Goal: Task Accomplishment & Management: Use online tool/utility

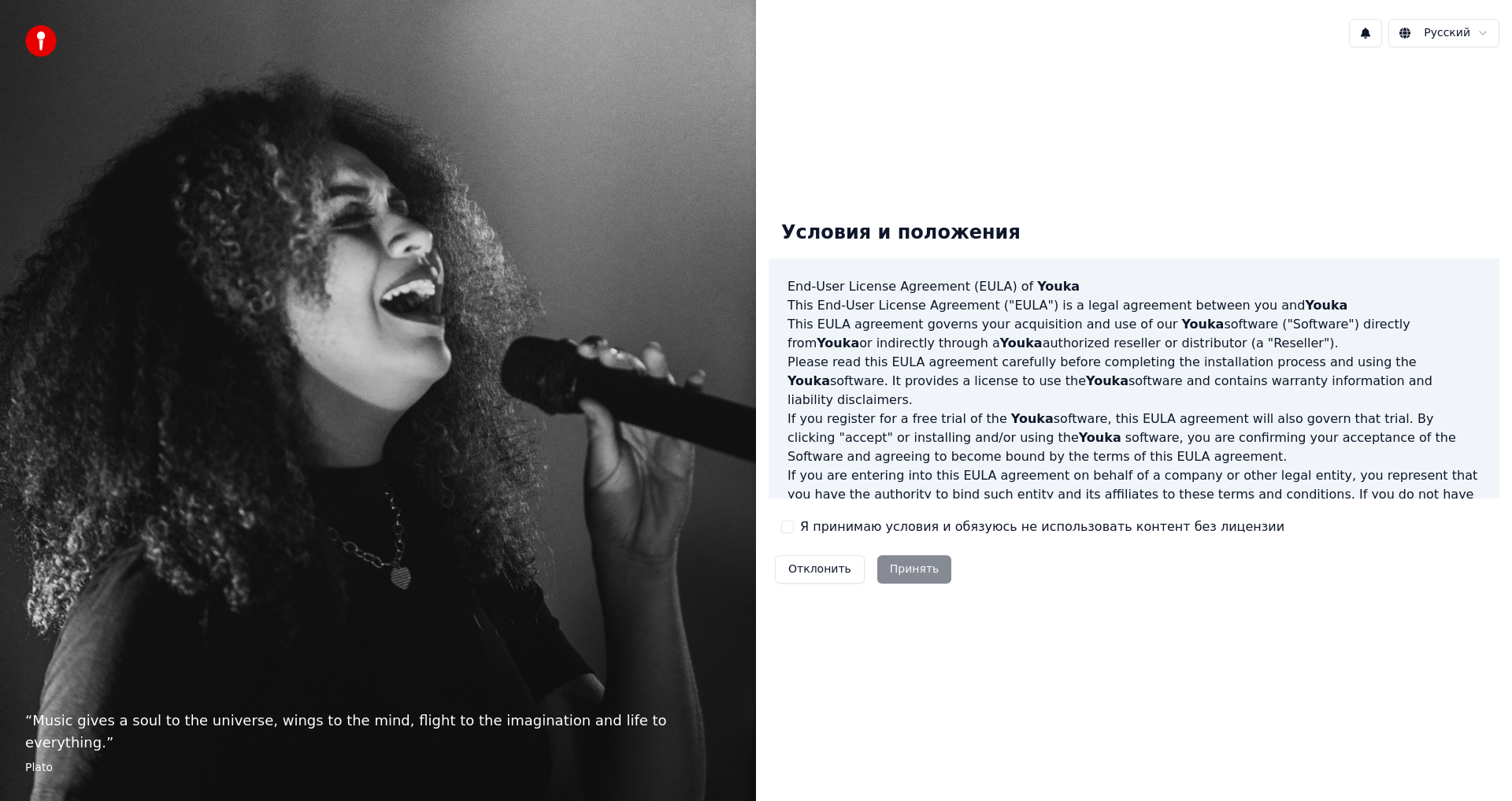
click at [861, 526] on label "Я принимаю условия и обязуюсь не использовать контент без лицензии" at bounding box center [1042, 526] width 484 height 19
click at [794, 526] on button "Я принимаю условия и обязуюсь не использовать контент без лицензии" at bounding box center [788, 526] width 13 height 13
click at [904, 573] on button "Принять" at bounding box center [915, 568] width 75 height 28
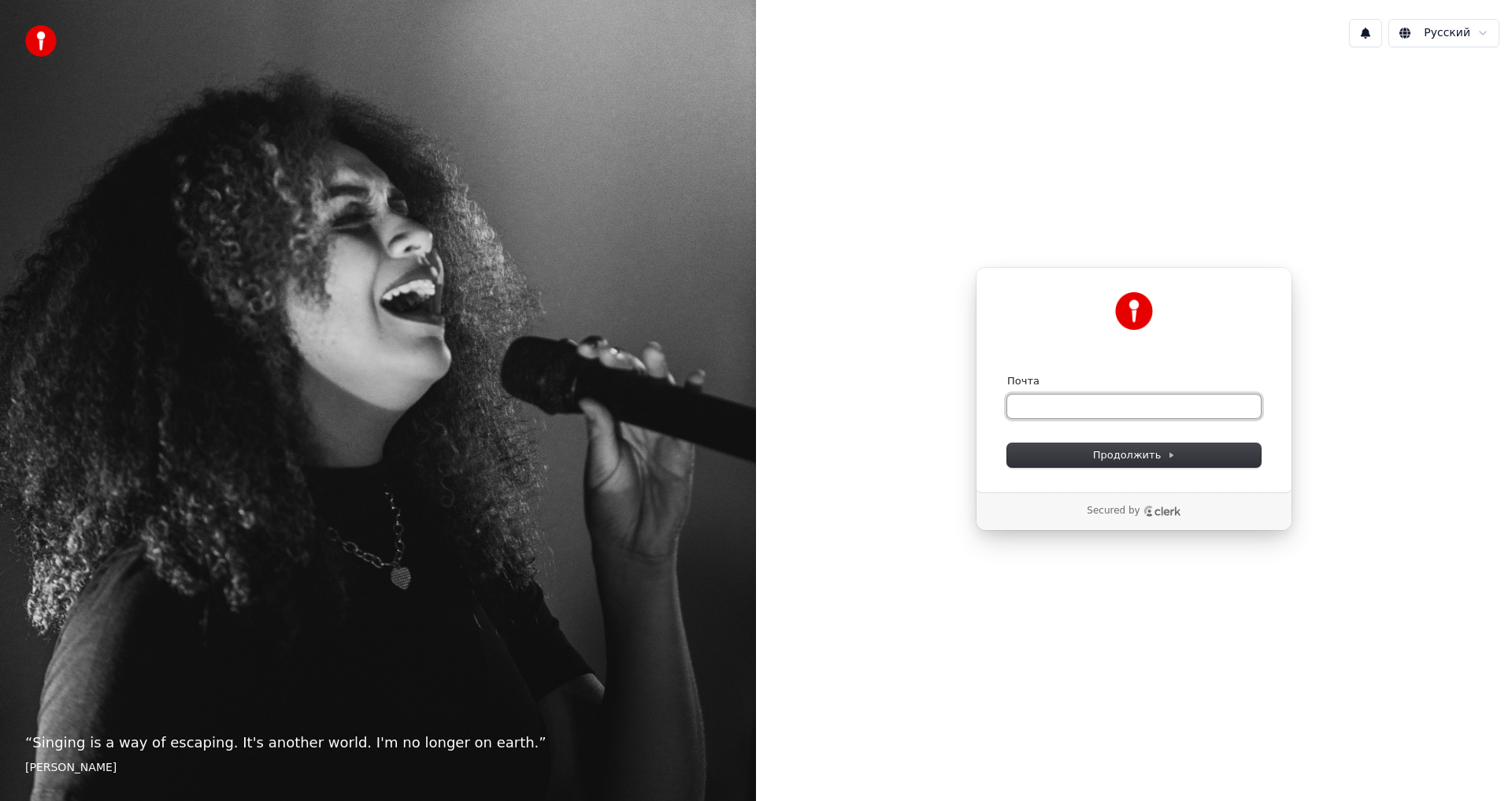
click at [1079, 405] on input "Почта" at bounding box center [1134, 406] width 254 height 24
click at [1007, 374] on button "submit" at bounding box center [1007, 374] width 0 height 0
type input "**********"
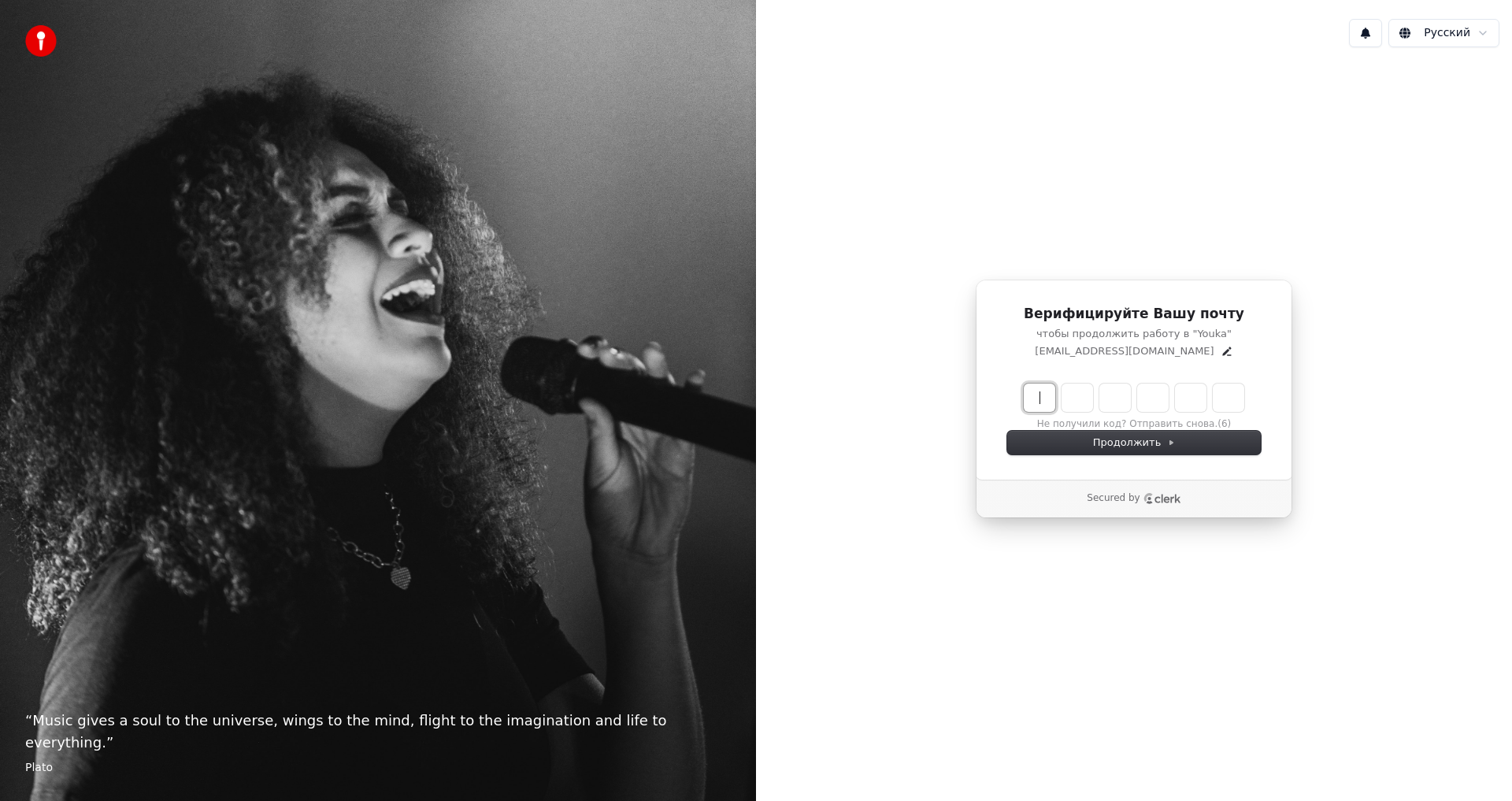
click at [1049, 402] on input "Enter verification code" at bounding box center [1149, 397] width 252 height 28
paste input "******"
type input "******"
click at [1116, 445] on div "Продолжить" at bounding box center [1134, 442] width 254 height 24
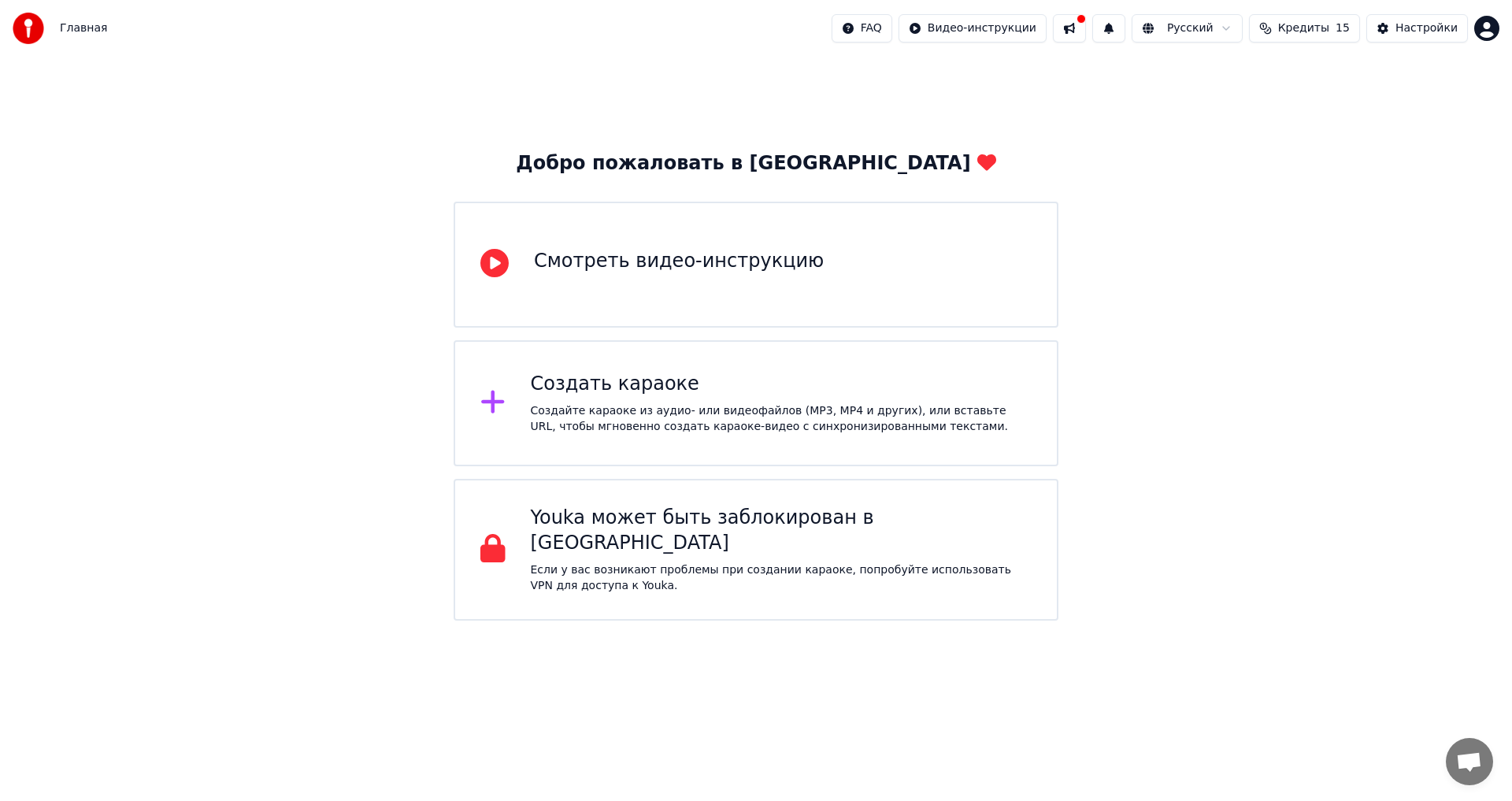
click at [620, 399] on div "Создать караоке Создайте караоке из аудио- или видеофайлов (MP3, MP4 и других),…" at bounding box center [781, 403] width 501 height 63
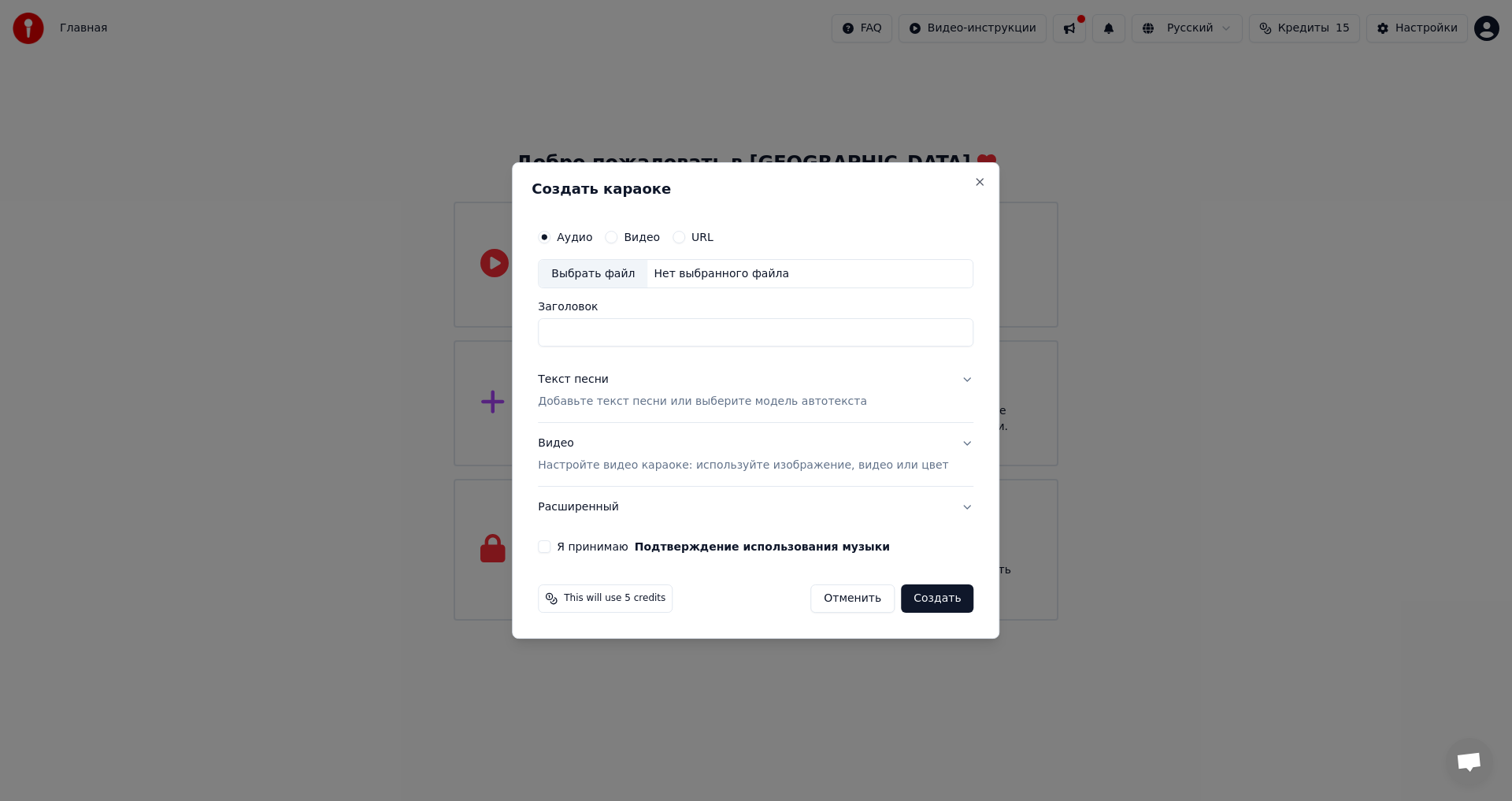
click at [621, 328] on input "Заголовок" at bounding box center [755, 333] width 435 height 28
type input "**********"
click at [648, 236] on label "Видео" at bounding box center [642, 236] width 36 height 11
click at [617, 236] on button "Видео" at bounding box center [611, 237] width 13 height 13
click at [693, 339] on input "Заголовок" at bounding box center [755, 333] width 435 height 28
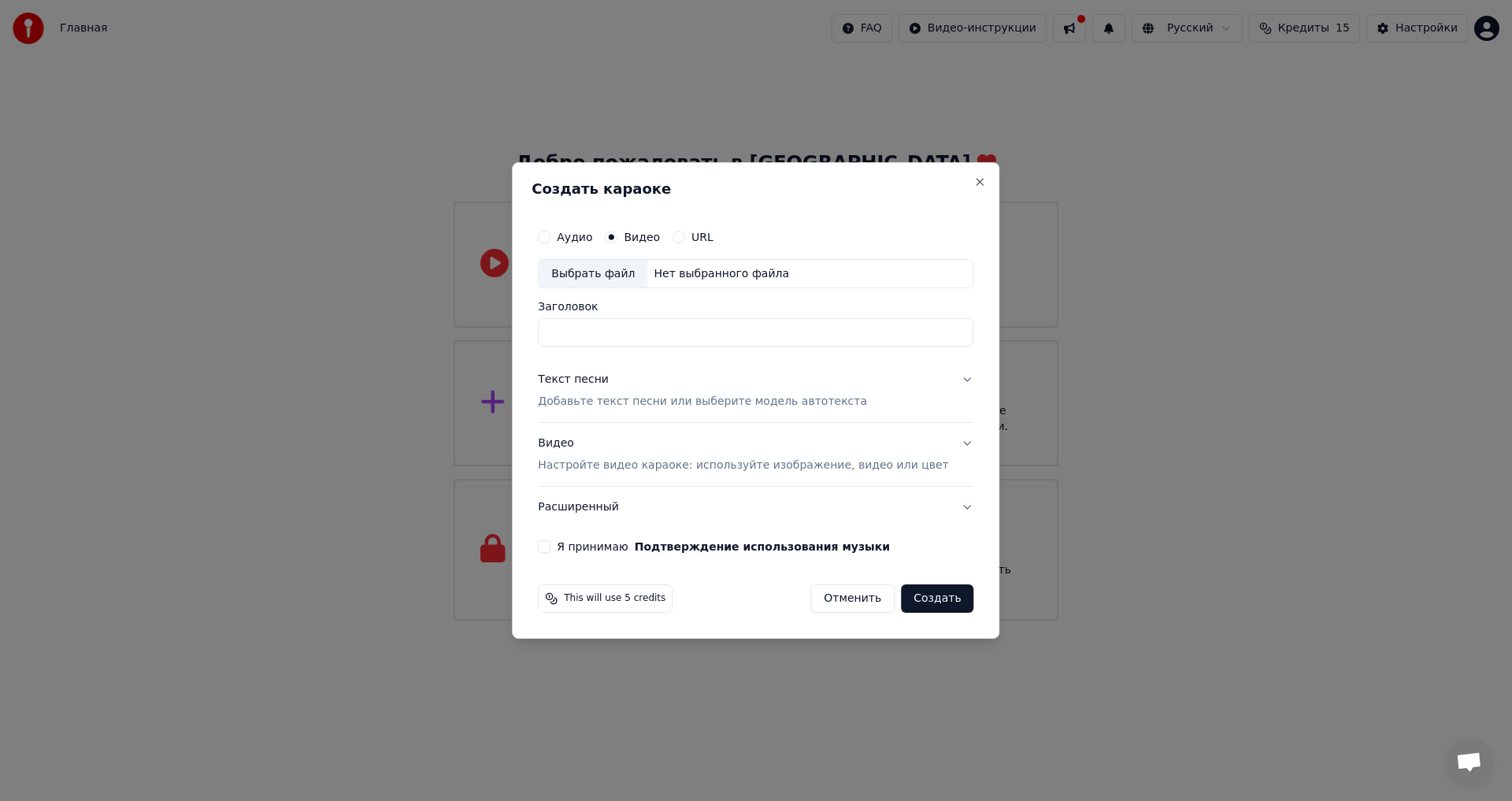
click at [550, 233] on button "Аудио" at bounding box center [544, 237] width 13 height 13
click at [645, 236] on label "Видео" at bounding box center [642, 236] width 36 height 11
click at [617, 236] on button "Видео" at bounding box center [611, 237] width 13 height 13
click at [641, 334] on input "Заголовок" at bounding box center [755, 333] width 435 height 28
type input "**********"
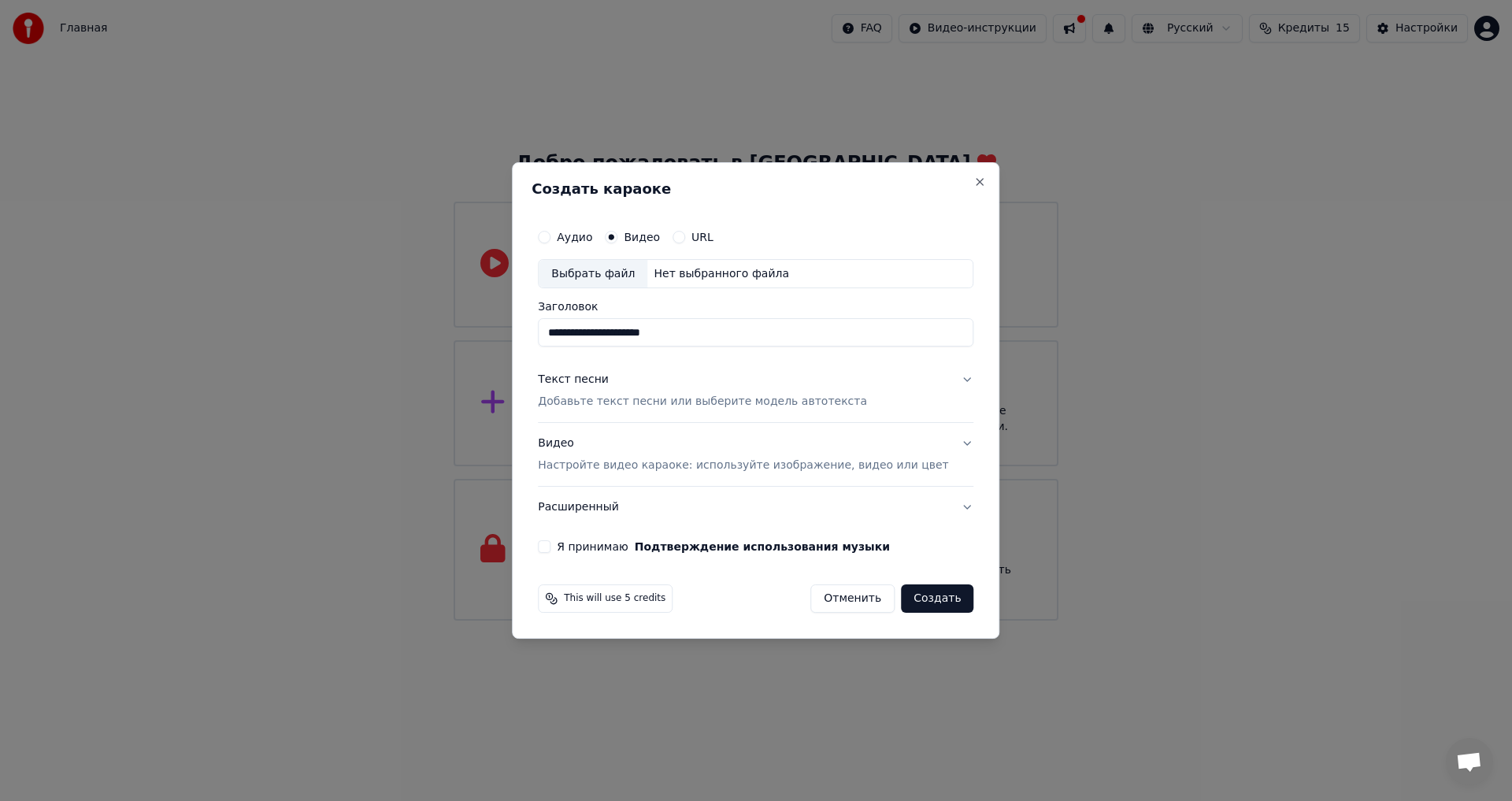
click at [598, 376] on div "Текст песни" at bounding box center [573, 380] width 71 height 15
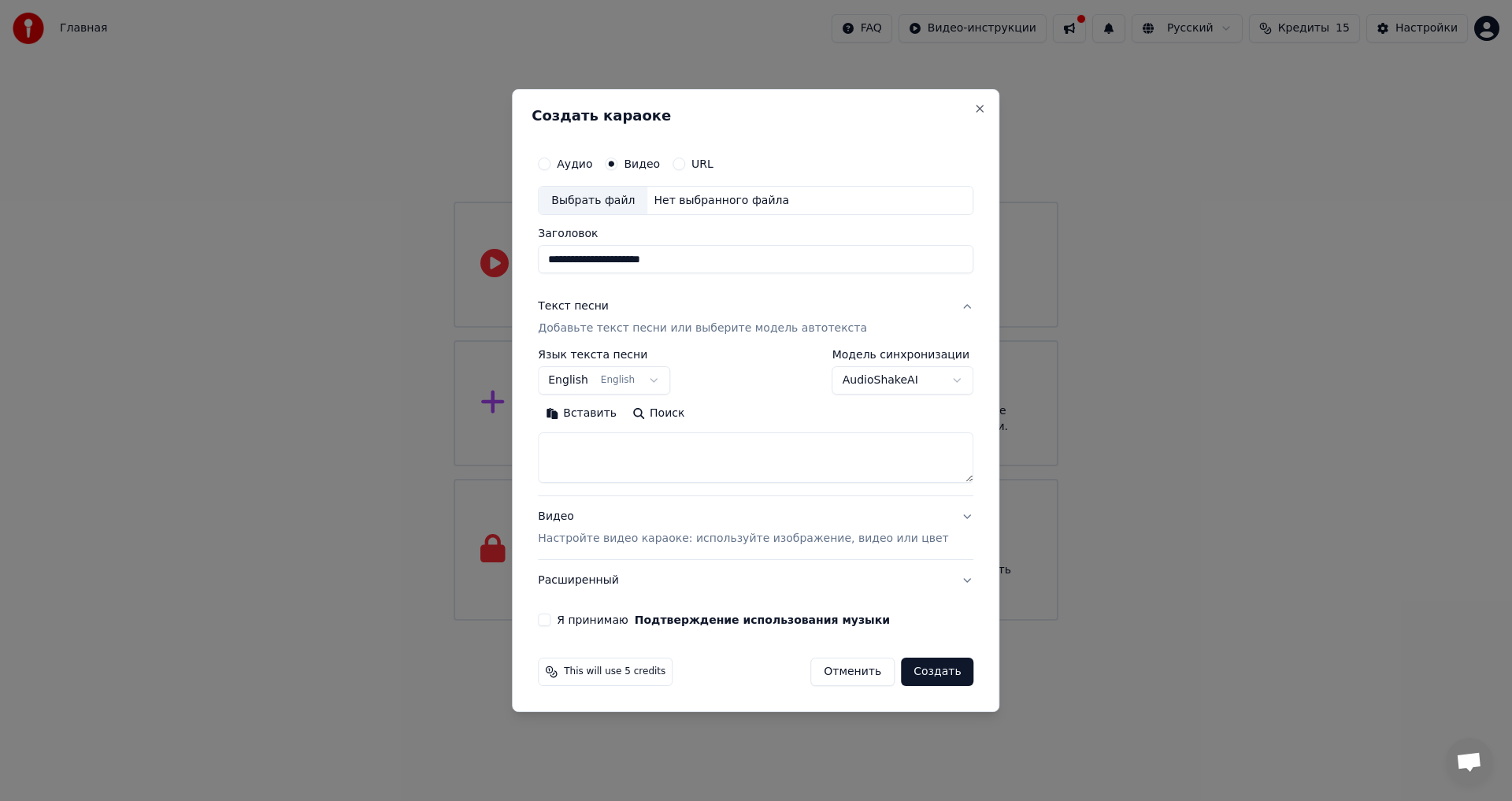
click at [651, 379] on body "**********" at bounding box center [756, 310] width 1512 height 621
select select "**"
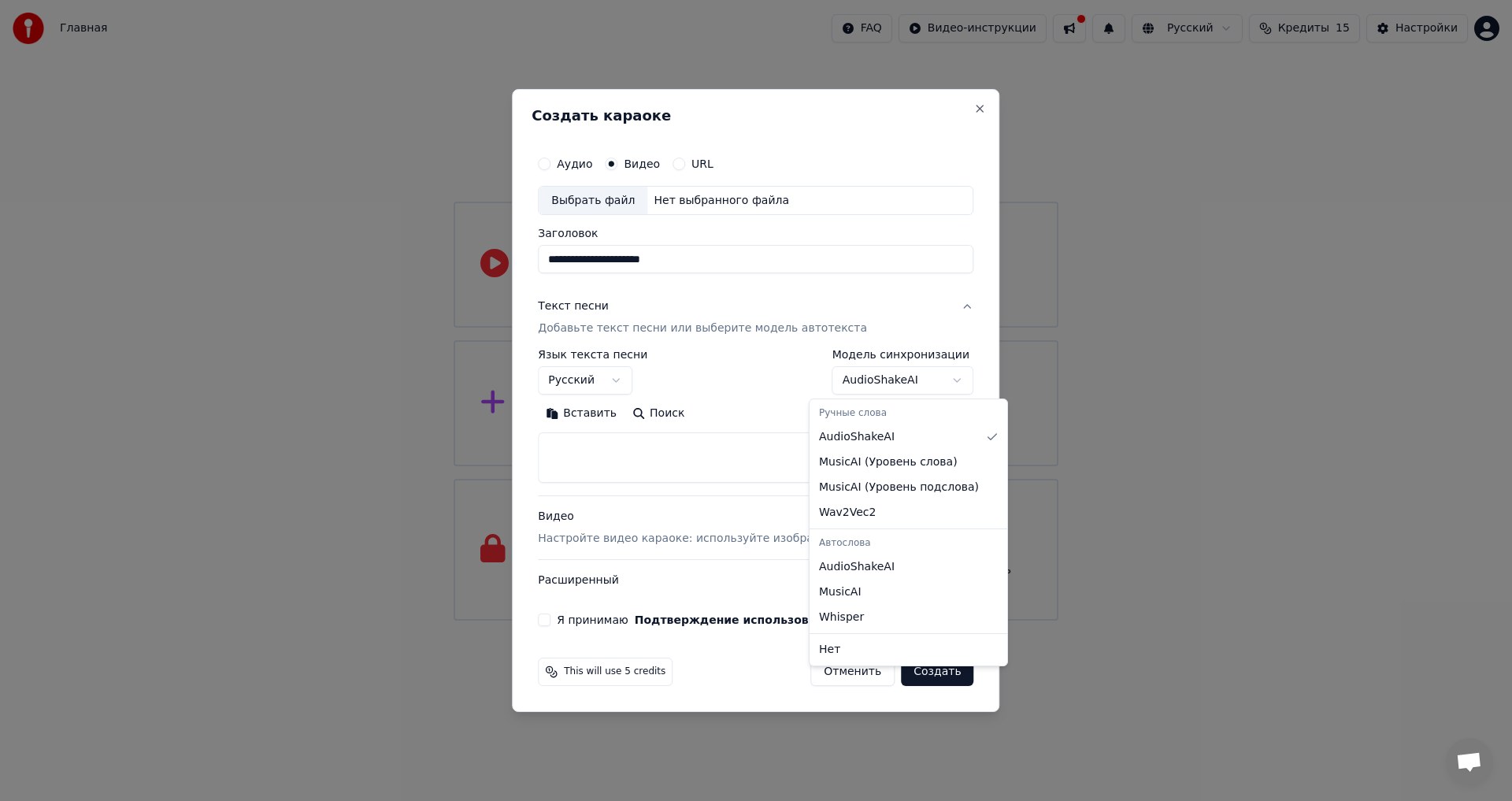
click at [877, 383] on body "**********" at bounding box center [756, 310] width 1512 height 621
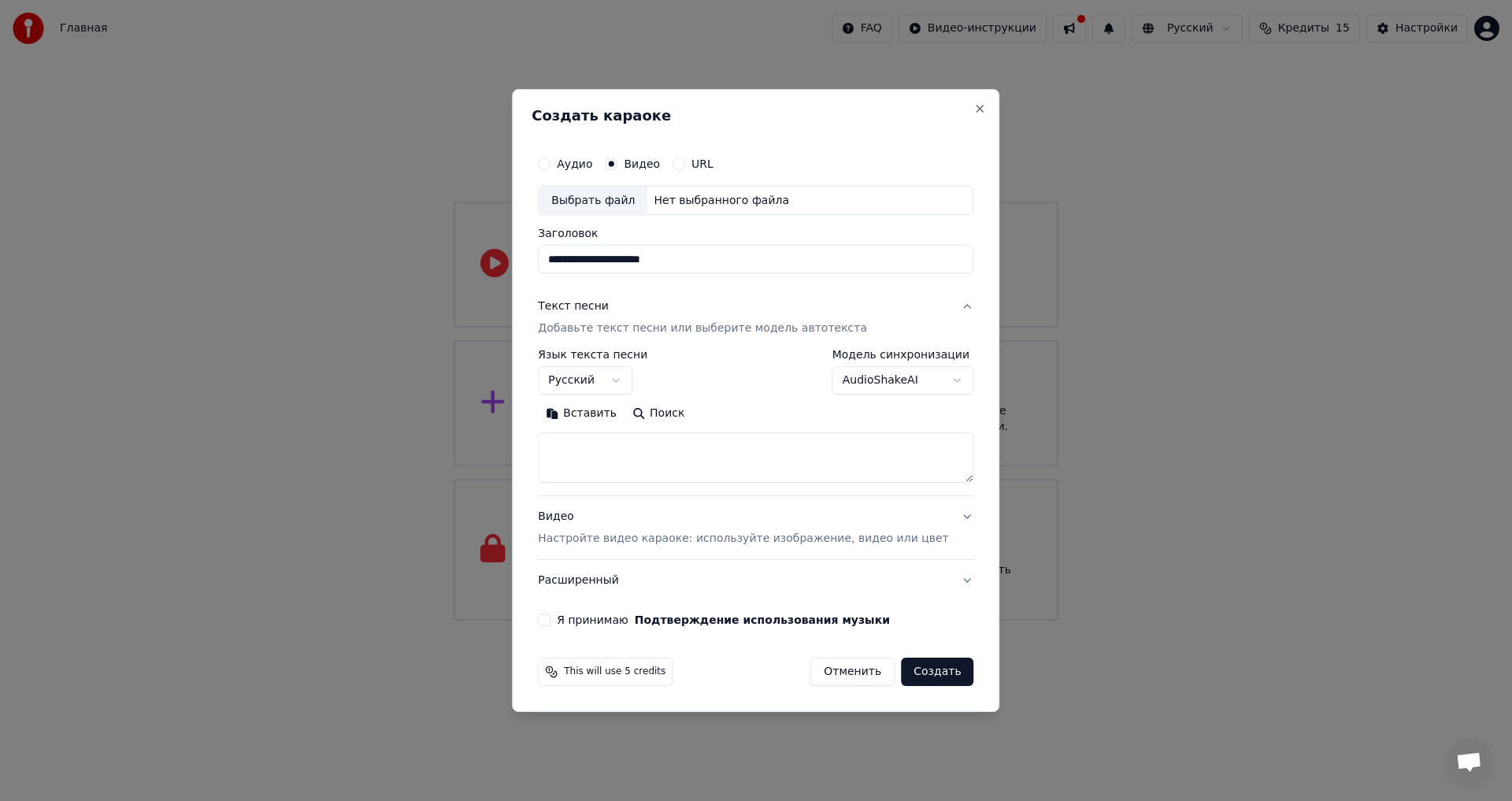
click at [646, 465] on textarea at bounding box center [755, 458] width 435 height 51
paste textarea "**********"
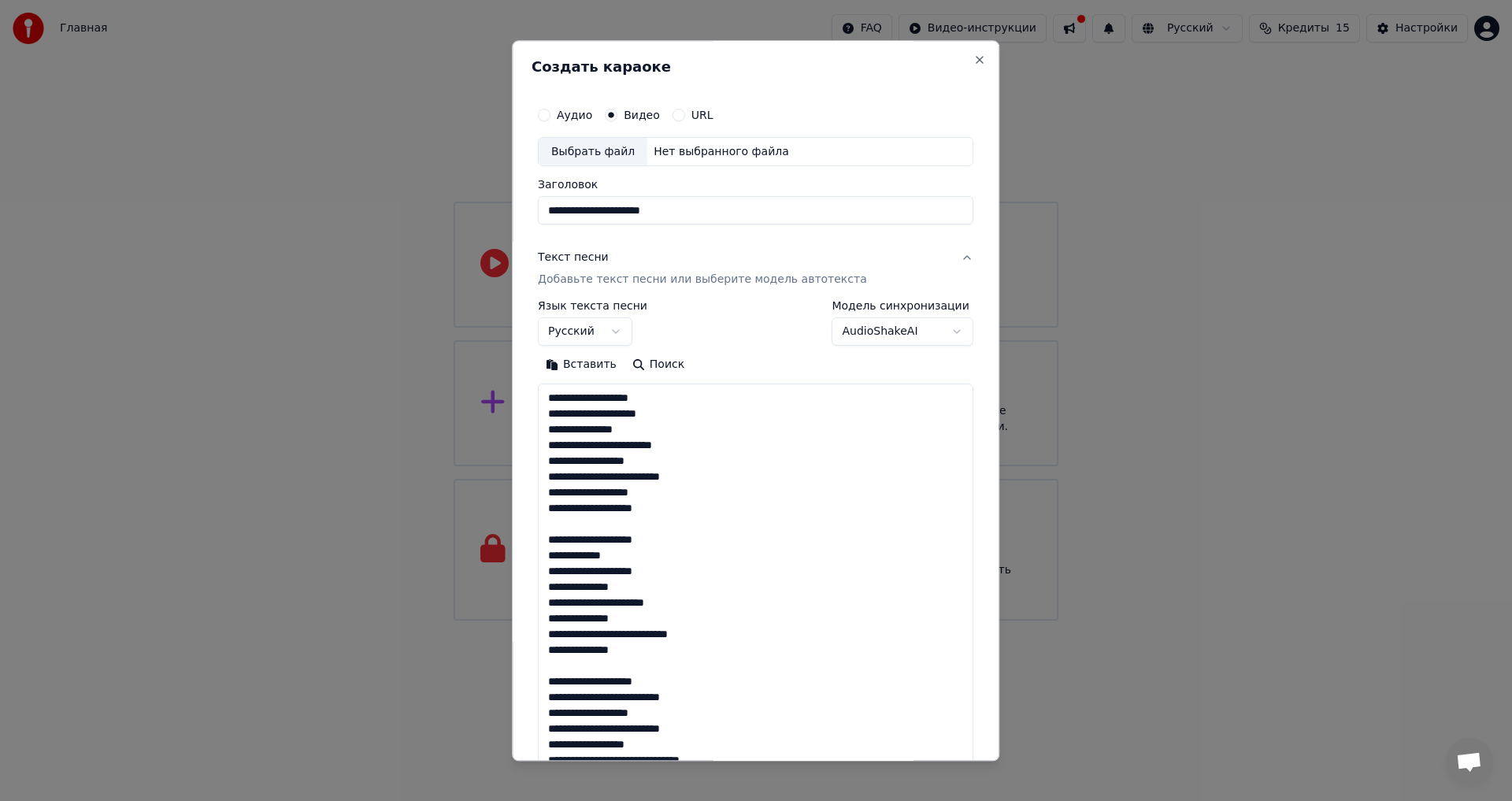
scroll to position [712, 0]
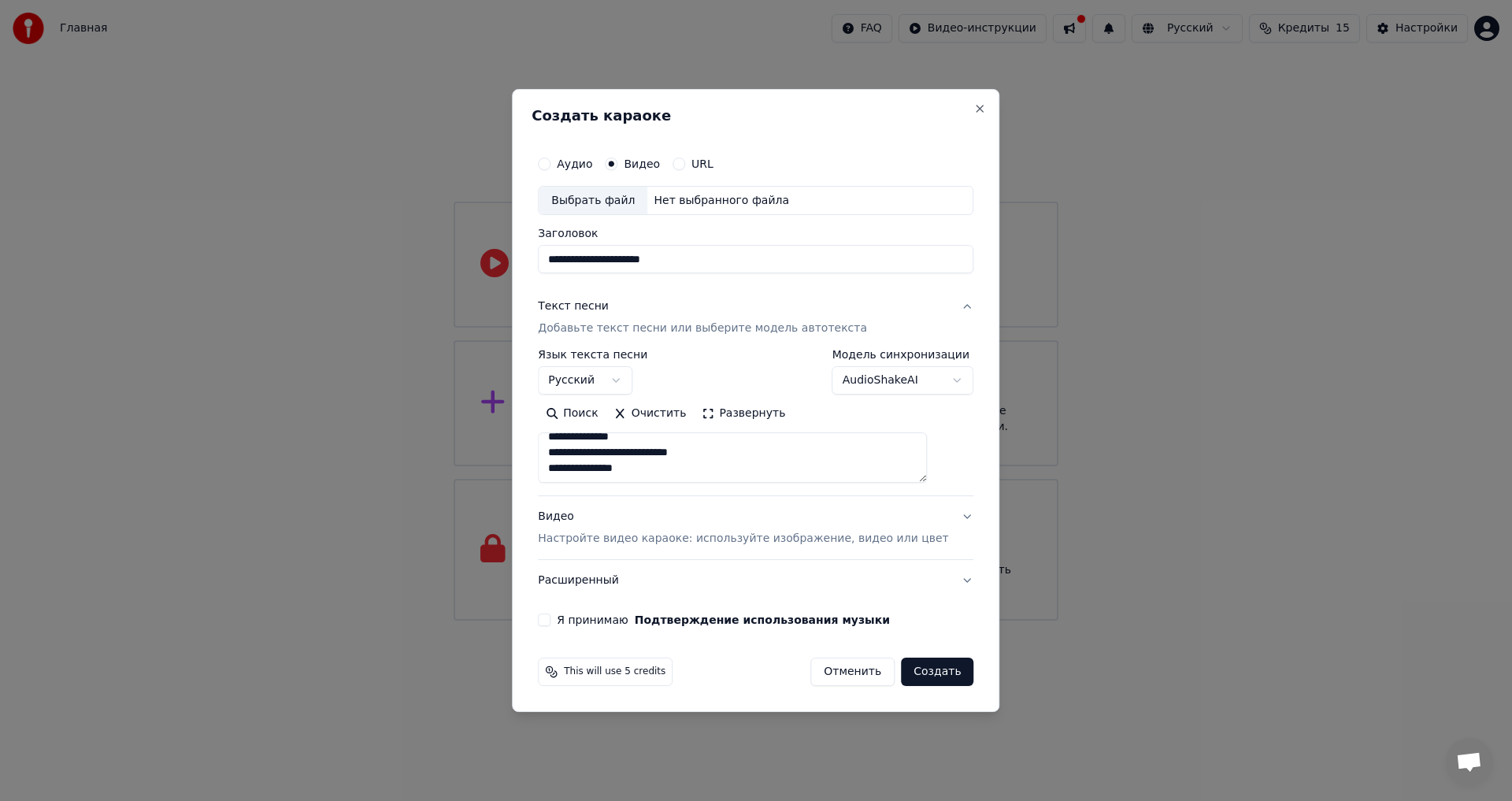
type textarea "**********"
click at [715, 201] on div "Нет выбранного файла" at bounding box center [721, 200] width 148 height 15
click at [795, 253] on input "**********" at bounding box center [755, 259] width 435 height 28
drag, startPoint x: 699, startPoint y: 261, endPoint x: 843, endPoint y: 247, distance: 144.7
click at [843, 247] on input "**********" at bounding box center [755, 259] width 435 height 28
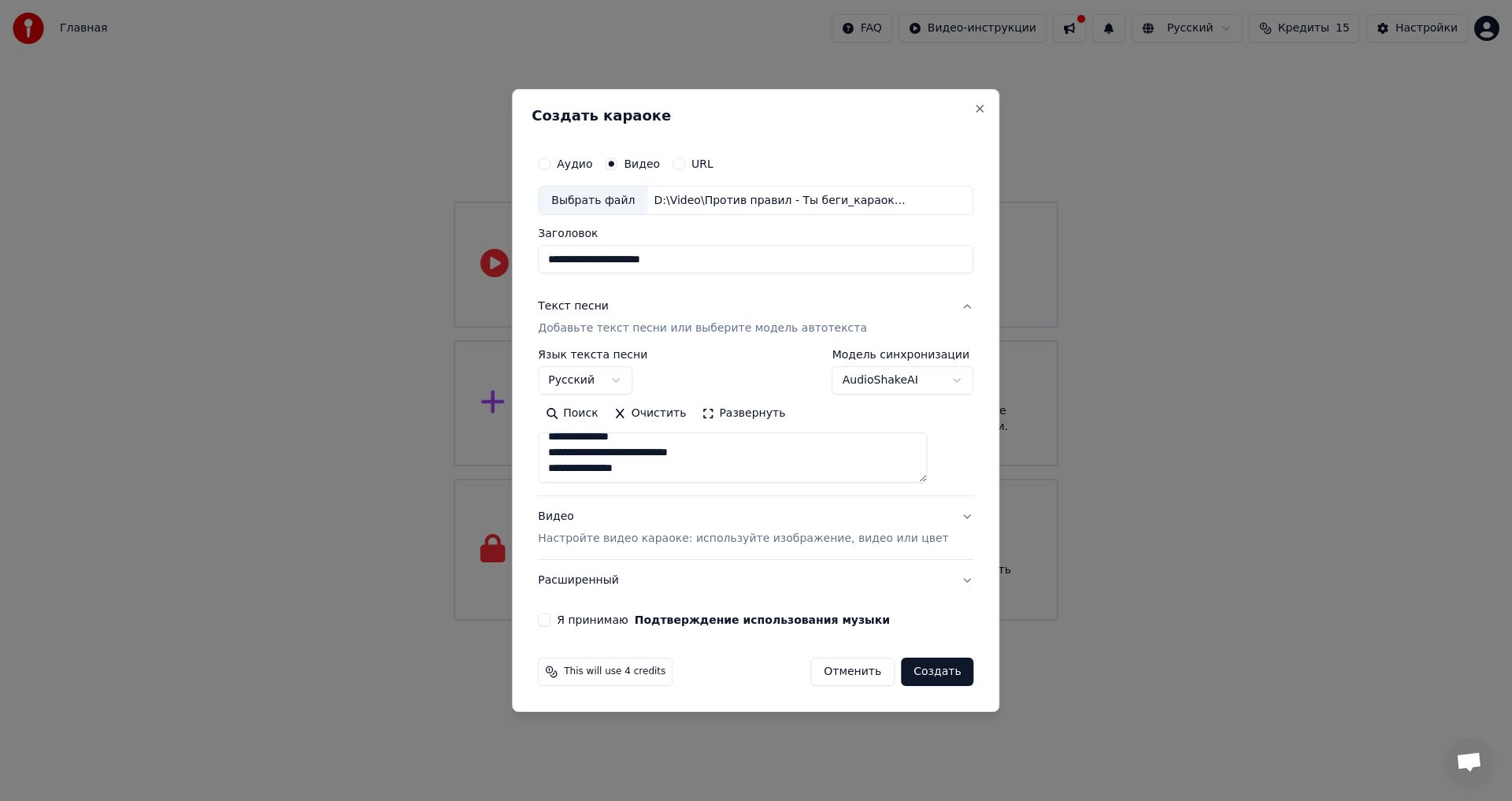
type input "**********"
drag, startPoint x: 703, startPoint y: 467, endPoint x: 327, endPoint y: 288, distance: 416.4
click at [327, 288] on body "**********" at bounding box center [756, 310] width 1512 height 621
click at [662, 328] on p "Добавьте текст песни или выберите модель автотекста" at bounding box center [702, 328] width 329 height 15
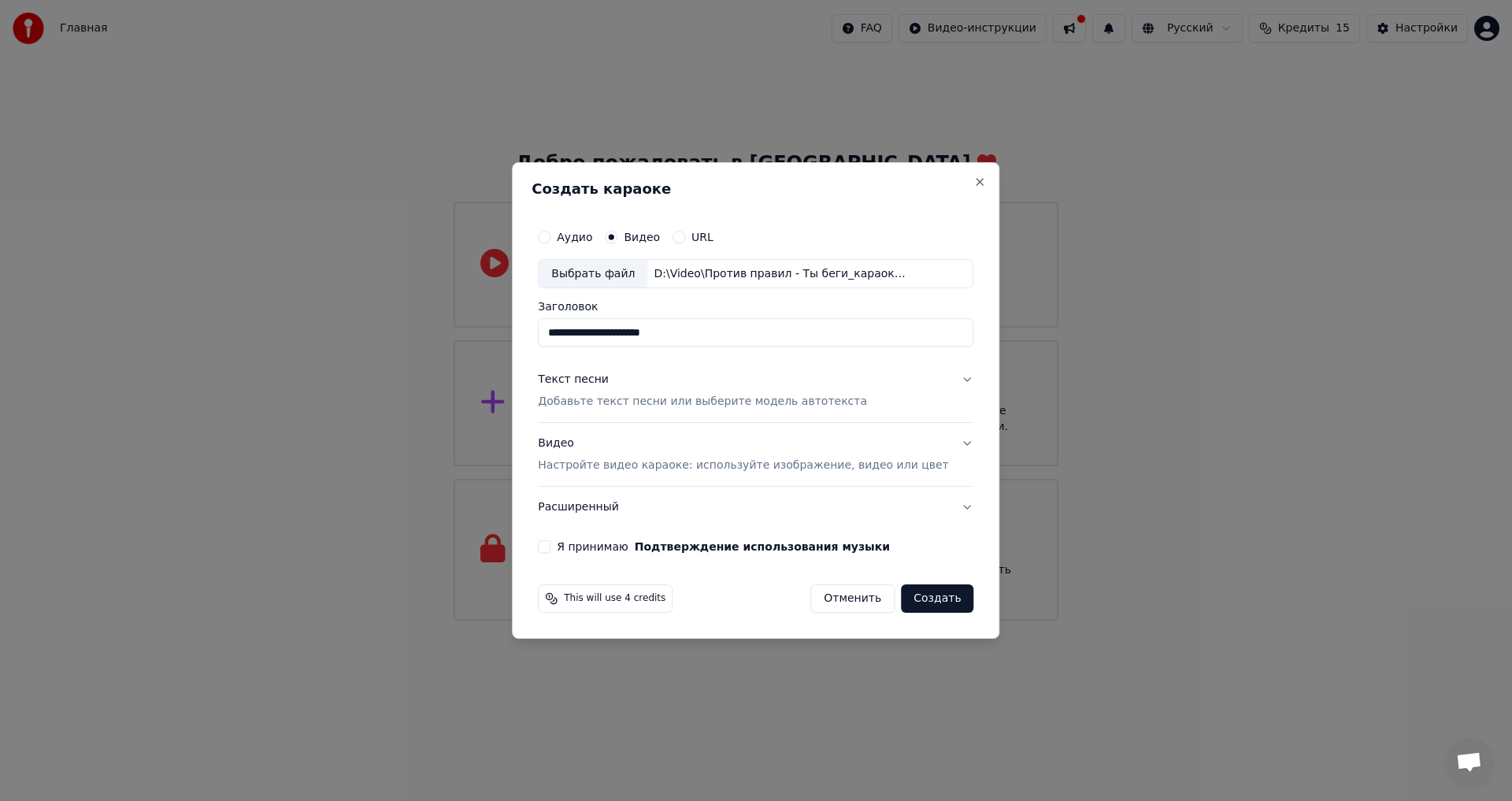
click at [644, 403] on p "Добавьте текст песни или выберите модель автотекста" at bounding box center [702, 401] width 329 height 15
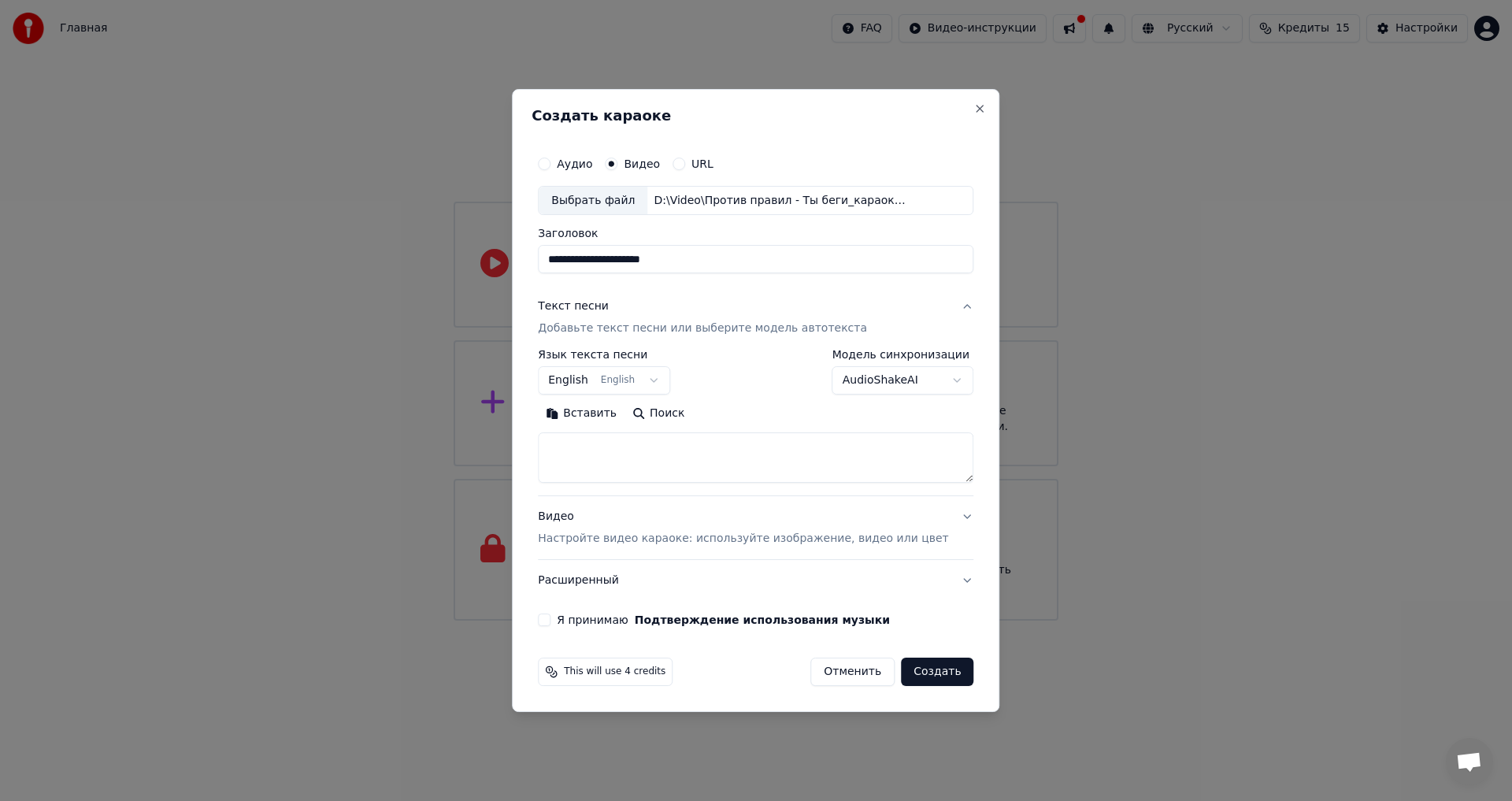
click at [651, 462] on textarea at bounding box center [755, 458] width 435 height 51
paste textarea "**********"
type textarea "**********"
click at [730, 540] on p "Настройте видео караоке: используйте изображение, видео или цвет" at bounding box center [742, 538] width 411 height 15
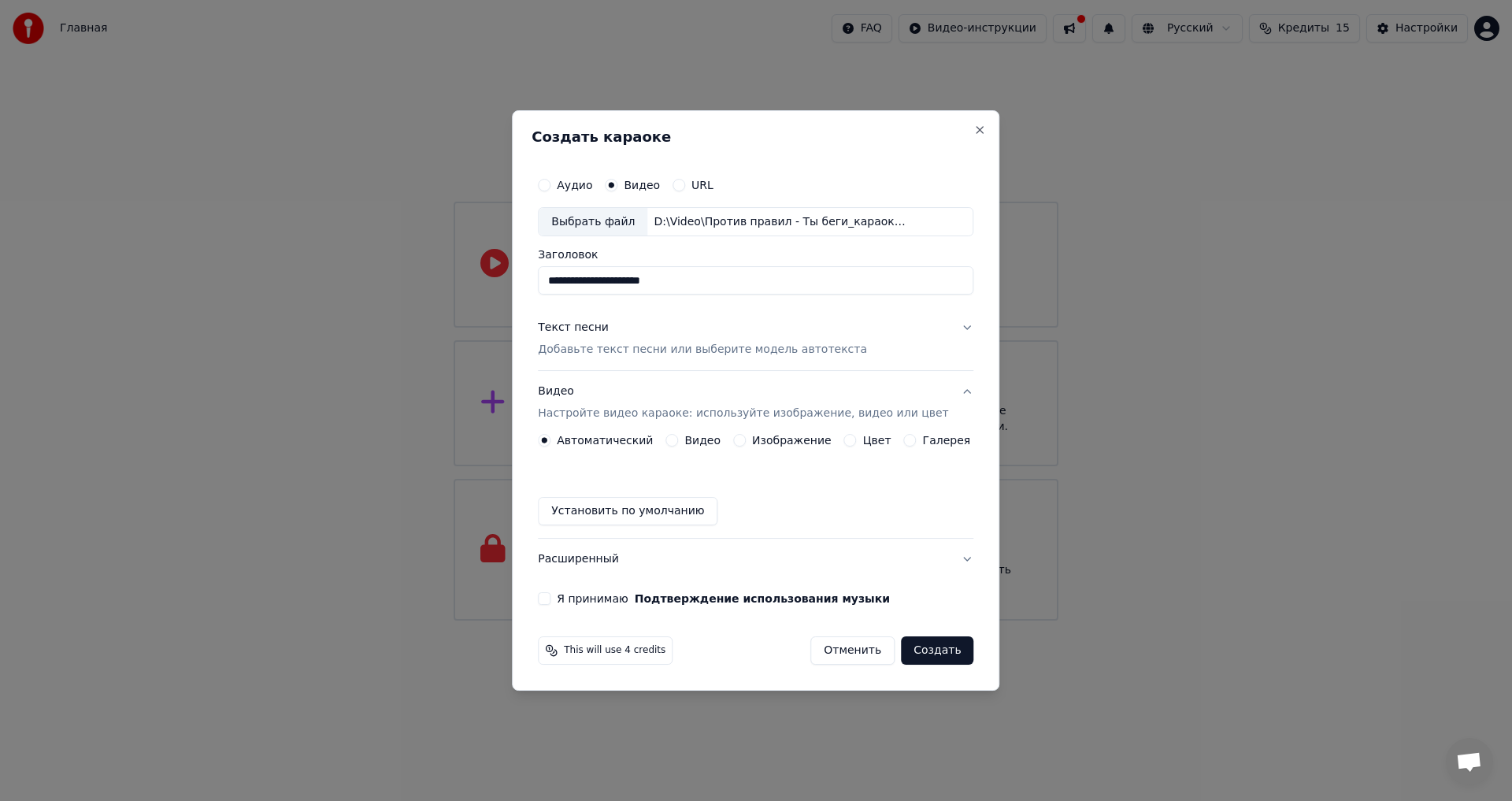
click at [647, 416] on p "Настройте видео караоке: используйте изображение, видео или цвет" at bounding box center [742, 412] width 411 height 15
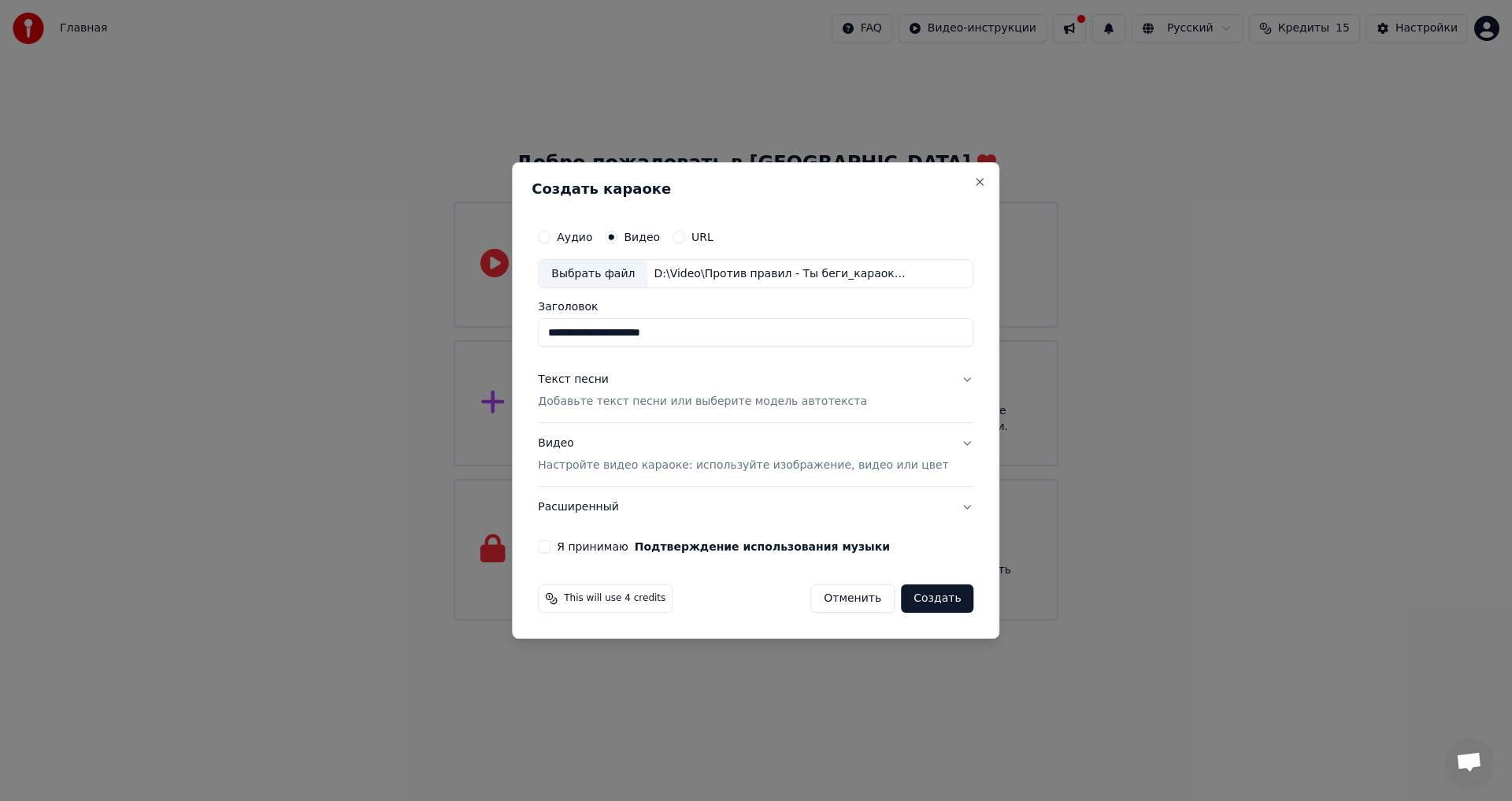
click at [550, 546] on button "Я принимаю Подтверждение использования музыки" at bounding box center [544, 546] width 13 height 13
click at [929, 599] on button "Создать" at bounding box center [937, 598] width 73 height 28
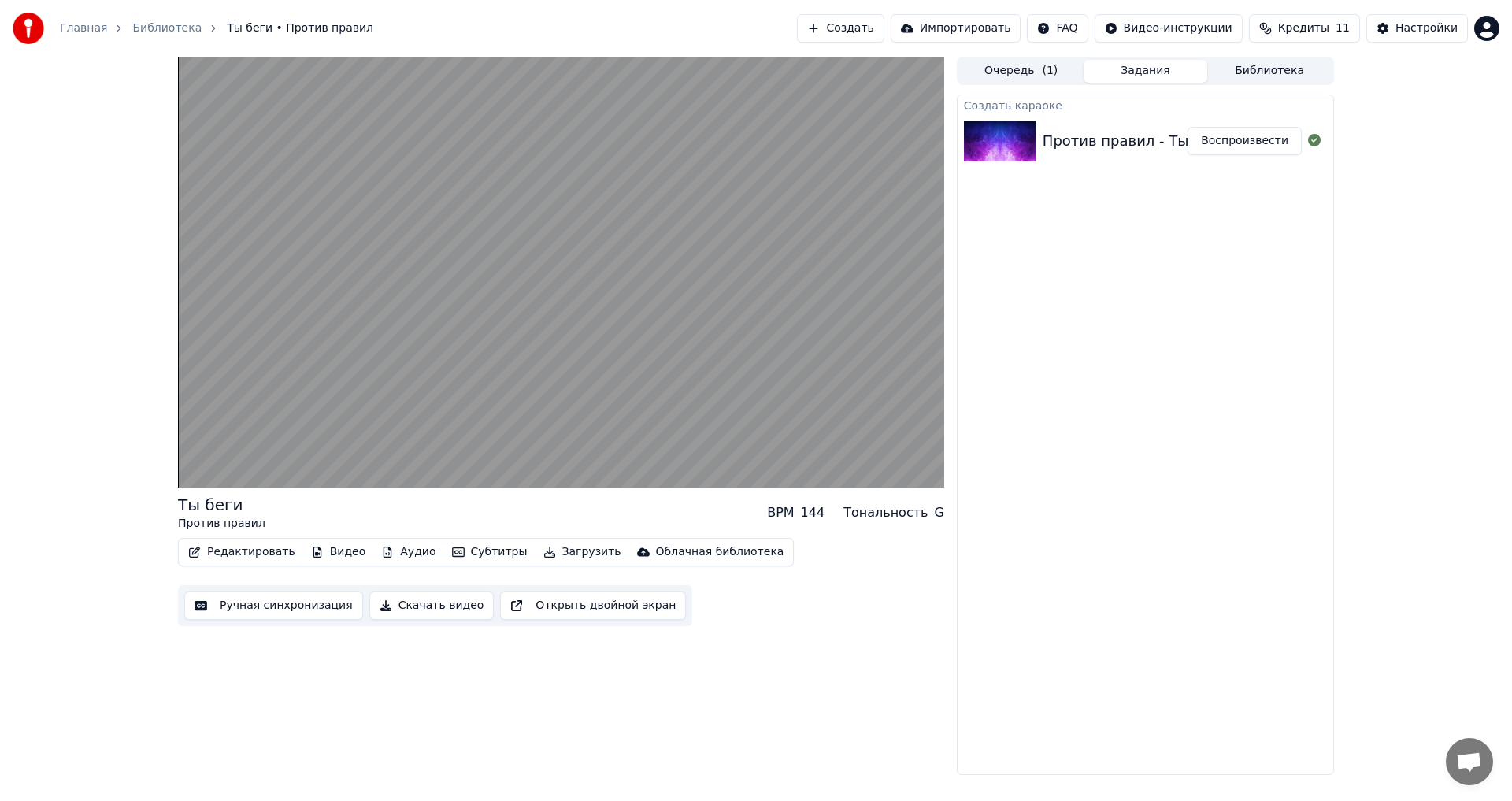
click at [278, 600] on button "Ручная синхронизация" at bounding box center [273, 604] width 179 height 28
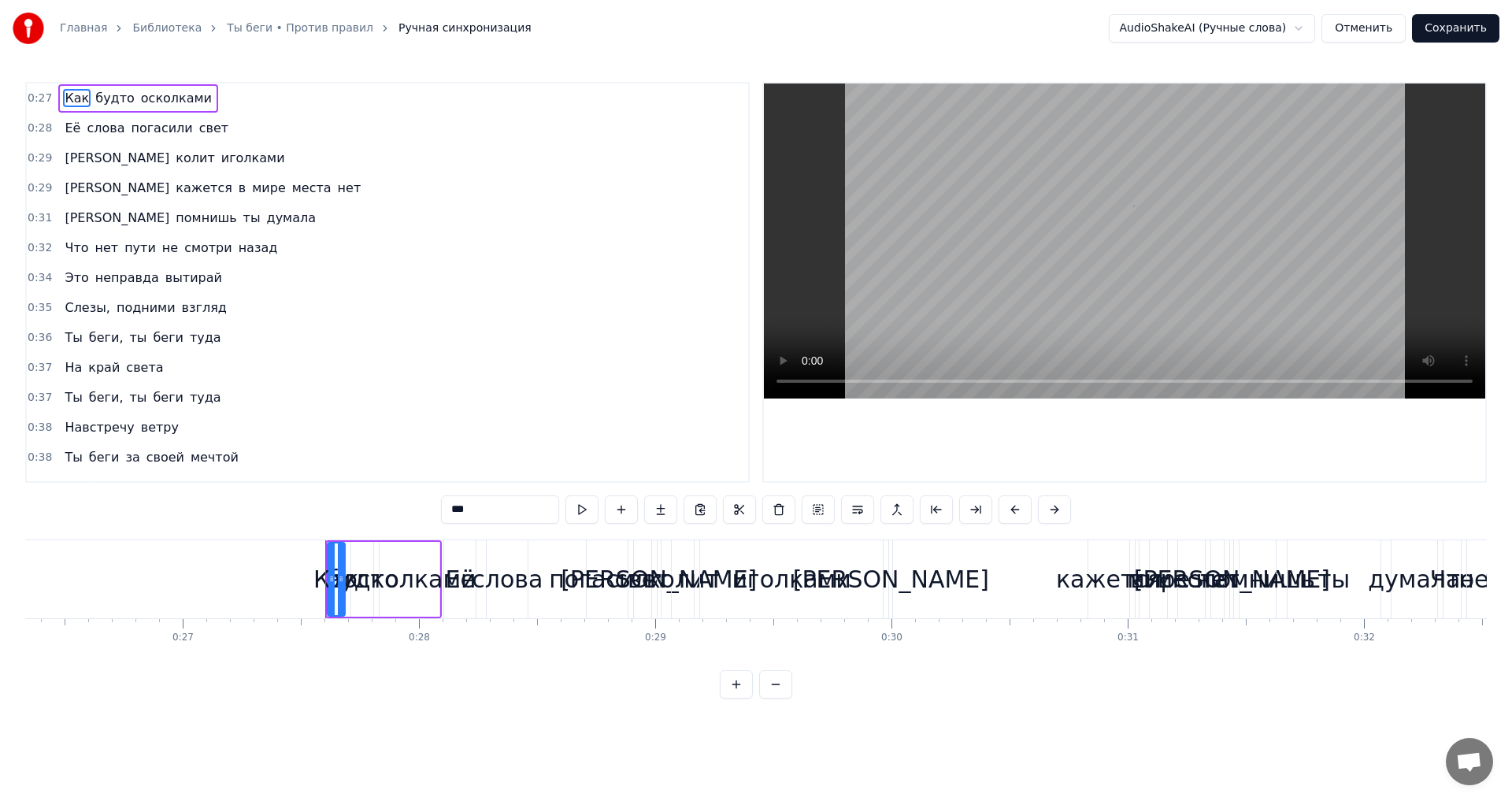
scroll to position [0, 6442]
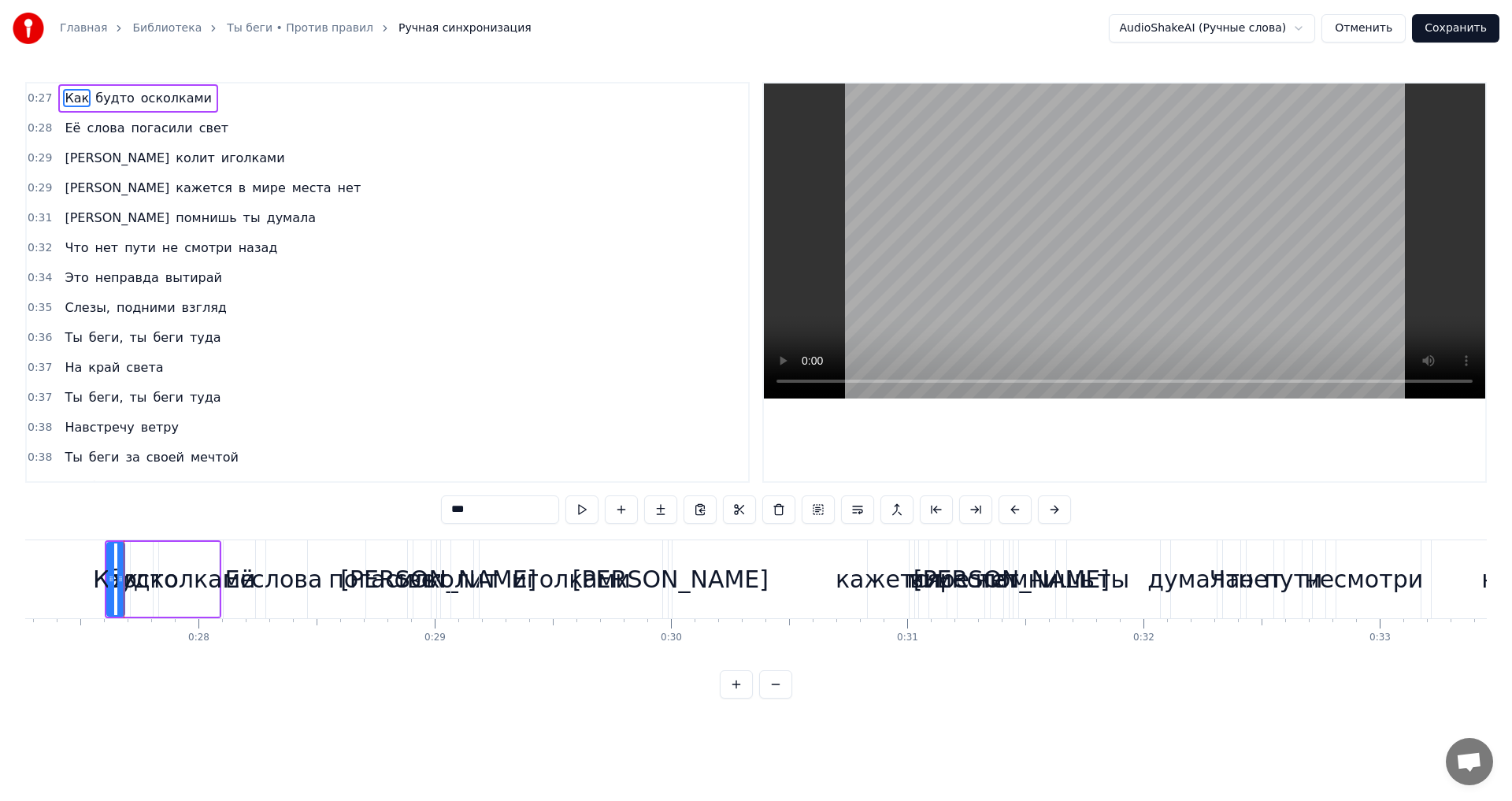
click at [122, 99] on div "Как будто осколками" at bounding box center [138, 98] width 160 height 28
click at [77, 99] on span "Как" at bounding box center [77, 98] width 27 height 18
click at [107, 98] on span "будто" at bounding box center [114, 98] width 43 height 18
click at [148, 96] on span "осколками" at bounding box center [177, 98] width 74 height 18
type input "*********"
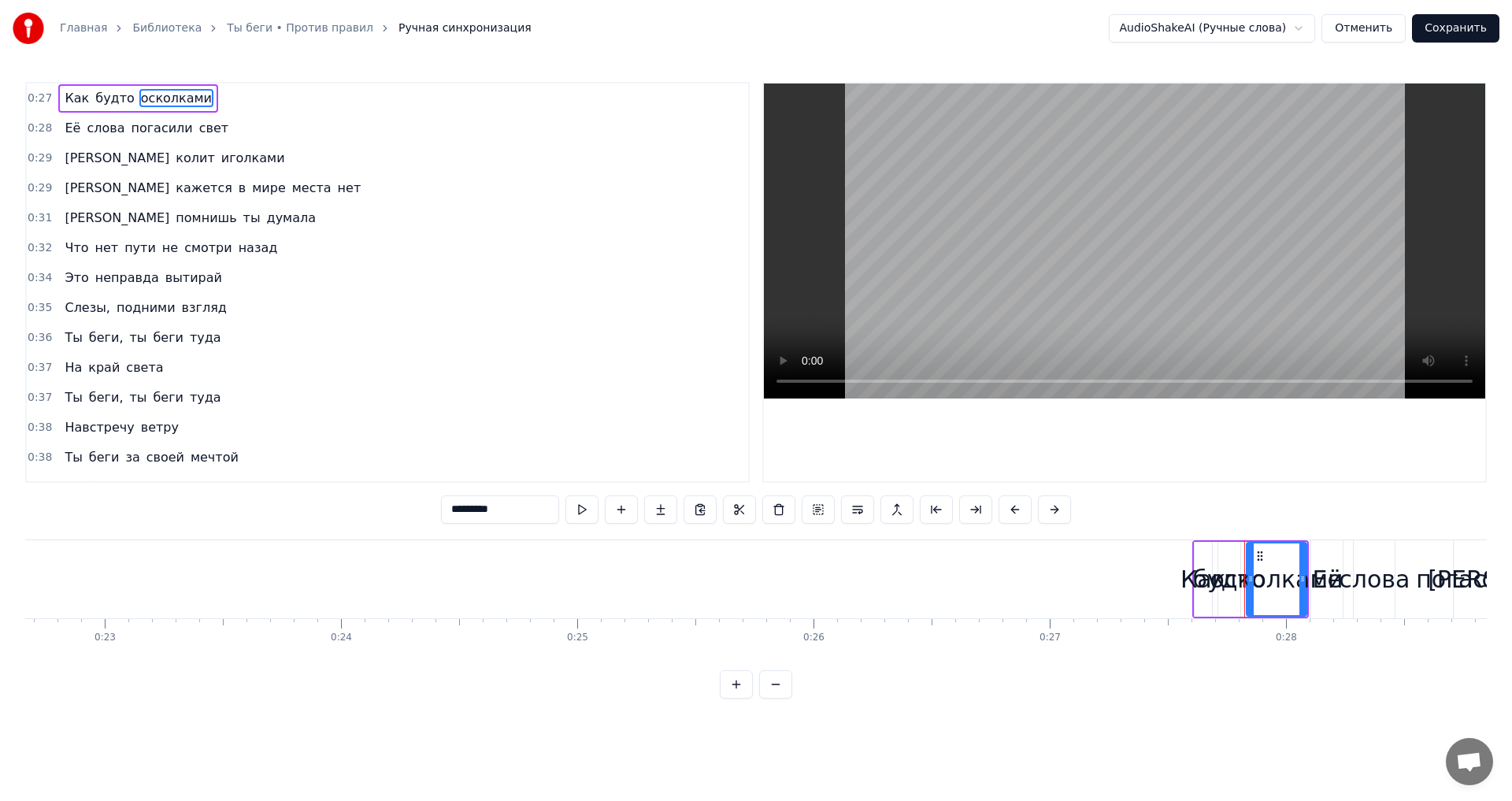
scroll to position [0, 5662]
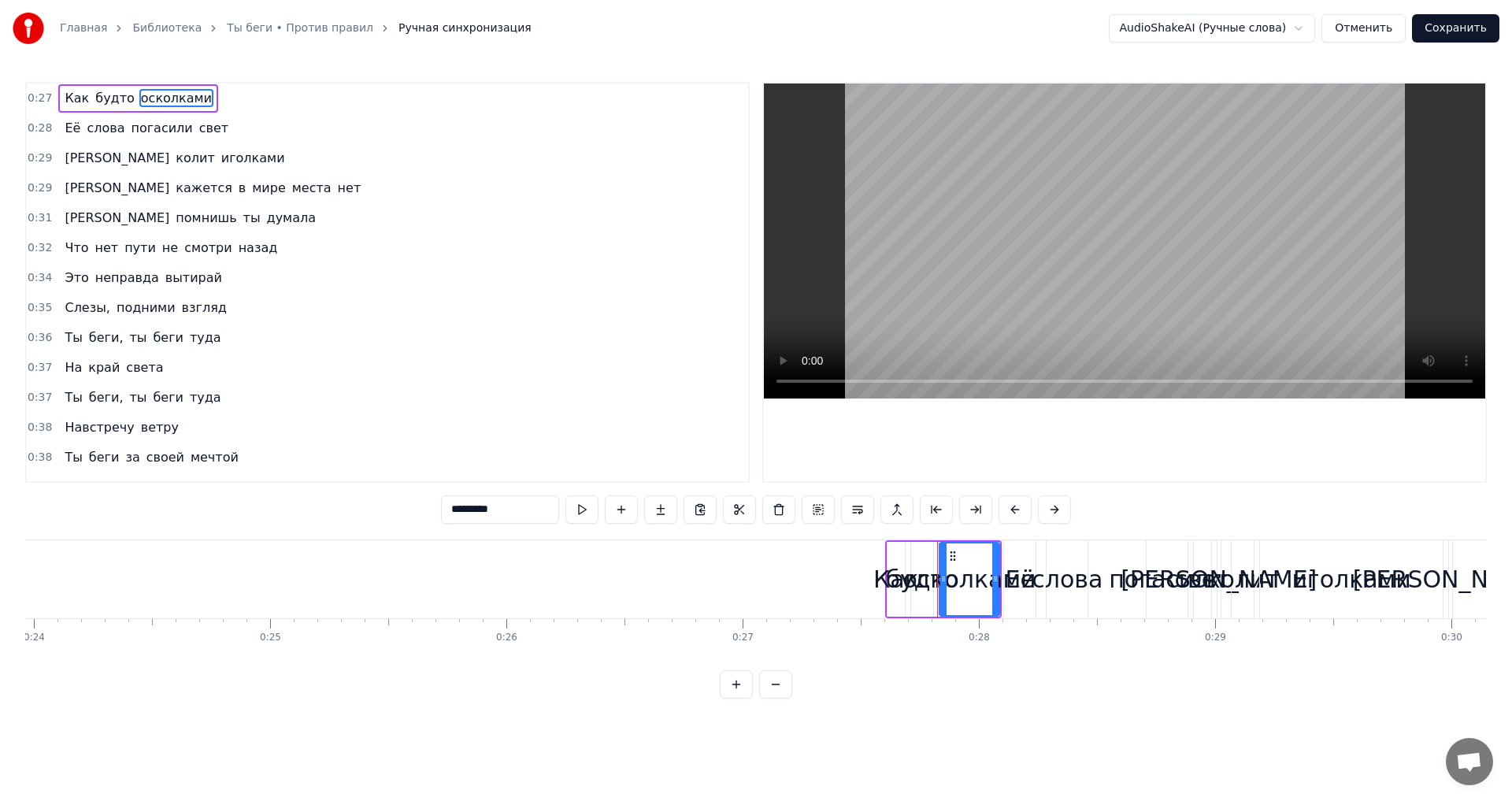
click at [789, 699] on button at bounding box center [776, 683] width 33 height 28
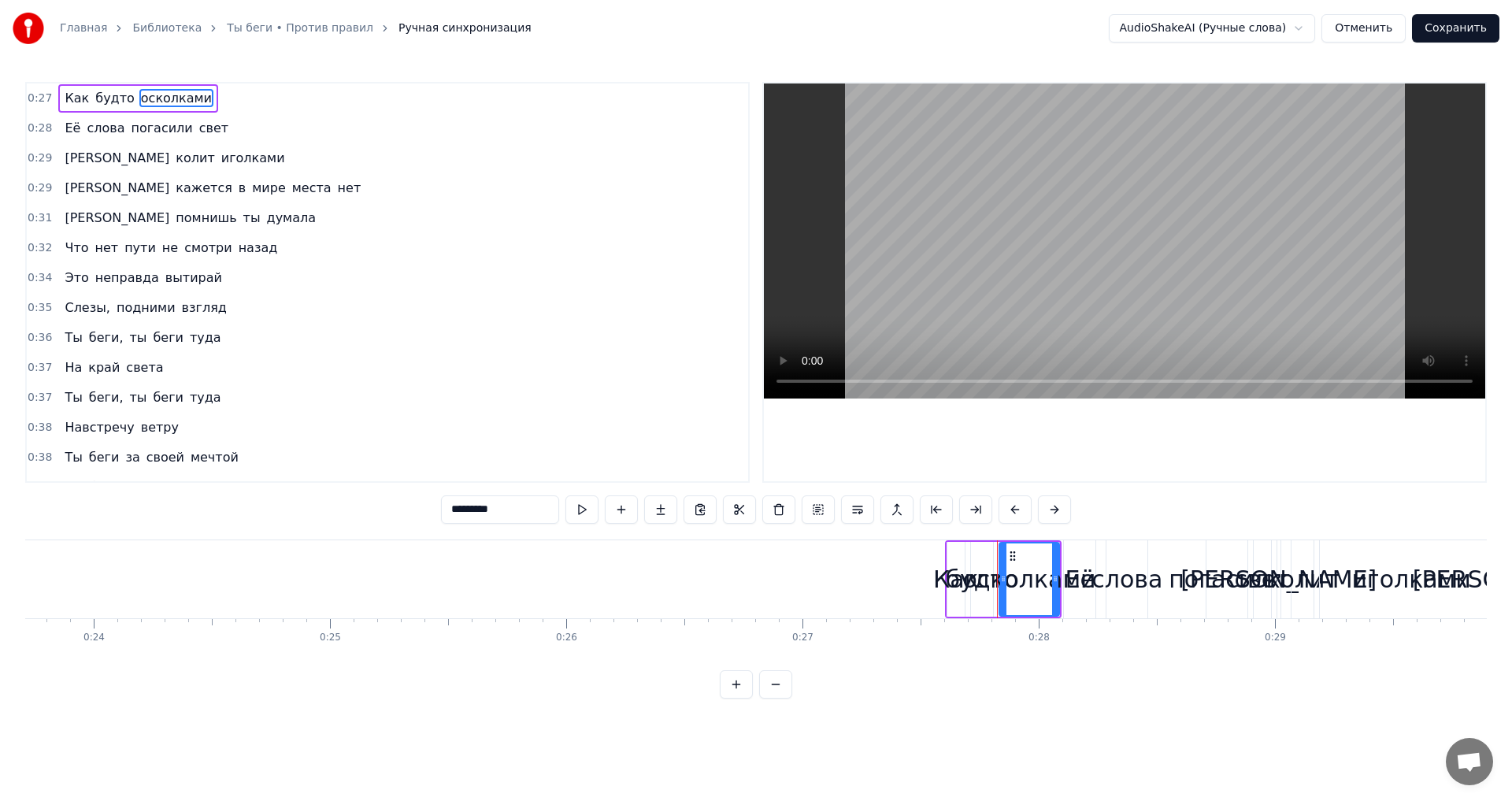
drag, startPoint x: 789, startPoint y: 702, endPoint x: 780, endPoint y: 700, distance: 9.2
click at [786, 699] on button at bounding box center [776, 683] width 33 height 28
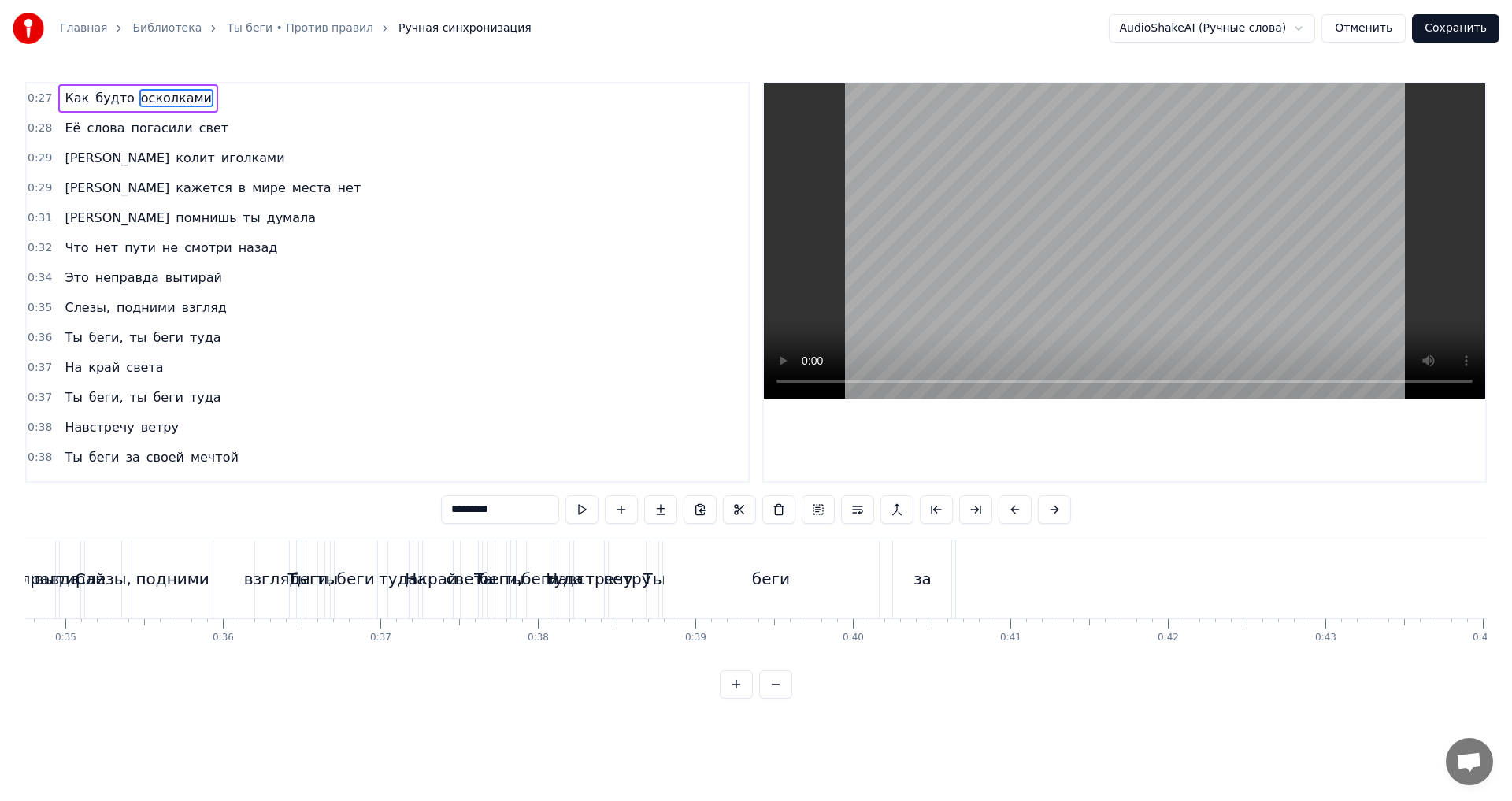
click at [780, 699] on button at bounding box center [776, 683] width 33 height 28
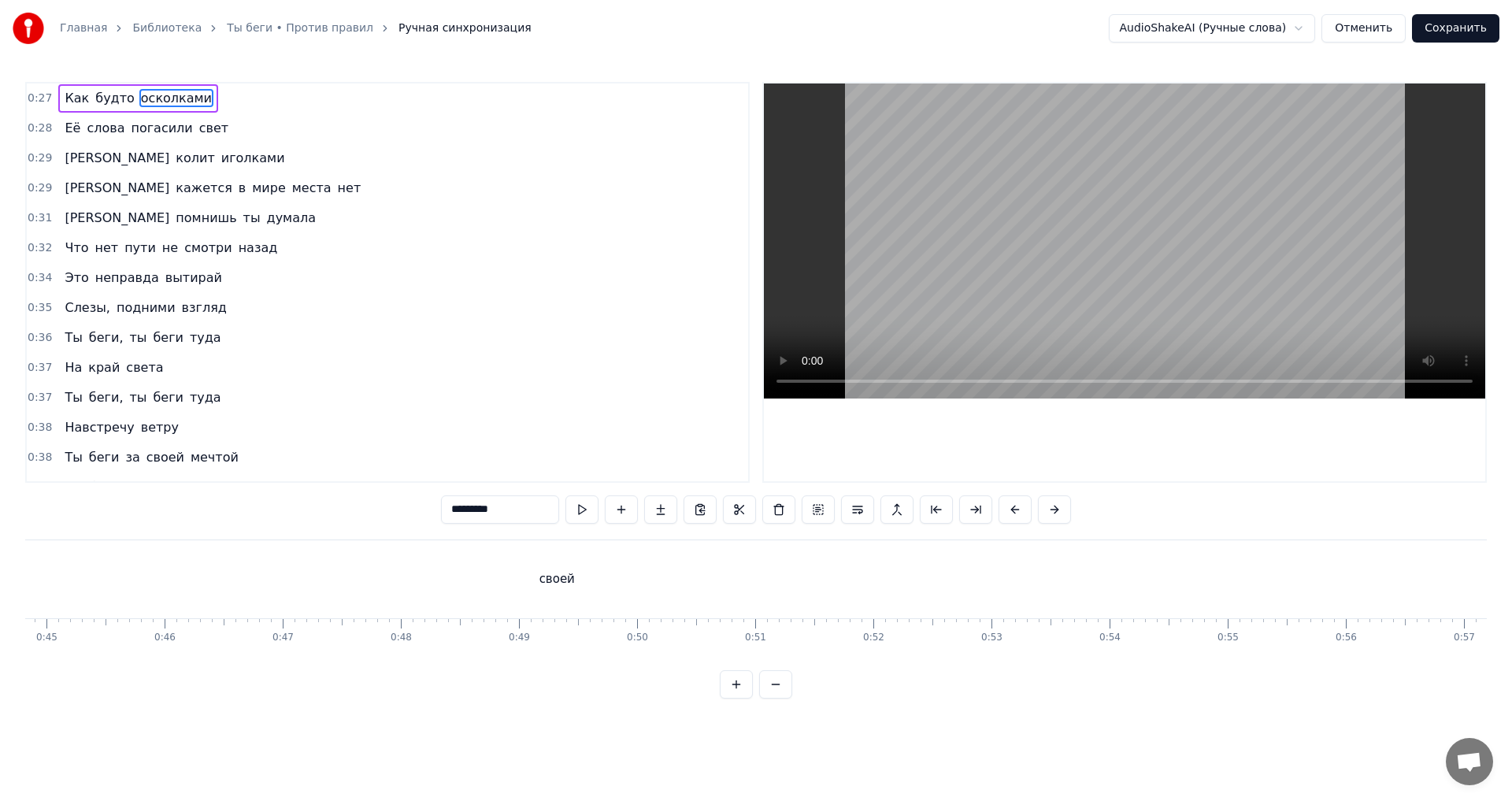
click at [780, 699] on button at bounding box center [776, 683] width 33 height 28
click at [780, 699] on div at bounding box center [756, 683] width 73 height 28
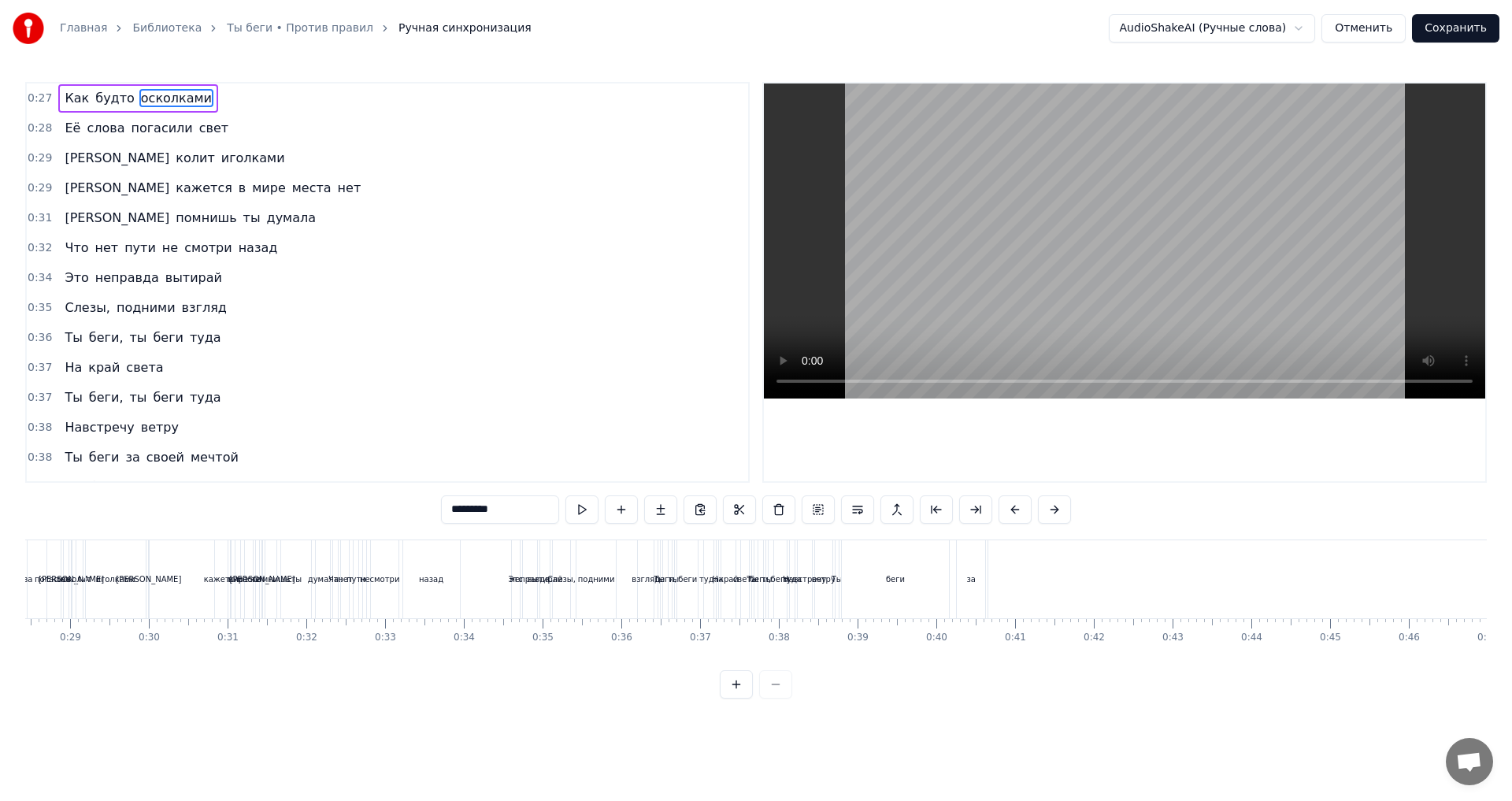
click at [780, 699] on div at bounding box center [756, 683] width 73 height 28
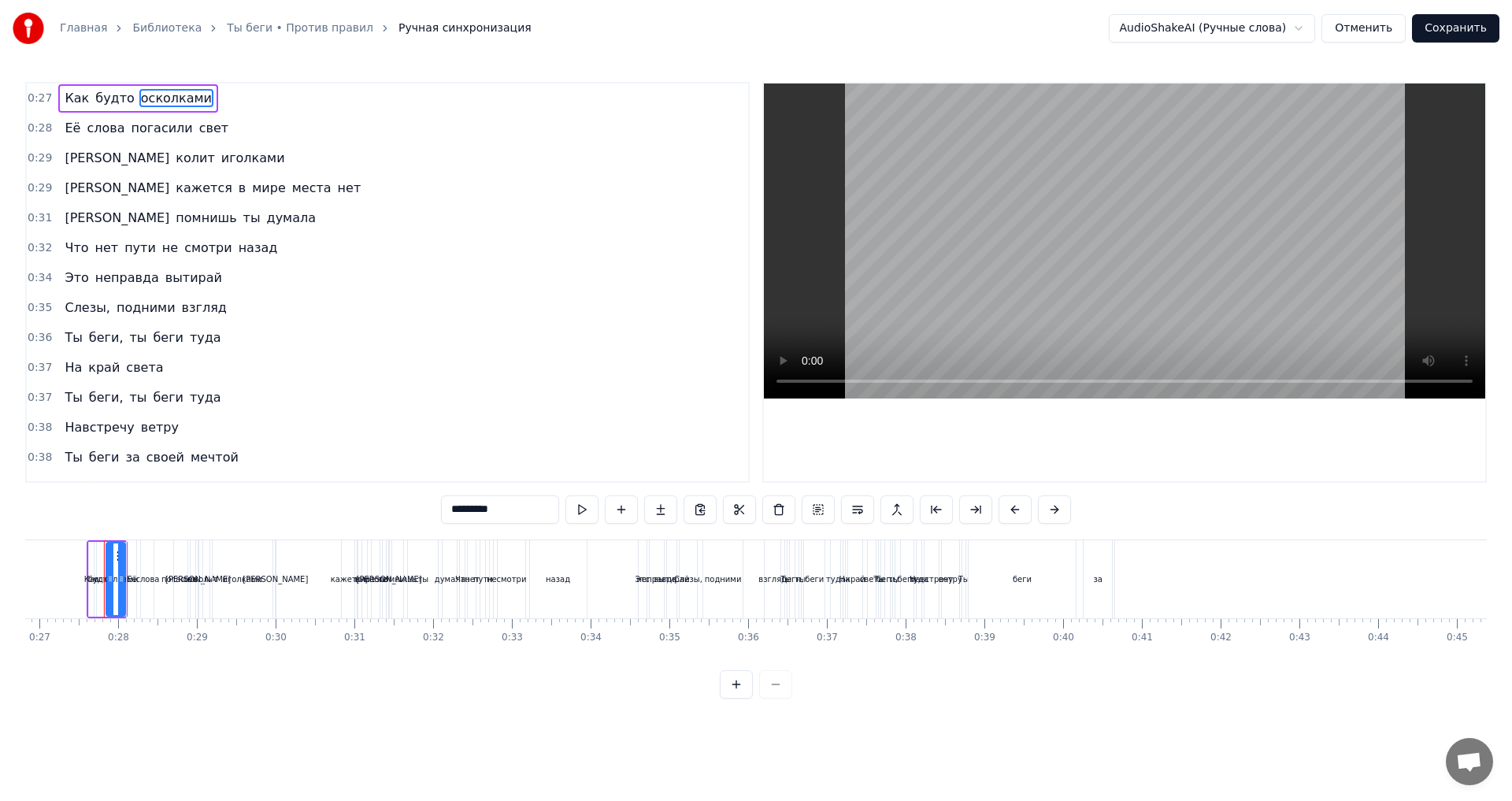
click at [780, 699] on div at bounding box center [756, 683] width 73 height 28
click at [301, 28] on link "Ты беги • Против правил" at bounding box center [300, 28] width 147 height 15
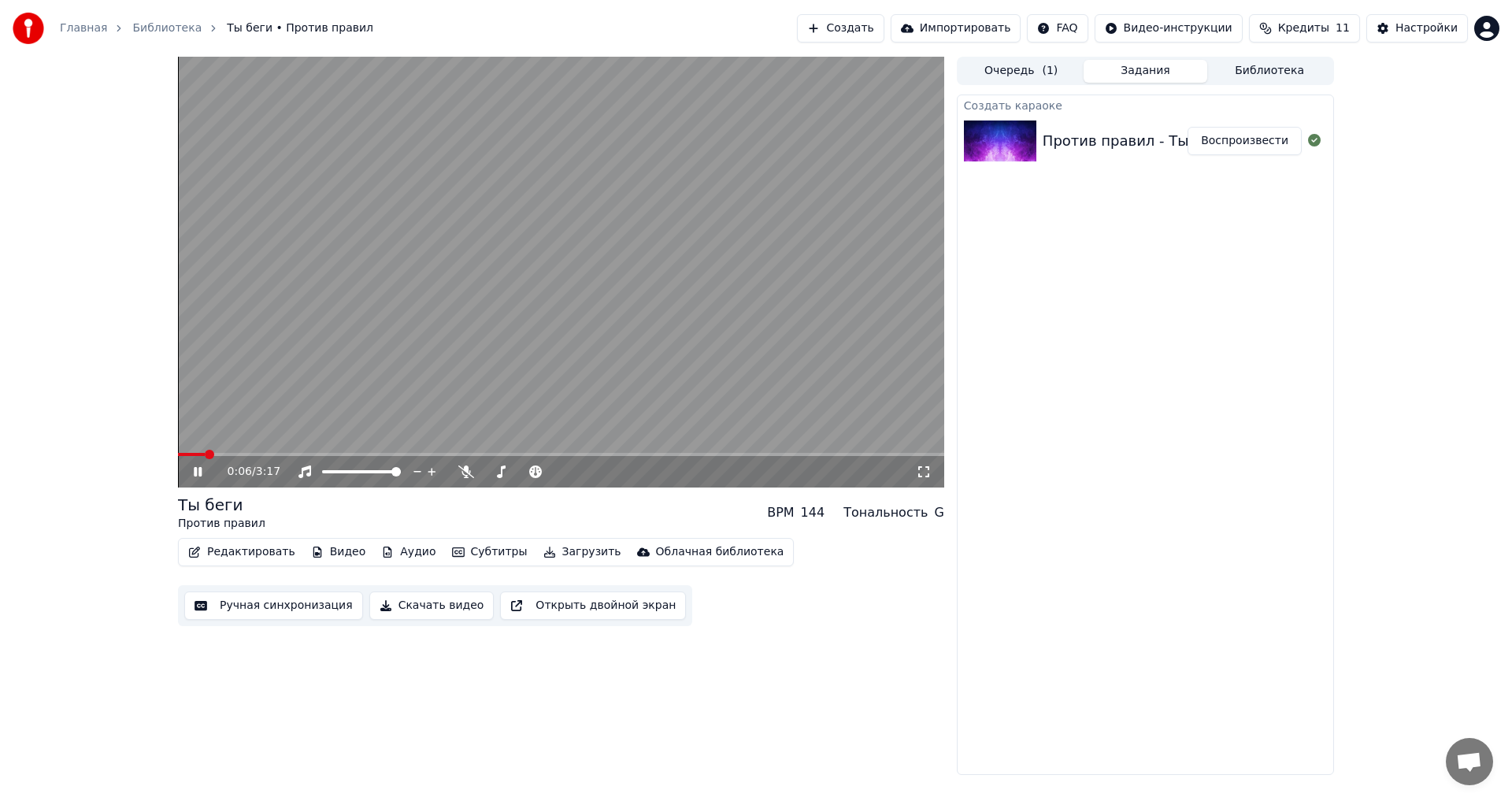
click at [1009, 69] on button "Очередь ( 1 )" at bounding box center [1021, 71] width 124 height 23
click at [1149, 72] on button "Задания" at bounding box center [1145, 71] width 124 height 23
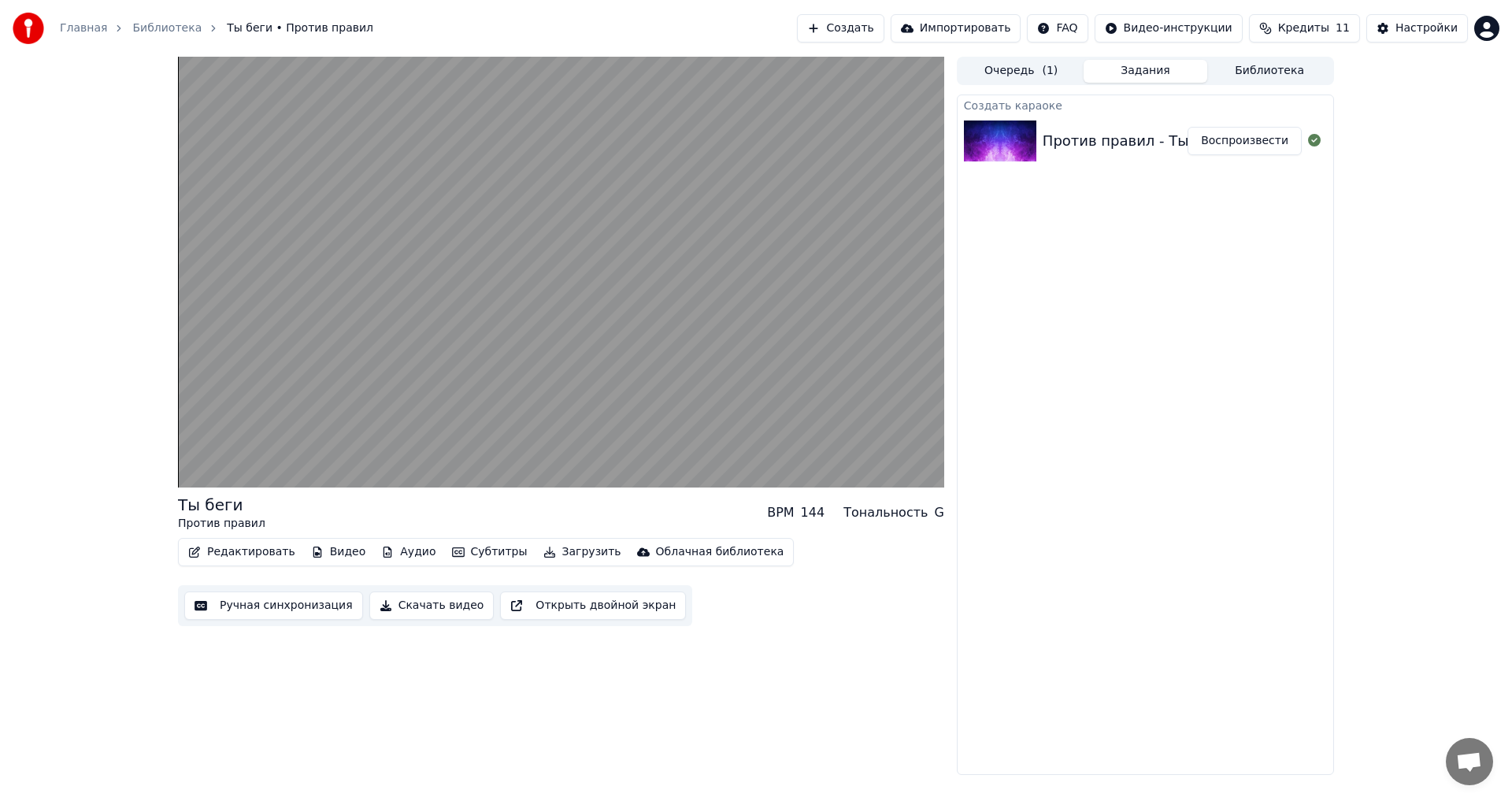
click at [542, 604] on button "Открыть двойной экран" at bounding box center [593, 604] width 186 height 28
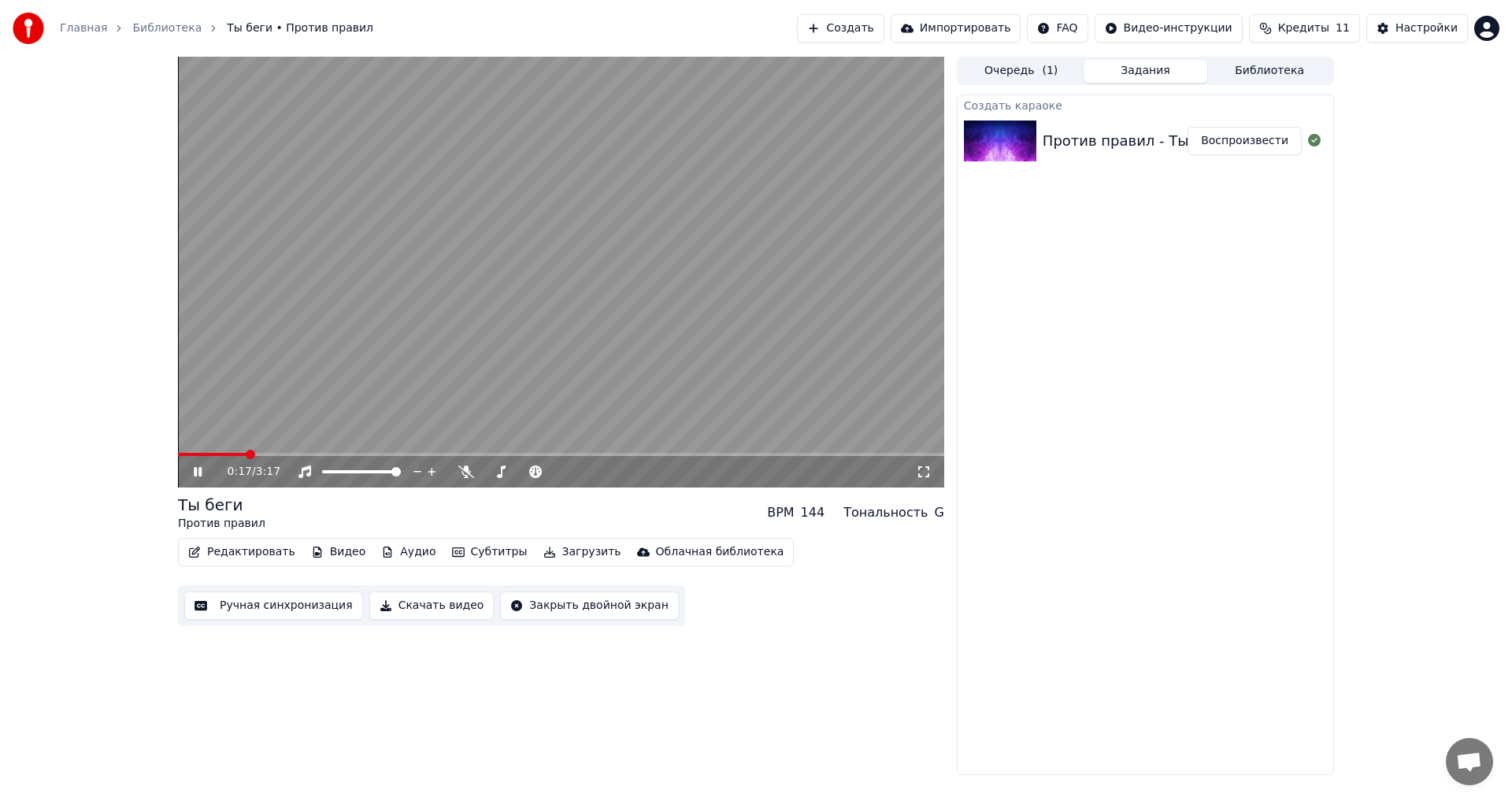
click at [489, 678] on div "0:17 / 3:17 Ты беги Против правил BPM 144 Тональность G Редактировать Видео Ауд…" at bounding box center [560, 416] width 766 height 718
click at [329, 549] on button "Видео" at bounding box center [338, 552] width 68 height 22
click at [403, 546] on button "Аудио" at bounding box center [409, 552] width 67 height 22
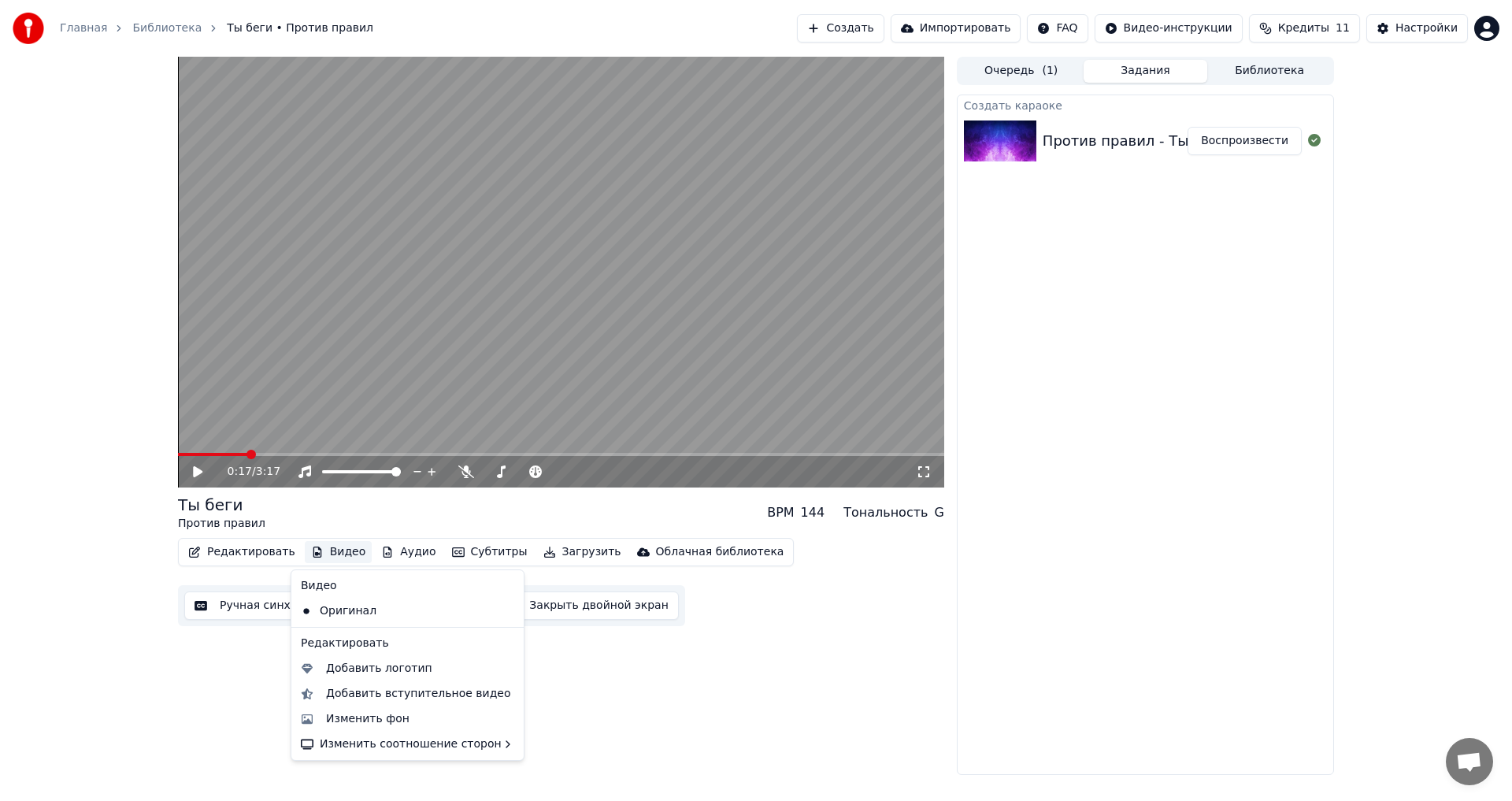
click at [334, 548] on button "Видео" at bounding box center [338, 552] width 68 height 22
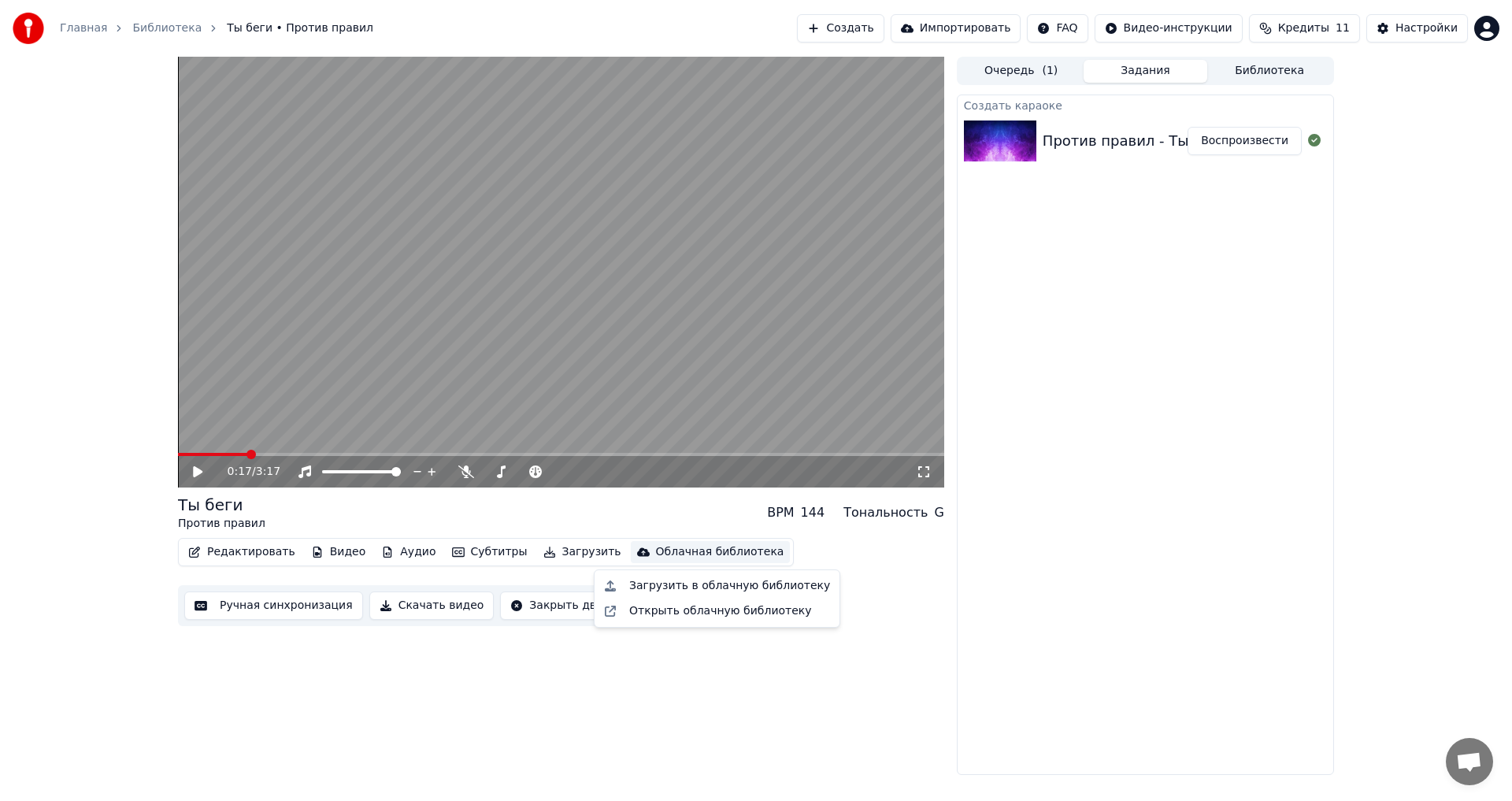
click at [747, 699] on div "0:17 / 3:17 Ты беги Против правил BPM 144 Тональность G Редактировать Видео Ауд…" at bounding box center [560, 416] width 766 height 718
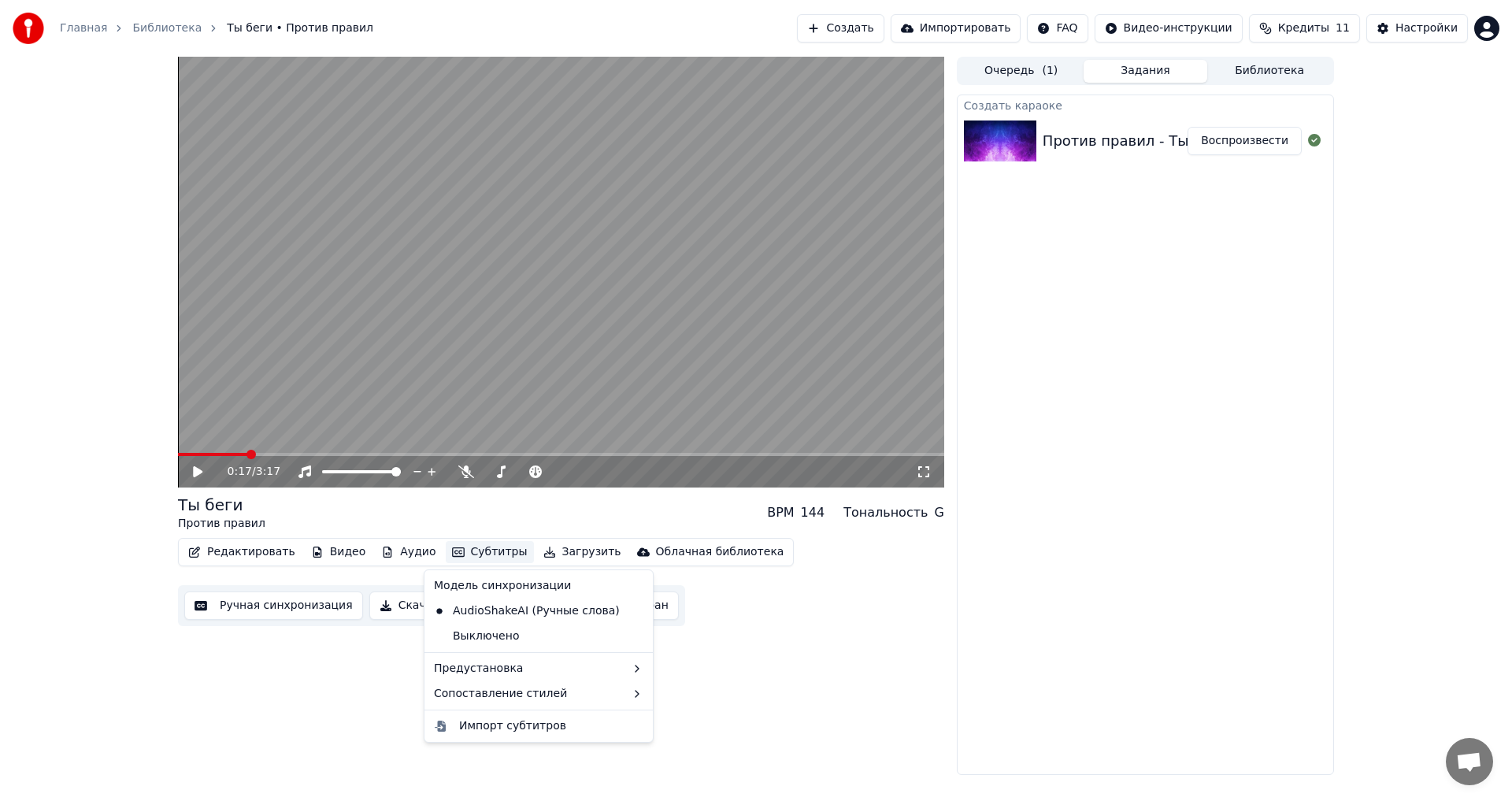
click at [473, 554] on button "Субтитры" at bounding box center [489, 552] width 88 height 22
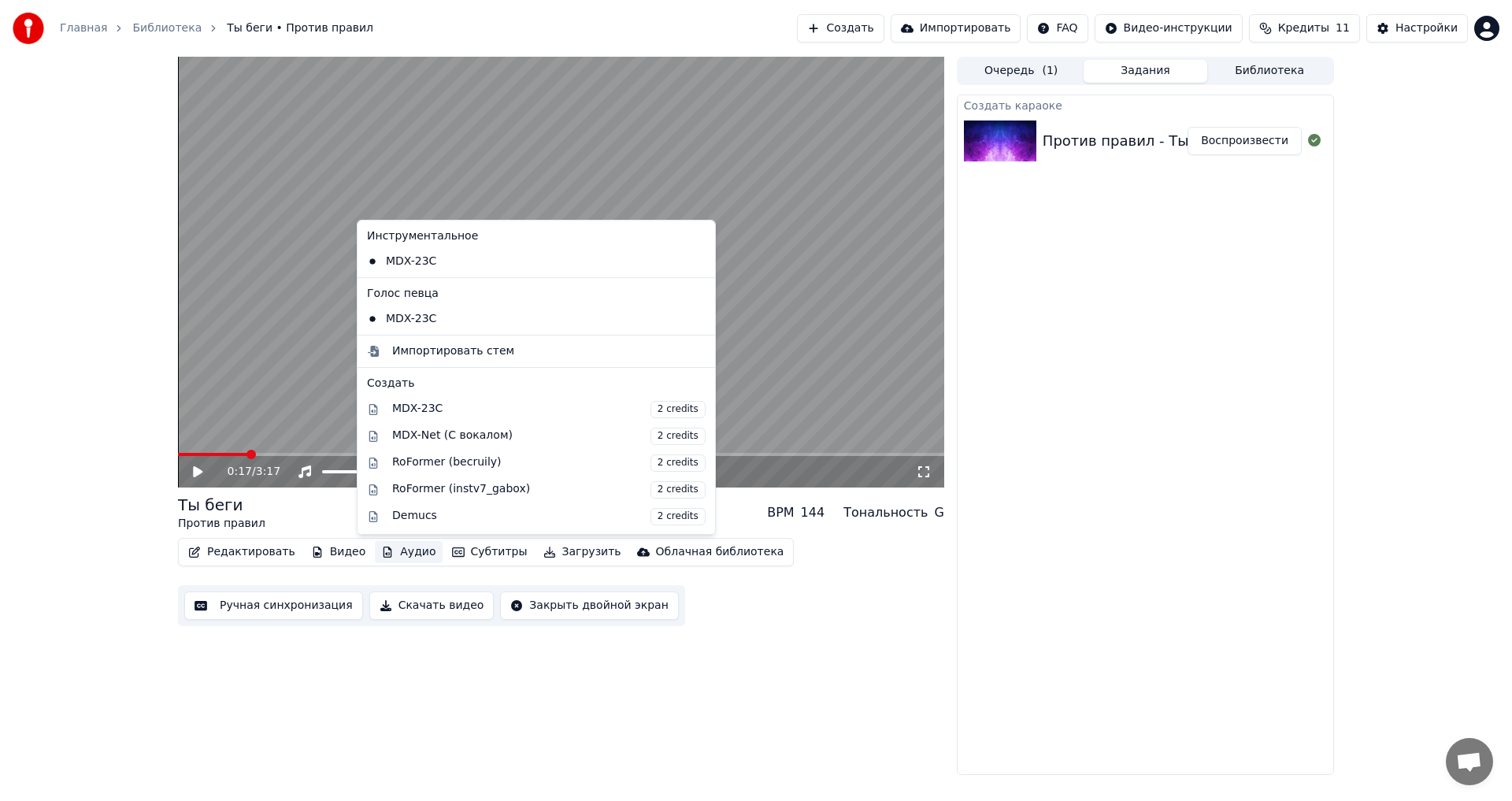
click at [406, 555] on button "Аудио" at bounding box center [409, 552] width 67 height 22
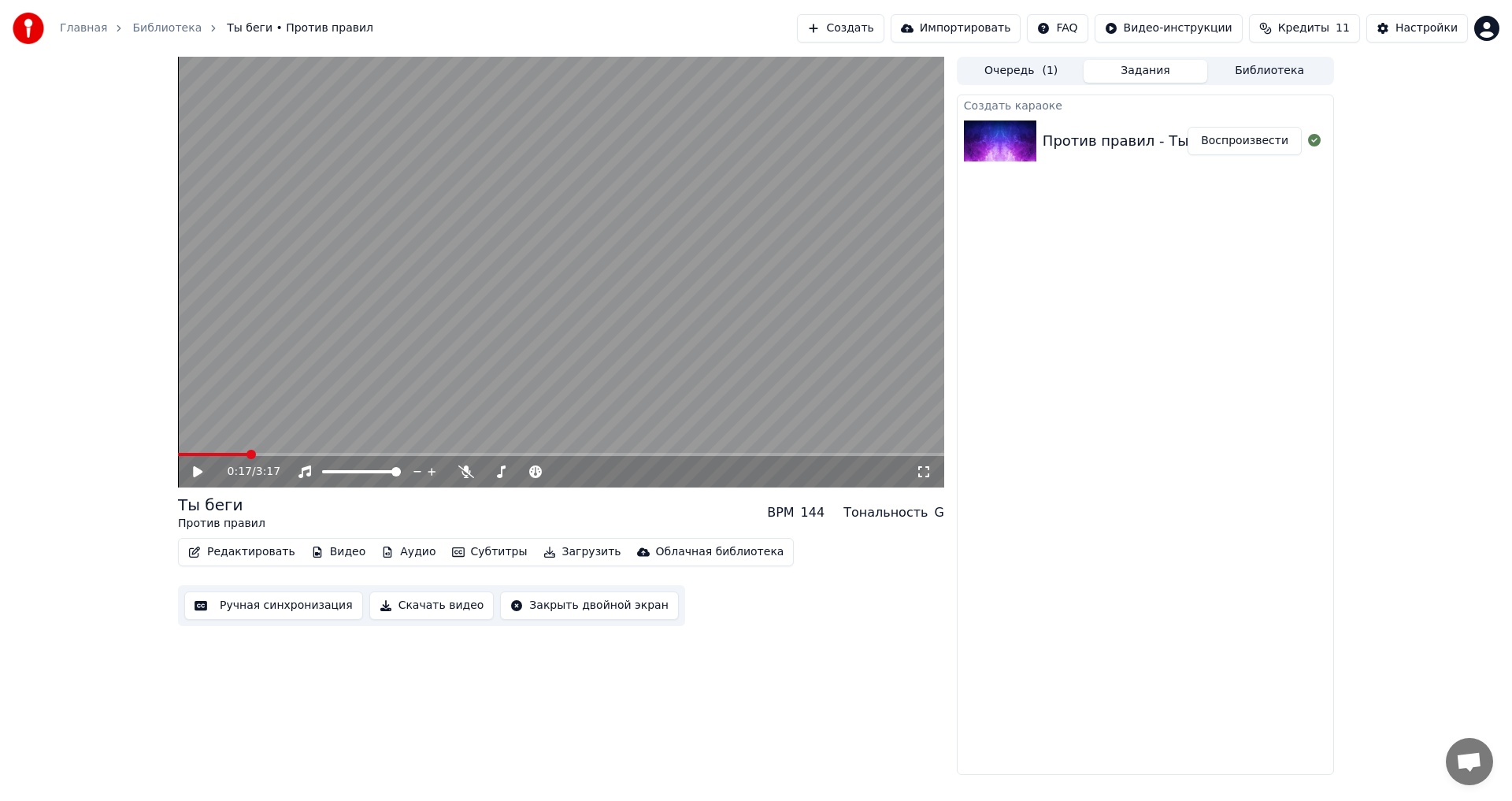
click at [405, 555] on button "Аудио" at bounding box center [409, 552] width 67 height 22
click at [334, 549] on button "Видео" at bounding box center [338, 552] width 68 height 22
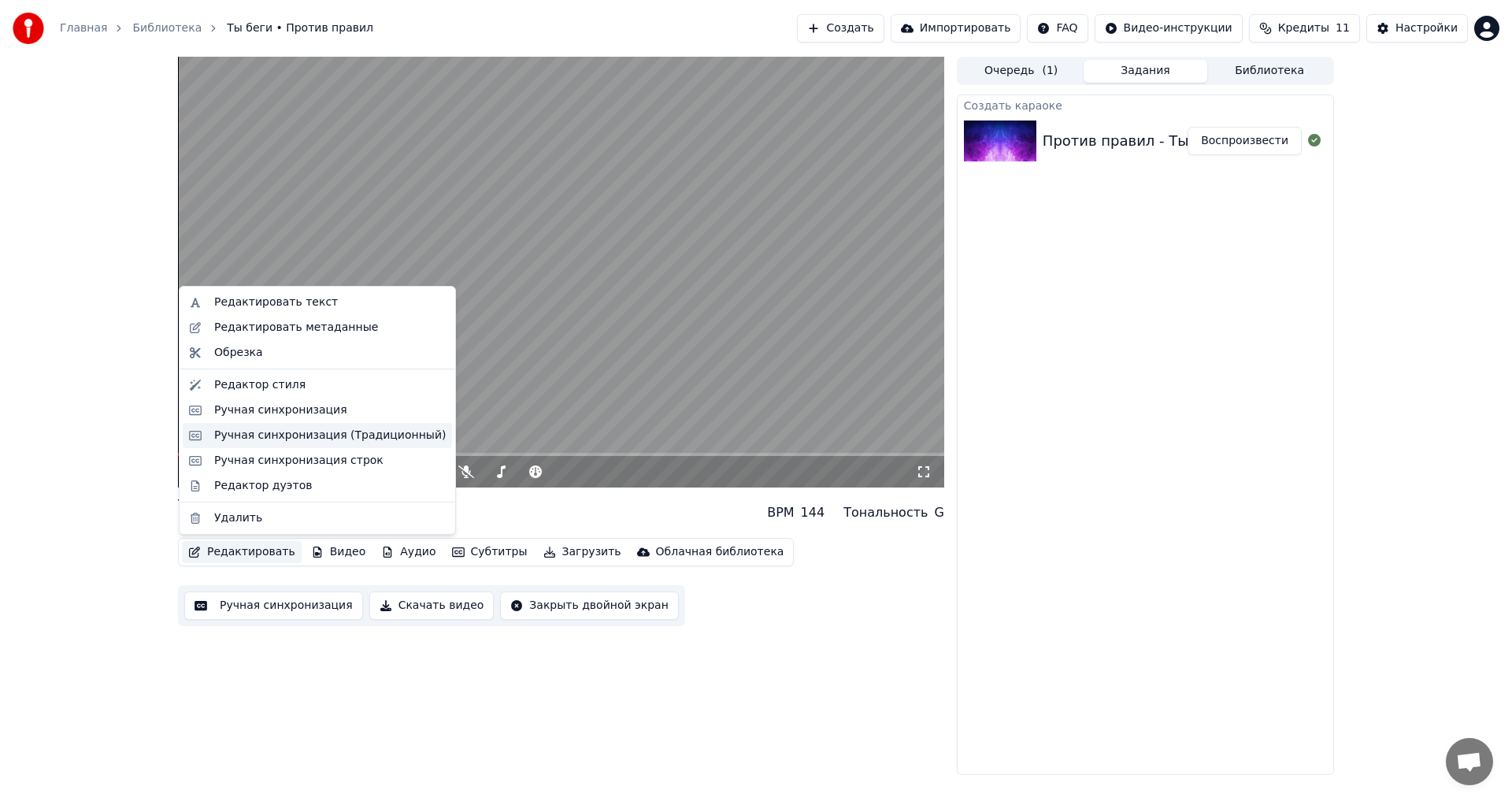
click at [296, 436] on div "Ручная синхронизация (Традиционный)" at bounding box center [329, 435] width 231 height 15
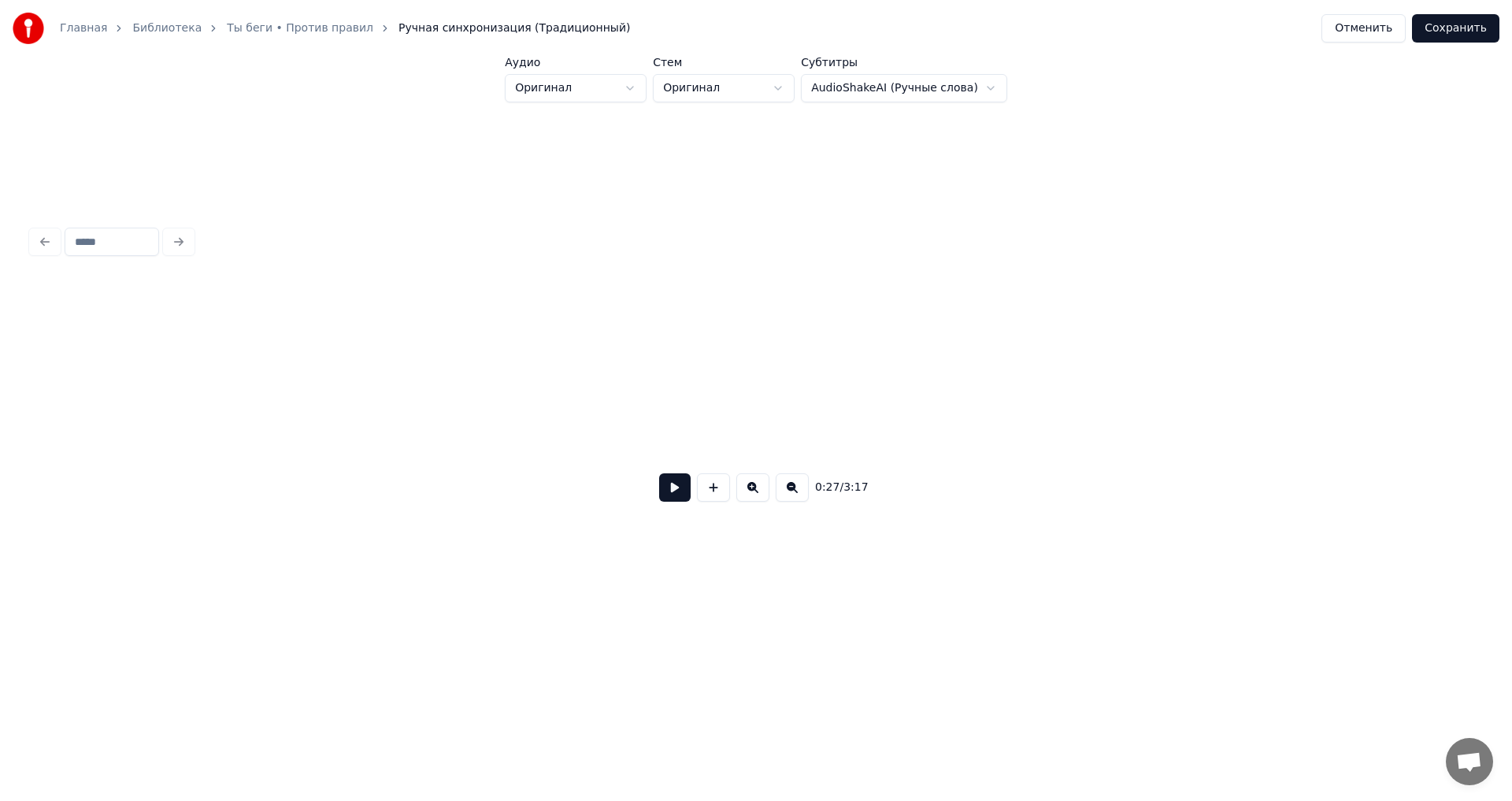
click at [135, 346] on div at bounding box center [756, 317] width 1449 height 79
click at [672, 501] on button at bounding box center [674, 487] width 32 height 28
click at [806, 493] on button at bounding box center [792, 487] width 33 height 28
click at [800, 492] on button at bounding box center [792, 487] width 33 height 28
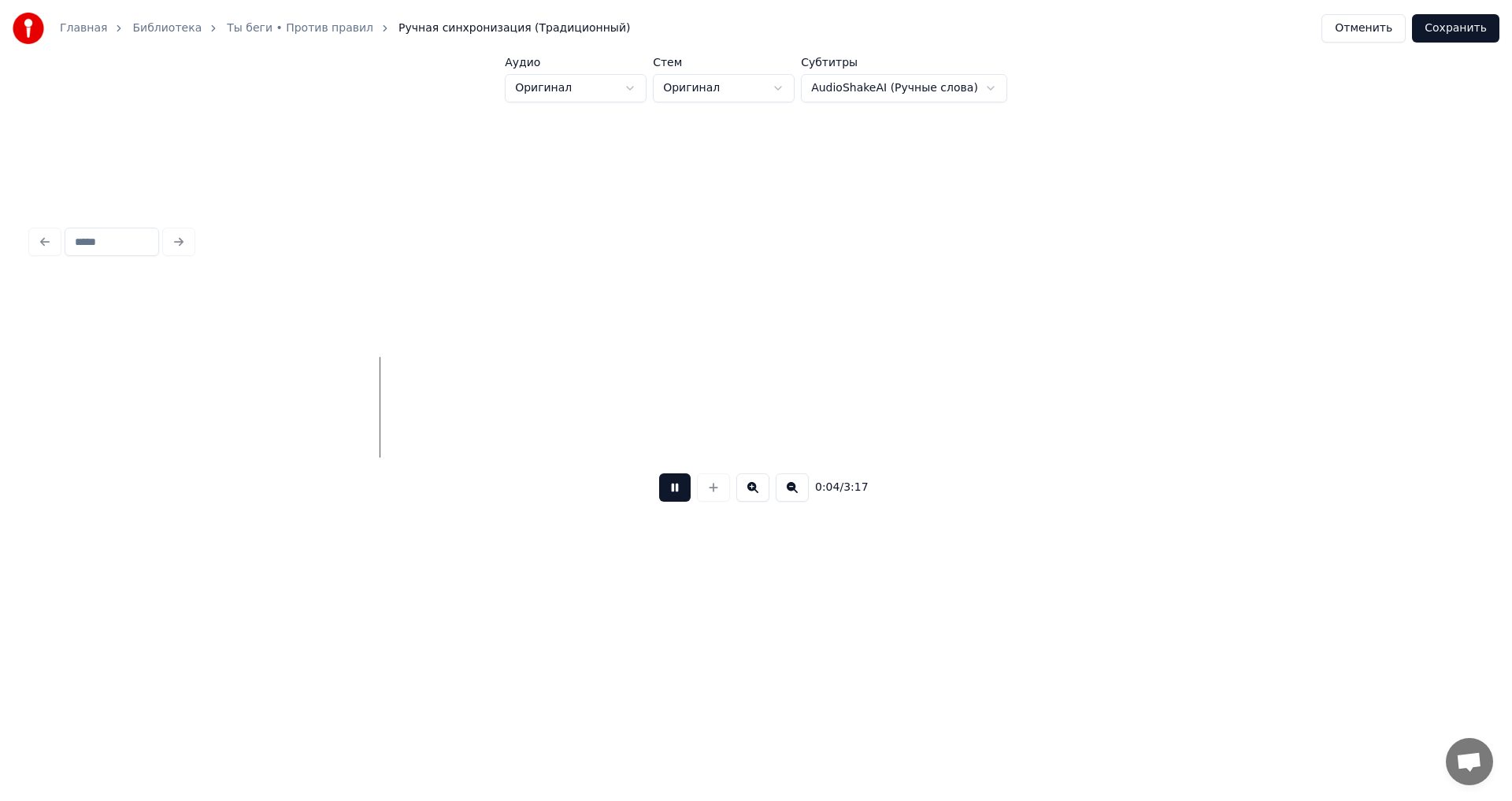
click at [800, 492] on button at bounding box center [792, 487] width 33 height 28
click at [799, 492] on button at bounding box center [792, 487] width 33 height 28
click at [799, 491] on div "0:04 / 3:17" at bounding box center [756, 487] width 1424 height 34
click at [755, 489] on button at bounding box center [752, 487] width 33 height 28
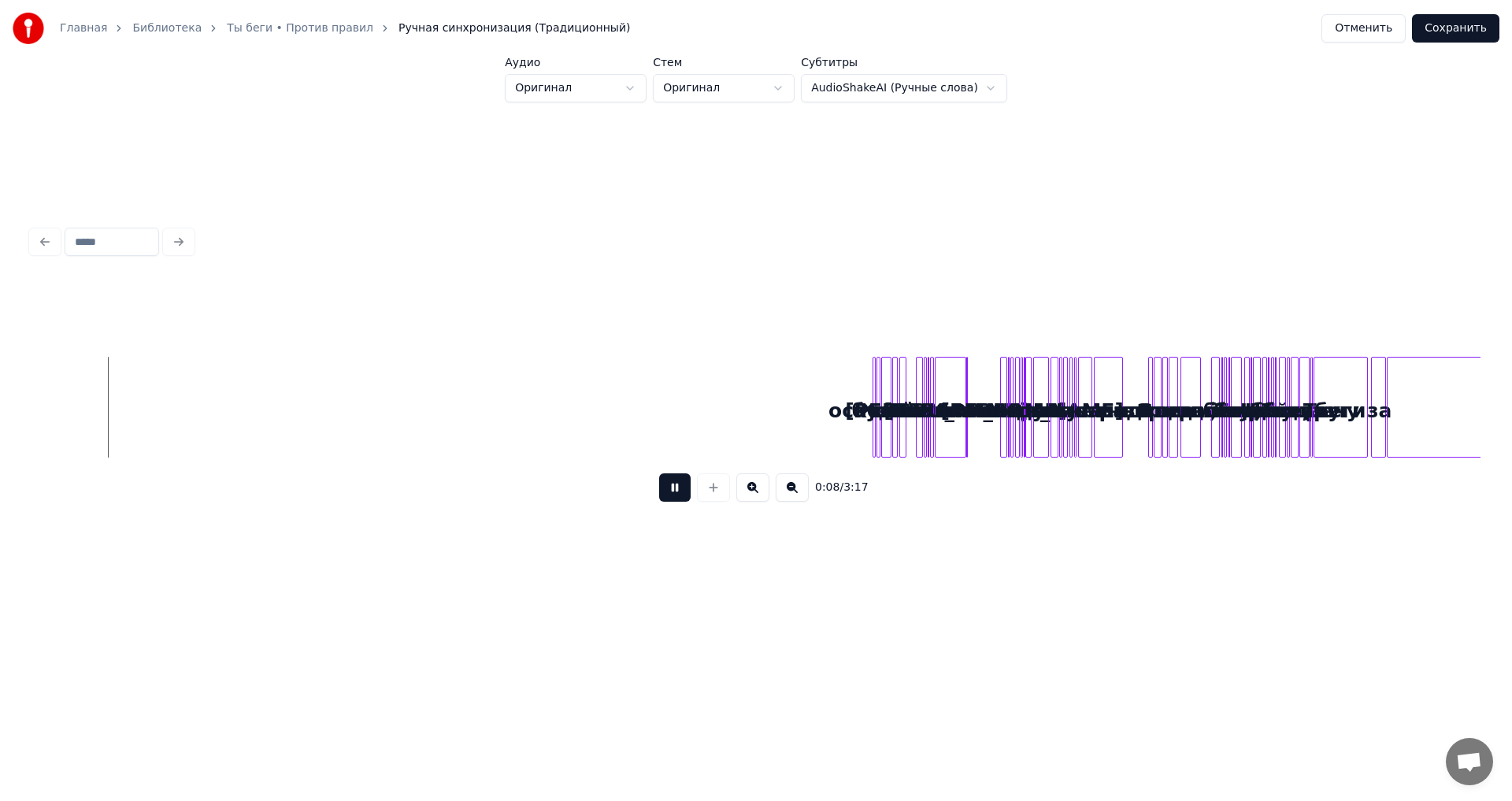
click at [751, 489] on button at bounding box center [752, 487] width 33 height 28
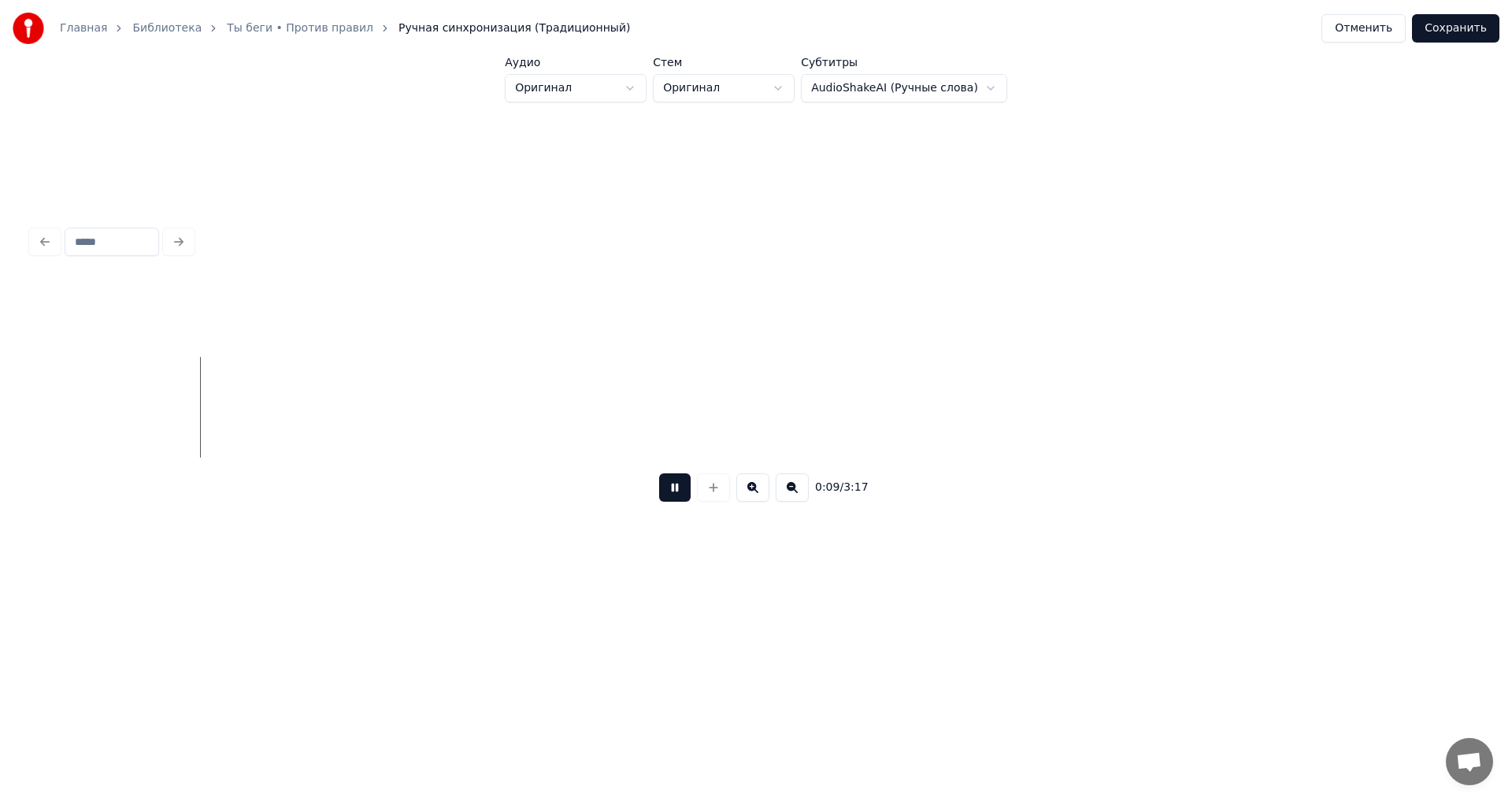
click at [793, 497] on button at bounding box center [792, 487] width 33 height 28
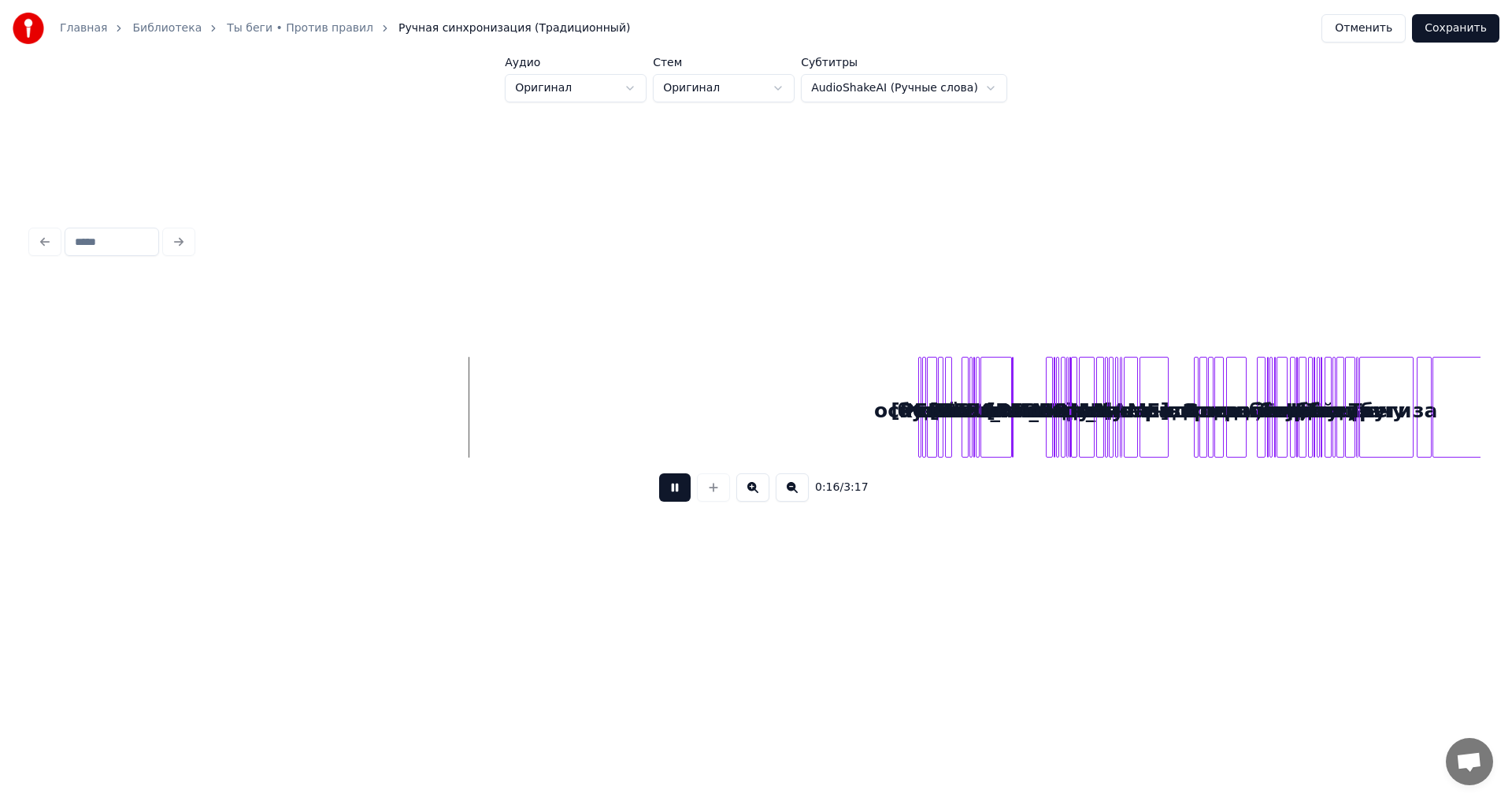
click at [776, 473] on button at bounding box center [792, 487] width 33 height 28
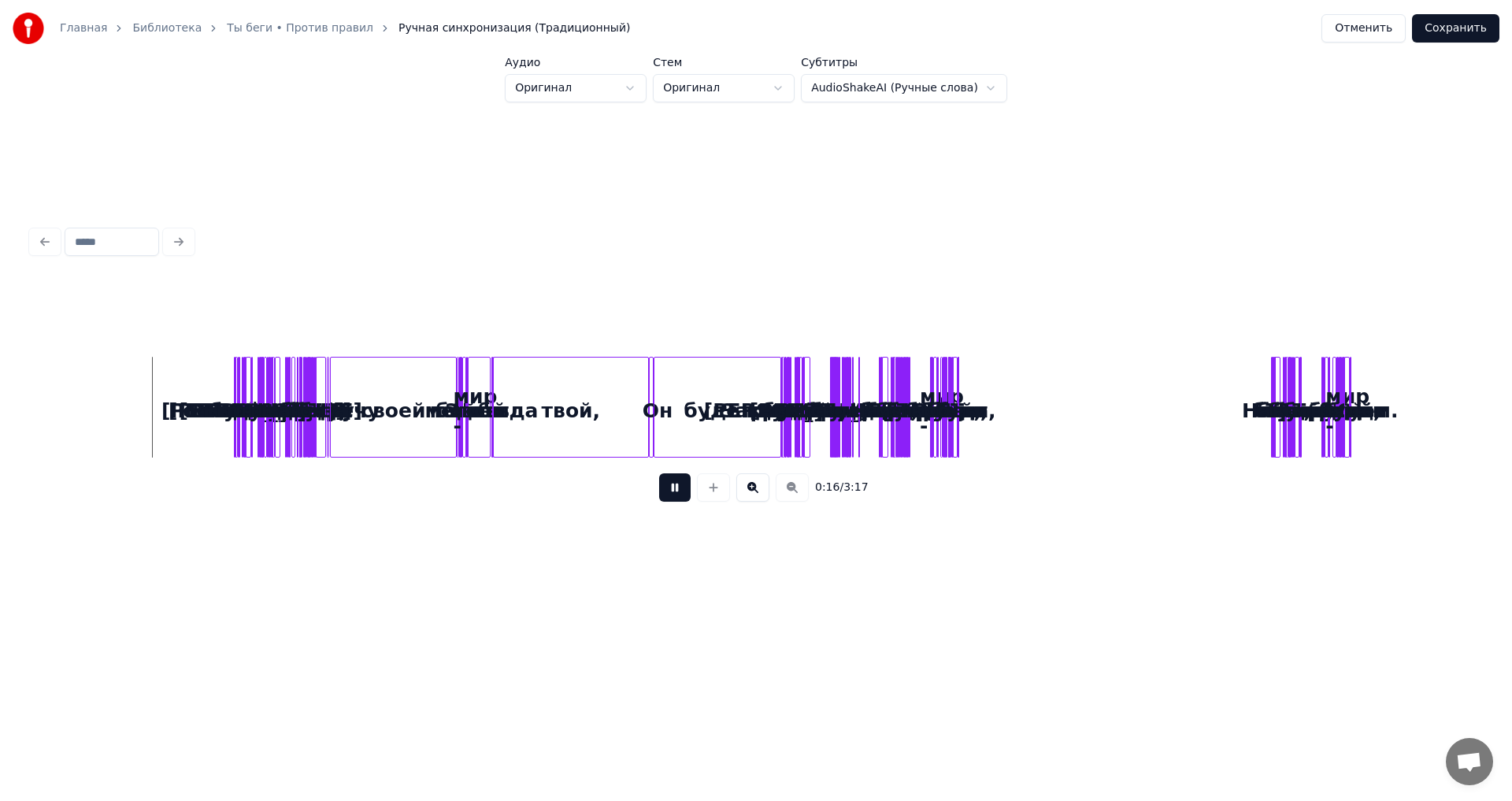
scroll to position [0, 0]
click at [544, 540] on div "0:17 / 3:17" at bounding box center [756, 368] width 1461 height 480
click at [664, 489] on button at bounding box center [674, 487] width 32 height 28
click at [375, 433] on div "своей" at bounding box center [393, 410] width 126 height 107
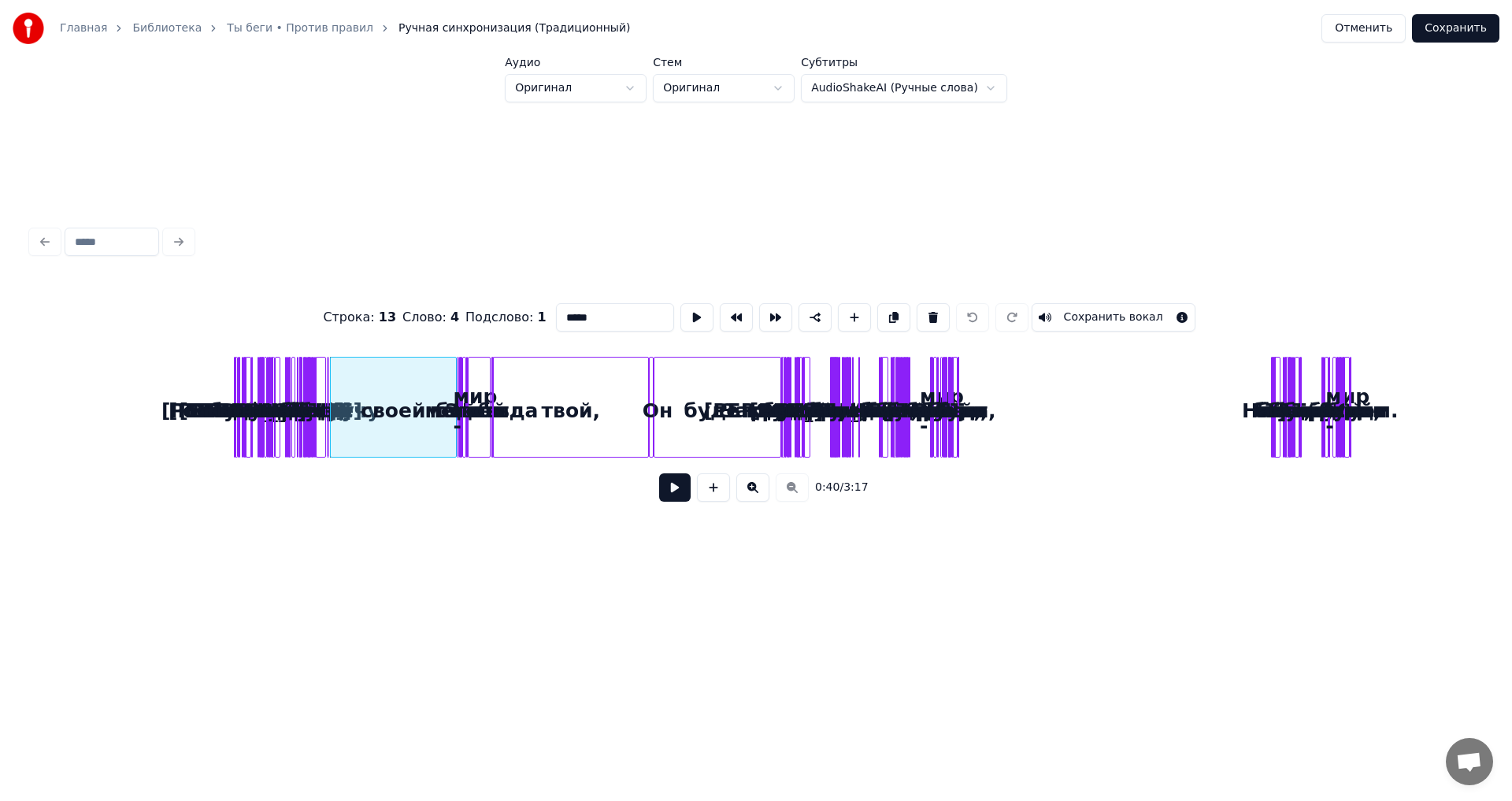
click at [659, 473] on button at bounding box center [674, 487] width 32 height 28
click at [304, 28] on link "Ты беги • Против правил" at bounding box center [300, 28] width 147 height 15
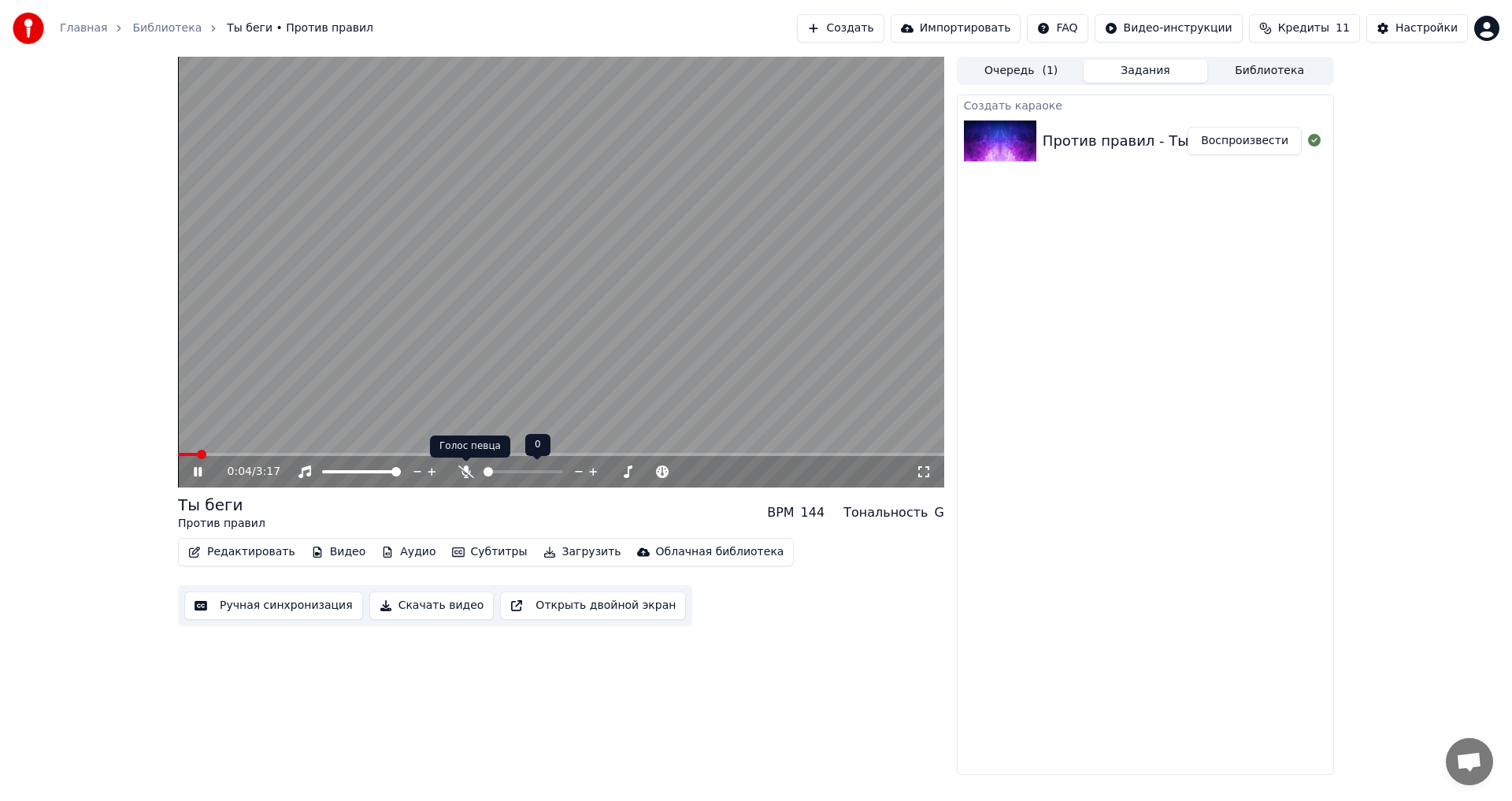
click at [460, 473] on icon at bounding box center [466, 471] width 15 height 13
click at [171, 26] on link "Библиотека" at bounding box center [167, 28] width 69 height 15
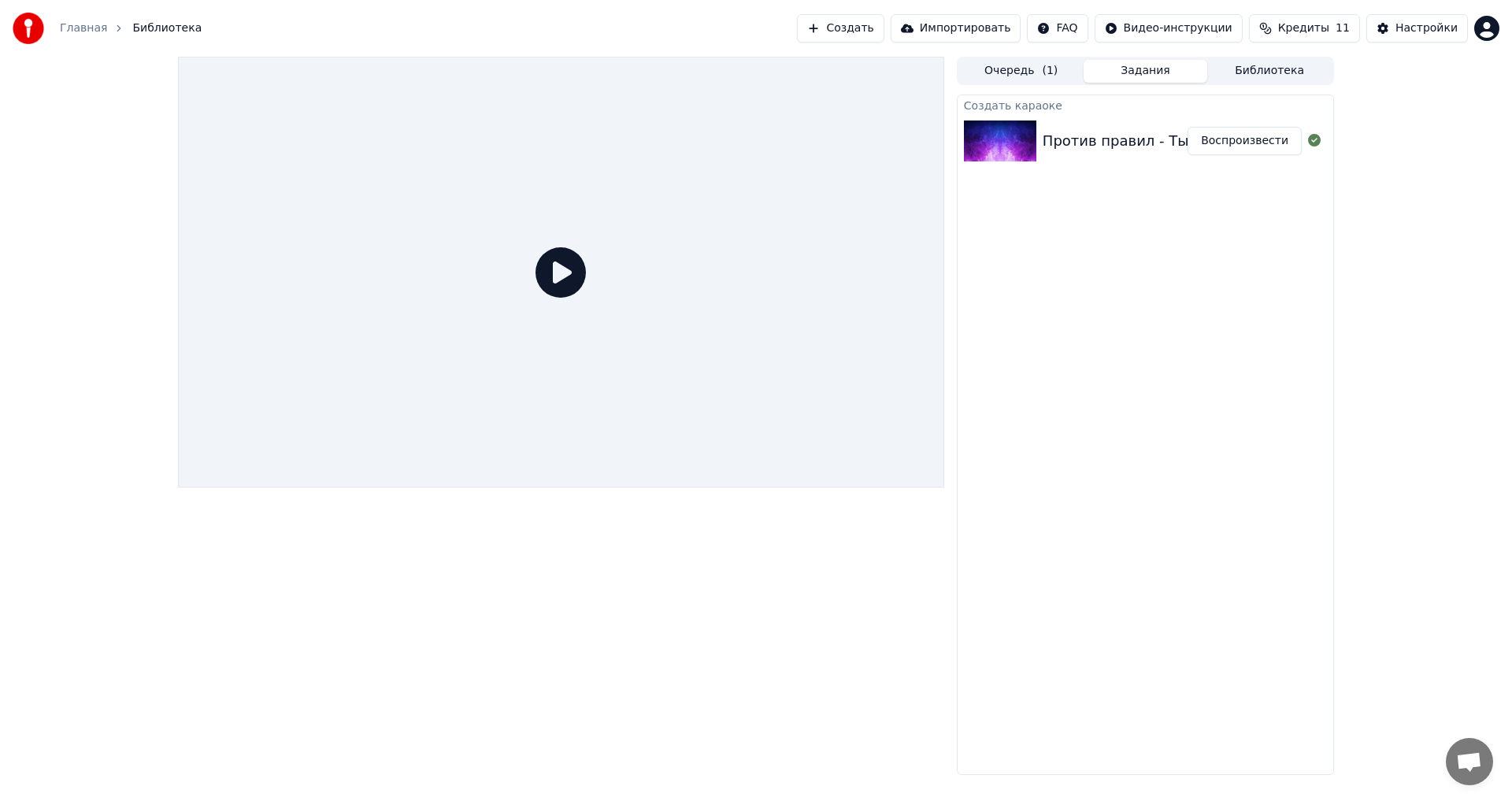
click at [1118, 141] on div "Против правил - Ты беги" at bounding box center [1135, 140] width 185 height 22
click at [60, 25] on link "Главная" at bounding box center [83, 28] width 47 height 15
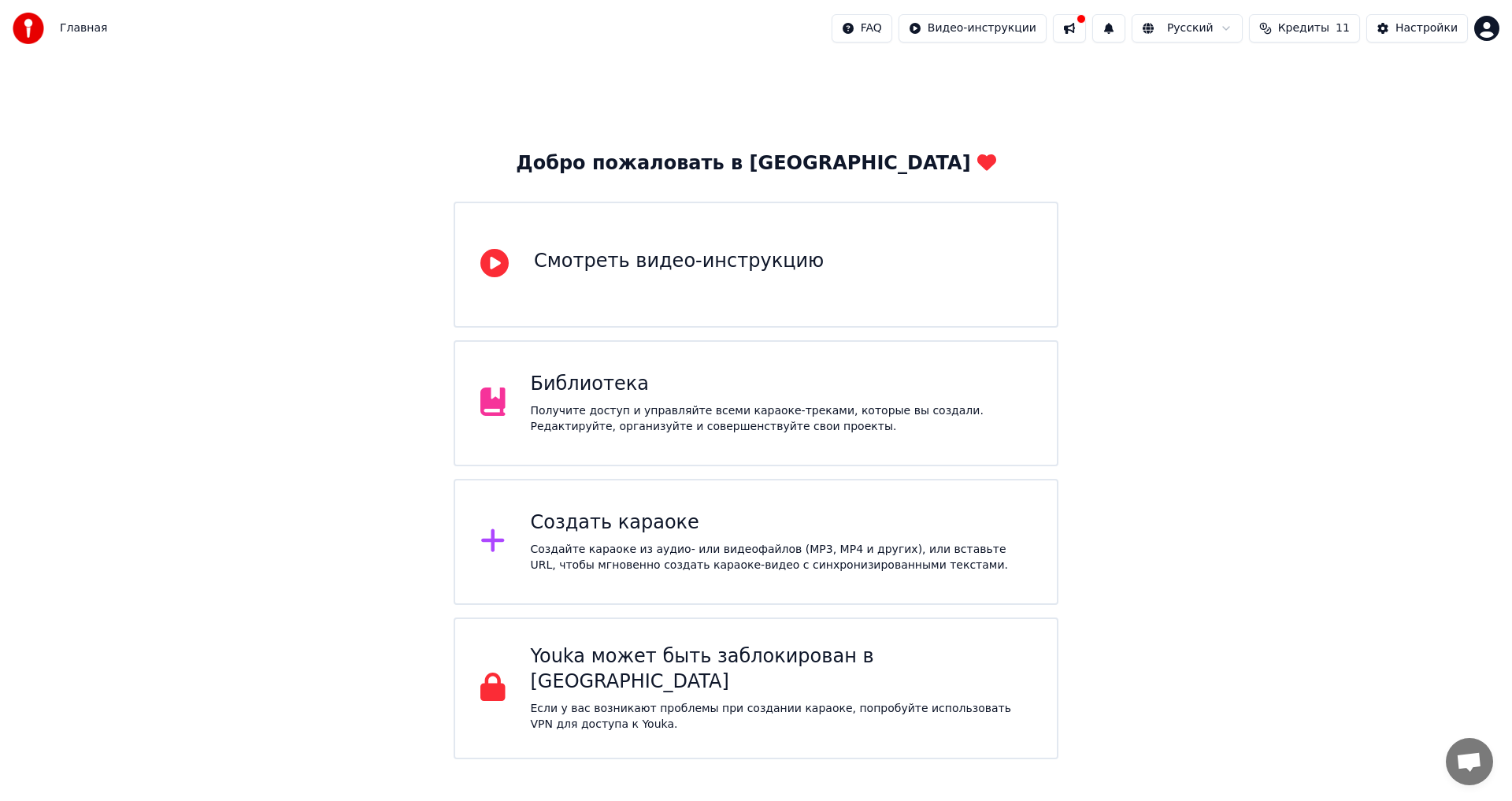
click at [712, 539] on div "Создать караоке Создайте караоке из аудио- или видеофайлов (MP3, MP4 и других),…" at bounding box center [781, 542] width 501 height 63
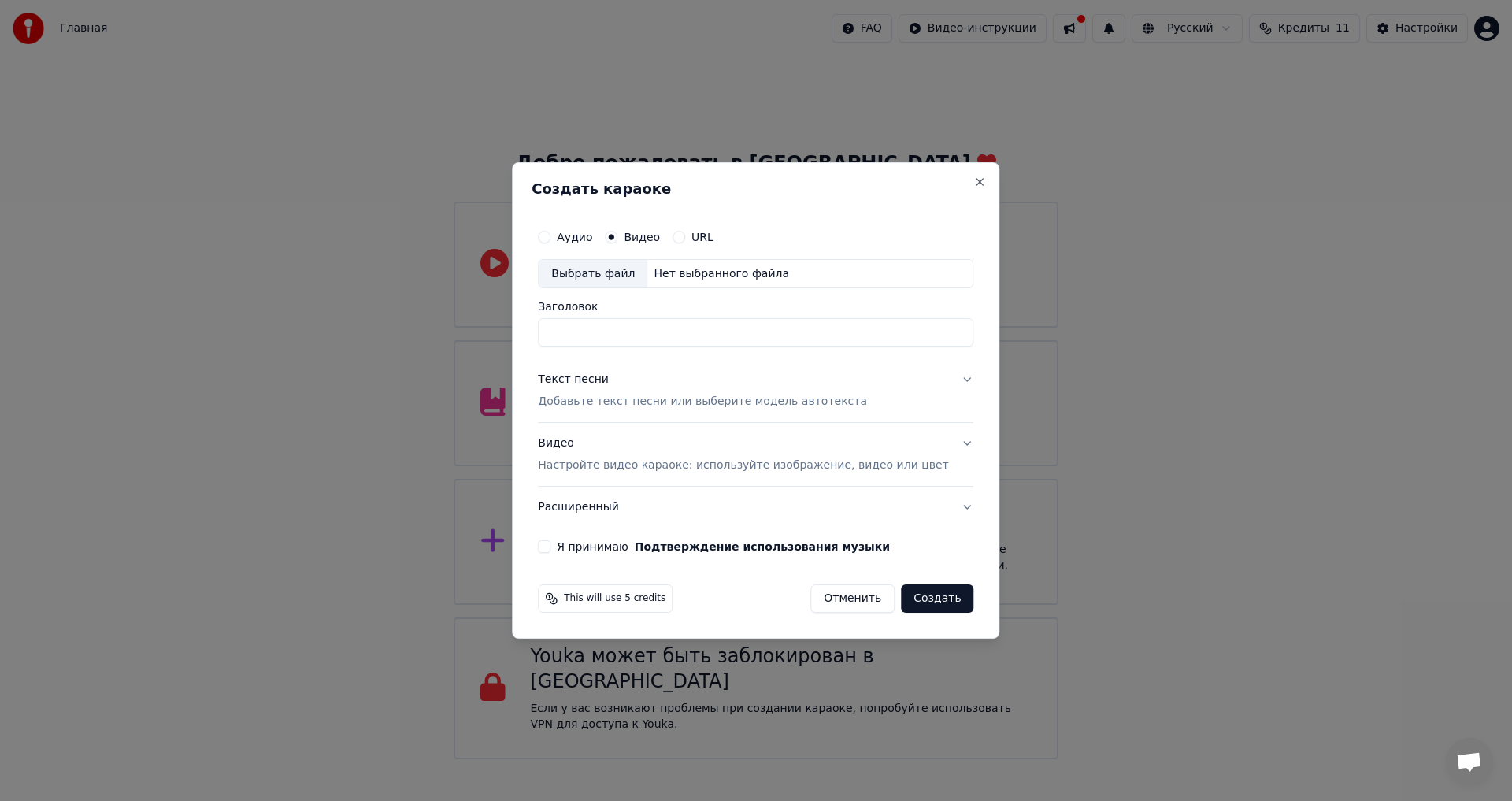
click at [616, 334] on input "Заголовок" at bounding box center [755, 333] width 435 height 28
type input "**********"
click at [765, 267] on div "Нет выбранного файла" at bounding box center [721, 274] width 148 height 15
click at [653, 407] on p "Добавьте текст песни или выберите модель автотекста" at bounding box center [702, 401] width 329 height 15
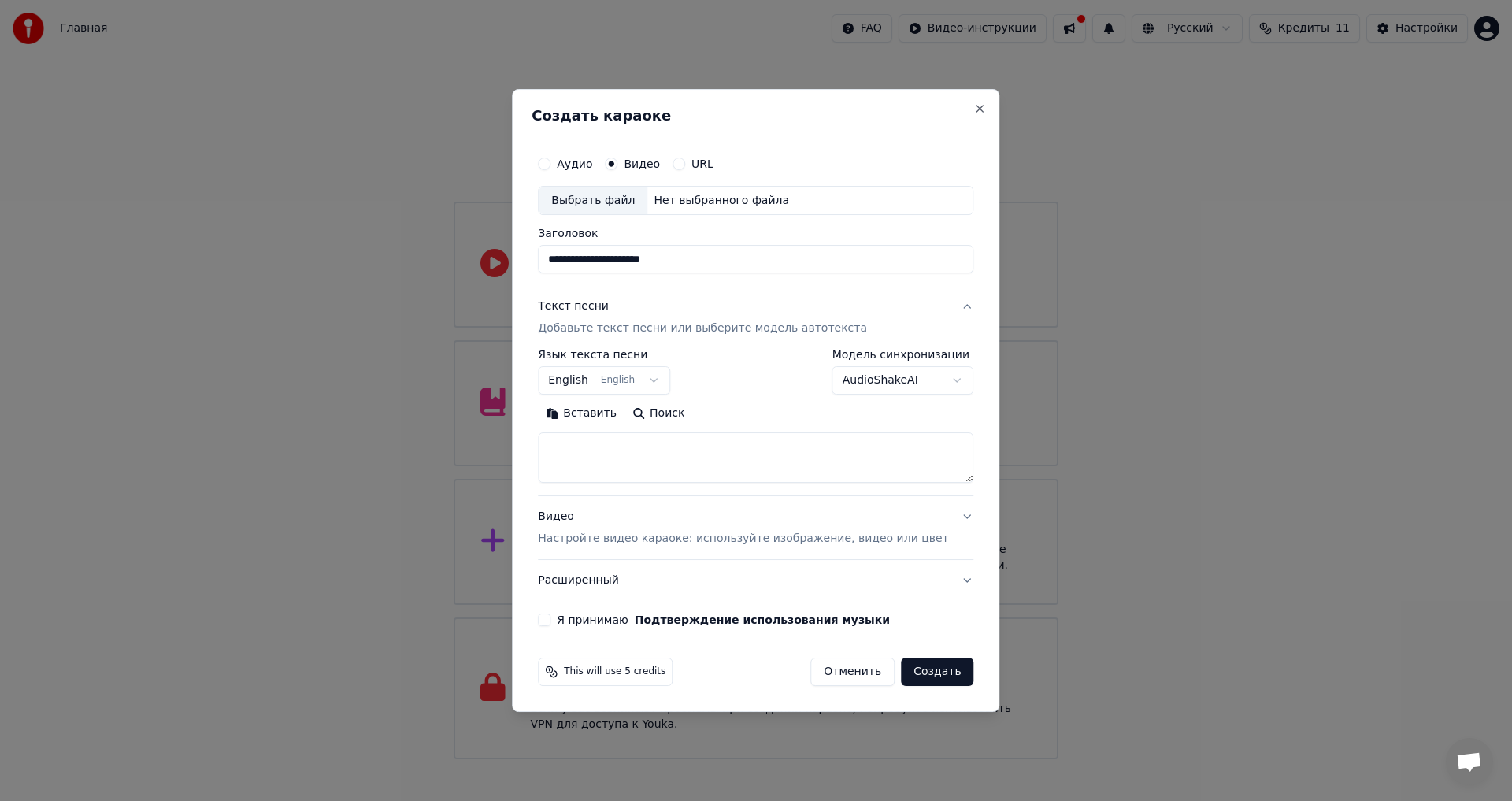
click at [658, 461] on textarea at bounding box center [755, 458] width 435 height 51
paste textarea "**********"
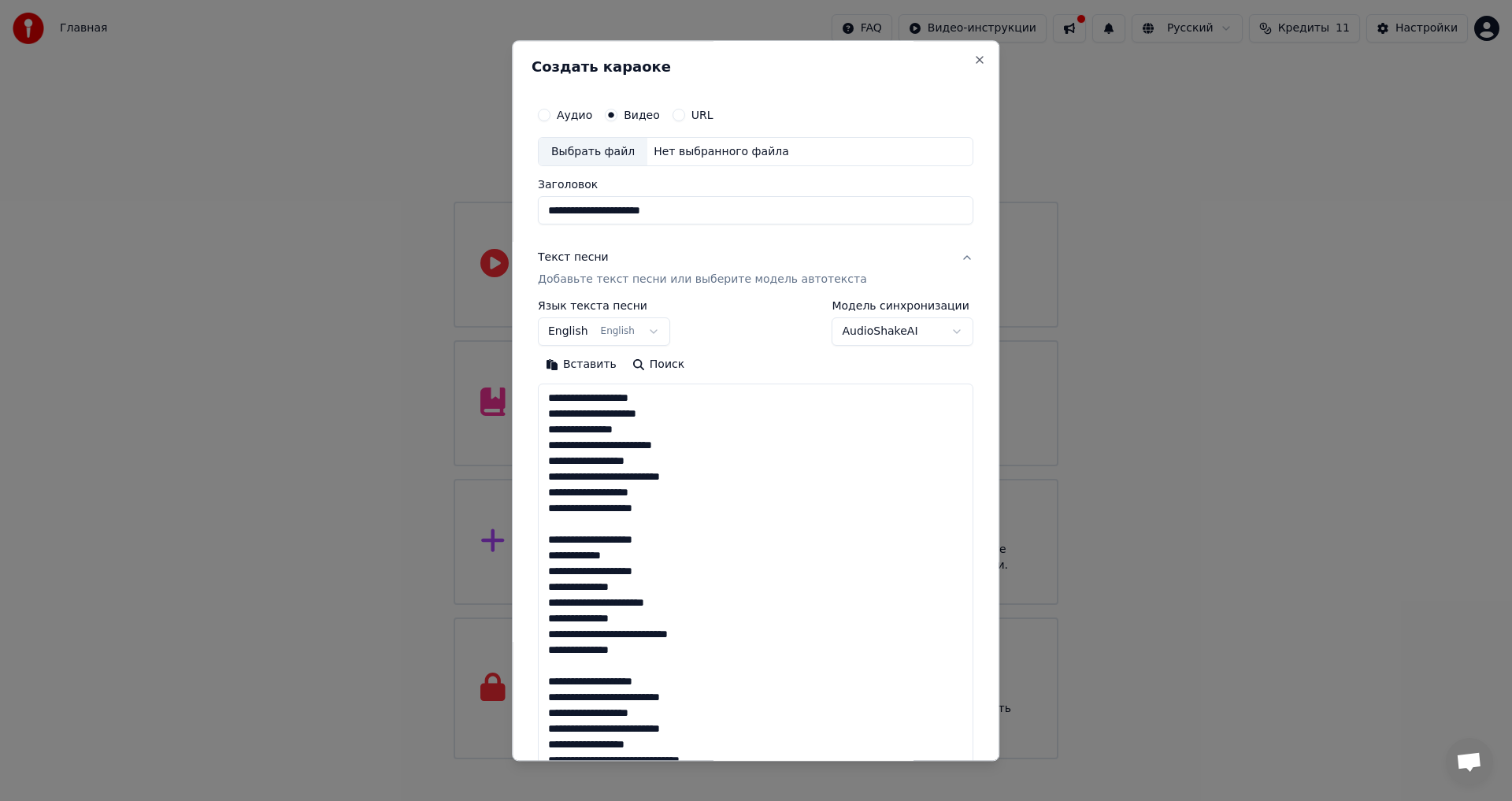
scroll to position [712, 0]
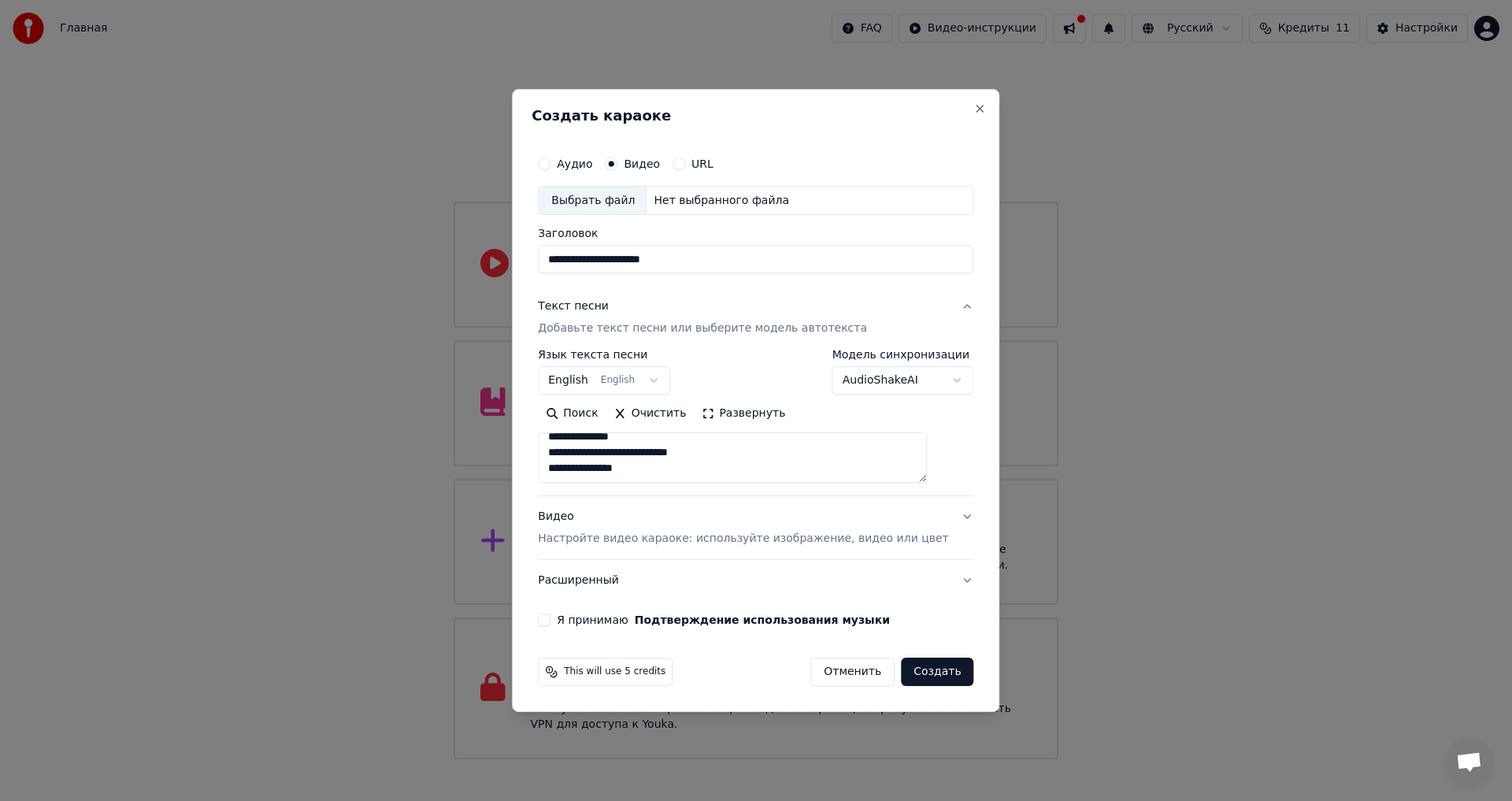
type textarea "**********"
click at [650, 160] on label "Видео" at bounding box center [642, 164] width 36 height 11
click at [617, 160] on button "Видео" at bounding box center [611, 164] width 13 height 13
click at [698, 190] on div "Выбрать файл Нет выбранного файла" at bounding box center [755, 200] width 435 height 30
type input "**********"
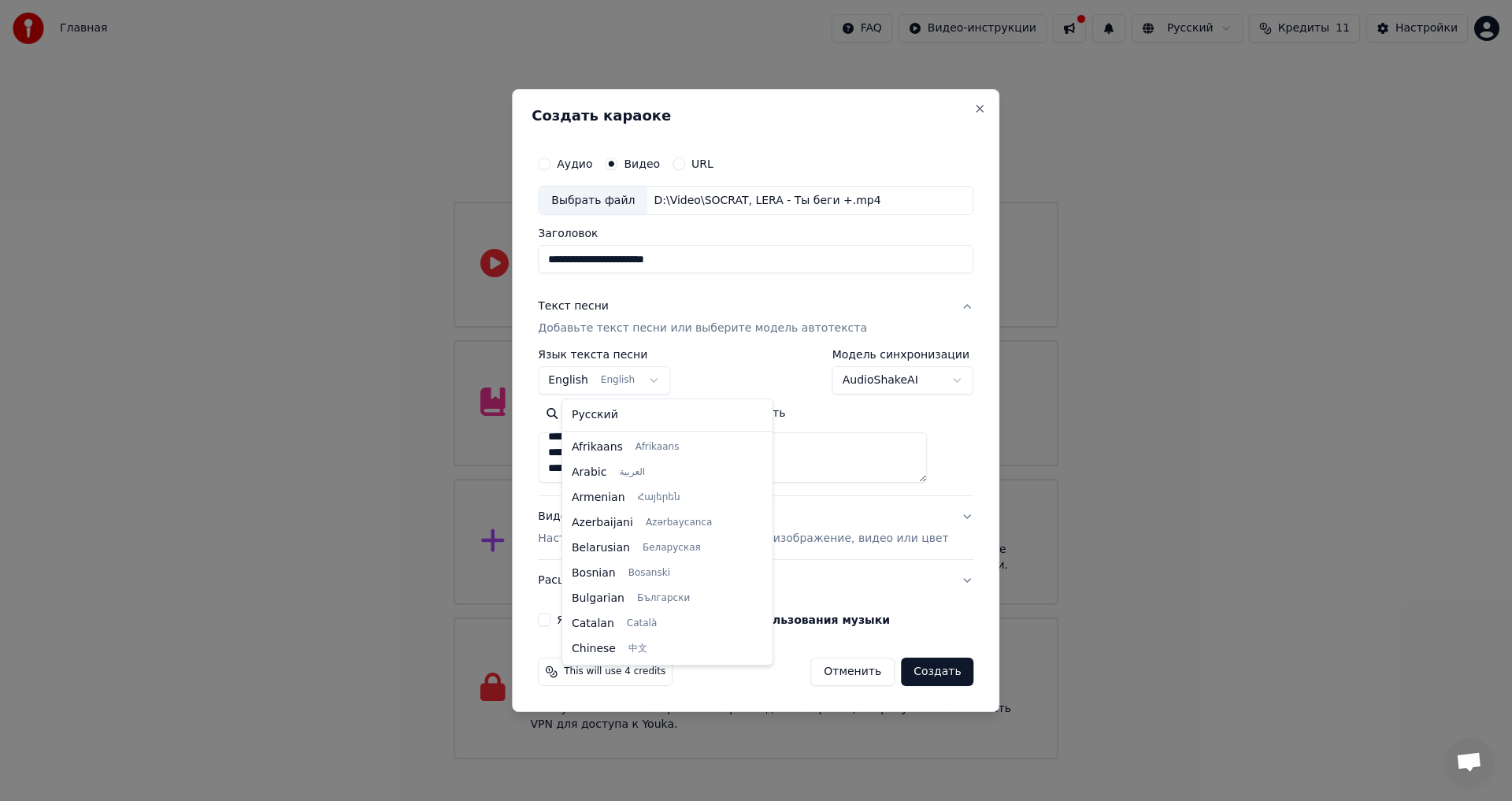
click at [631, 379] on body "Главная FAQ Видео-инструкции Русский Кредиты 11 Настройки Добро пожаловать в Yo…" at bounding box center [756, 380] width 1512 height 759
select select "**"
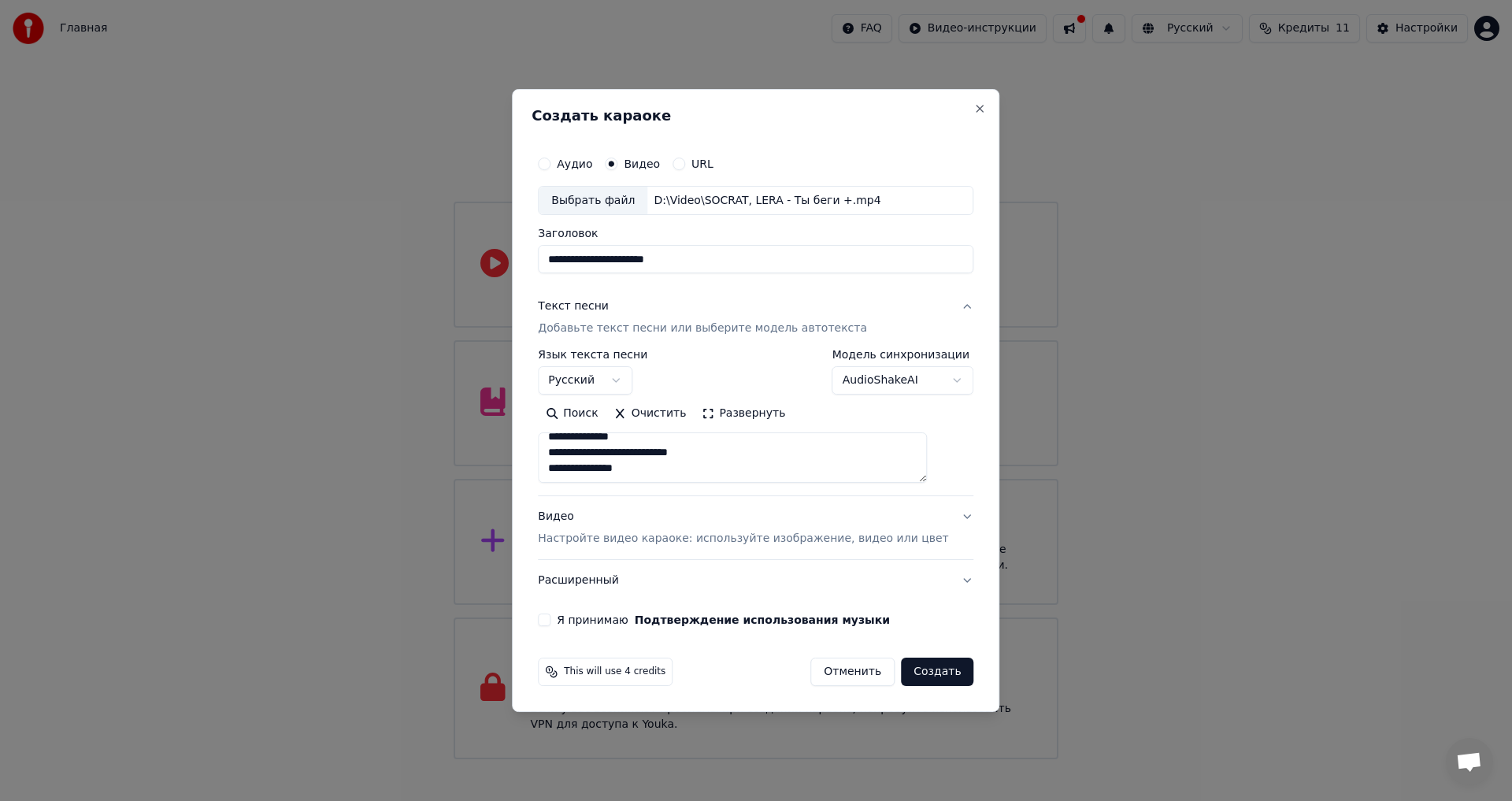
click at [550, 620] on button "Я принимаю Подтверждение использования музыки" at bounding box center [544, 620] width 13 height 13
click at [916, 671] on button "Создать" at bounding box center [937, 671] width 73 height 28
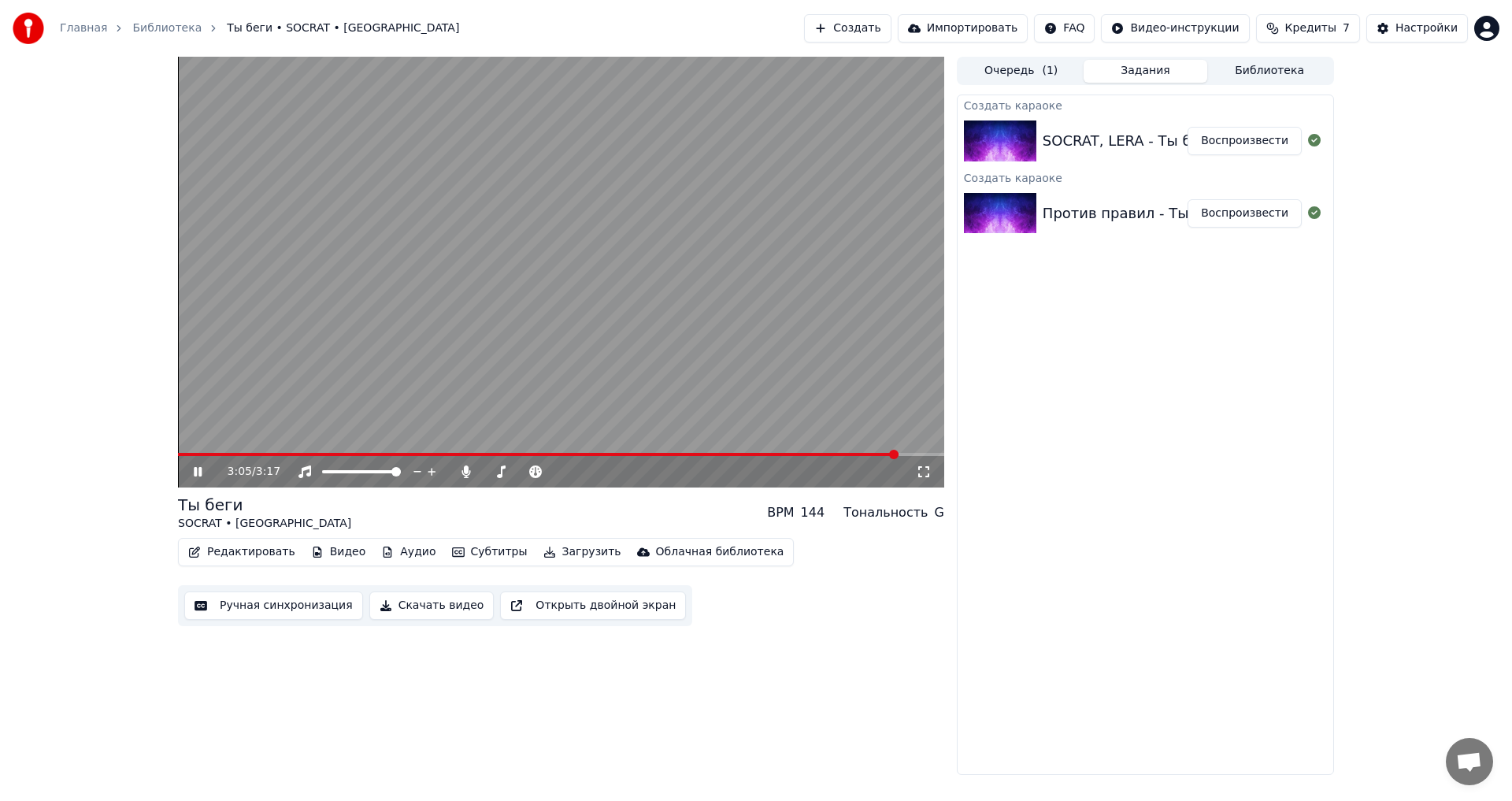
click at [102, 319] on div "3:05 / 3:17 Ты беги SOCRAT • LERA BPM 144 Тональность G Редактировать Видео Ауд…" at bounding box center [756, 416] width 1512 height 718
click at [87, 27] on link "Главная" at bounding box center [83, 28] width 47 height 15
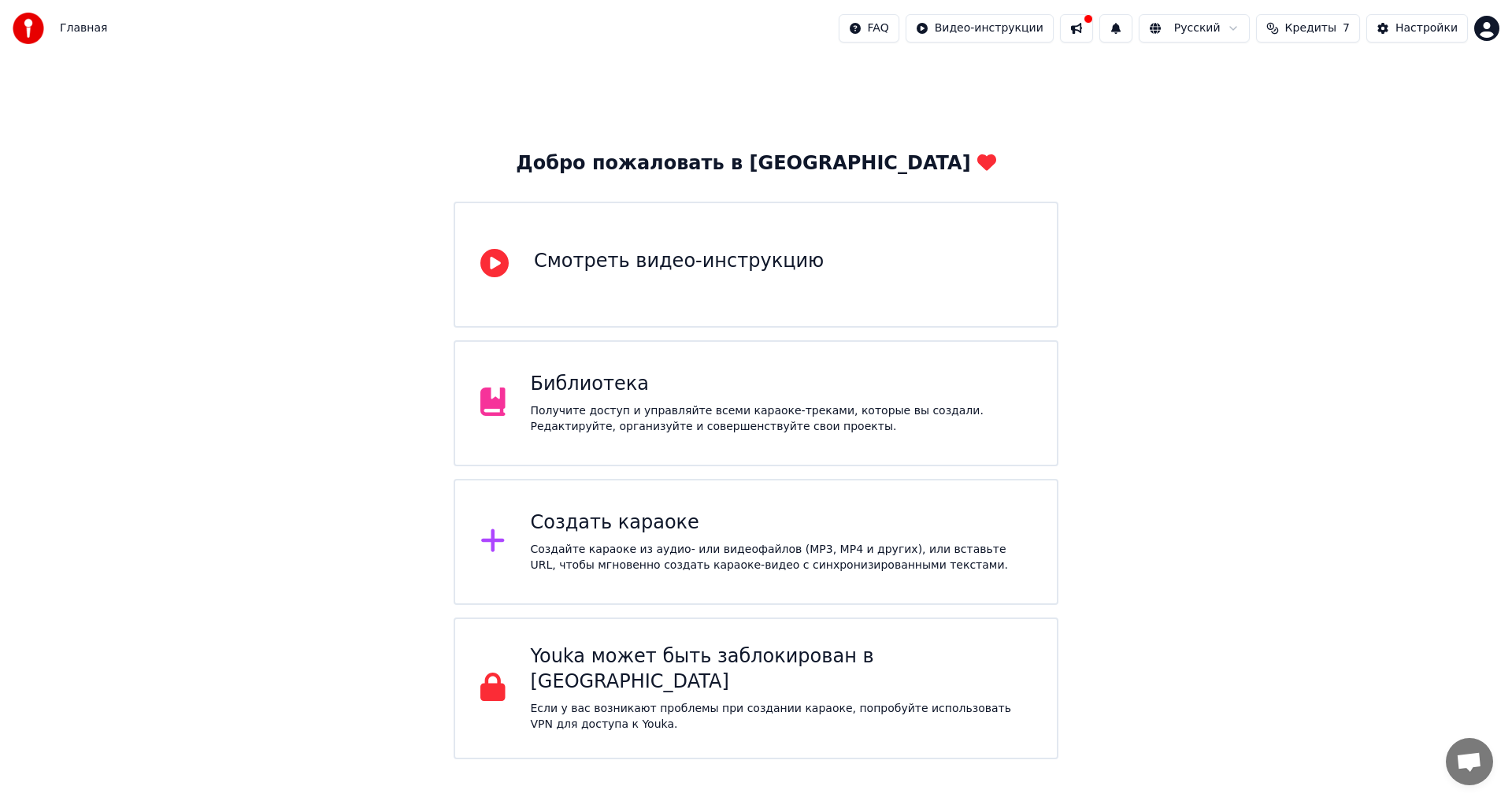
click at [764, 542] on div "Создайте караоке из аудио- или видеофайлов (MP3, MP4 и других), или вставьте UR…" at bounding box center [781, 557] width 501 height 32
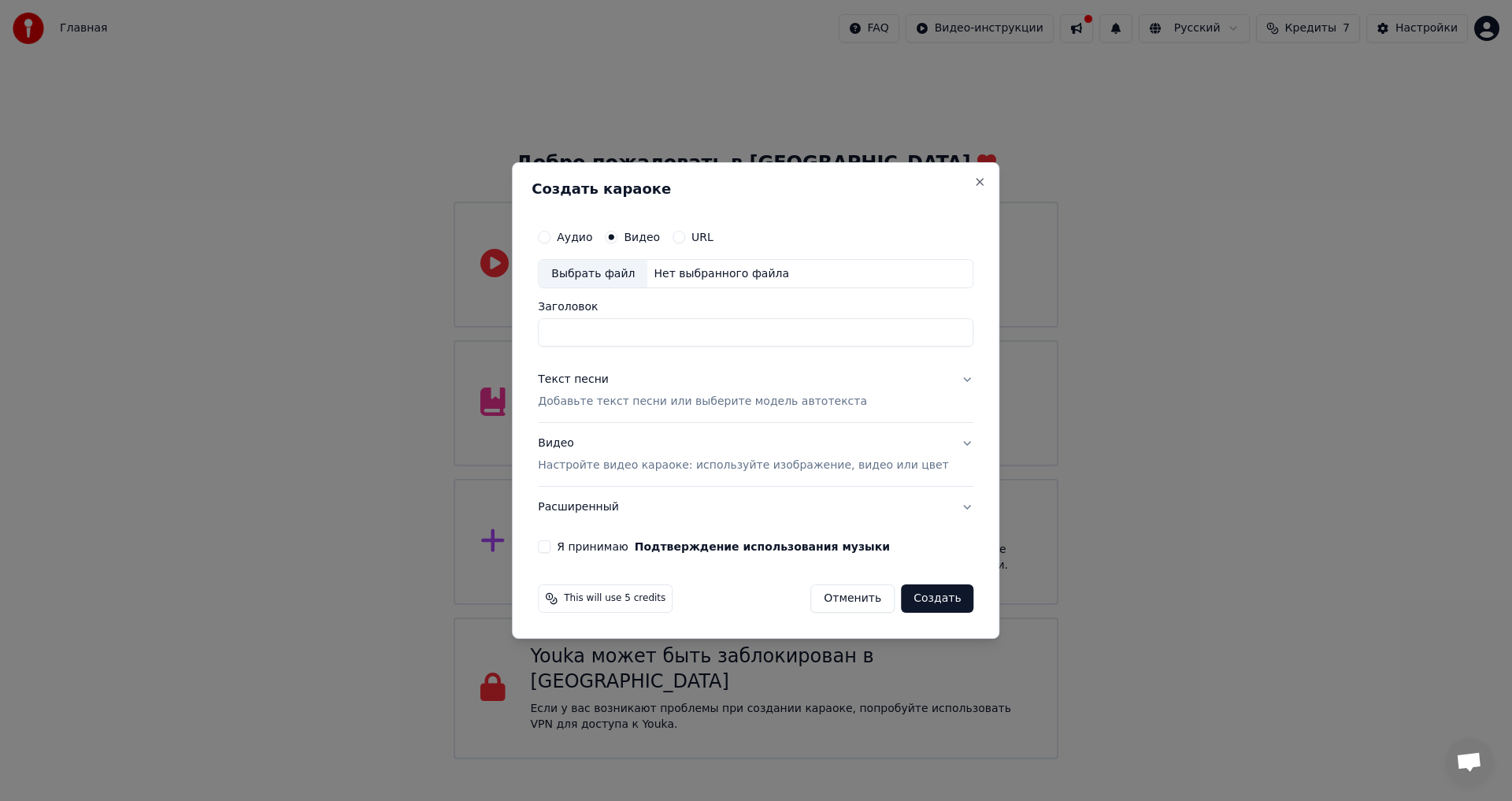
click at [622, 331] on input "Заголовок" at bounding box center [755, 333] width 435 height 28
click at [615, 277] on div "Выбрать файл" at bounding box center [593, 274] width 109 height 28
drag, startPoint x: 739, startPoint y: 330, endPoint x: 460, endPoint y: 318, distance: 279.3
click at [460, 318] on body "Главная FAQ Видео-инструкции Русский Кредиты 7 Настройки Добро пожаловать в You…" at bounding box center [756, 380] width 1512 height 759
type input "**********"
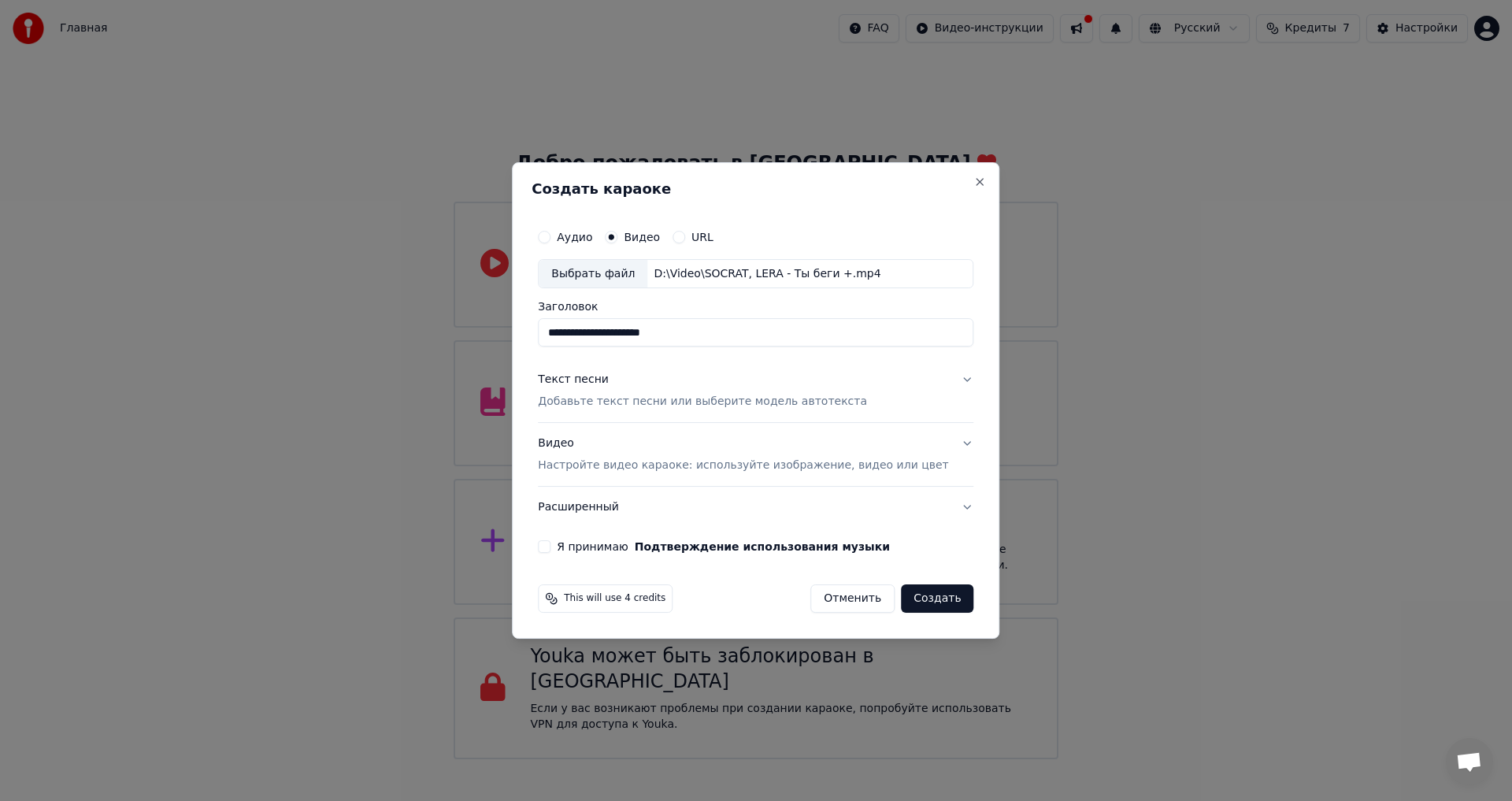
click at [628, 396] on p "Добавьте текст песни или выберите модель автотекста" at bounding box center [702, 401] width 329 height 15
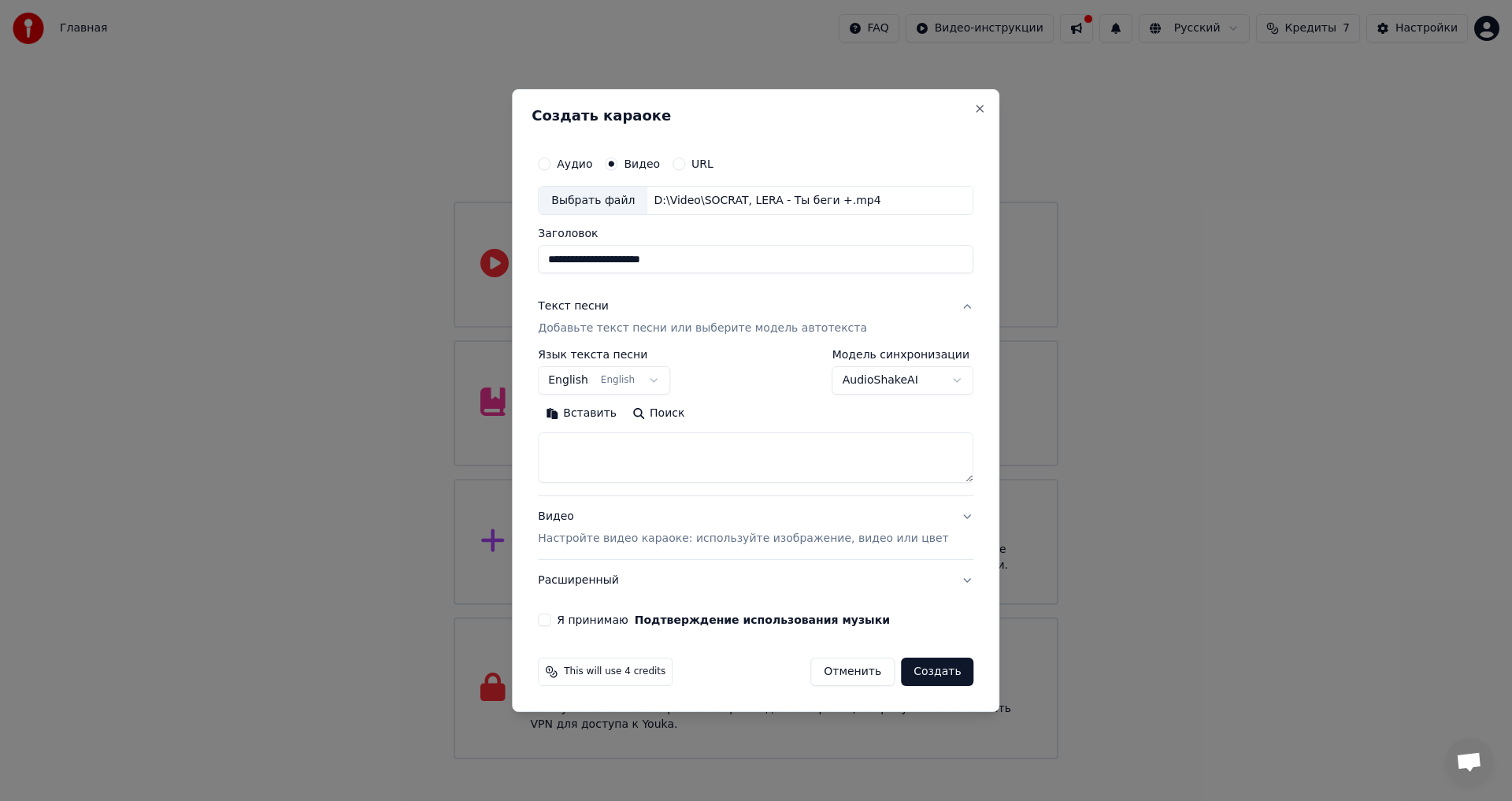
drag, startPoint x: 634, startPoint y: 465, endPoint x: 631, endPoint y: 457, distance: 8.5
click at [632, 463] on textarea at bounding box center [755, 458] width 435 height 51
paste textarea "**********"
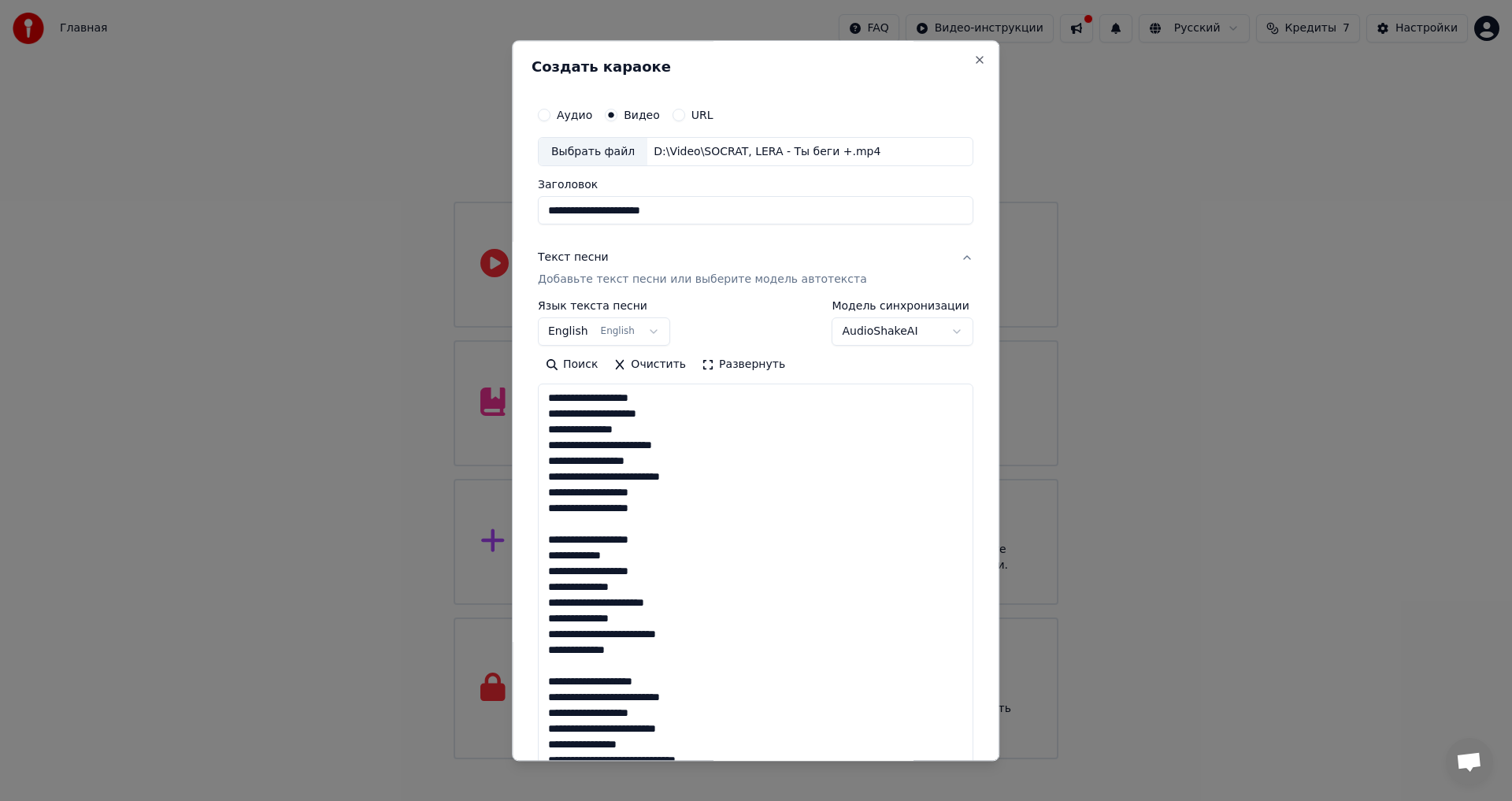
scroll to position [712, 0]
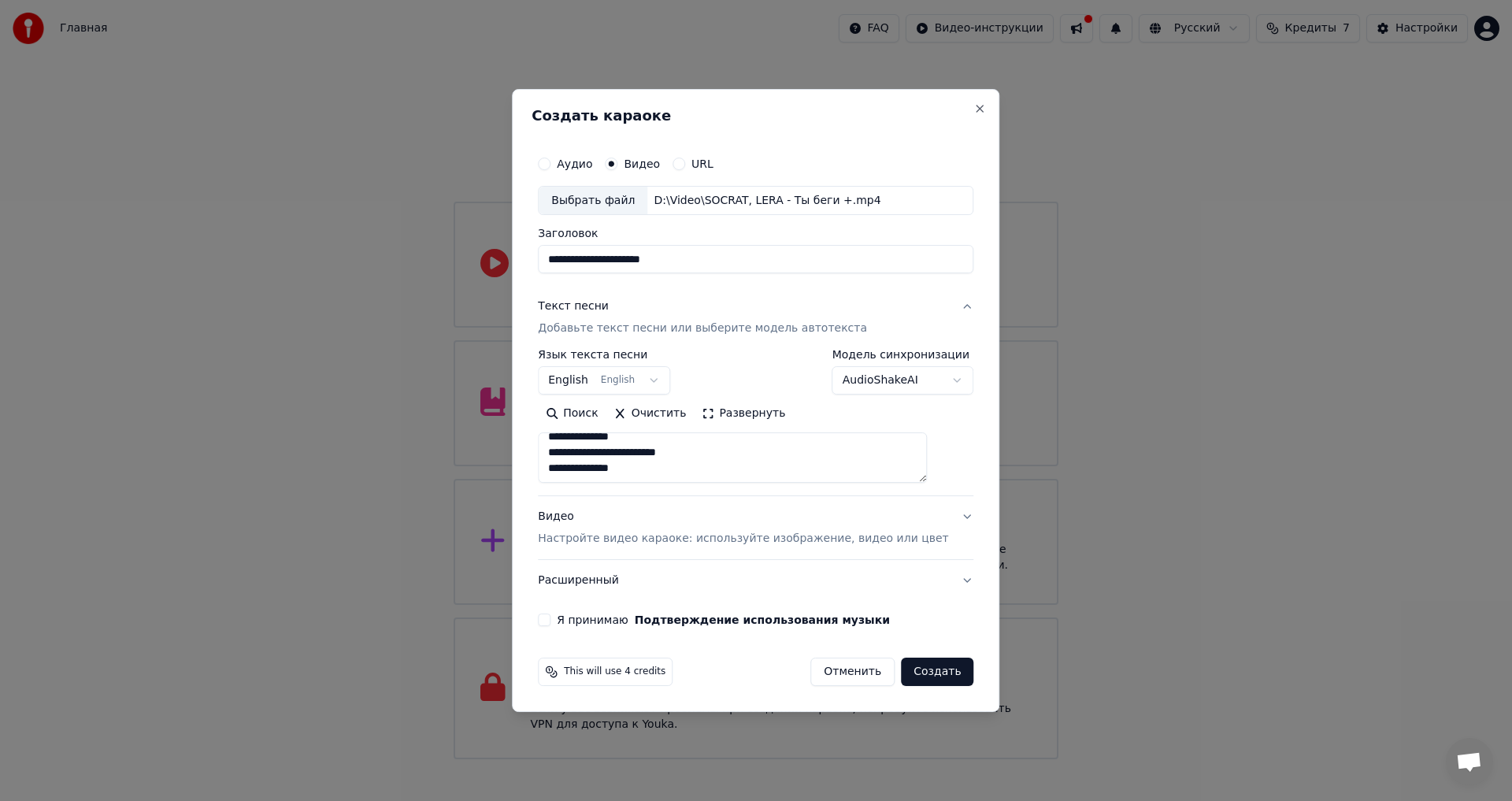
type textarea "**********"
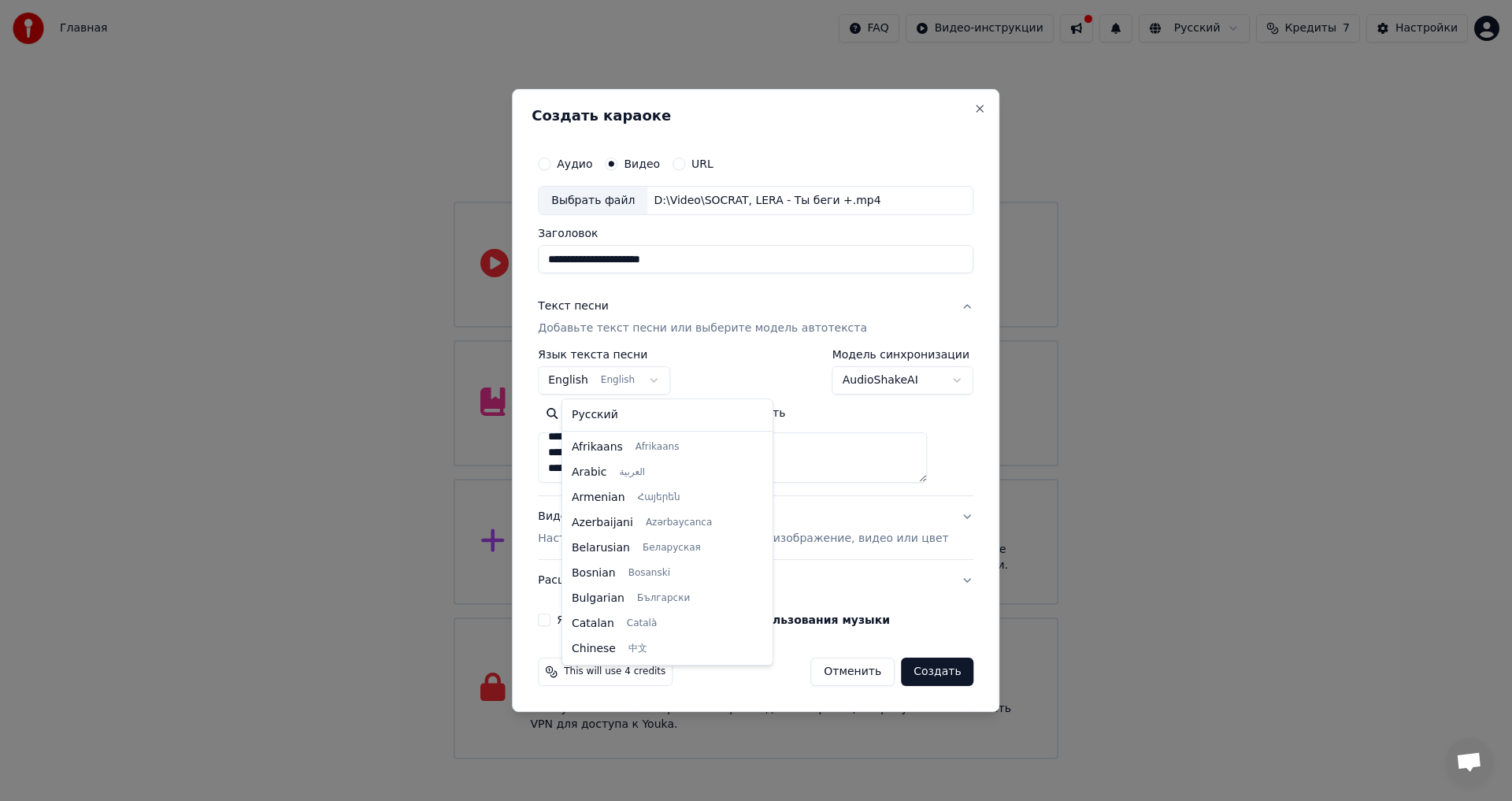
click at [657, 379] on body "Главная FAQ Видео-инструкции Русский Кредиты 7 Настройки Добро пожаловать в You…" at bounding box center [756, 380] width 1512 height 759
select select "**"
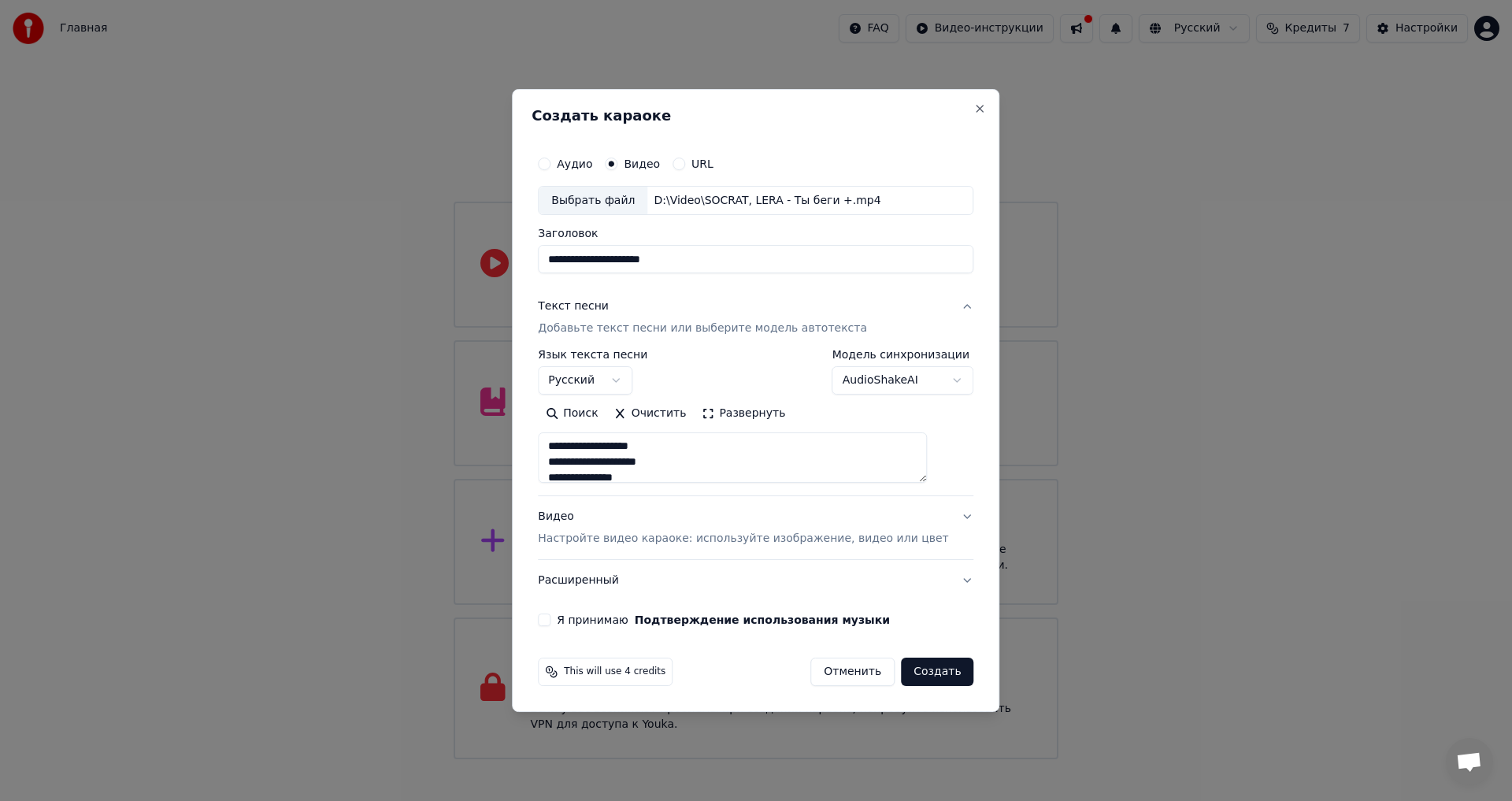
scroll to position [0, 0]
click at [742, 455] on textarea "**********" at bounding box center [732, 458] width 389 height 51
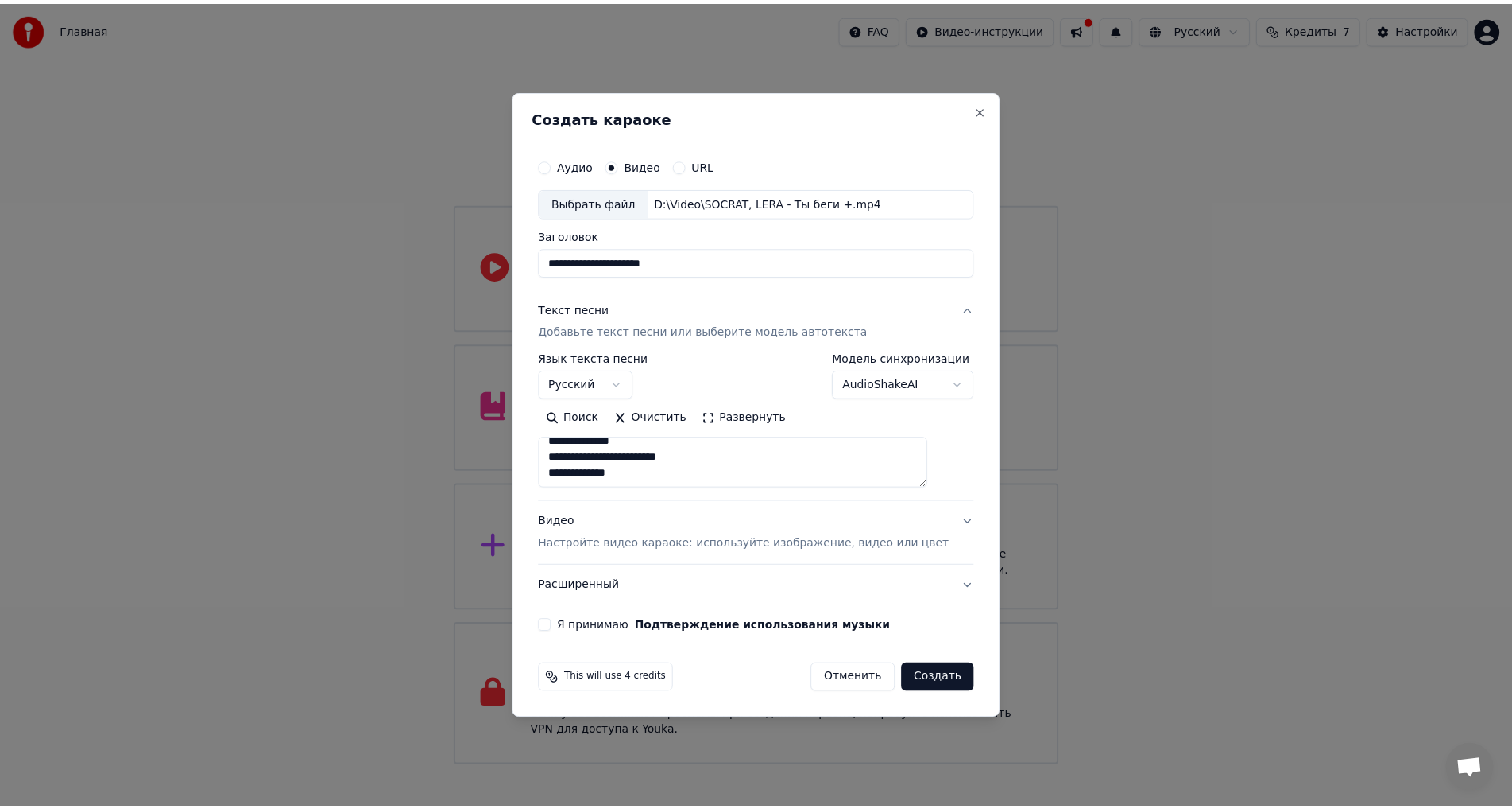
scroll to position [710, 0]
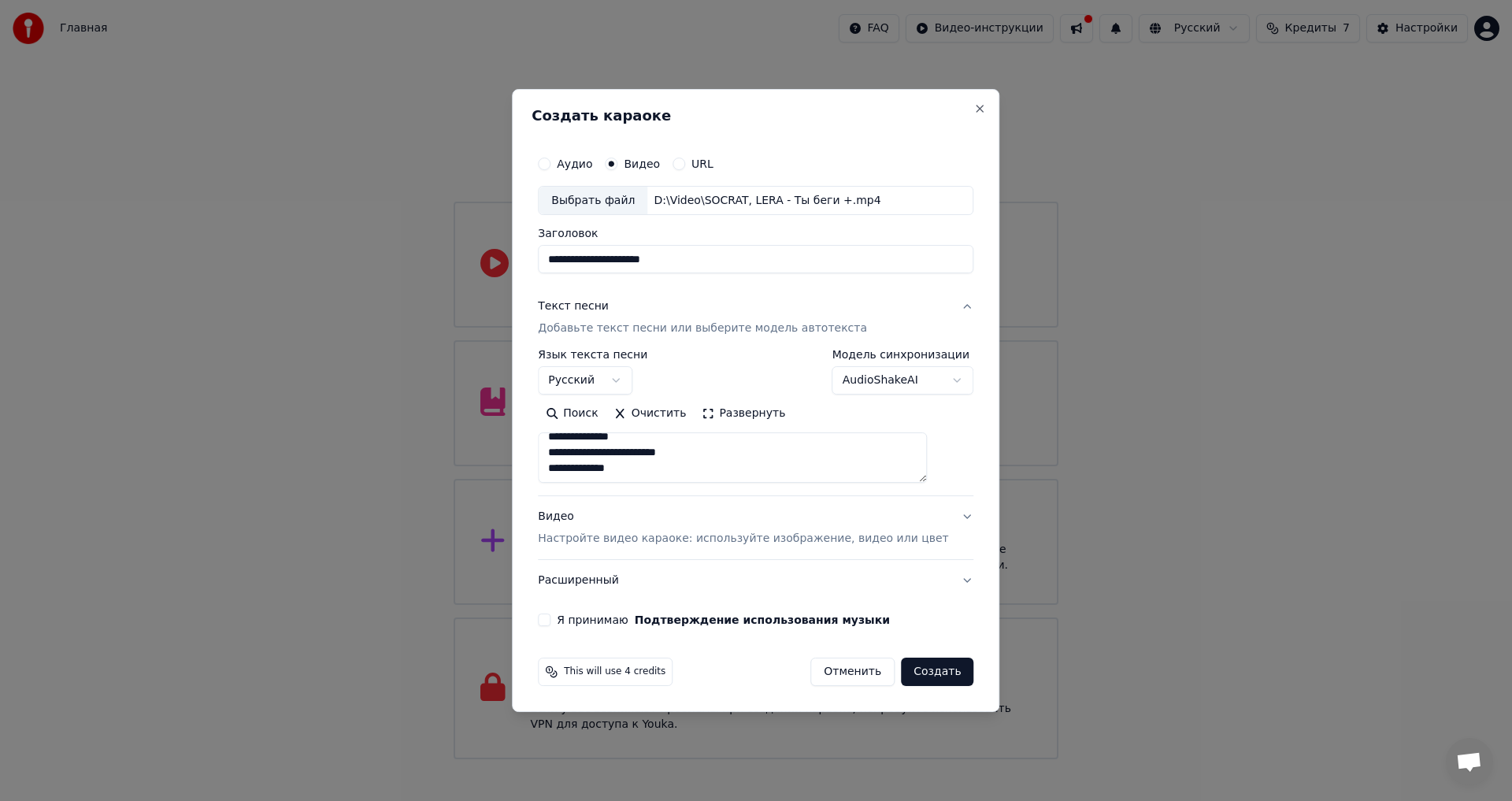
type textarea "**********"
click at [881, 381] on body "Главная FAQ Видео-инструкции Русский Кредиты 7 Настройки Добро пожаловать в You…" at bounding box center [756, 380] width 1512 height 759
click at [896, 375] on body "Главная FAQ Видео-инструкции Русский Кредиты 7 Настройки Добро пожаловать в You…" at bounding box center [756, 380] width 1512 height 759
click at [939, 372] on body "Главная FAQ Видео-инструкции Русский Кредиты 7 Настройки Добро пожаловать в You…" at bounding box center [756, 380] width 1512 height 759
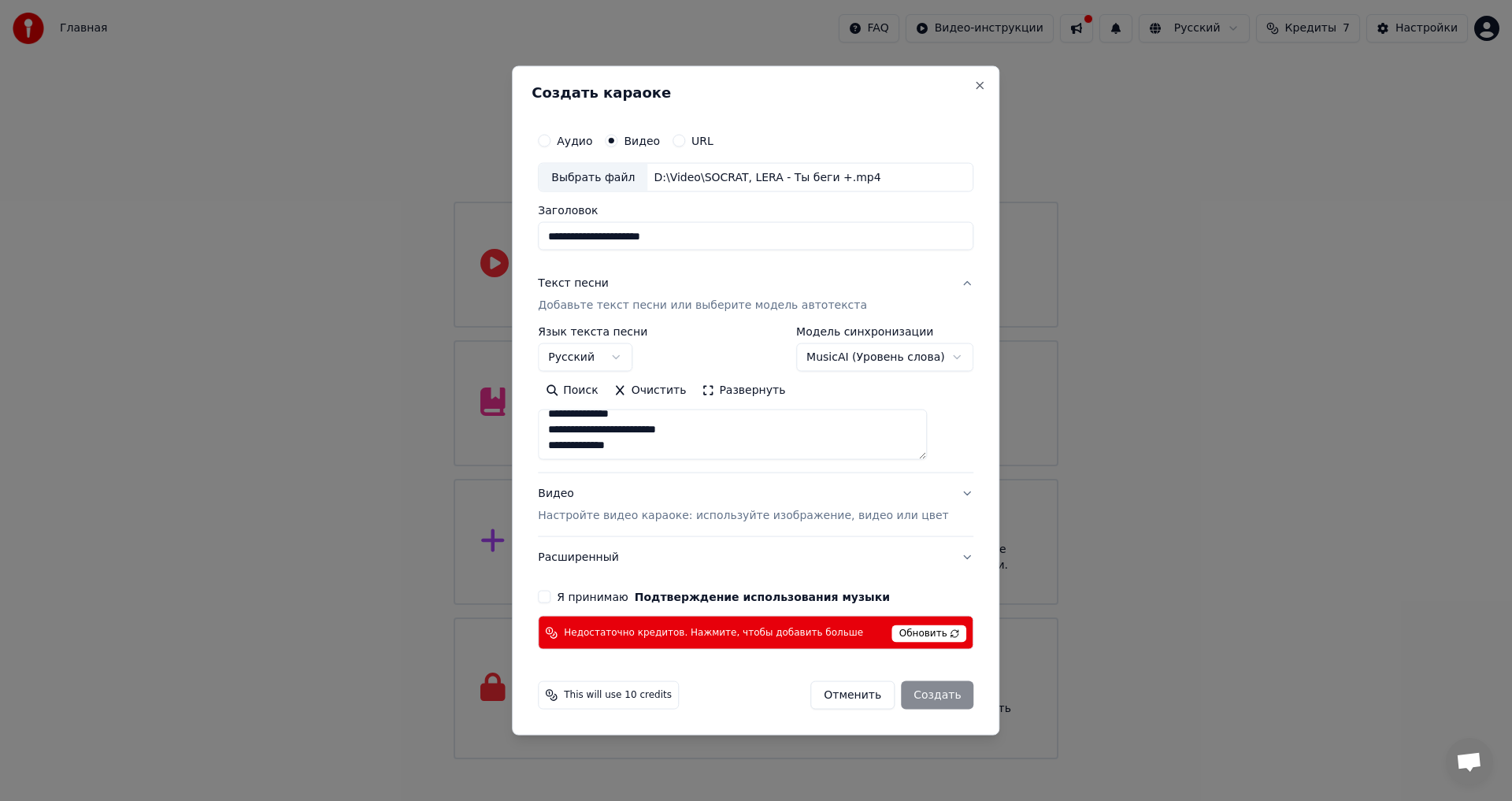
click at [919, 349] on body "Главная FAQ Видео-инструкции Русский Кредиты 7 Настройки Добро пожаловать в You…" at bounding box center [756, 380] width 1512 height 759
click at [927, 632] on span "Обновить" at bounding box center [929, 633] width 75 height 17
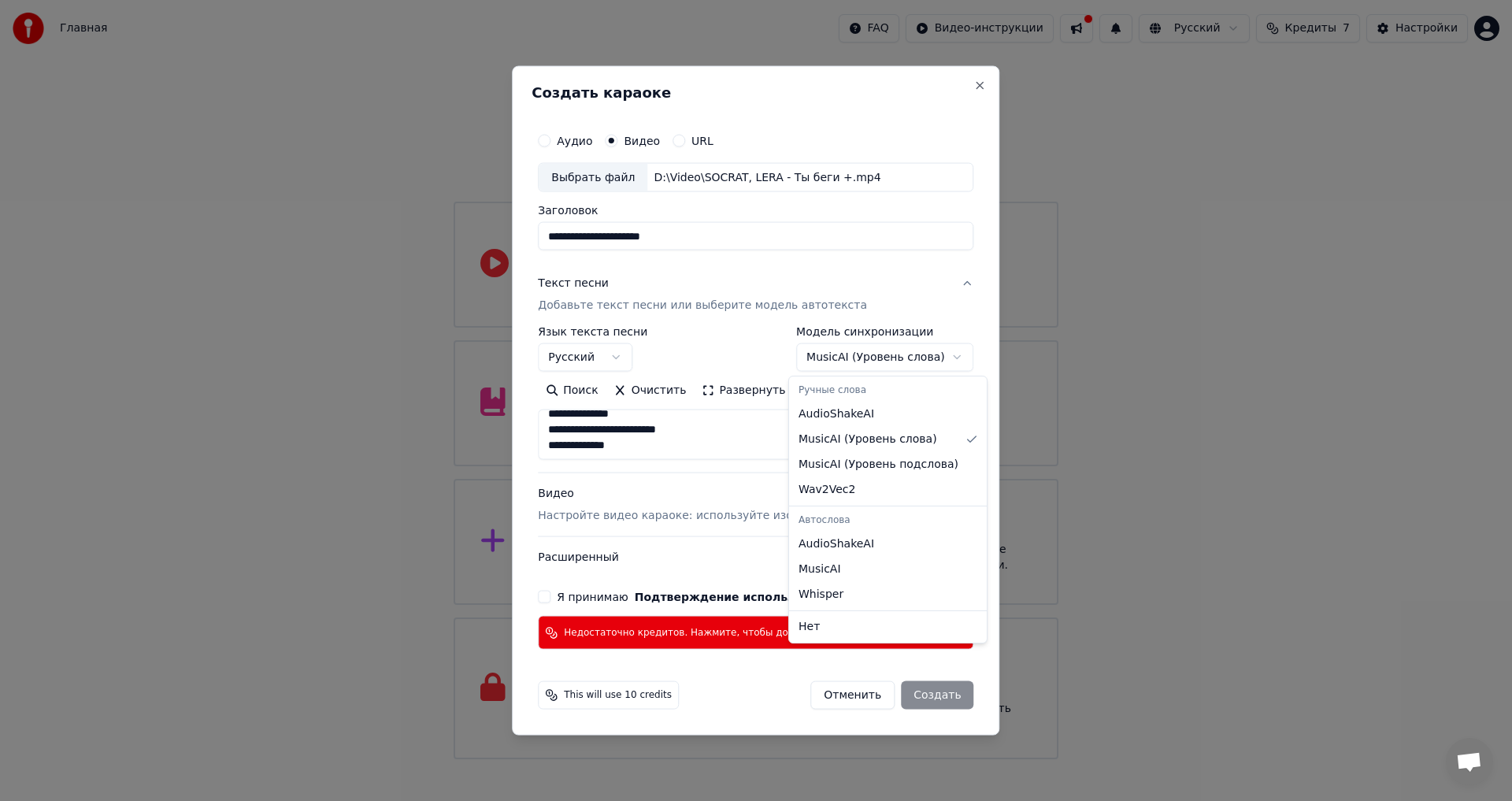
click at [901, 353] on body "Главная FAQ Видео-инструкции Русский Кредиты 7 Настройки Добро пожаловать в You…" at bounding box center [756, 380] width 1512 height 759
select select "**********"
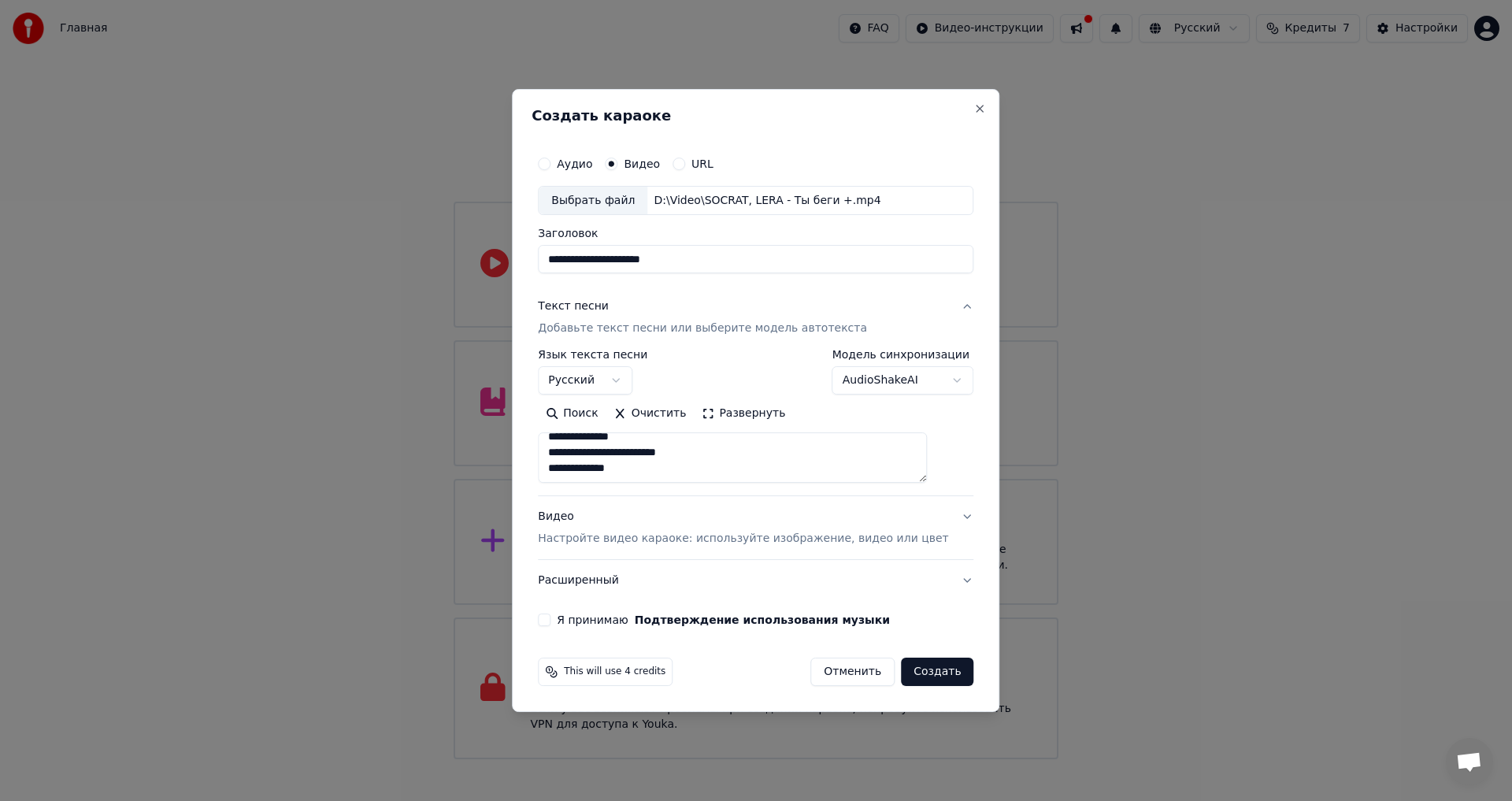
click at [550, 620] on button "Я принимаю Подтверждение использования музыки" at bounding box center [544, 620] width 13 height 13
click at [927, 666] on button "Создать" at bounding box center [937, 671] width 73 height 28
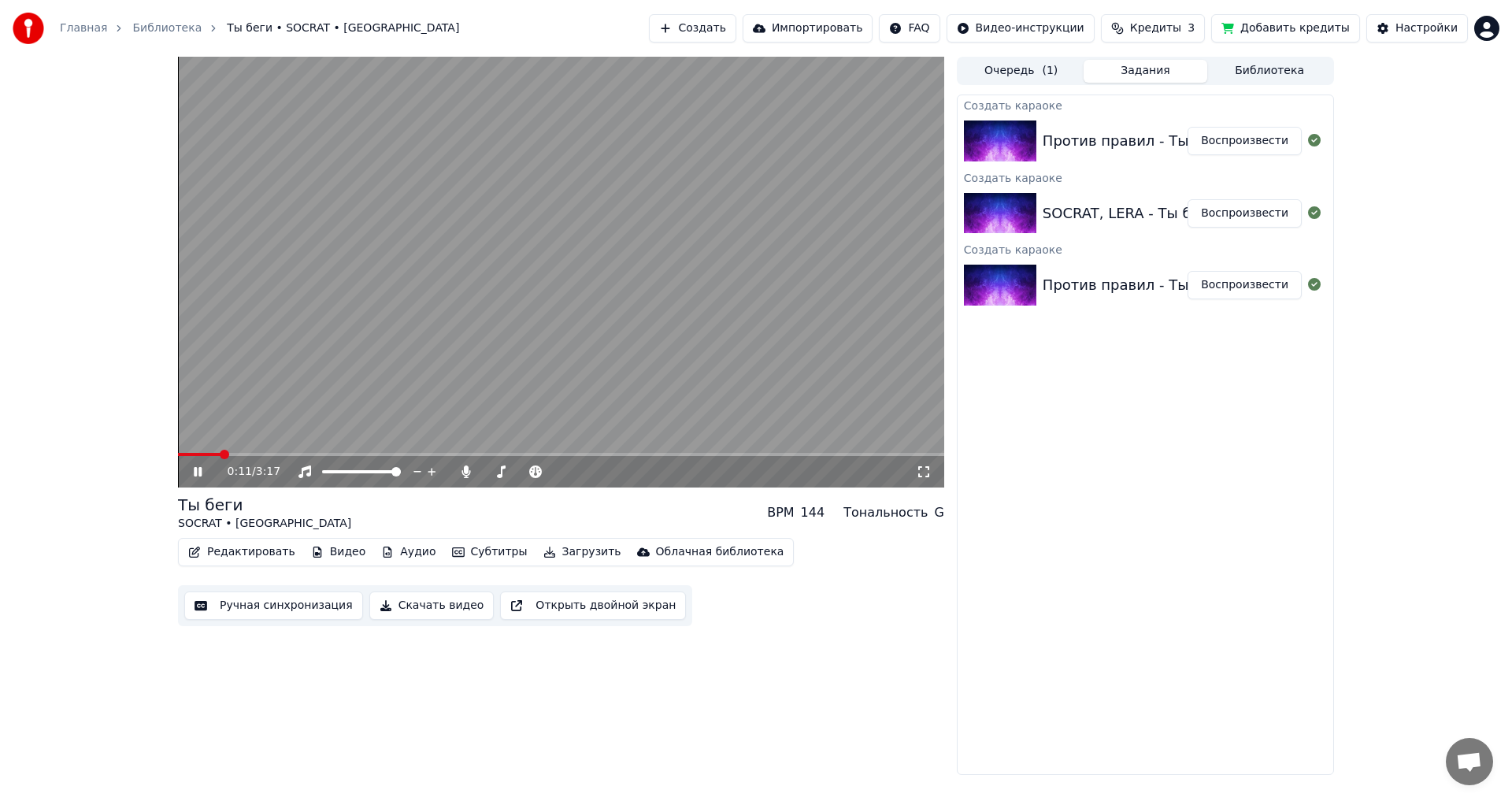
click at [608, 603] on button "Открыть двойной экран" at bounding box center [593, 604] width 186 height 28
click at [1085, 291] on div "Против правил - Ты беги" at bounding box center [1135, 285] width 185 height 22
click at [1120, 281] on div "Против правил - Ты беги" at bounding box center [1135, 285] width 185 height 22
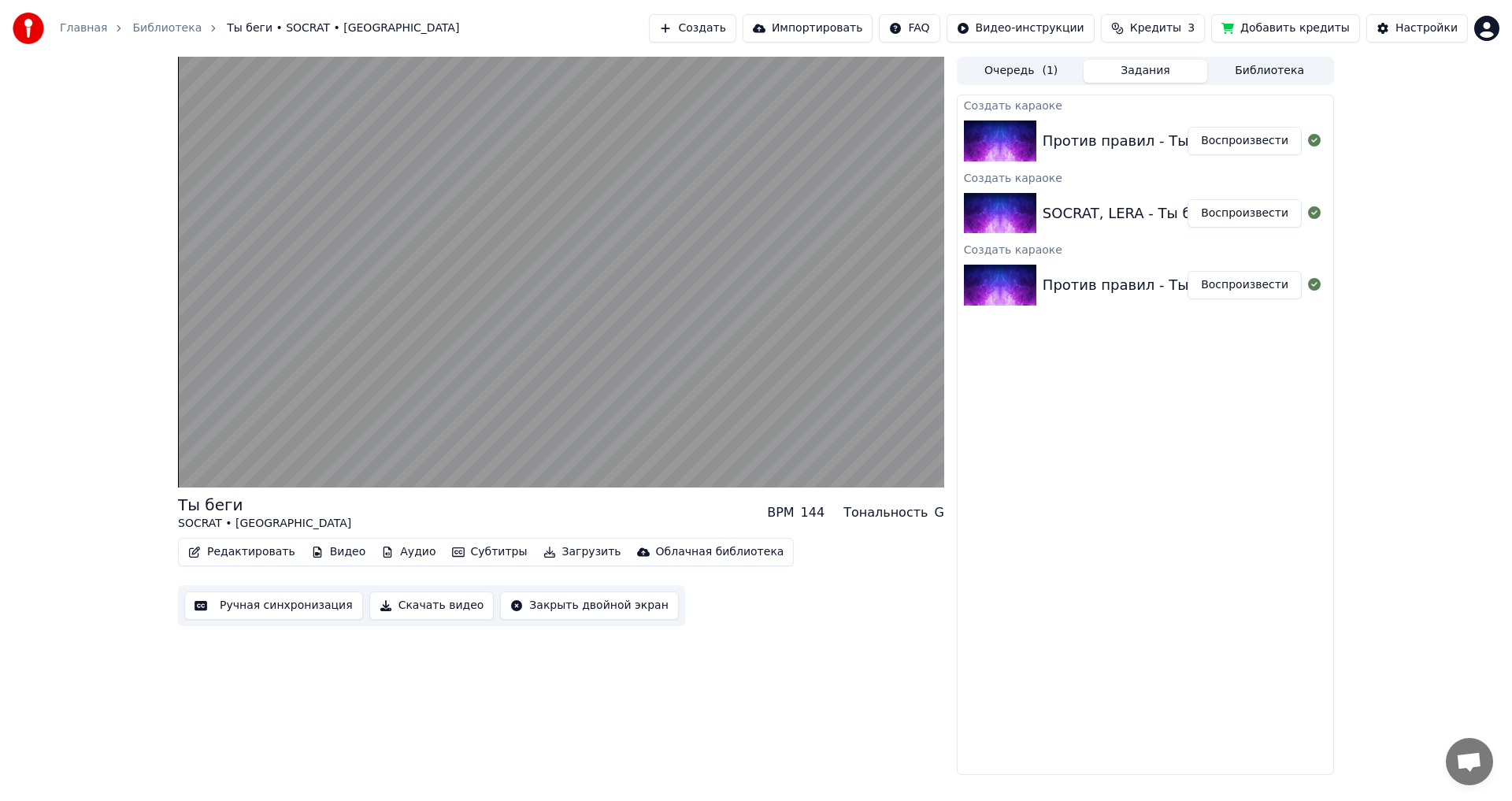
click at [1101, 123] on div "Против правил - Ты беги Воспроизвести" at bounding box center [1145, 140] width 375 height 53
click at [1095, 141] on div "Против правил - Ты беги" at bounding box center [1135, 140] width 185 height 22
click at [1174, 382] on div "Создать караоке Против правил - Ты беги Воспроизвести Создать караоке SOCRAT, L…" at bounding box center [1146, 434] width 377 height 680
click at [1090, 207] on div "SOCRAT, LERA - Ты беги +" at bounding box center [1138, 213] width 190 height 22
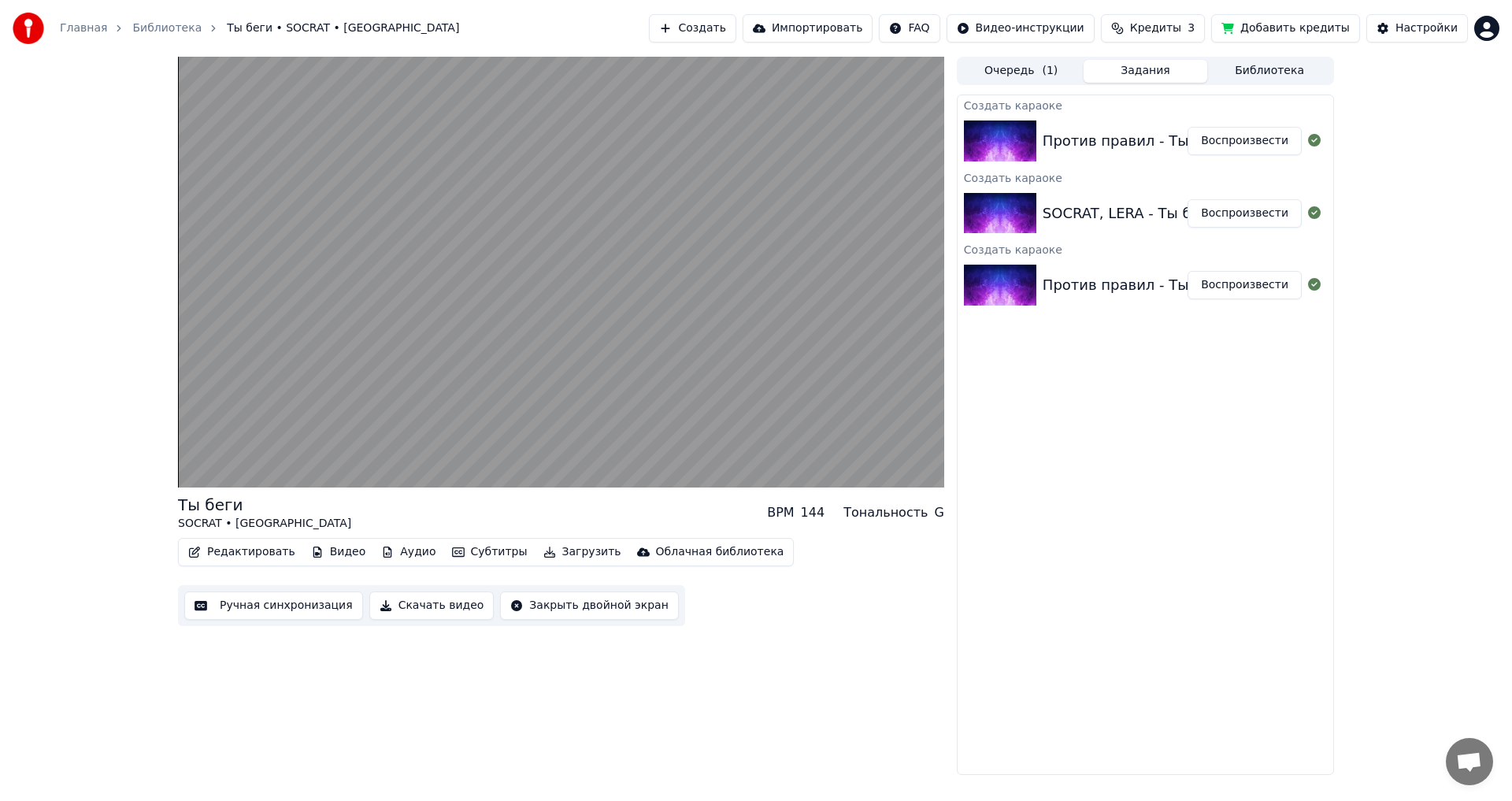
click at [1089, 214] on div "SOCRAT, LERA - Ты беги +" at bounding box center [1138, 213] width 190 height 22
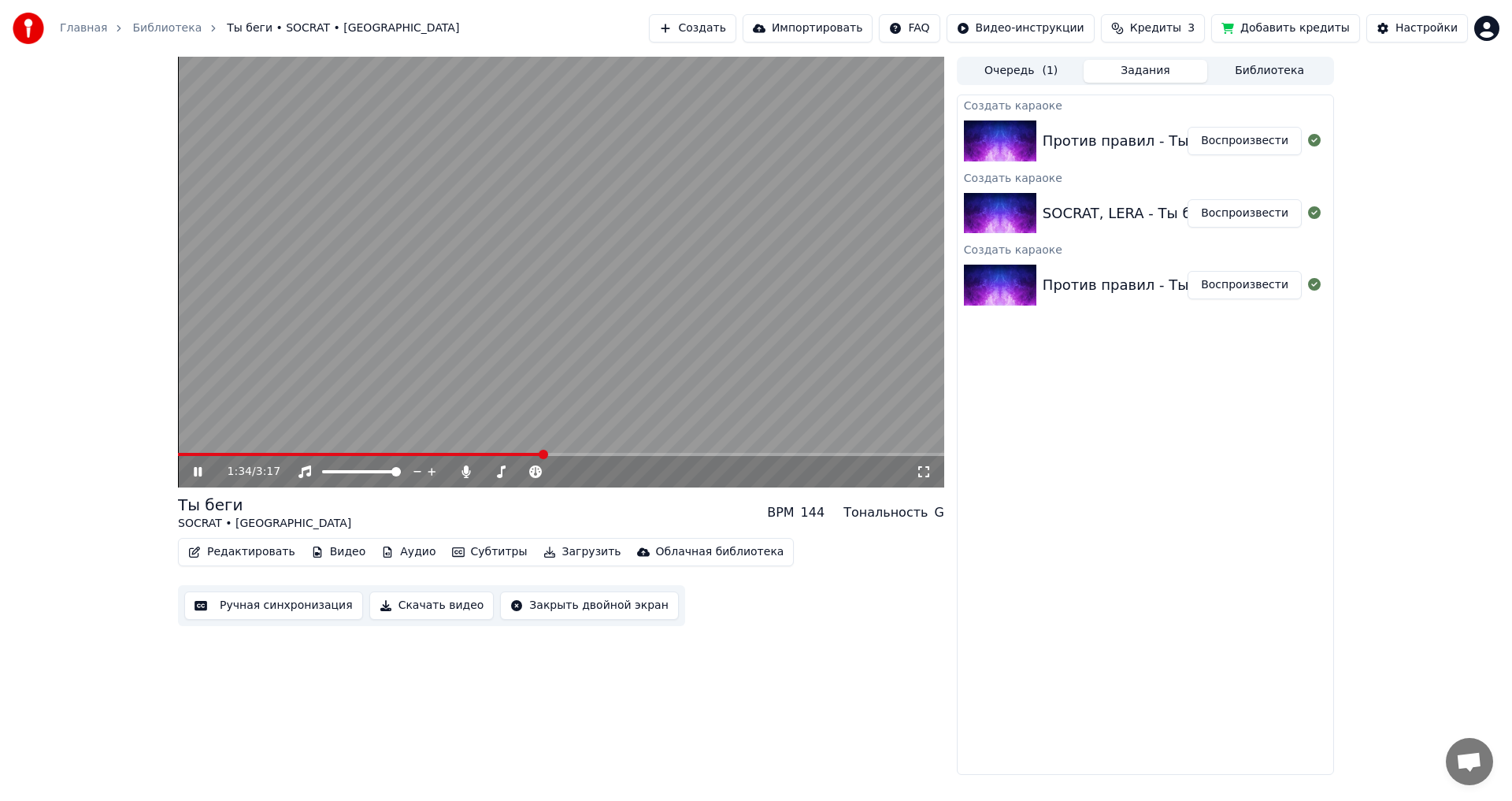
click at [201, 471] on icon at bounding box center [198, 471] width 8 height 9
click at [1082, 227] on div "SOCRAT, LERA - Ты беги + Воспроизвести" at bounding box center [1145, 213] width 375 height 53
click at [1082, 215] on div "SOCRAT, LERA - Ты беги +" at bounding box center [1138, 213] width 190 height 22
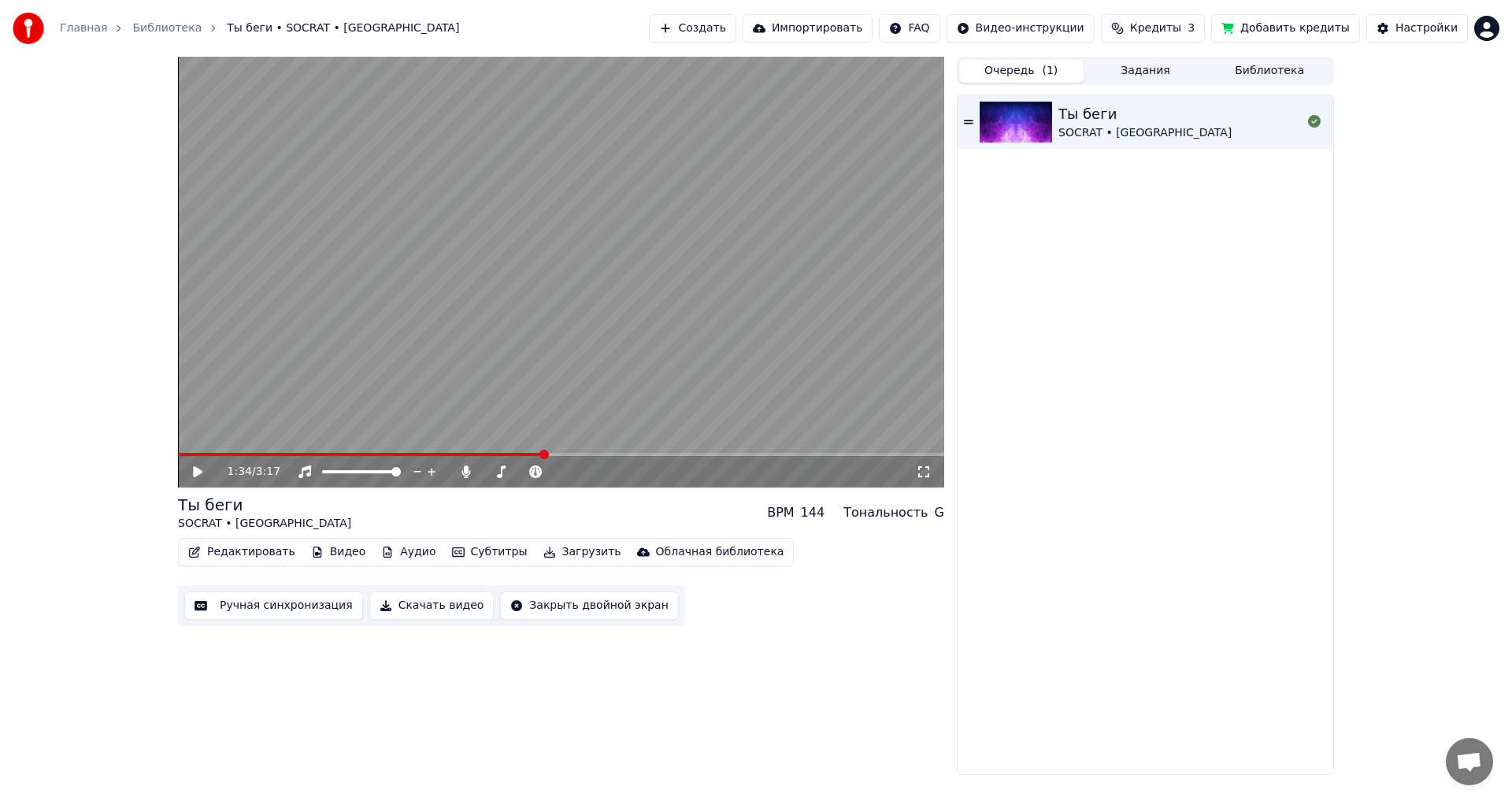
click at [1015, 65] on button "Очередь ( 1 )" at bounding box center [1021, 71] width 124 height 23
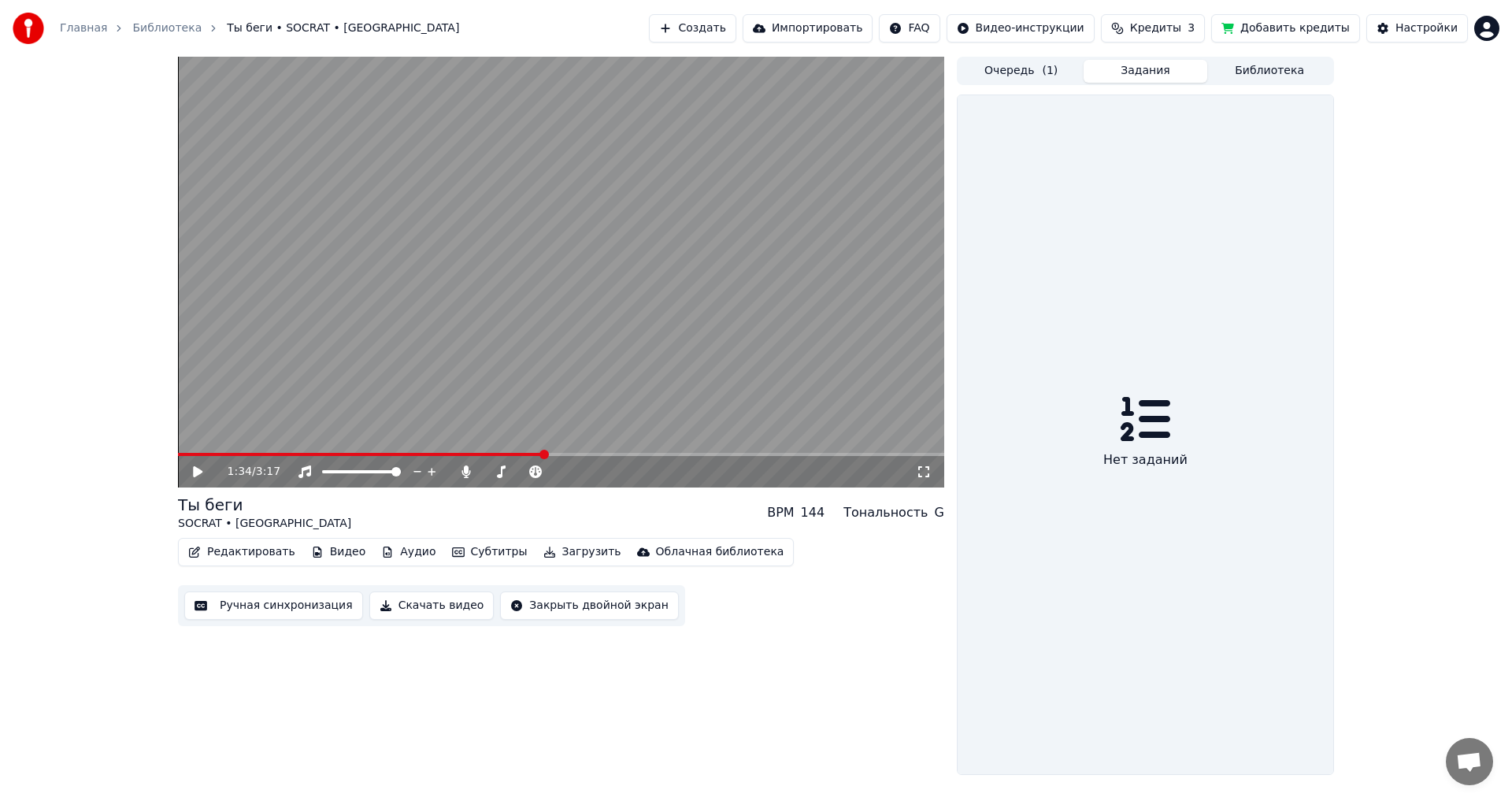
click at [1143, 67] on button "Задания" at bounding box center [1145, 71] width 124 height 23
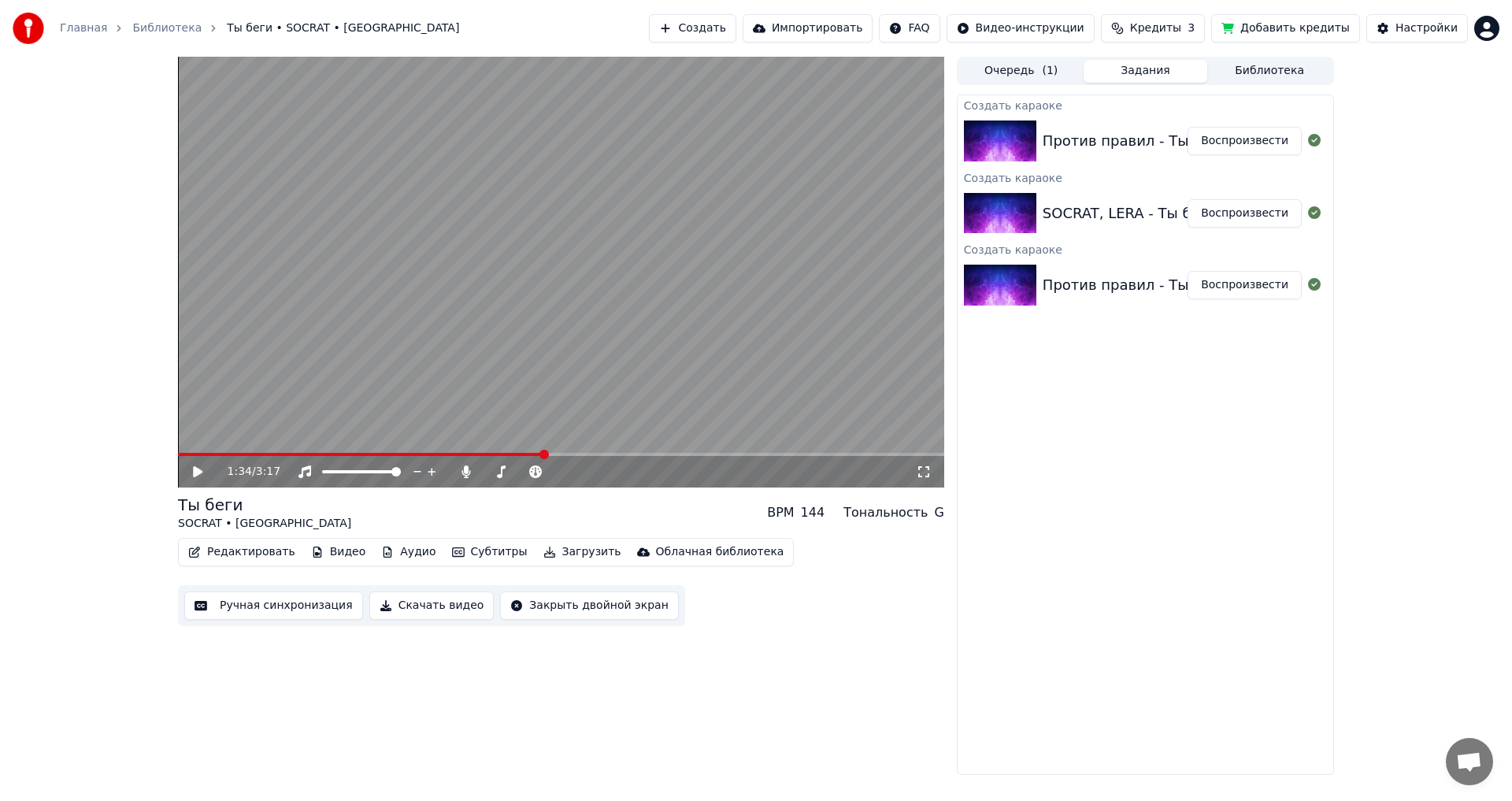
click at [153, 26] on link "Библиотека" at bounding box center [167, 28] width 69 height 15
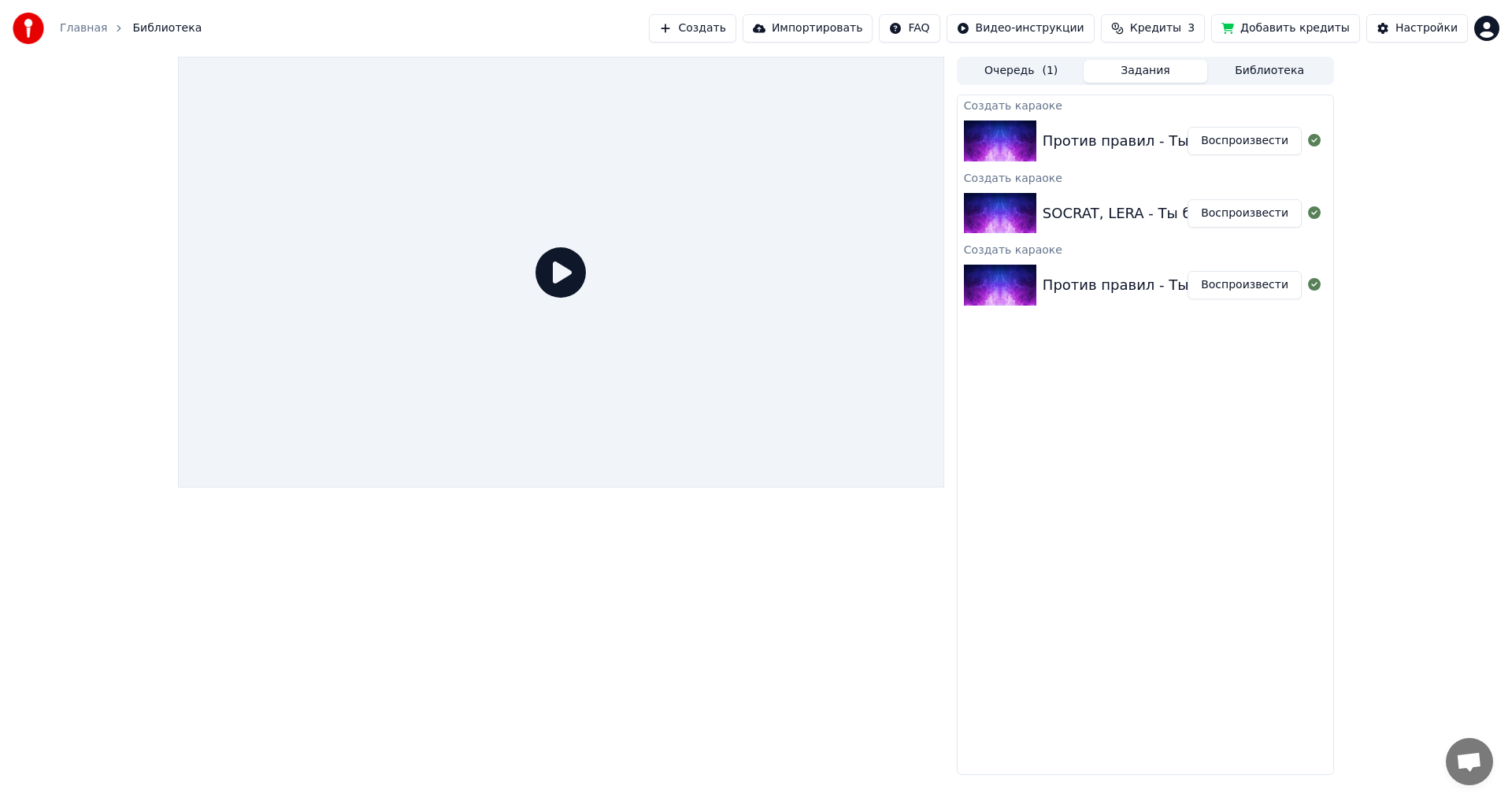
click at [1091, 287] on div "Против правил - Ты беги" at bounding box center [1135, 285] width 185 height 22
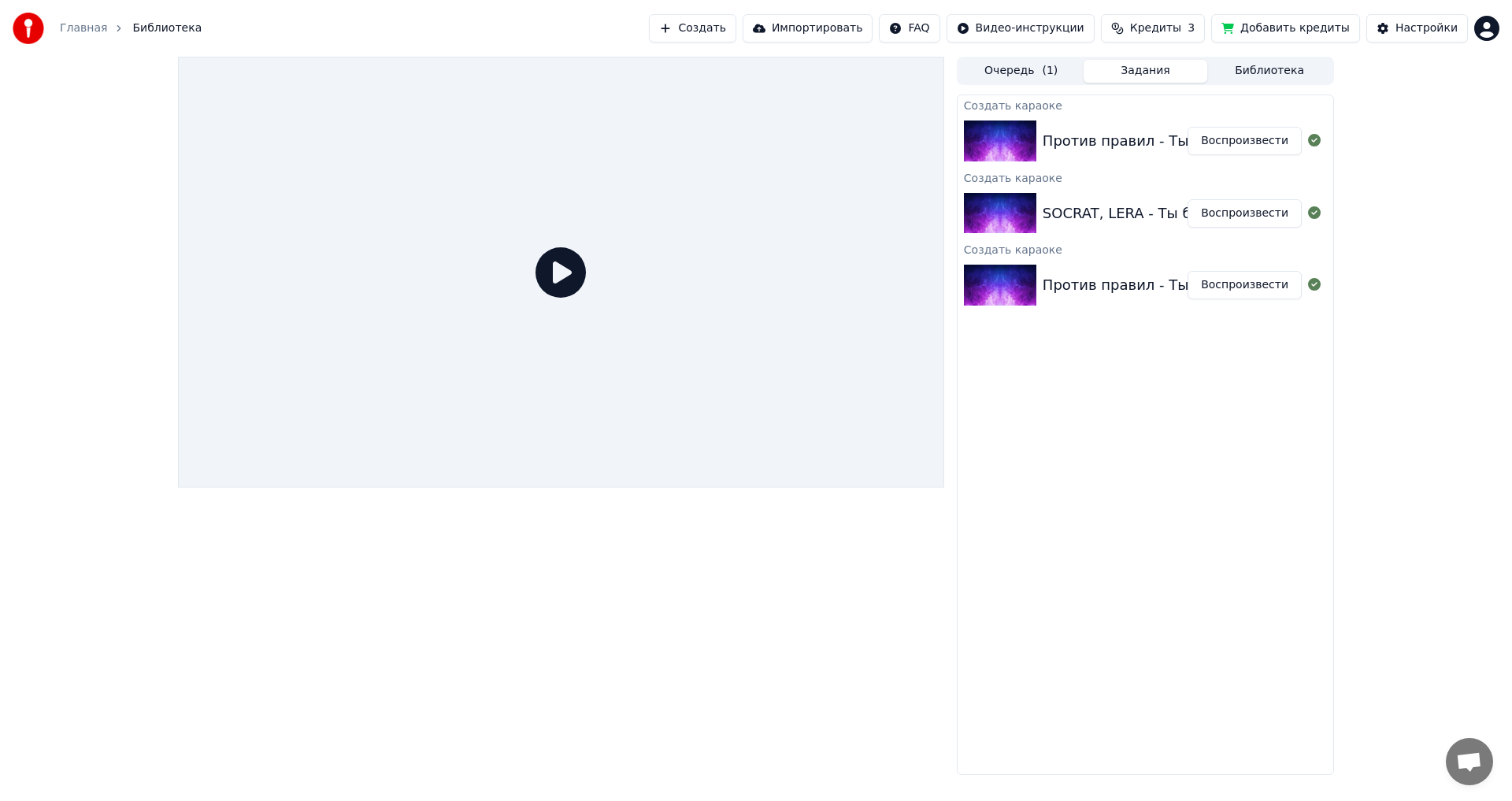
click at [1119, 150] on div "Против правил - Ты беги" at bounding box center [1135, 140] width 185 height 22
click at [1141, 289] on div "Против правил - Ты беги" at bounding box center [1135, 285] width 185 height 22
click at [1140, 289] on div "Против правил - Ты беги" at bounding box center [1135, 285] width 185 height 22
click at [1005, 67] on button "Очередь ( 1 )" at bounding box center [1021, 71] width 124 height 23
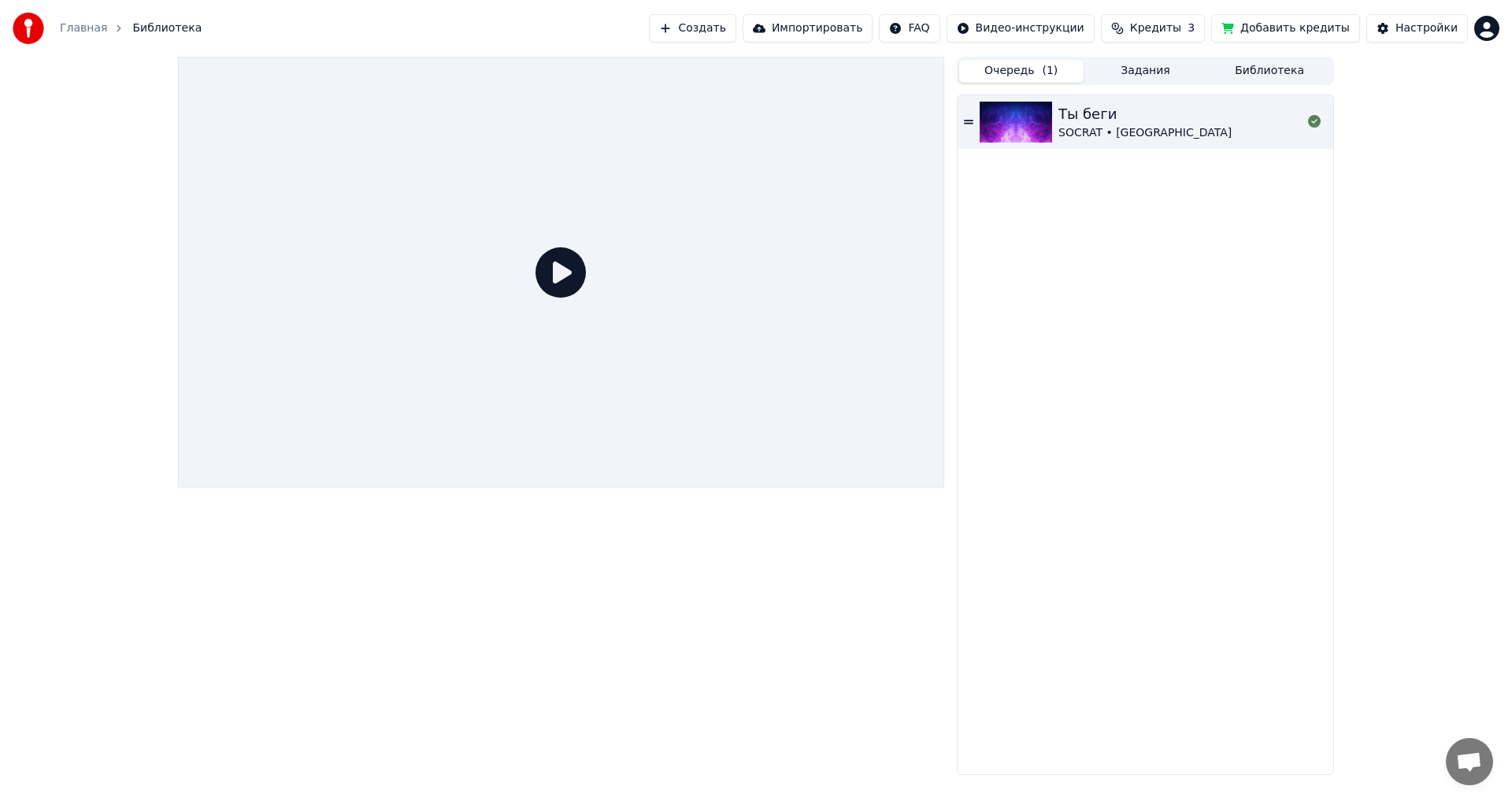
click at [1107, 125] on div "SOCRAT • LERA" at bounding box center [1145, 132] width 173 height 15
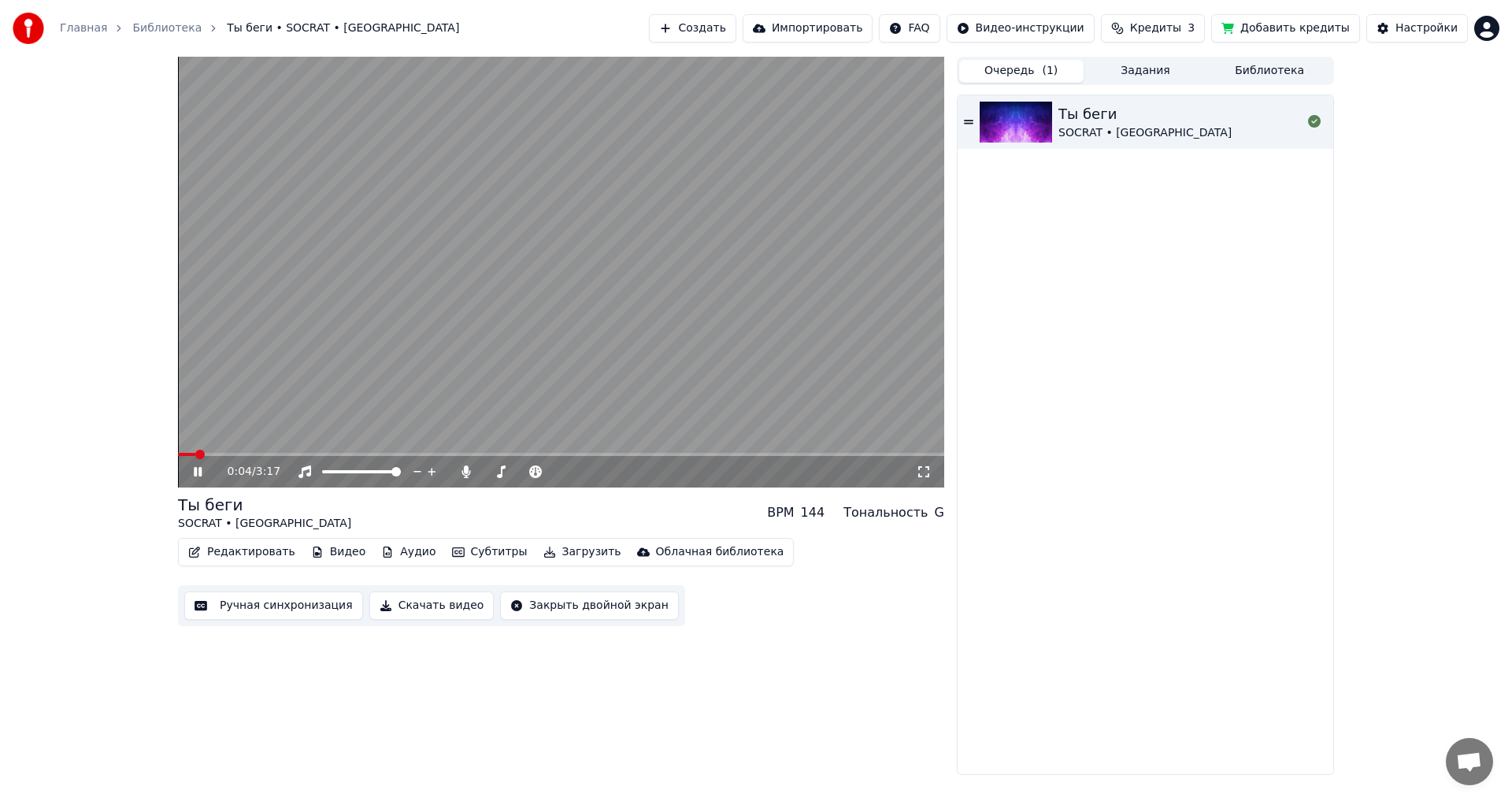
click at [241, 453] on span at bounding box center [560, 454] width 766 height 3
click at [275, 453] on span at bounding box center [560, 454] width 766 height 3
click at [376, 448] on video at bounding box center [560, 272] width 766 height 430
click at [201, 472] on icon at bounding box center [198, 471] width 8 height 9
click at [160, 31] on link "Библиотека" at bounding box center [167, 28] width 69 height 15
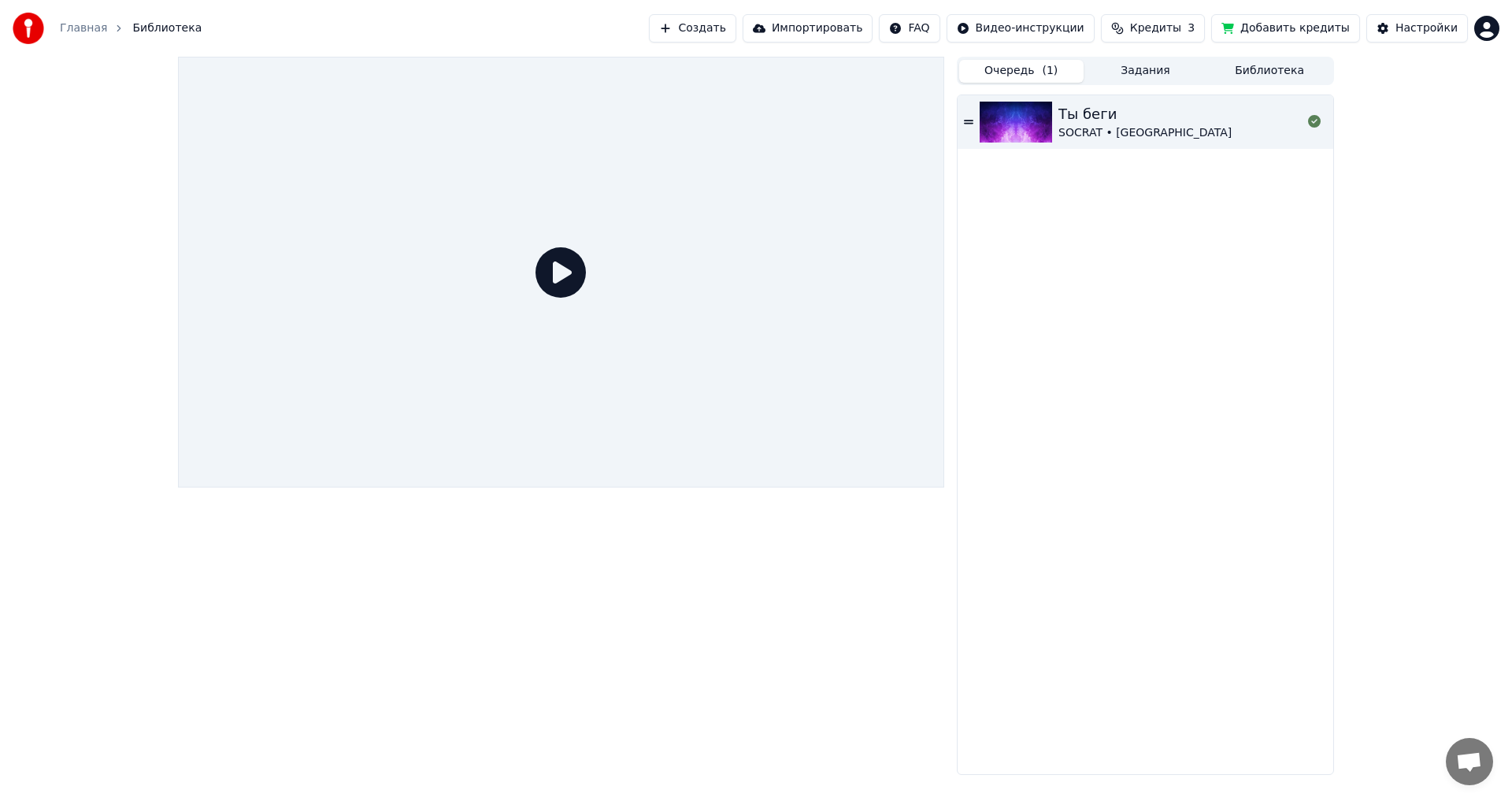
click at [89, 26] on link "Главная" at bounding box center [83, 28] width 47 height 15
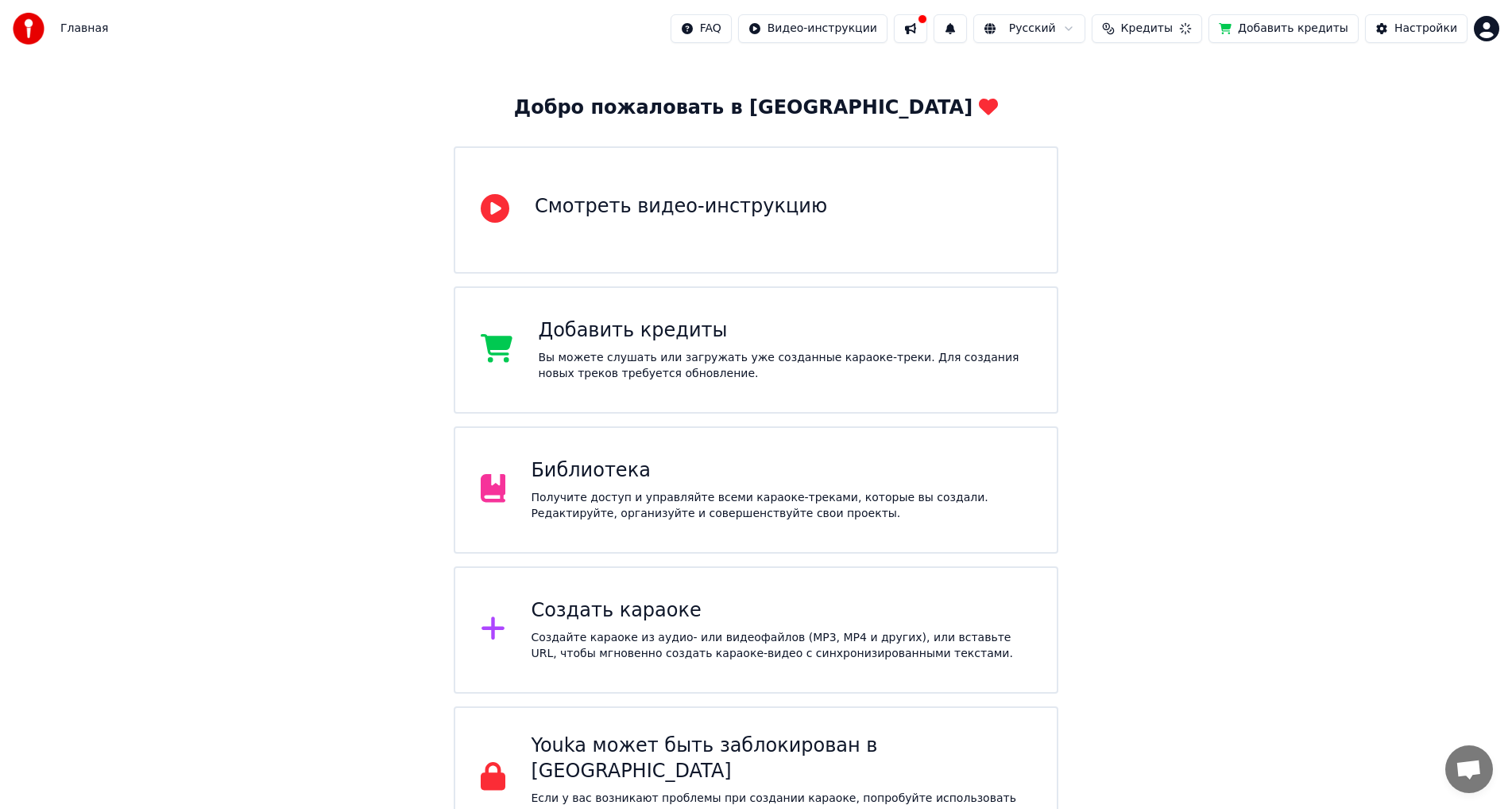
scroll to position [81, 0]
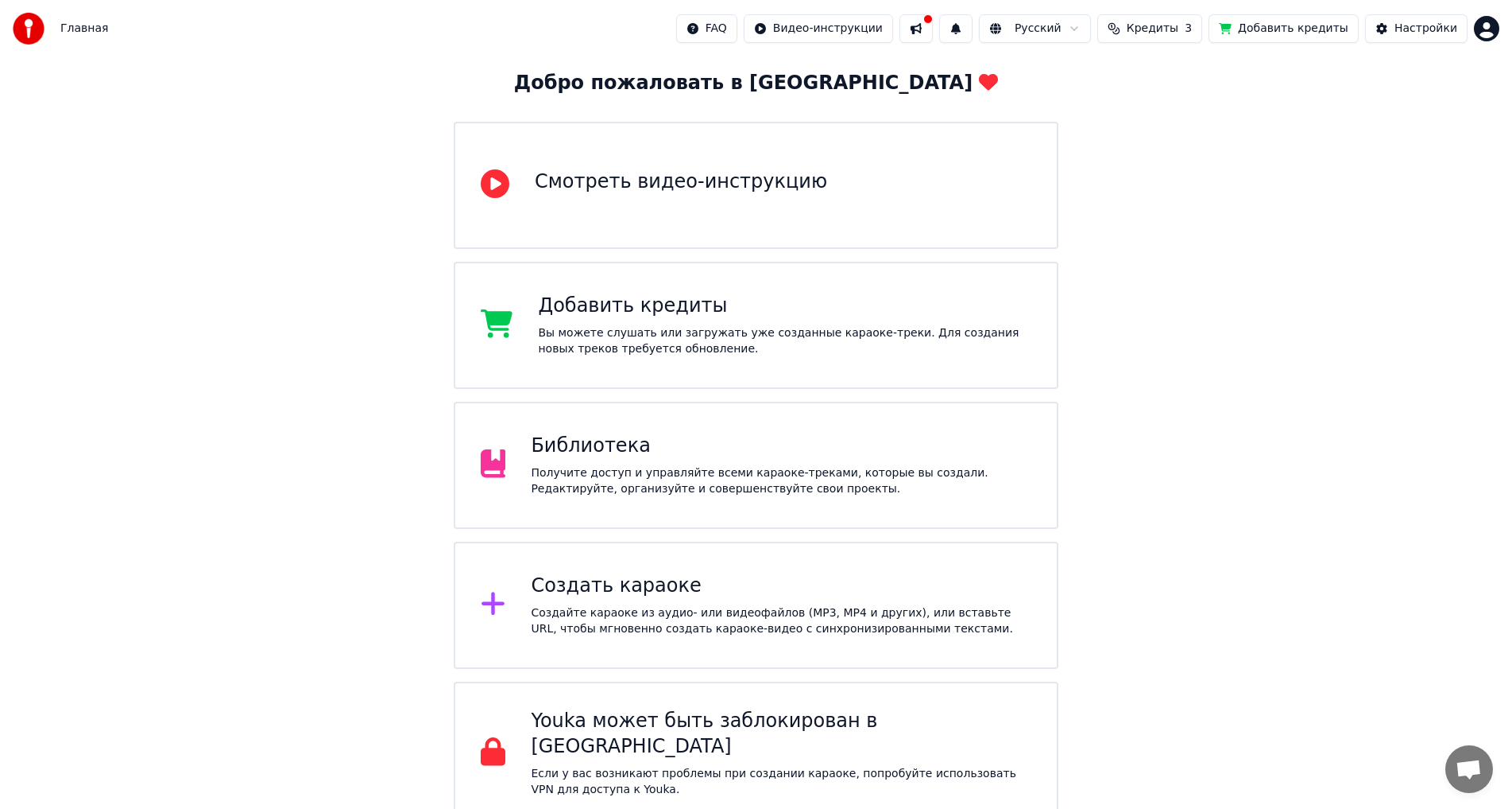
click at [664, 487] on div "Получите доступ и управляйте всеми караоке-треками, которые вы создали. Редакти…" at bounding box center [780, 480] width 500 height 32
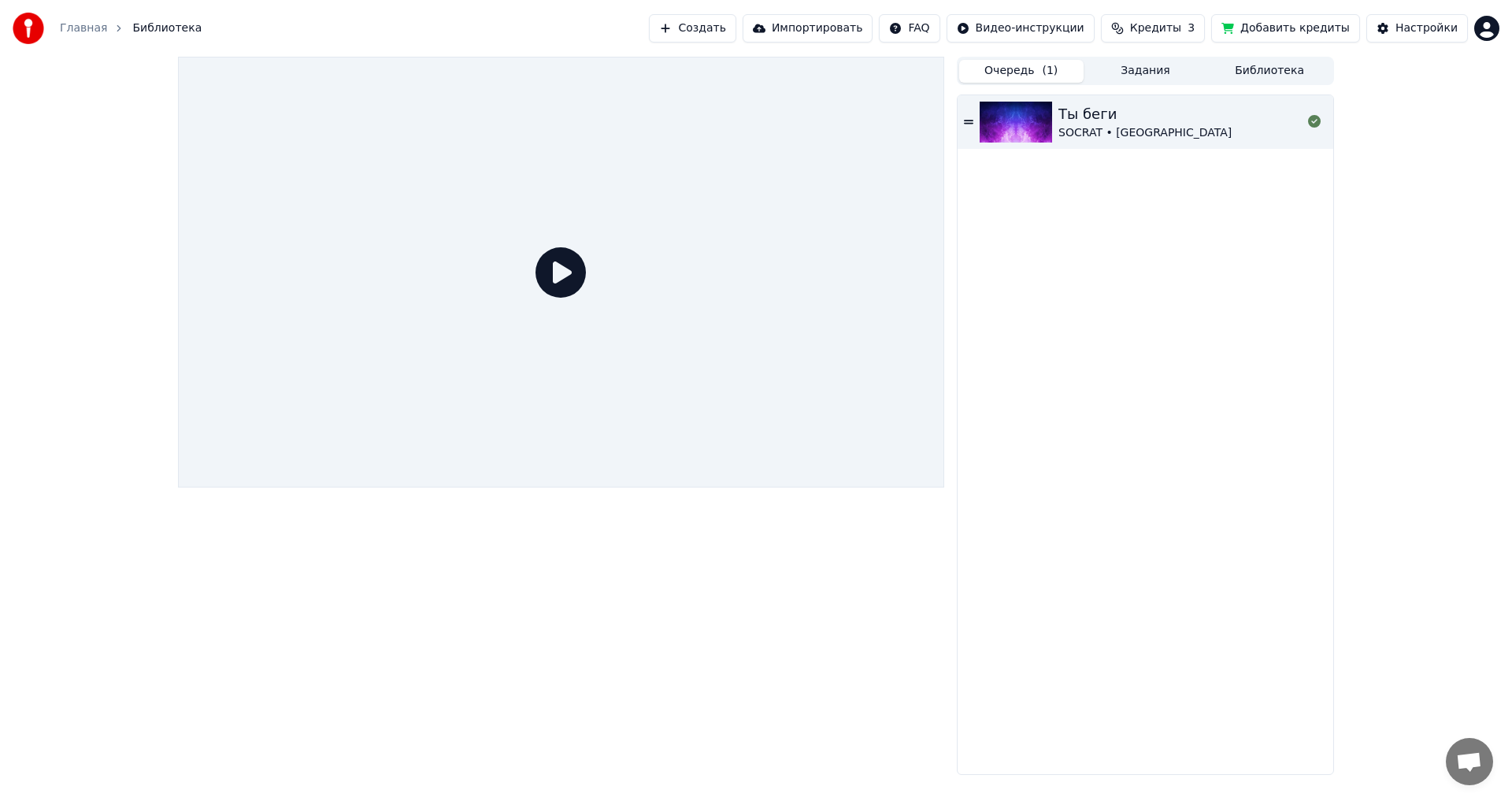
click at [557, 261] on icon at bounding box center [561, 273] width 51 height 51
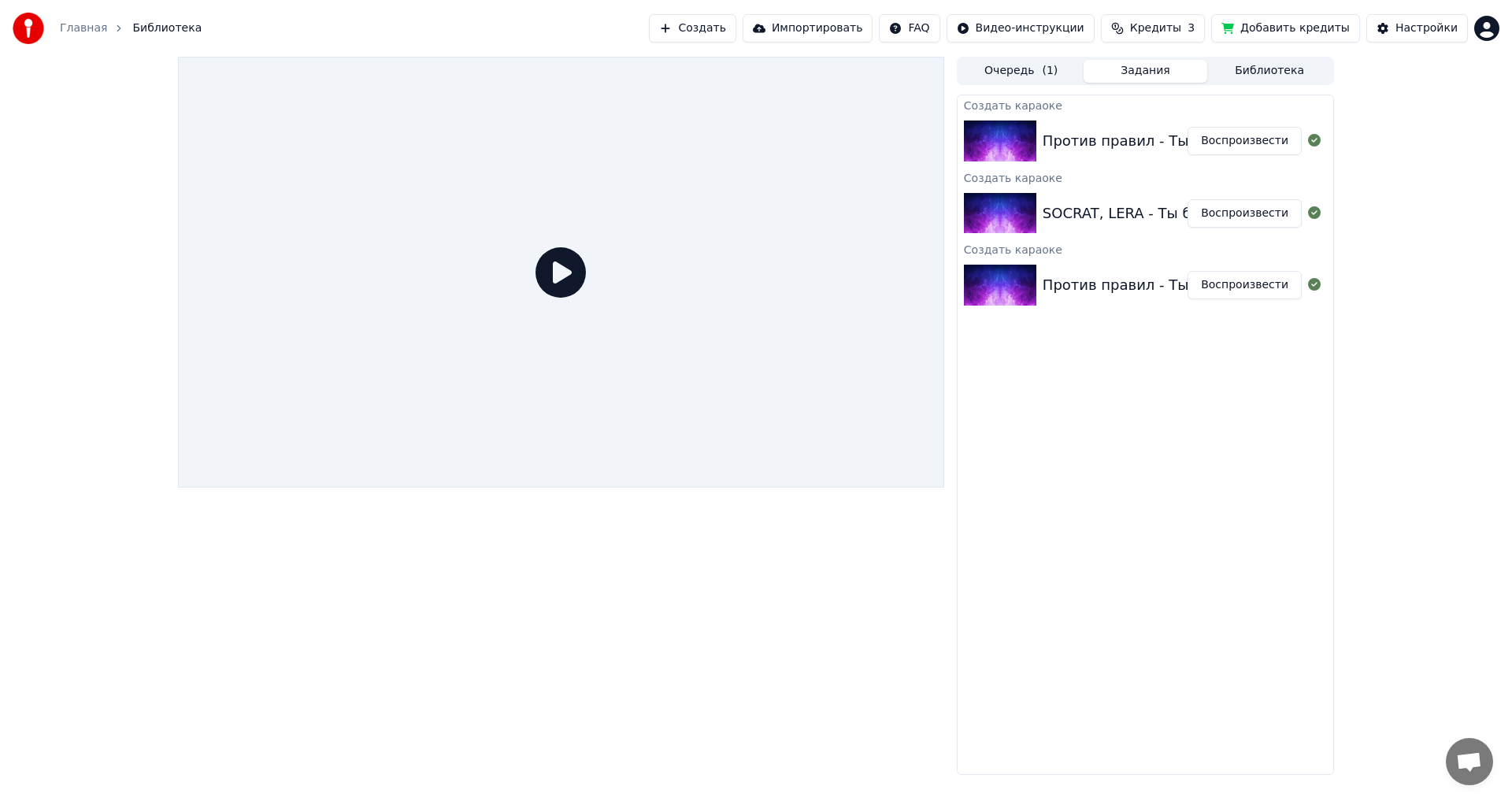
click at [1140, 68] on button "Задания" at bounding box center [1145, 71] width 124 height 23
click at [1129, 141] on div "Против правил - Ты беги" at bounding box center [1135, 140] width 185 height 22
click at [1242, 138] on button "Воспроизвести" at bounding box center [1245, 140] width 114 height 28
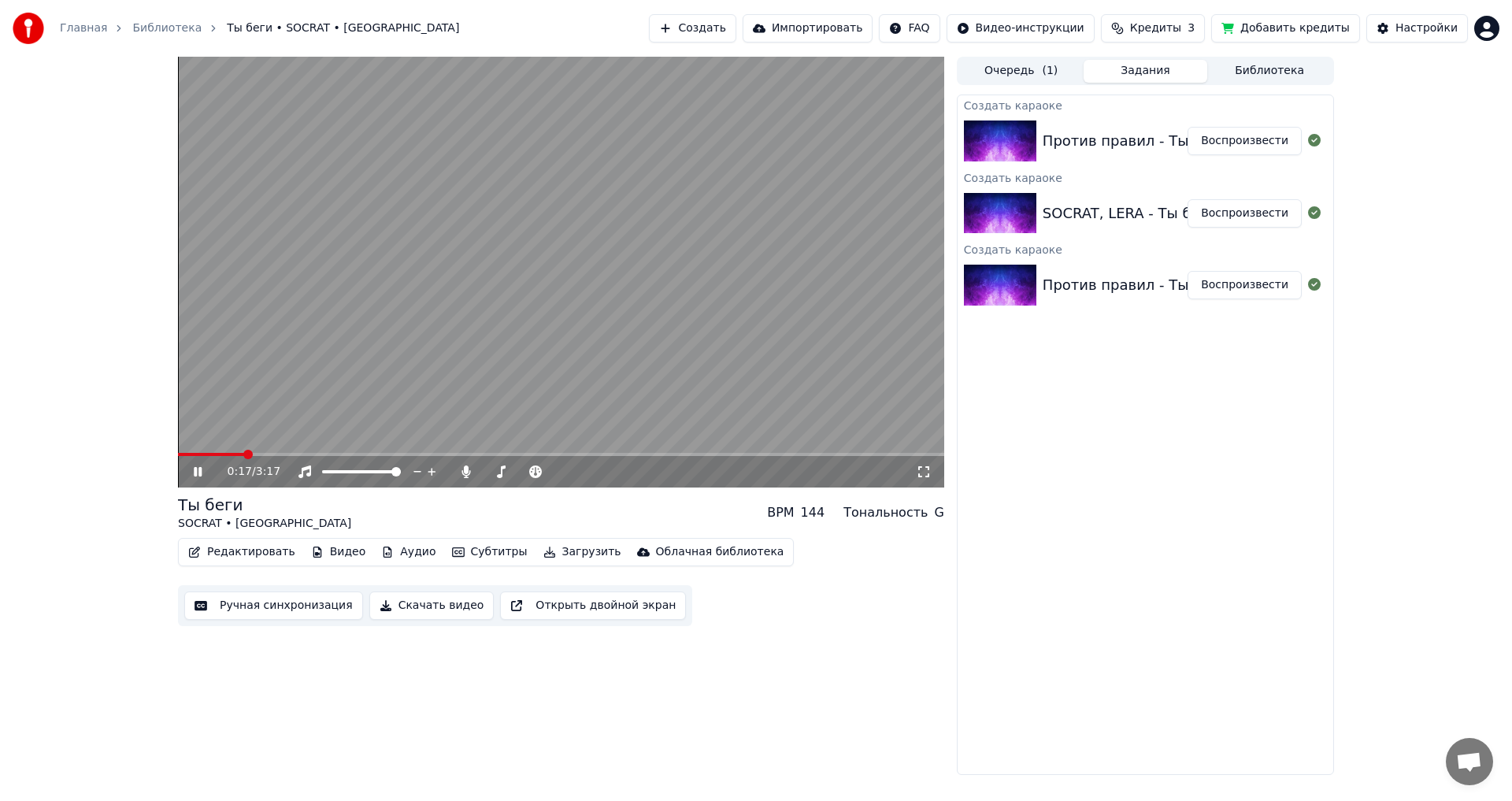
click at [243, 454] on span at bounding box center [560, 454] width 766 height 3
click at [309, 458] on div "0:18 / 3:17" at bounding box center [560, 471] width 766 height 32
click at [320, 453] on span at bounding box center [560, 454] width 766 height 3
click at [1091, 274] on div "Против правил - Ты беги" at bounding box center [1135, 285] width 185 height 22
click at [197, 471] on icon at bounding box center [198, 471] width 8 height 9
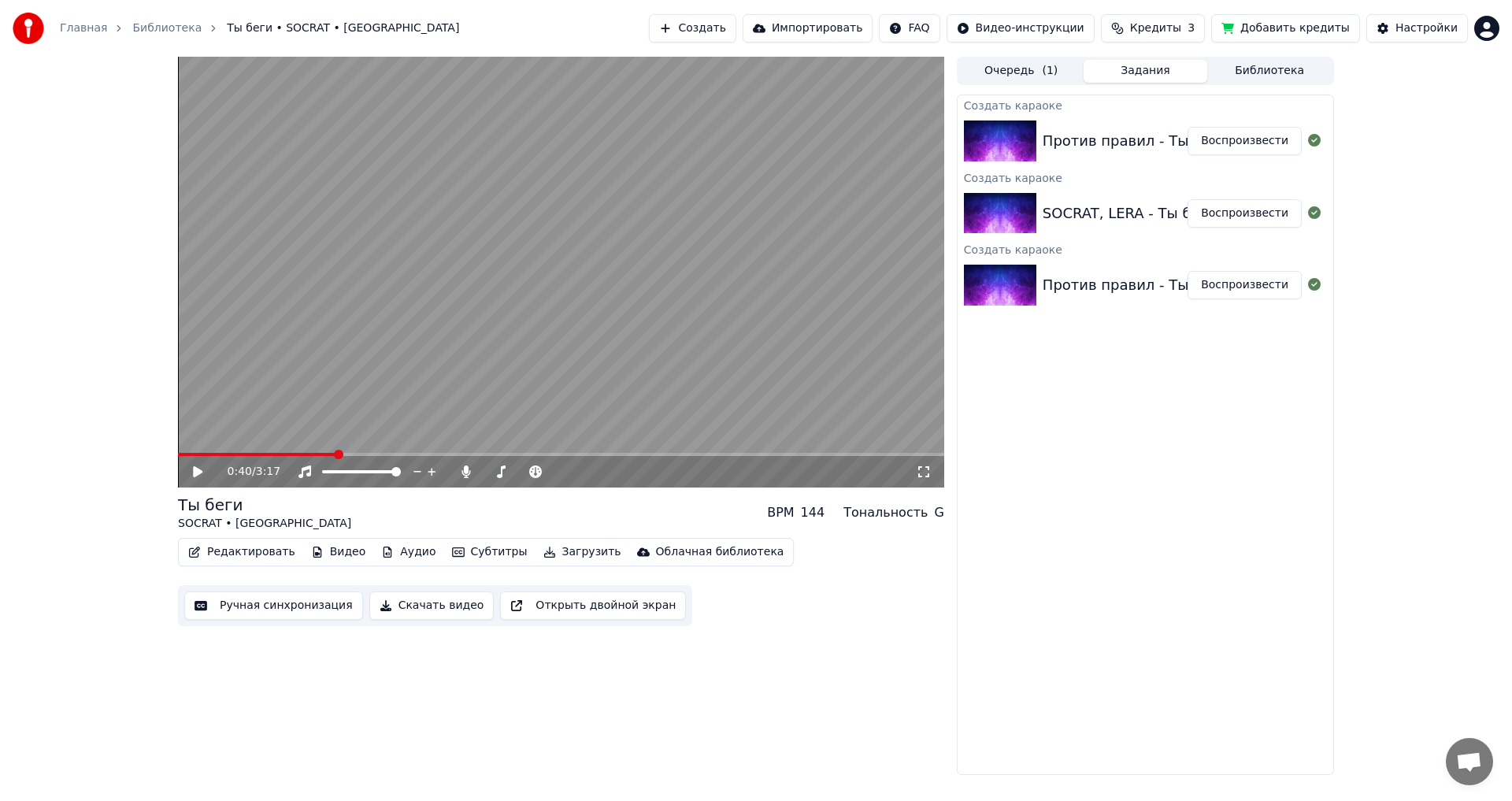
click at [1082, 267] on div "Против правил - Ты беги Воспроизвести" at bounding box center [1145, 285] width 375 height 53
click at [1253, 289] on button "Воспроизвести" at bounding box center [1245, 285] width 114 height 28
click at [252, 453] on span at bounding box center [560, 454] width 766 height 3
click at [1109, 213] on div "SOCRAT, LERA - Ты беги +" at bounding box center [1138, 213] width 190 height 22
click at [325, 454] on span at bounding box center [560, 454] width 766 height 3
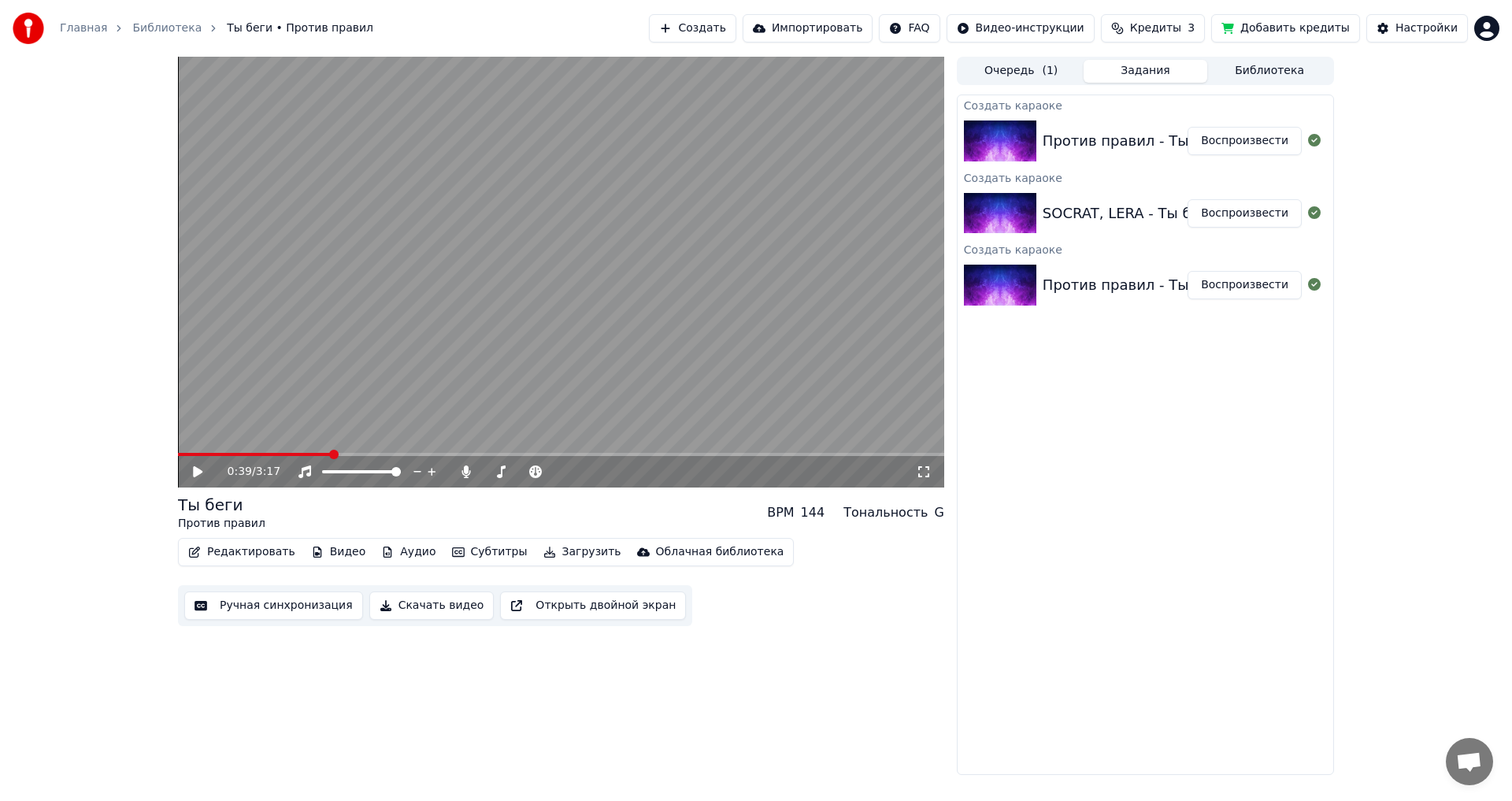
click at [1105, 156] on div "Против правил - Ты беги Воспроизвести" at bounding box center [1145, 140] width 375 height 53
click at [1125, 127] on div "Против правил - Ты беги Воспроизвести" at bounding box center [1145, 140] width 375 height 53
click at [1233, 141] on button "Воспроизвести" at bounding box center [1245, 140] width 114 height 28
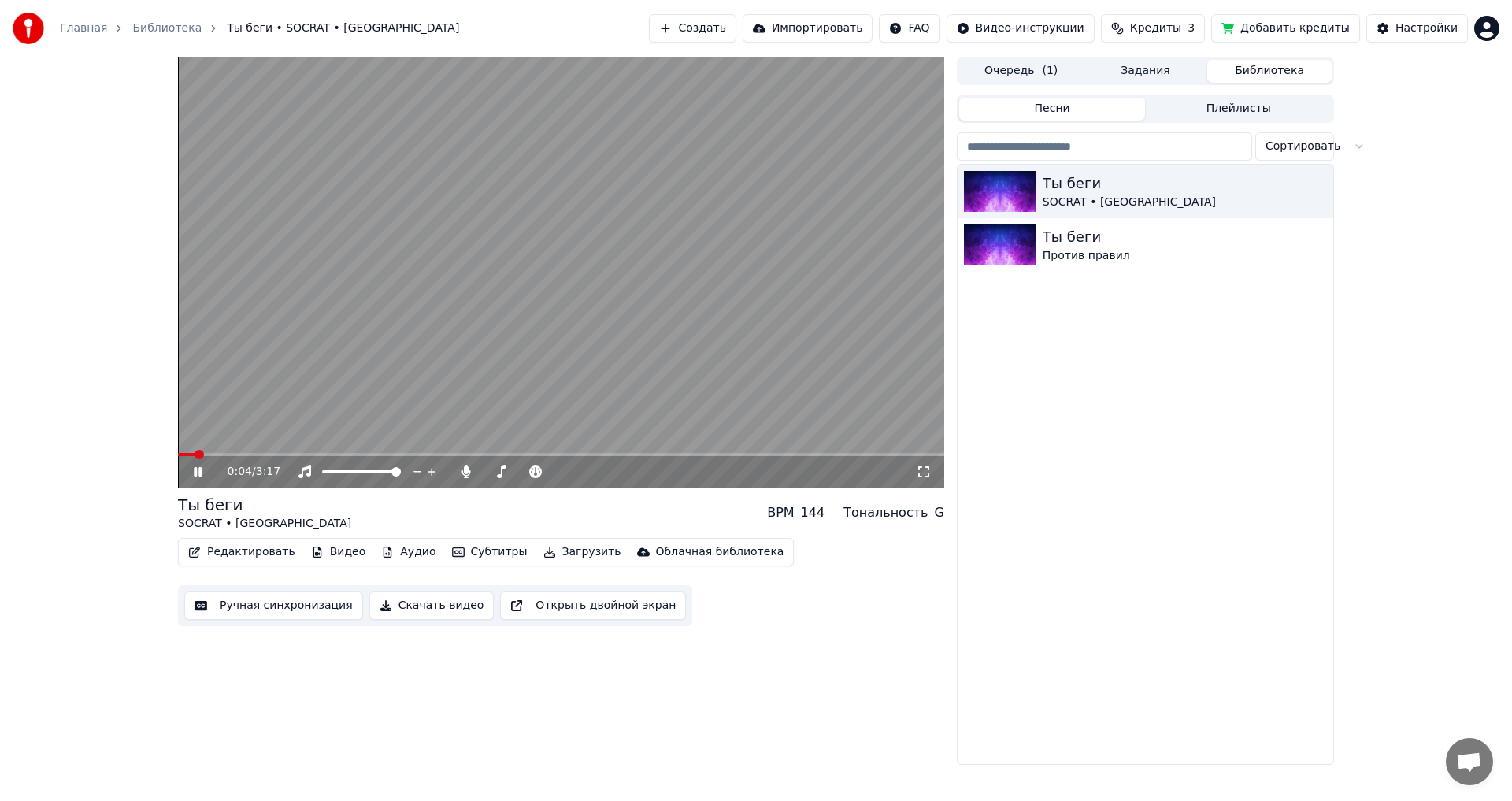
click at [1271, 74] on button "Библиотека" at bounding box center [1269, 71] width 124 height 23
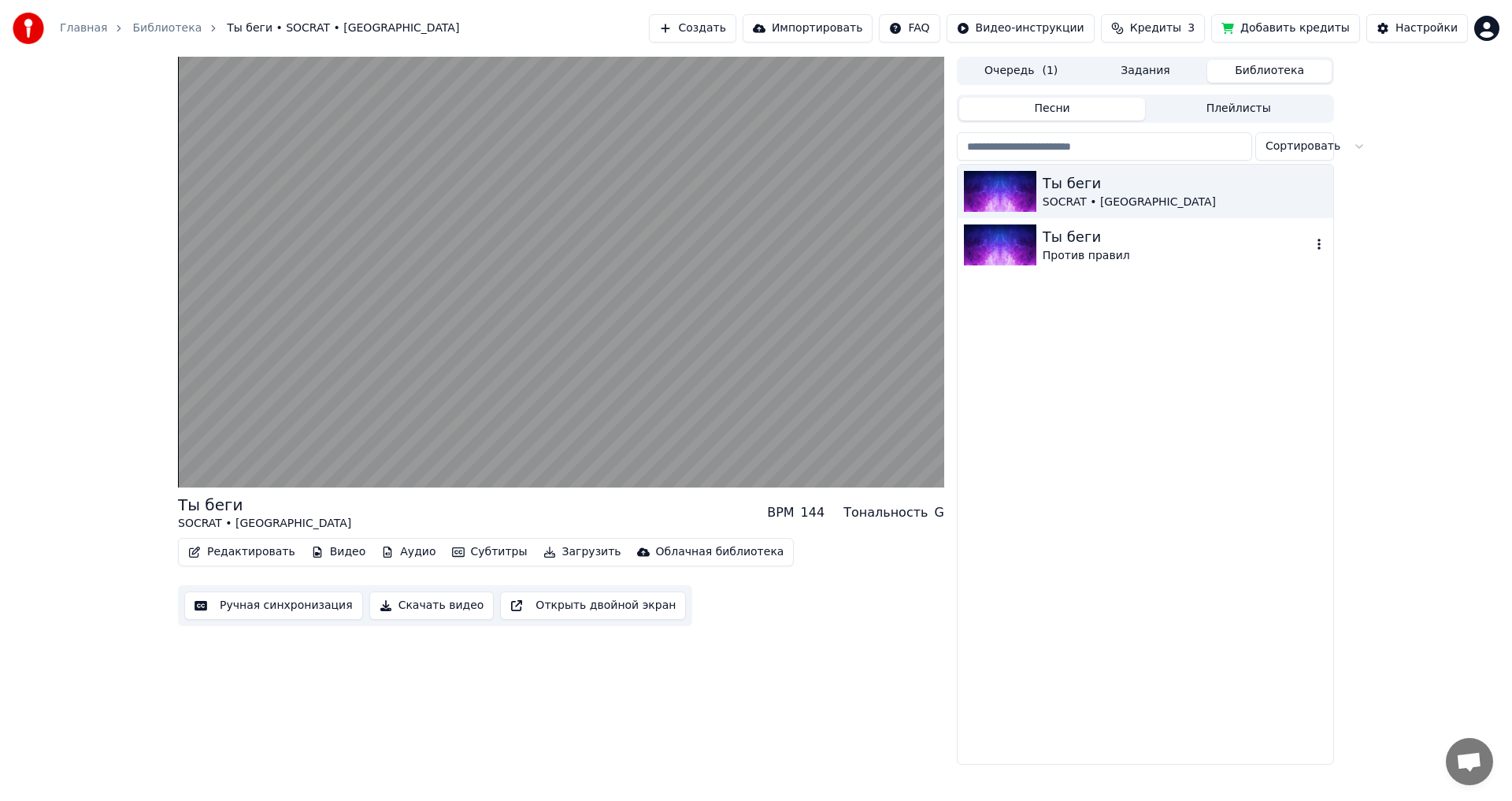
click at [1105, 261] on div "Против правил" at bounding box center [1177, 256] width 268 height 15
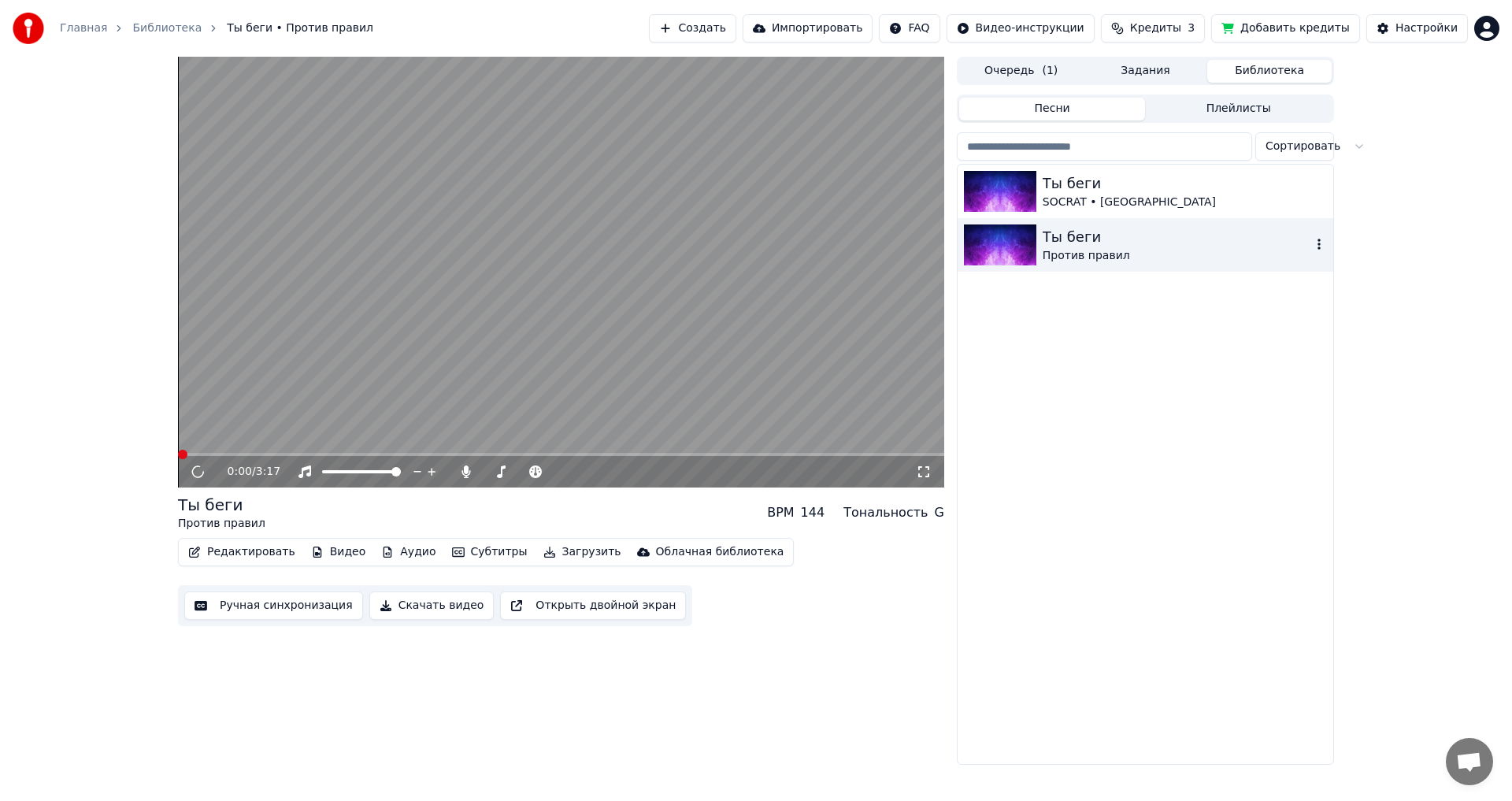
click at [1105, 260] on div "Против правил" at bounding box center [1177, 256] width 268 height 15
click at [262, 453] on span at bounding box center [560, 454] width 766 height 3
click at [309, 450] on video at bounding box center [560, 272] width 766 height 430
click at [309, 455] on span at bounding box center [560, 454] width 766 height 3
click at [370, 453] on span at bounding box center [560, 454] width 766 height 3
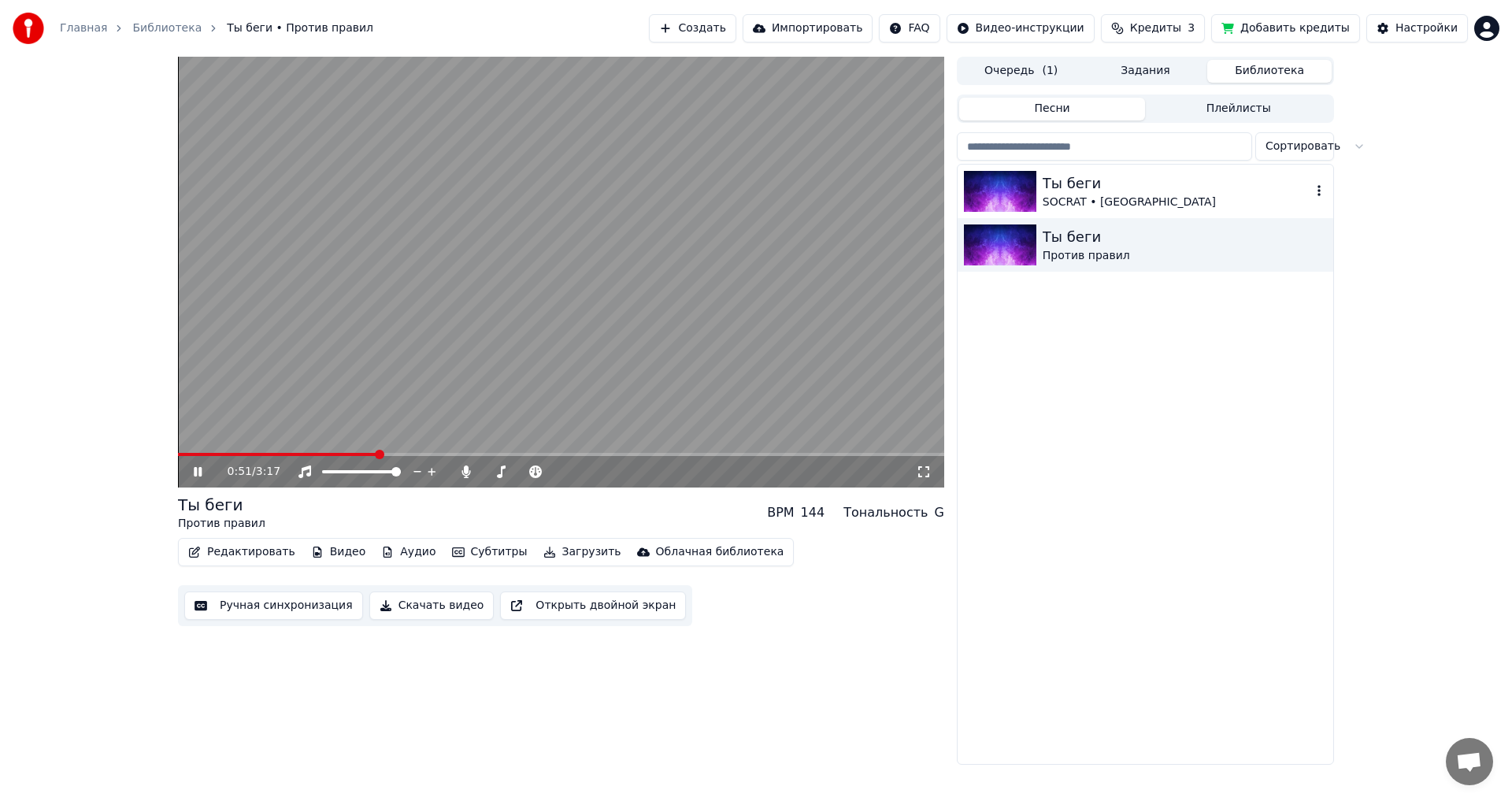
click at [1095, 195] on div "SOCRAT • LERA" at bounding box center [1177, 202] width 268 height 15
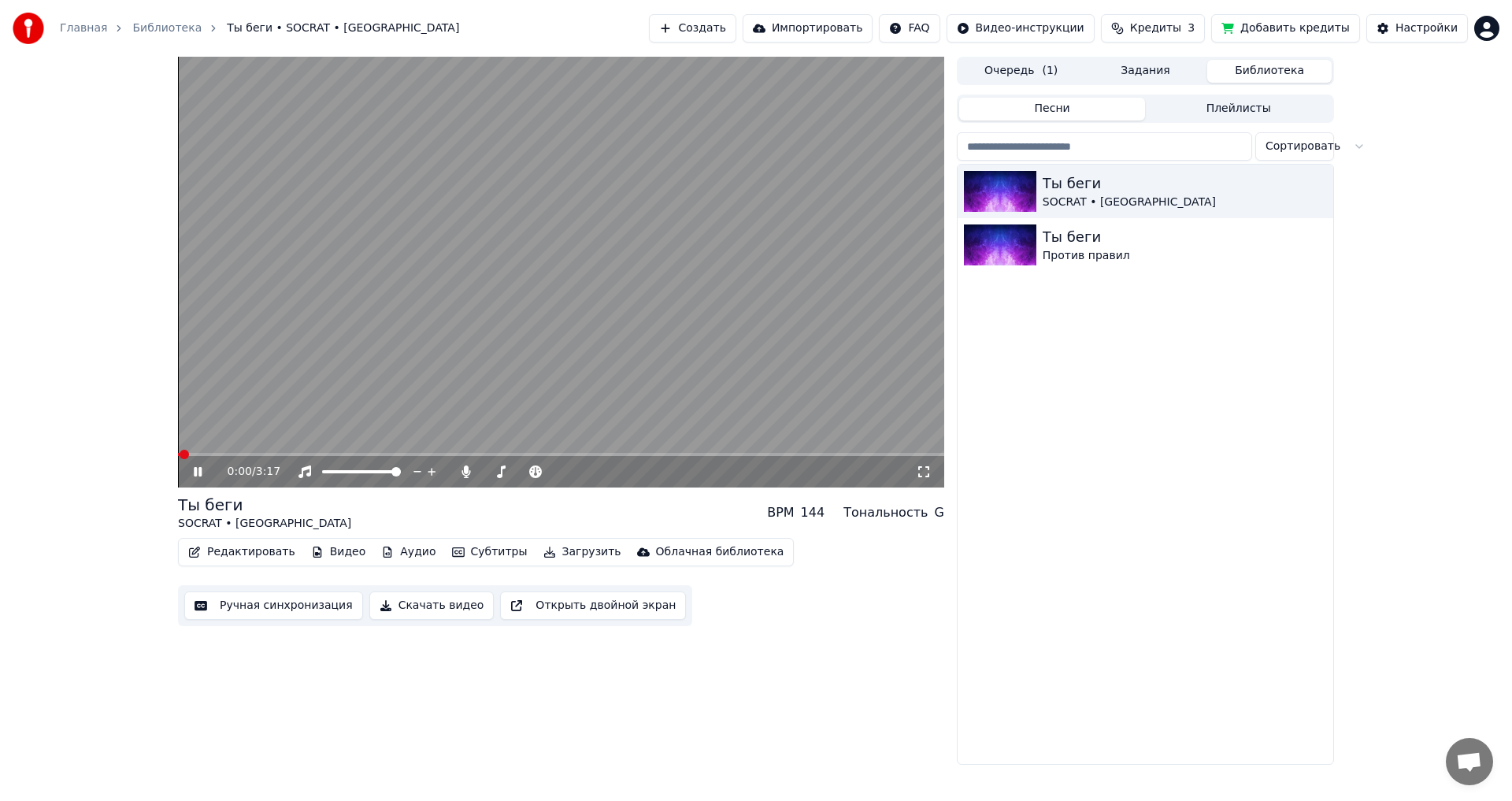
click at [285, 453] on span at bounding box center [560, 454] width 766 height 3
click at [364, 453] on span at bounding box center [560, 454] width 766 height 3
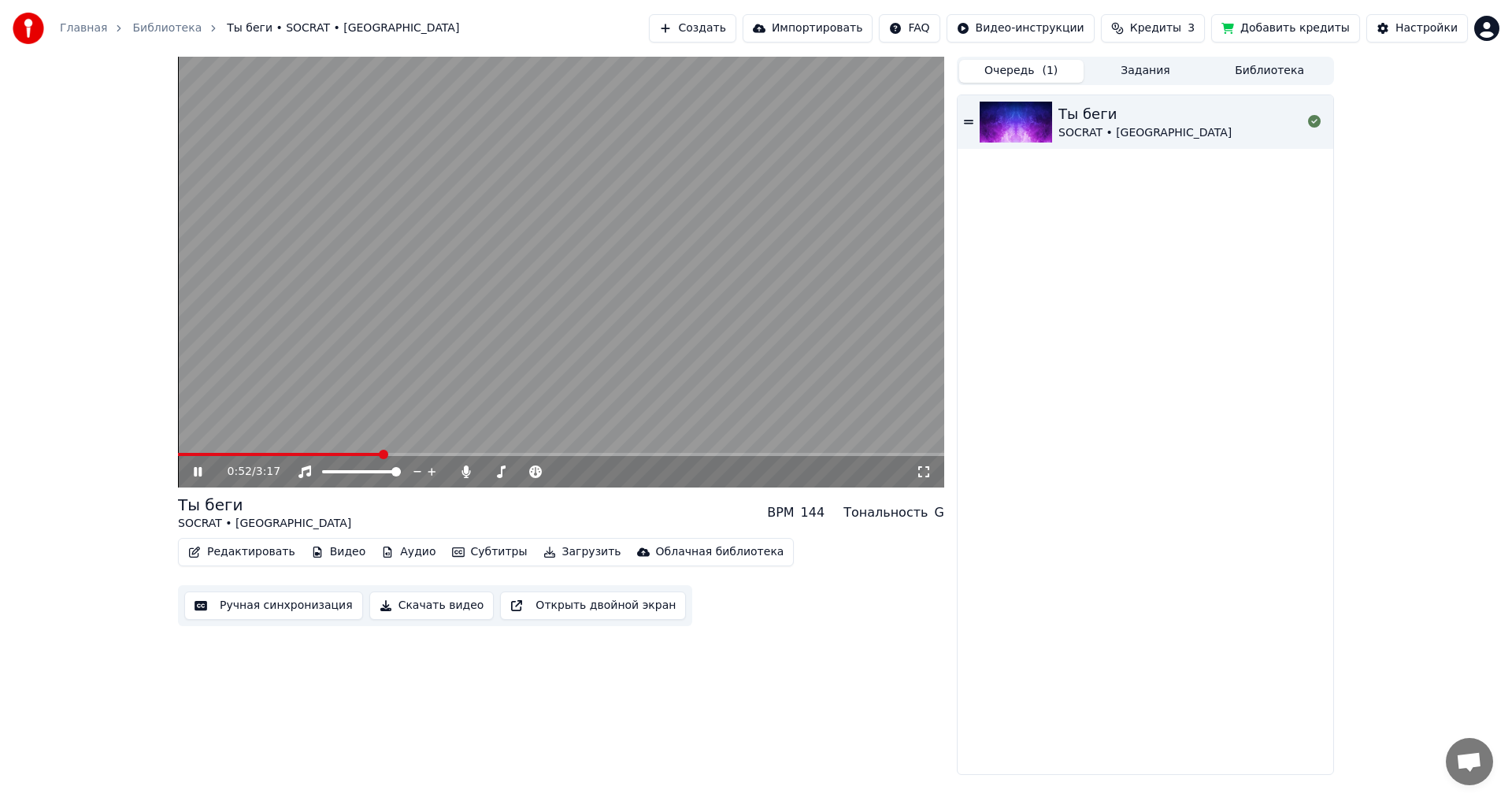
click at [996, 76] on button "Очередь ( 1 )" at bounding box center [1021, 71] width 124 height 23
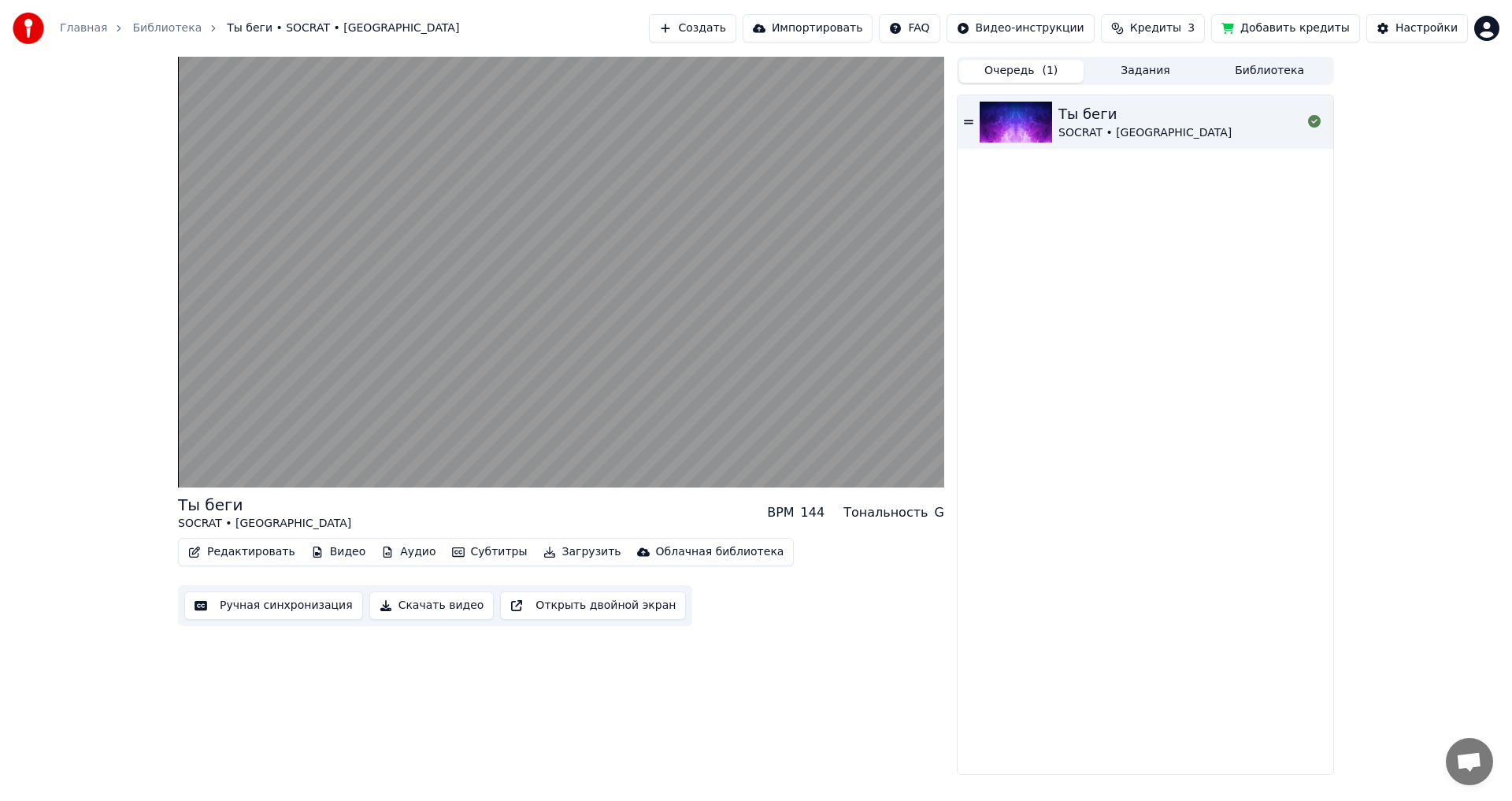
click at [1115, 66] on button "Задания" at bounding box center [1145, 71] width 124 height 23
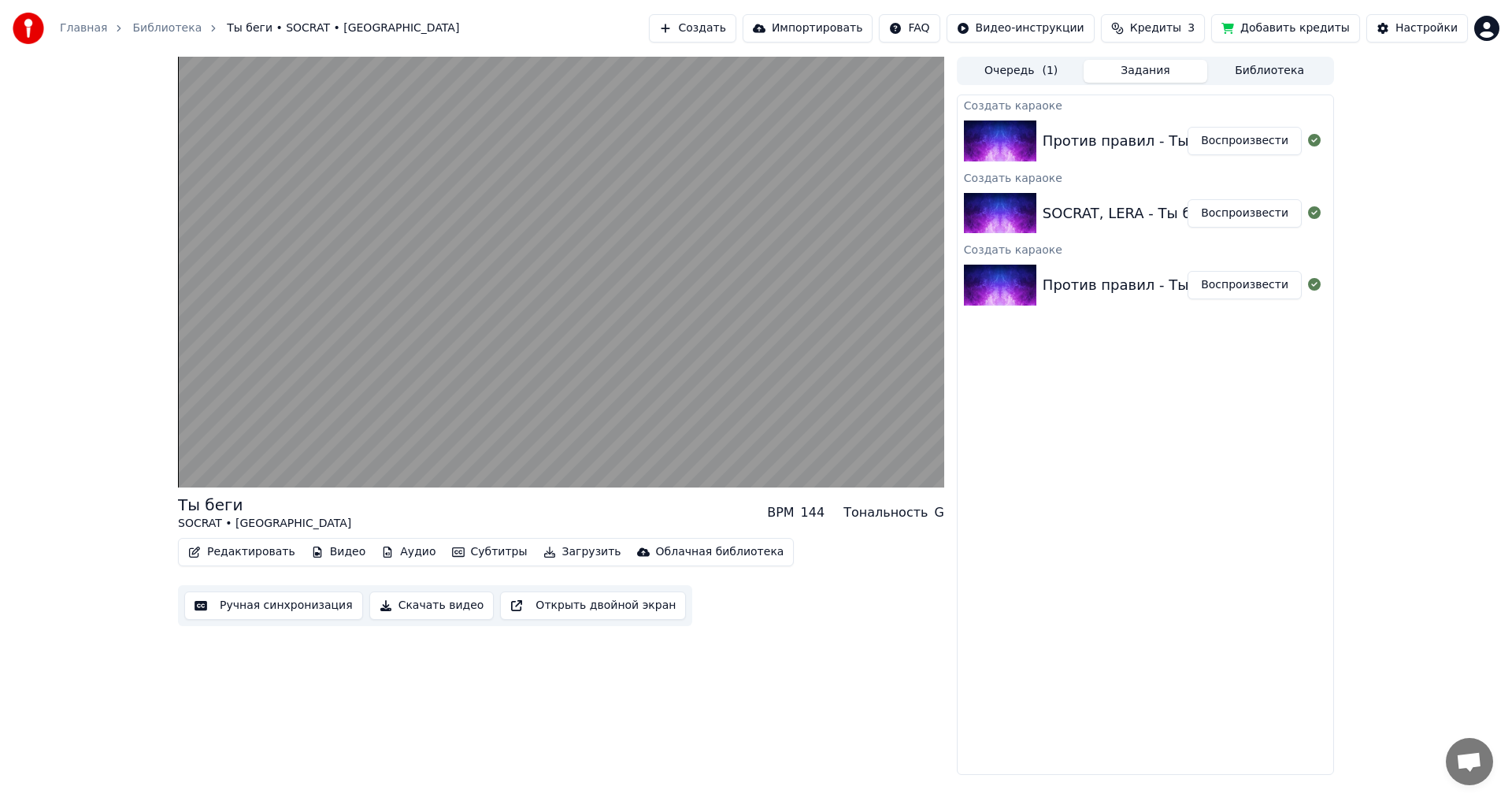
click at [1283, 26] on button "Добавить кредиты" at bounding box center [1285, 28] width 149 height 28
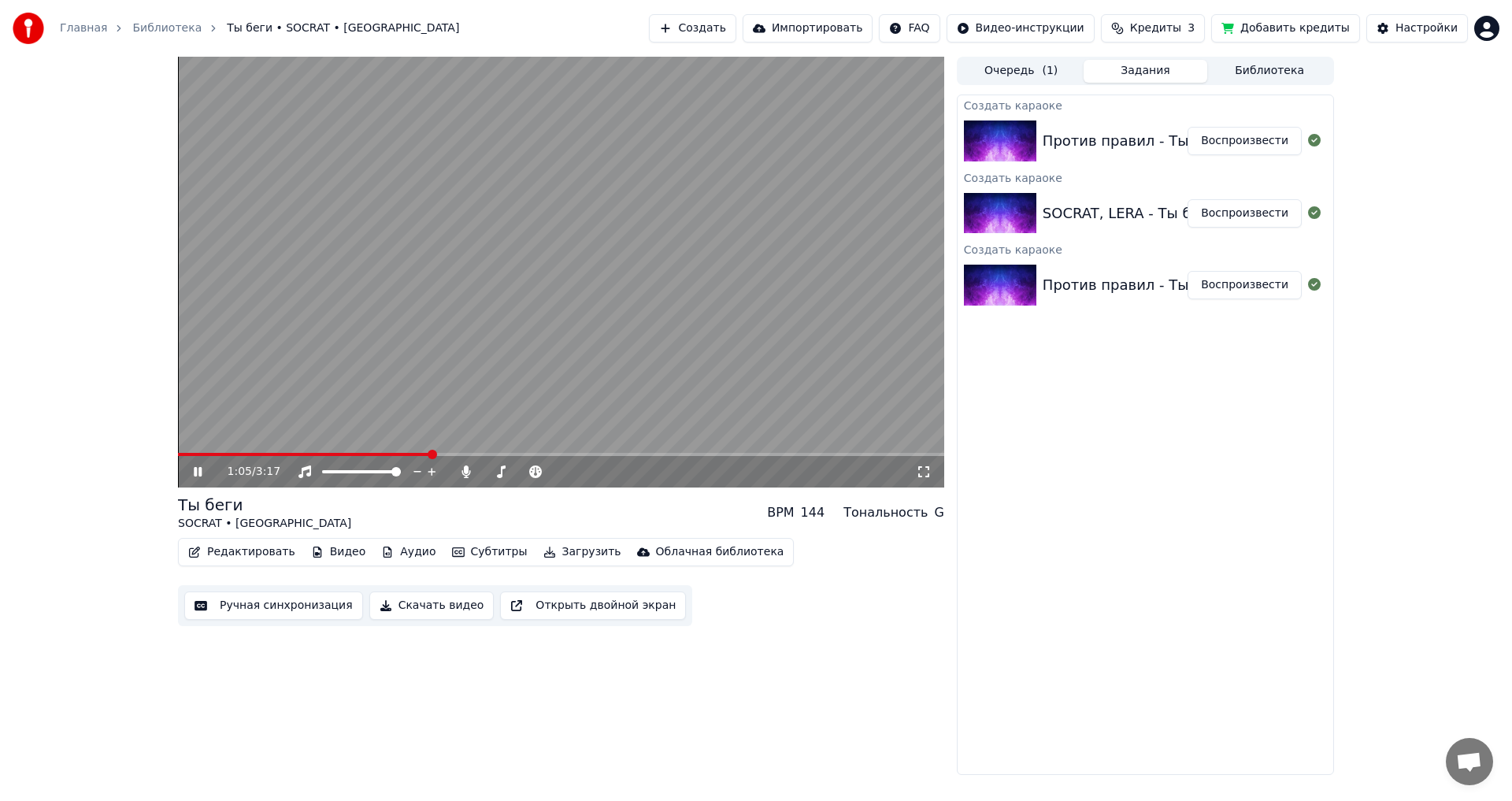
click at [551, 454] on span at bounding box center [560, 454] width 766 height 3
click at [266, 550] on button "Редактировать" at bounding box center [242, 552] width 120 height 22
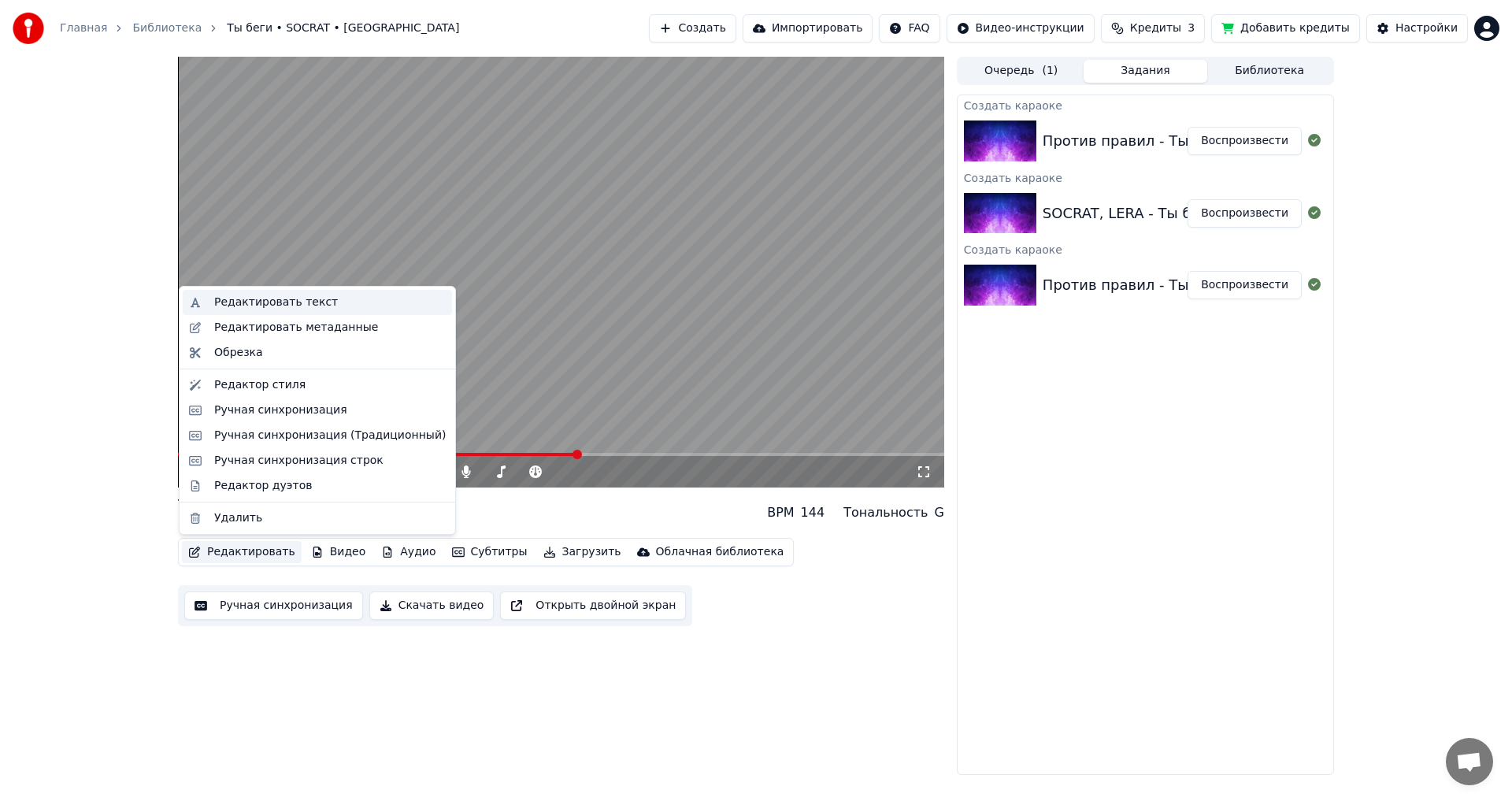
click at [299, 302] on div "Редактировать текст" at bounding box center [276, 302] width 123 height 15
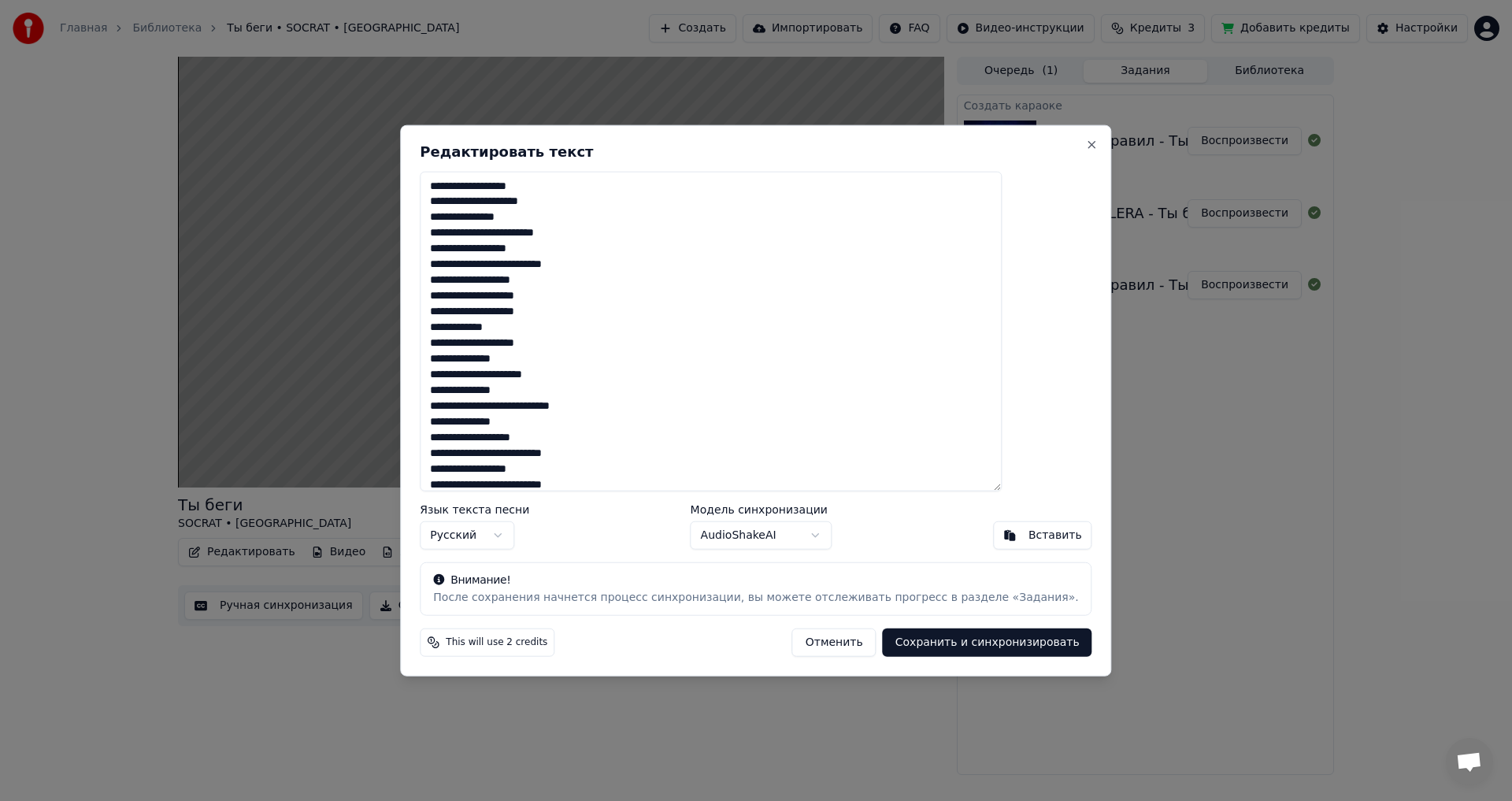
click at [754, 349] on textarea "**********" at bounding box center [711, 332] width 582 height 321
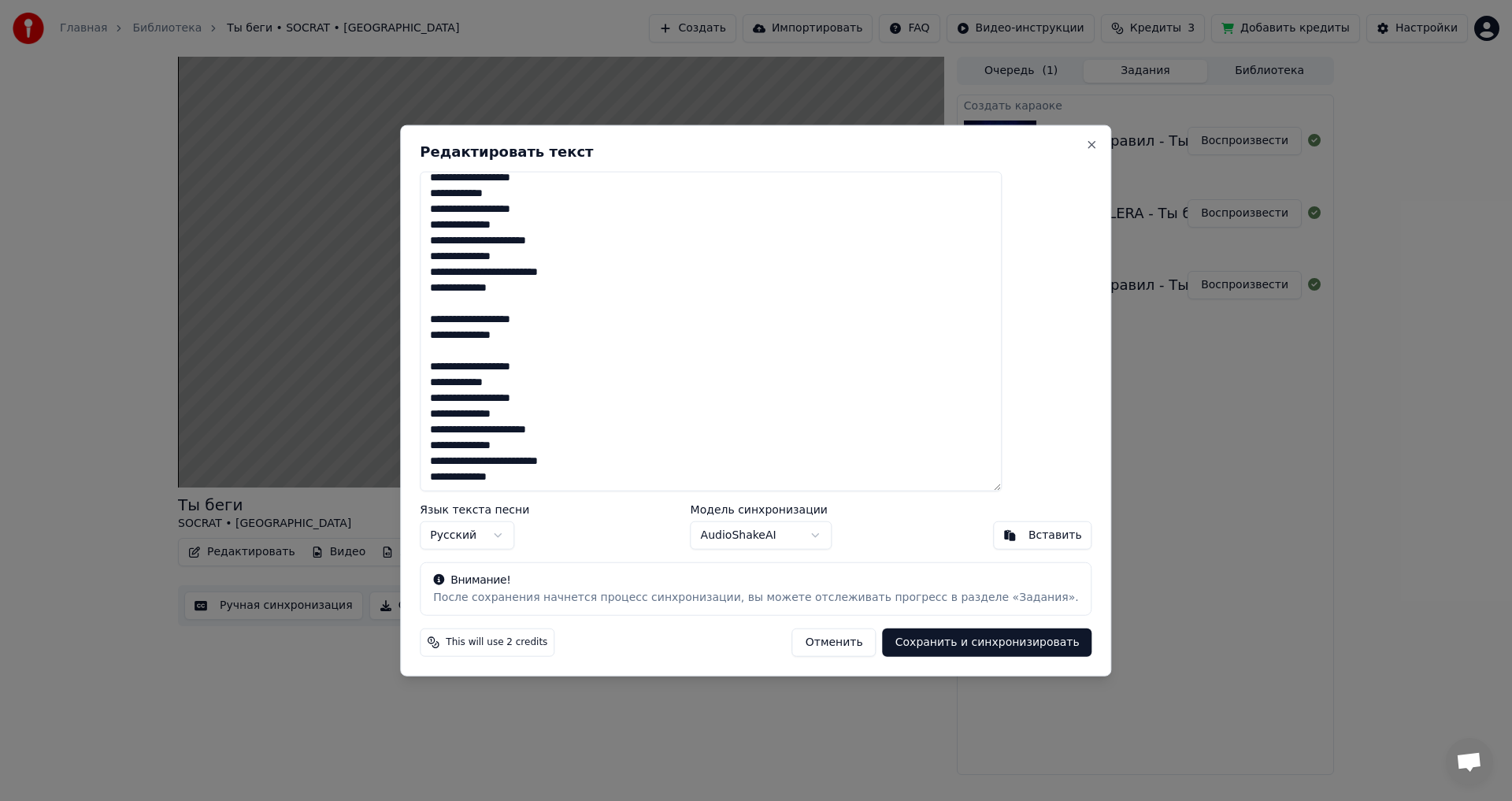
scroll to position [433, 0]
type textarea "**********"
click at [946, 645] on button "Сохранить и синхронизировать" at bounding box center [987, 642] width 209 height 28
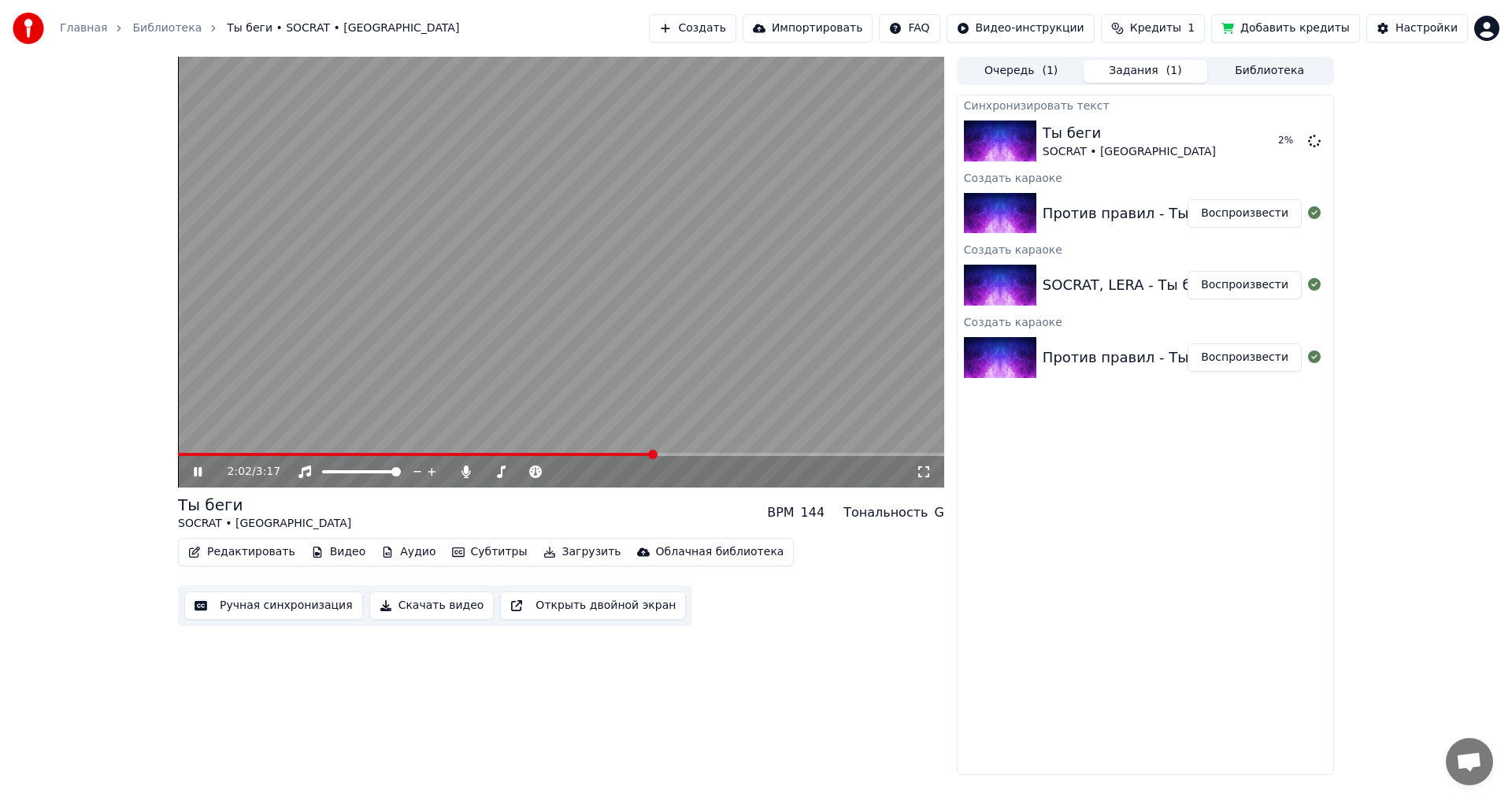
click at [192, 471] on icon at bounding box center [208, 471] width 37 height 13
click at [249, 550] on button "Редактировать" at bounding box center [242, 552] width 120 height 22
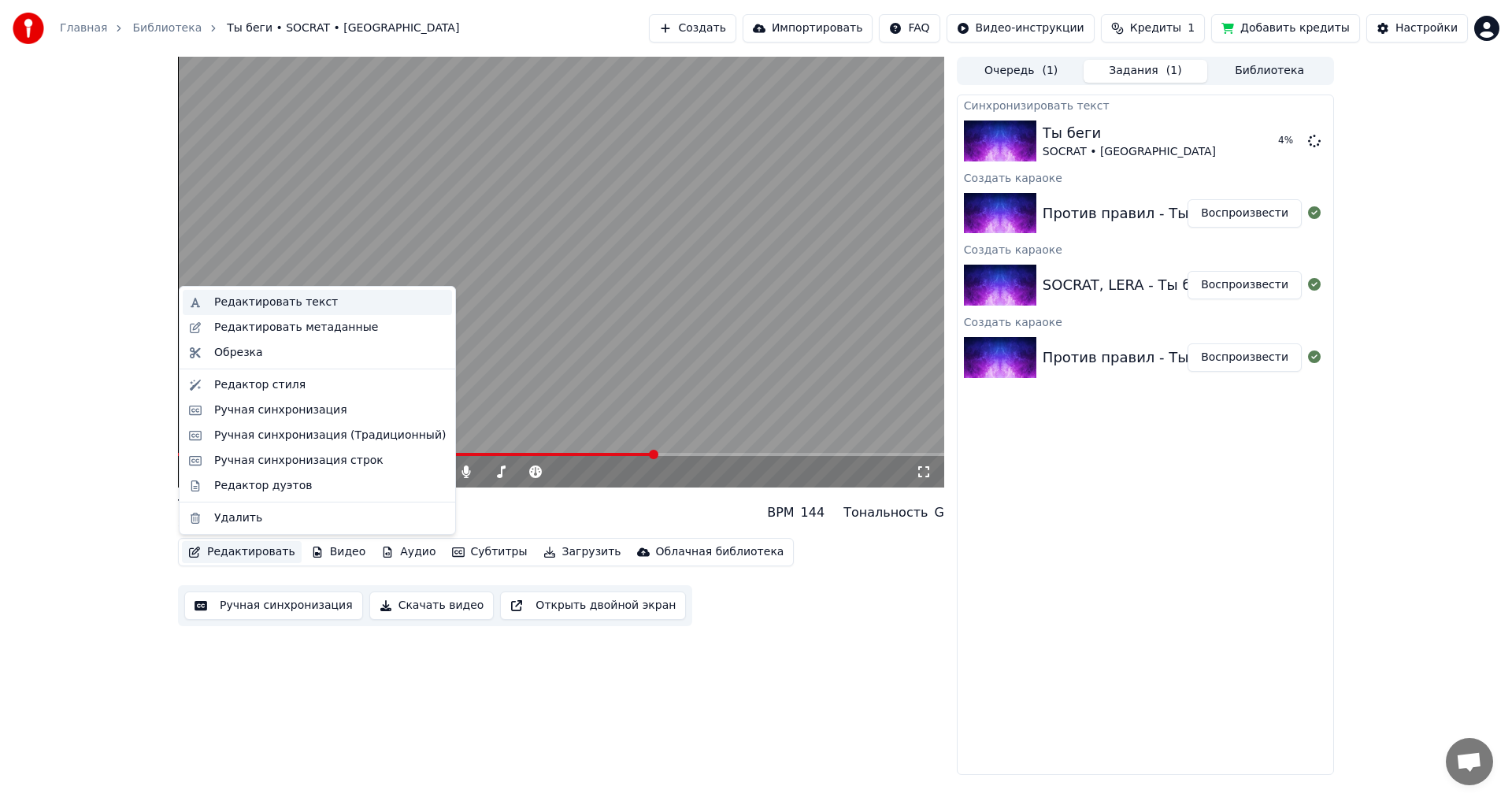
click at [279, 310] on div "Редактировать текст" at bounding box center [317, 303] width 269 height 25
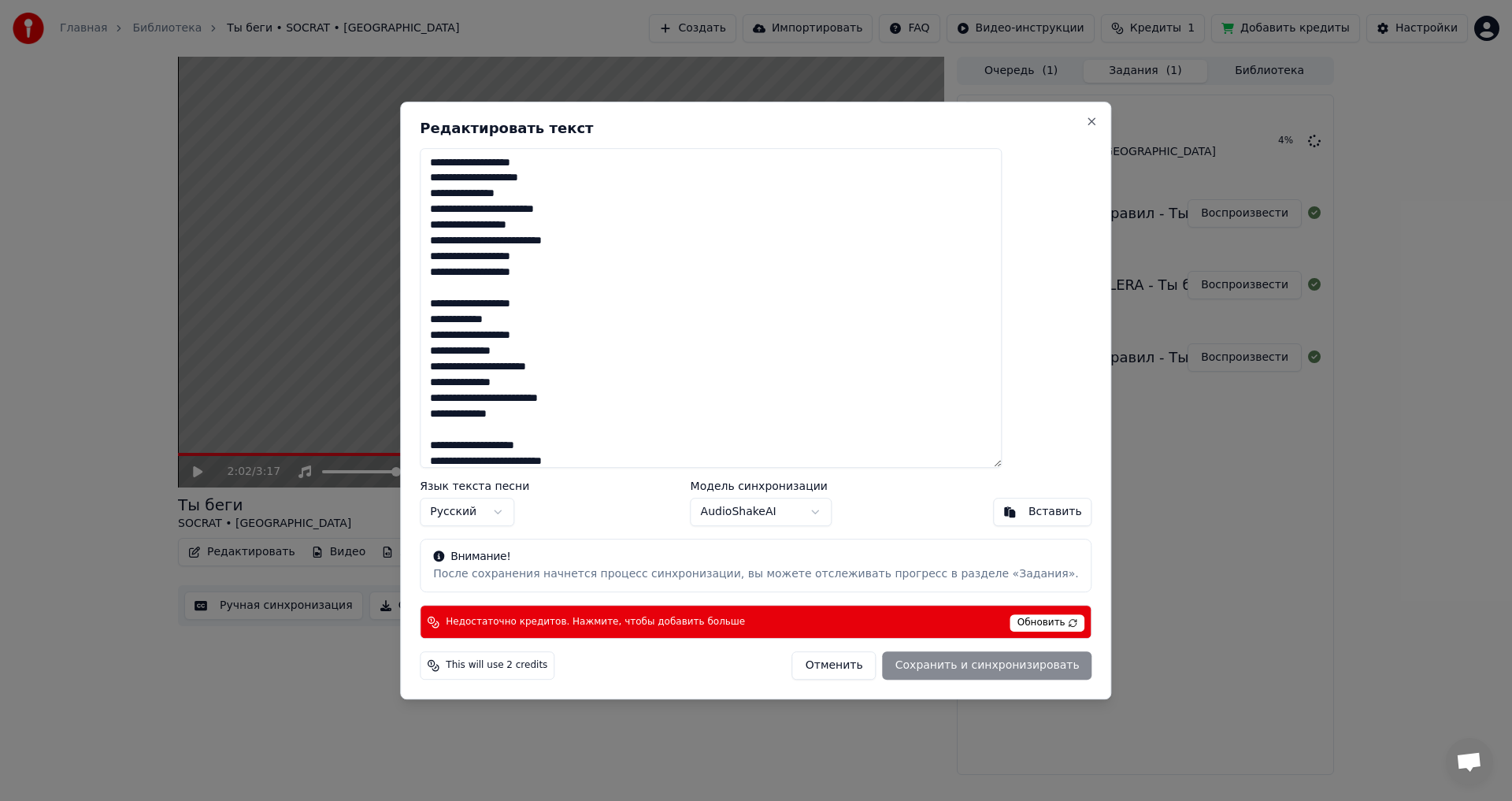
click at [796, 284] on textarea "**********" at bounding box center [711, 308] width 582 height 321
click at [812, 668] on button "Отменить" at bounding box center [834, 664] width 84 height 28
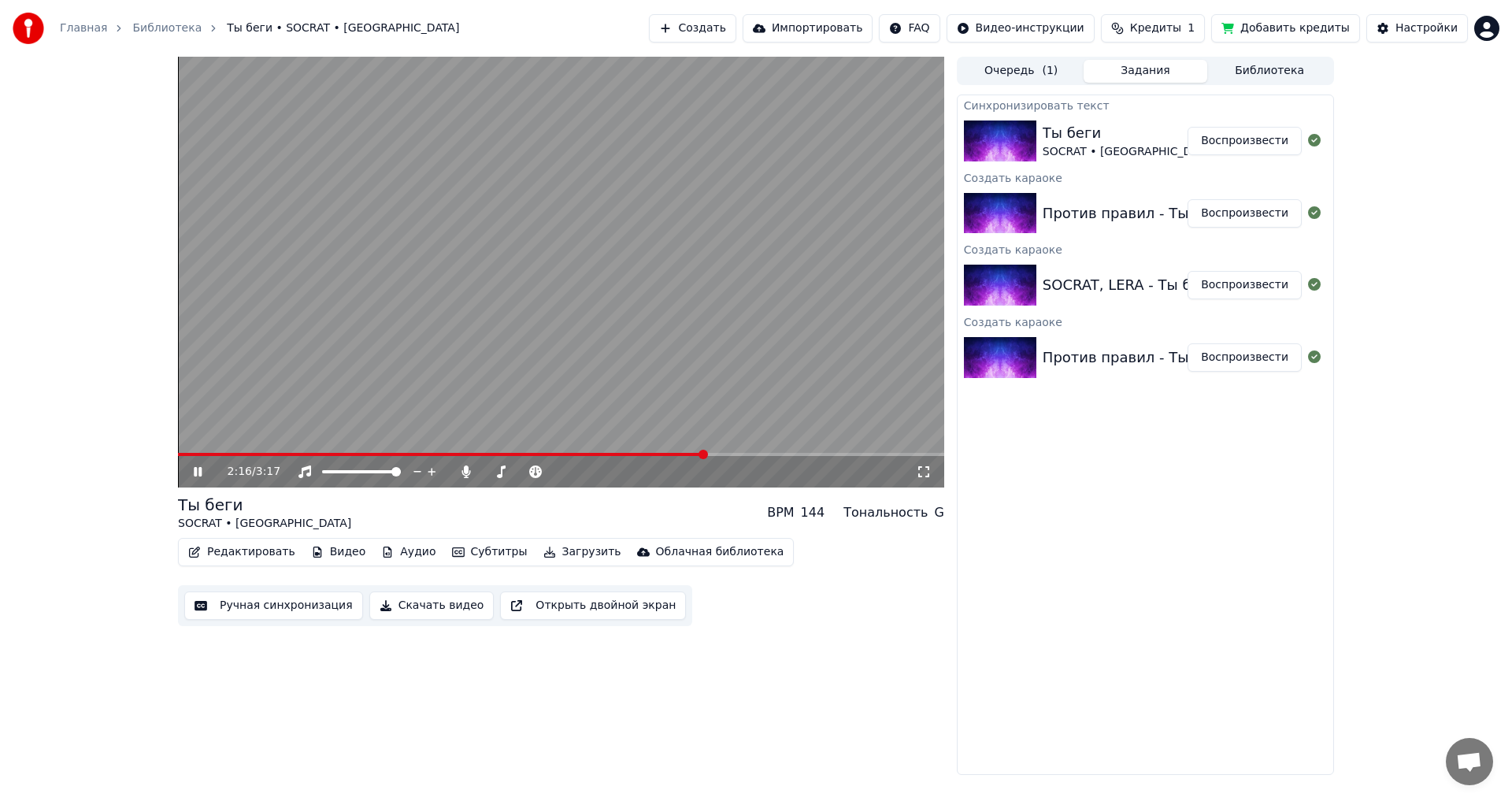
click at [741, 455] on span at bounding box center [560, 454] width 766 height 3
click at [553, 550] on button "Загрузить" at bounding box center [583, 552] width 91 height 22
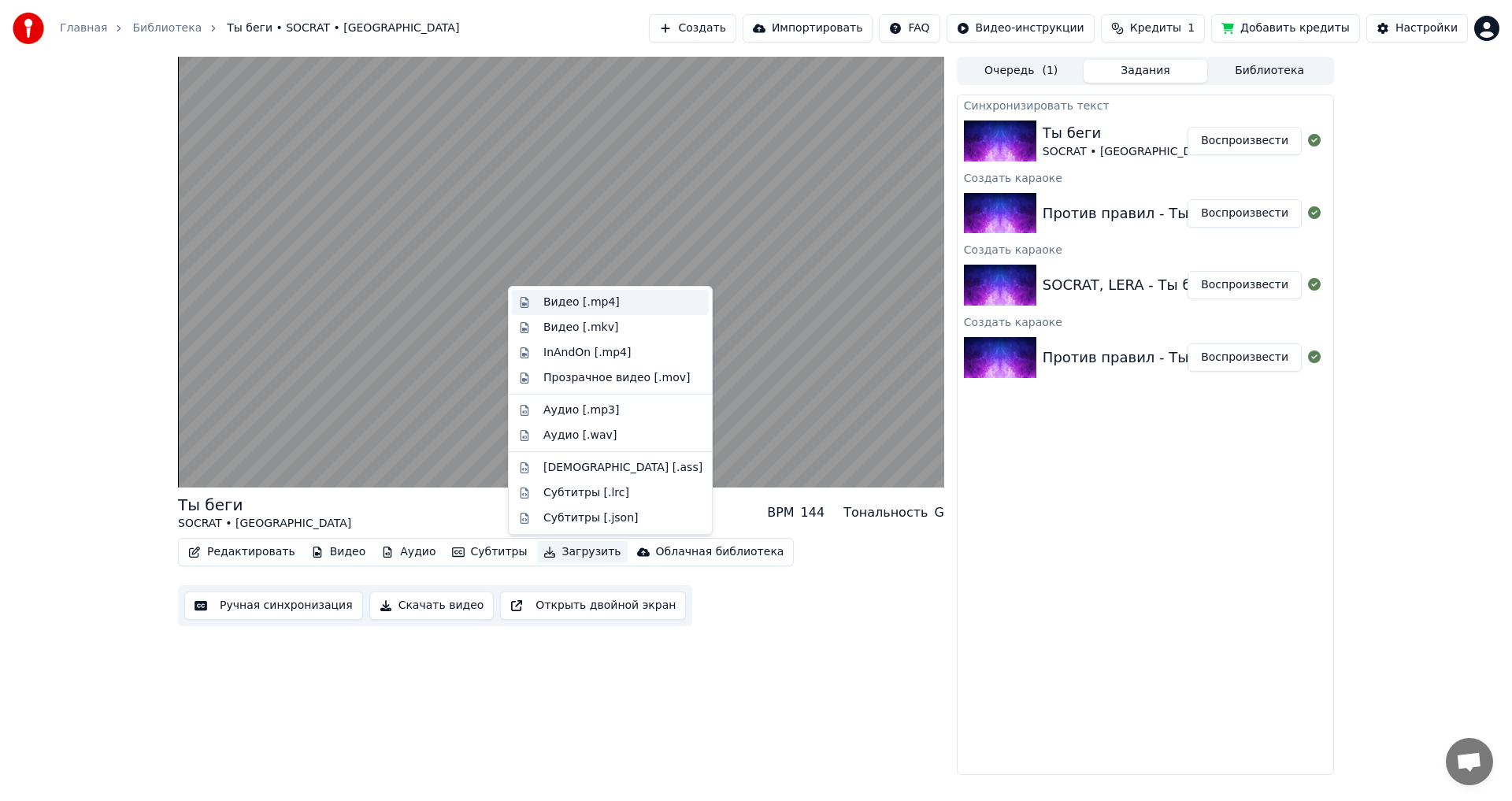
click at [639, 304] on div "Видео [.mp4]" at bounding box center [622, 302] width 159 height 15
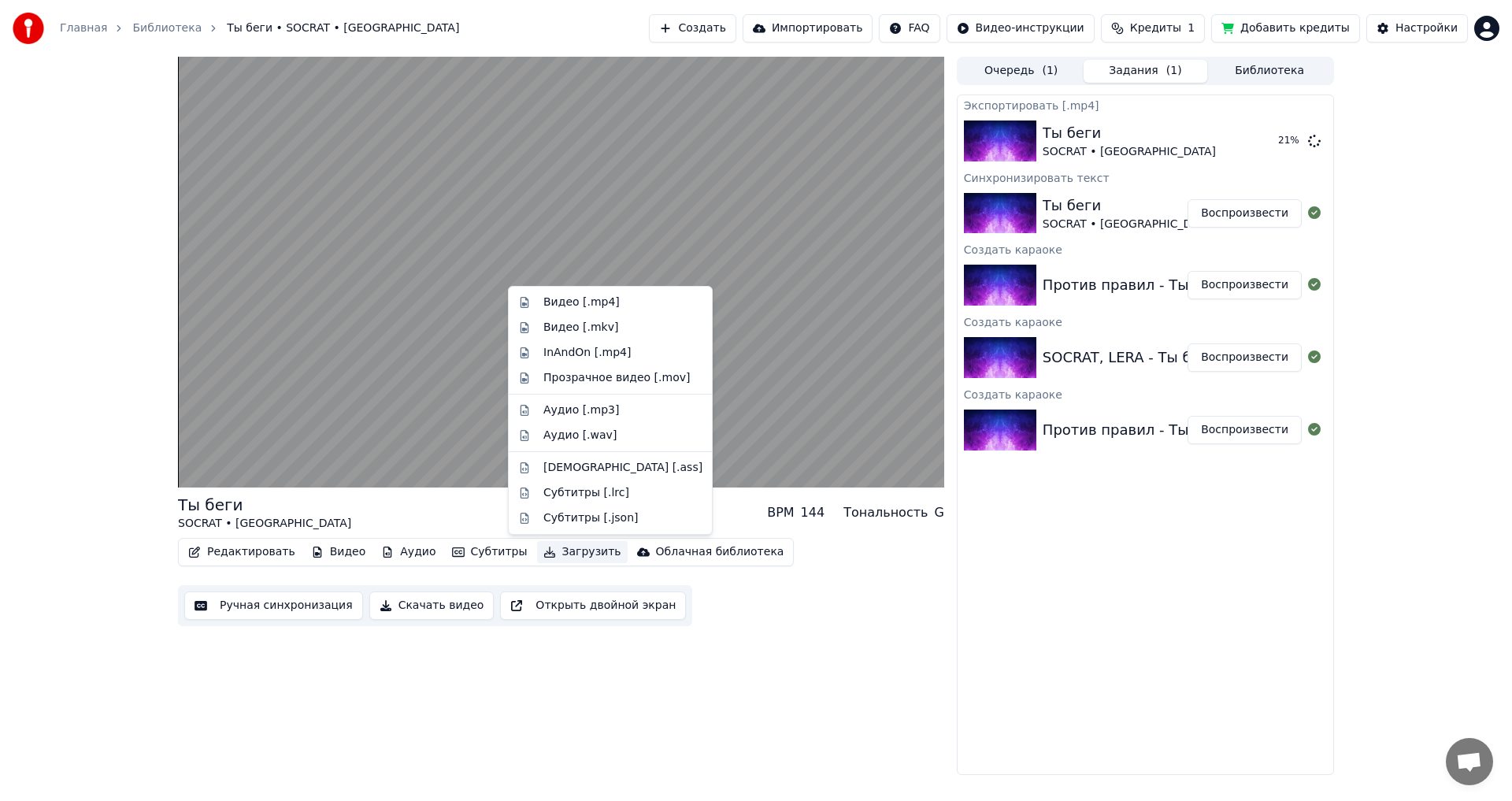
click at [565, 555] on button "Загрузить" at bounding box center [583, 552] width 91 height 22
click at [552, 307] on div "Видео [.mp4]" at bounding box center [581, 302] width 76 height 15
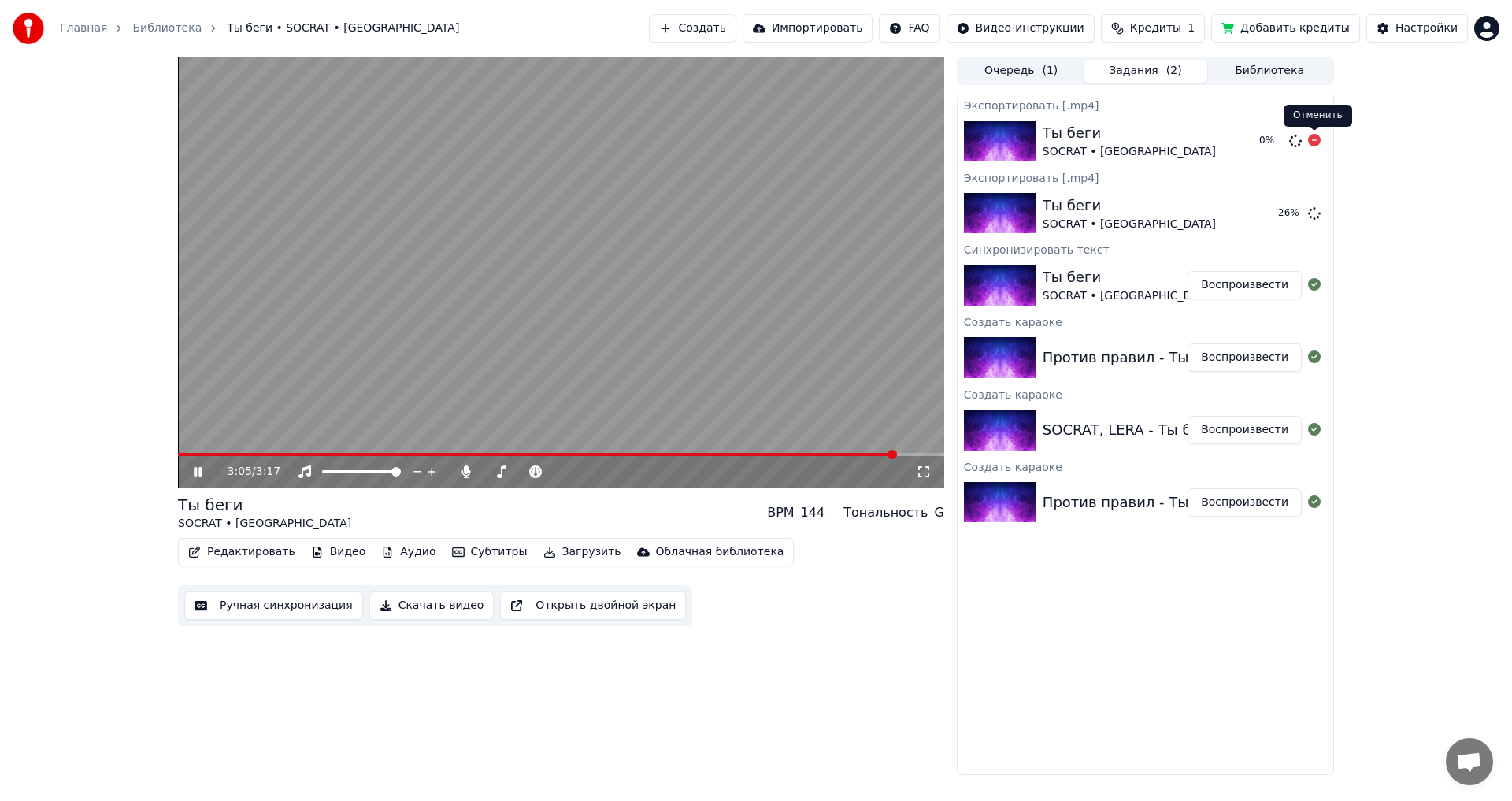
click at [1313, 140] on icon at bounding box center [1314, 140] width 13 height 13
click at [200, 471] on icon at bounding box center [198, 471] width 9 height 11
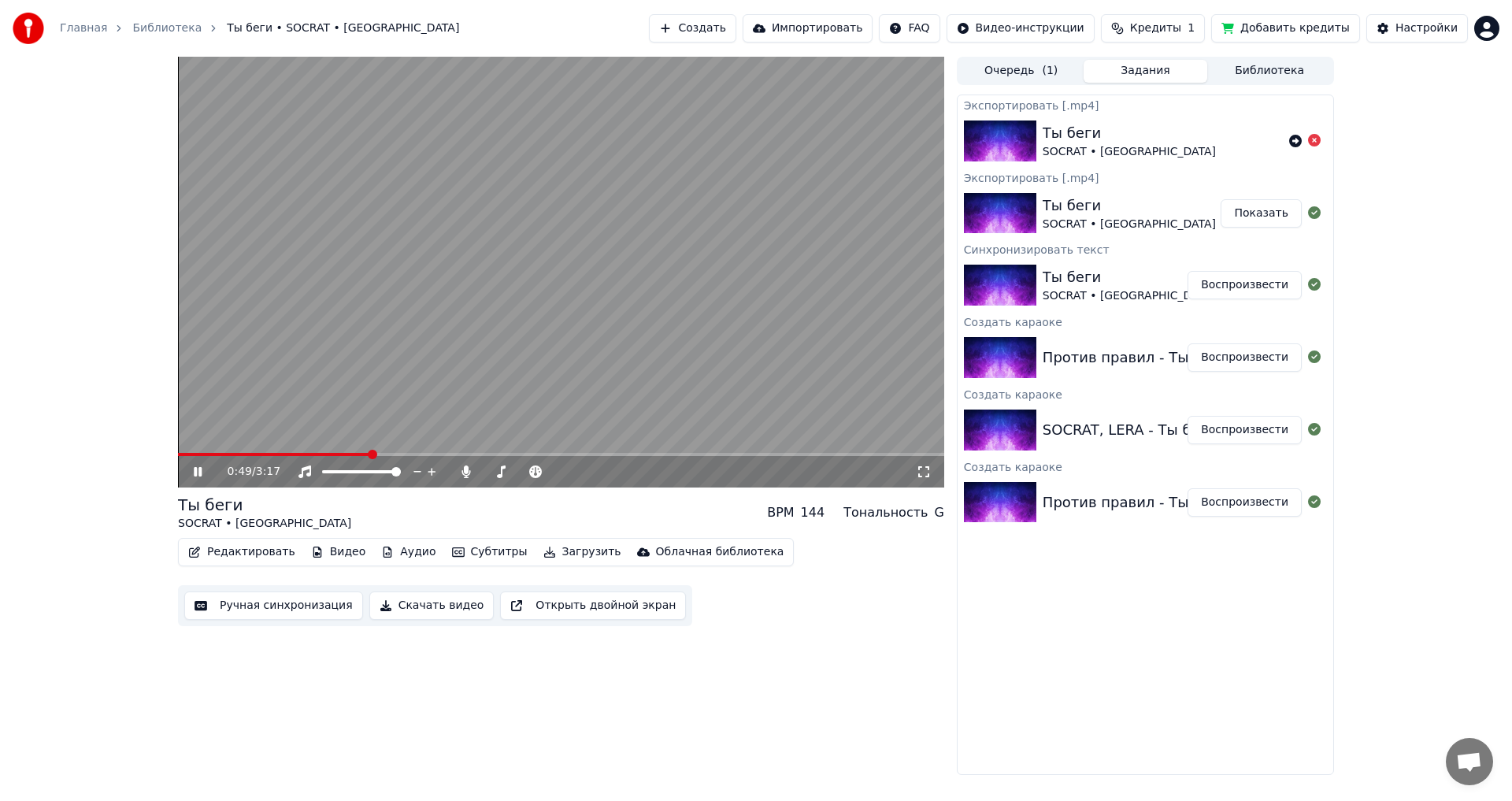
click at [1274, 214] on button "Показать" at bounding box center [1261, 213] width 81 height 28
click at [600, 280] on video at bounding box center [560, 272] width 766 height 430
click at [192, 470] on icon at bounding box center [208, 471] width 37 height 13
click at [435, 453] on span at bounding box center [560, 454] width 766 height 3
click at [486, 448] on video at bounding box center [560, 272] width 766 height 430
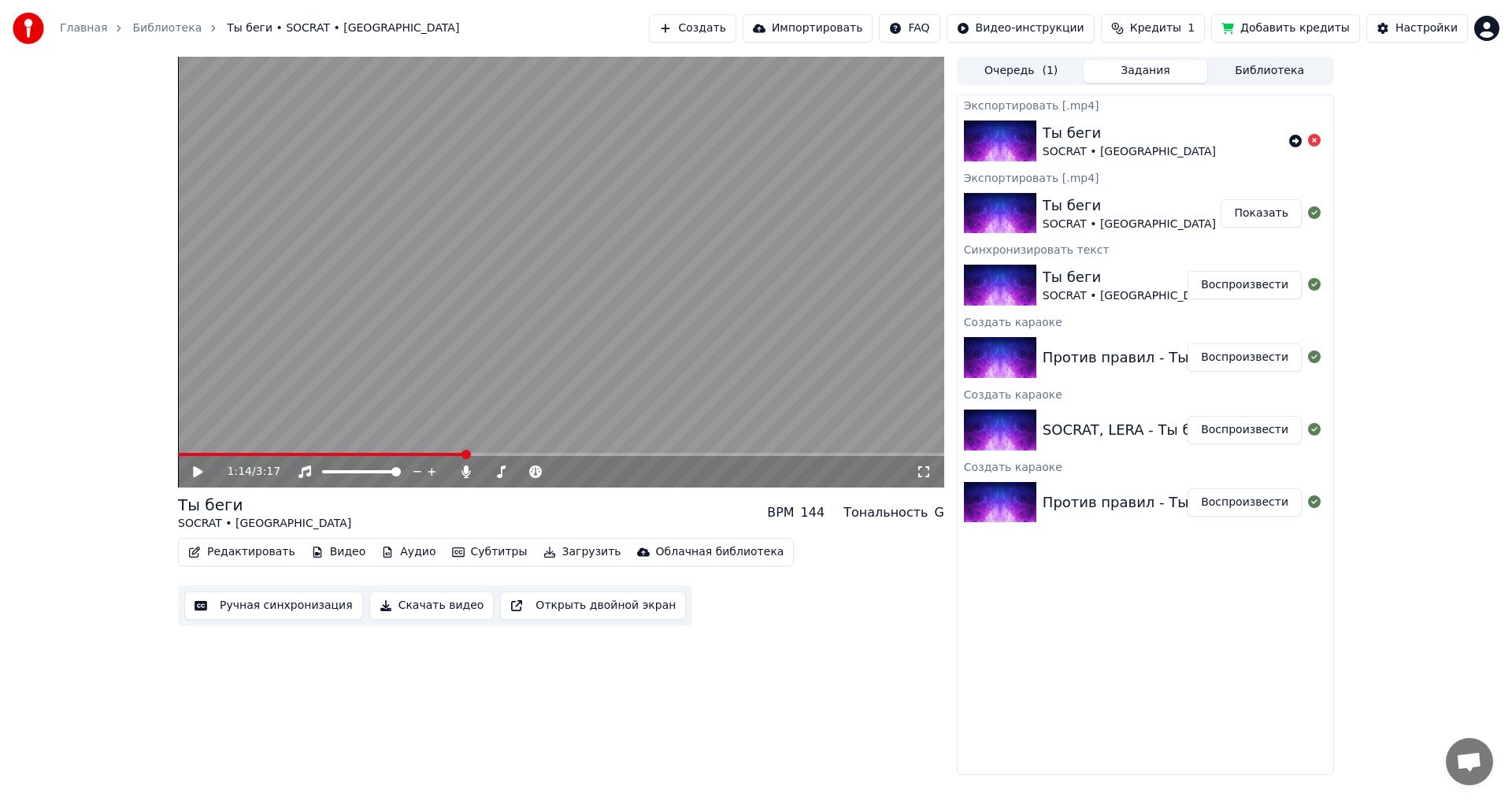
click at [518, 450] on video at bounding box center [560, 272] width 766 height 430
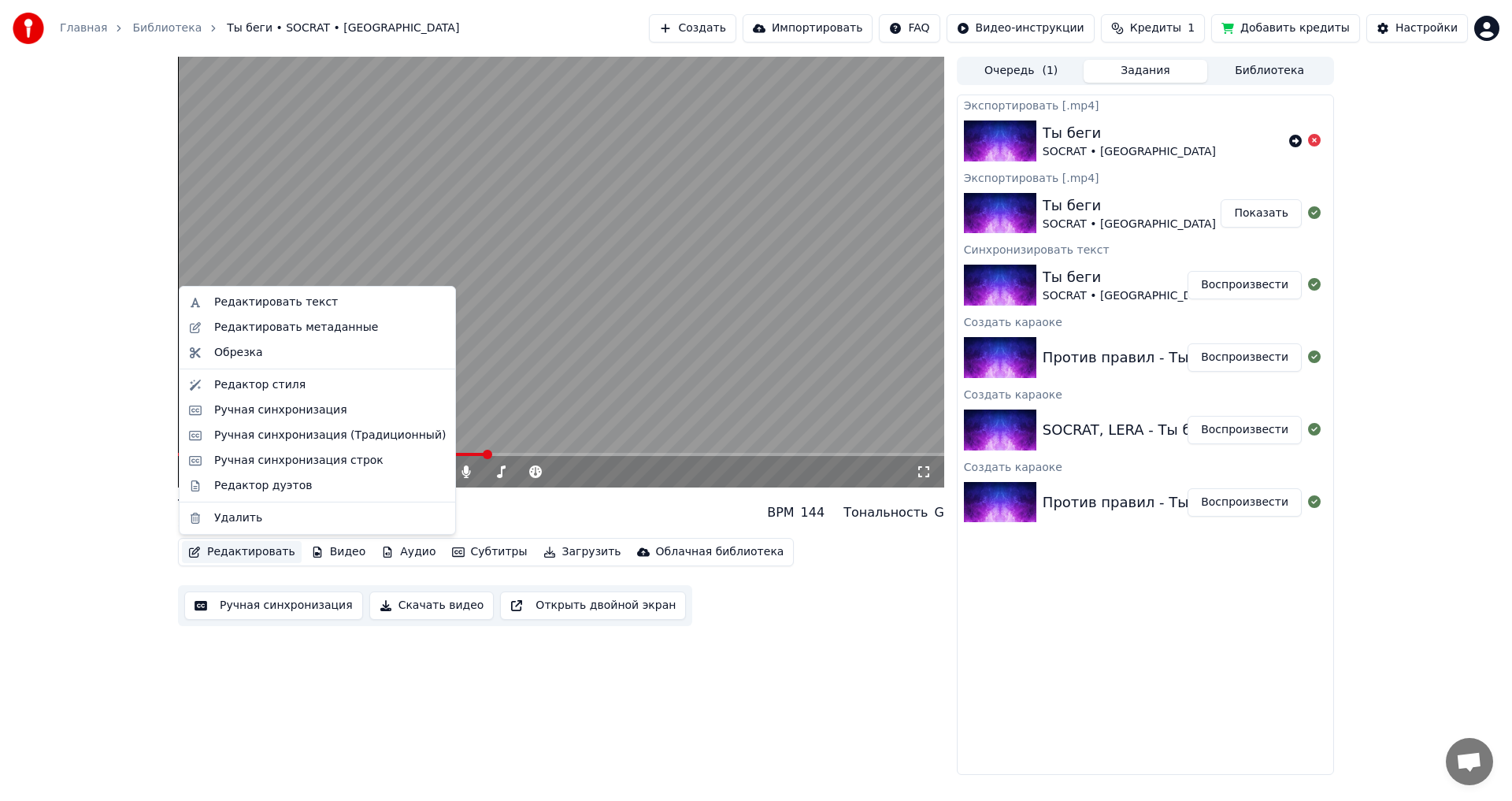
click at [240, 552] on button "Редактировать" at bounding box center [242, 552] width 120 height 22
click at [219, 546] on button "Редактировать" at bounding box center [242, 552] width 120 height 22
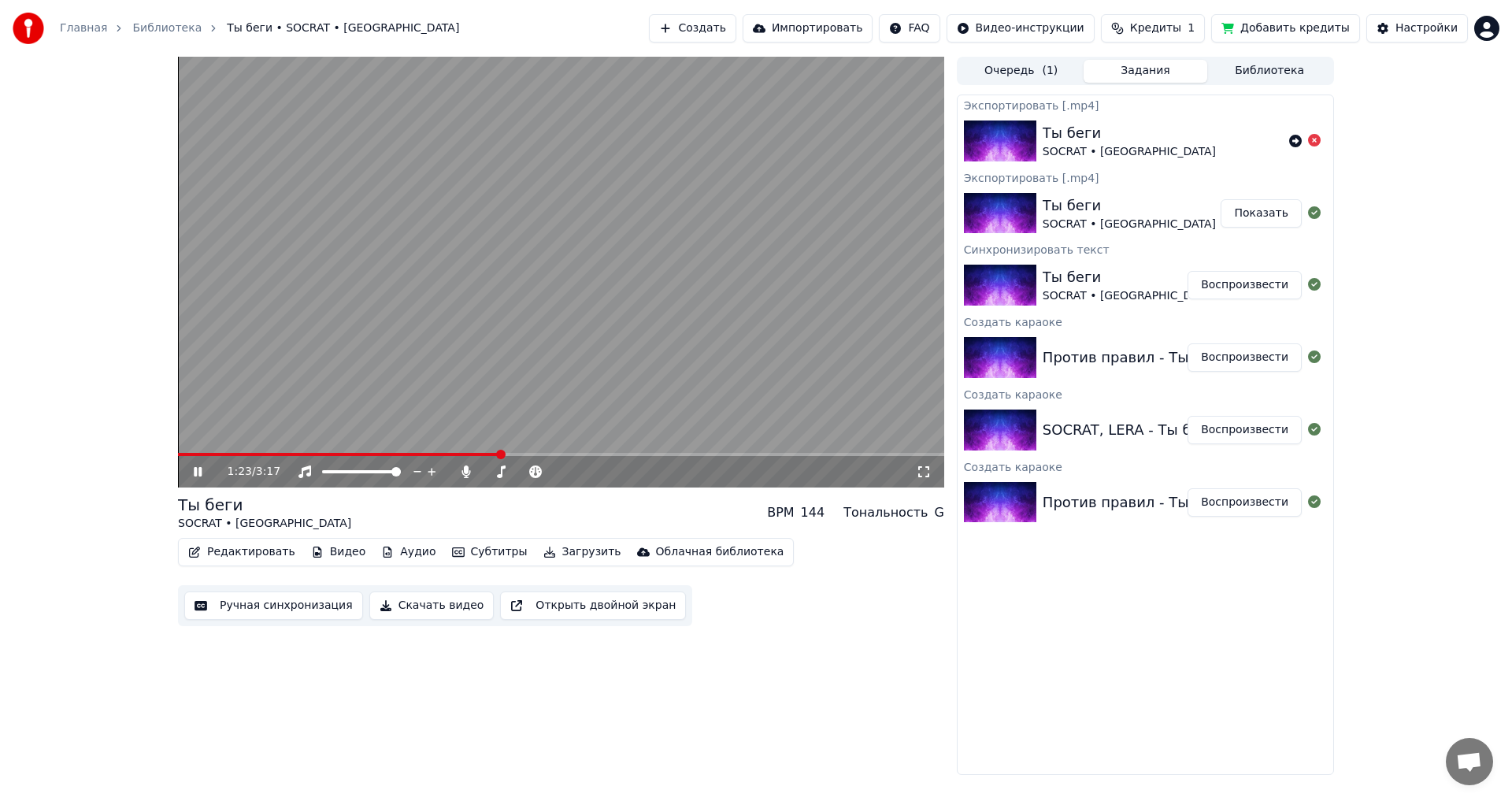
click at [243, 548] on button "Редактировать" at bounding box center [242, 552] width 120 height 22
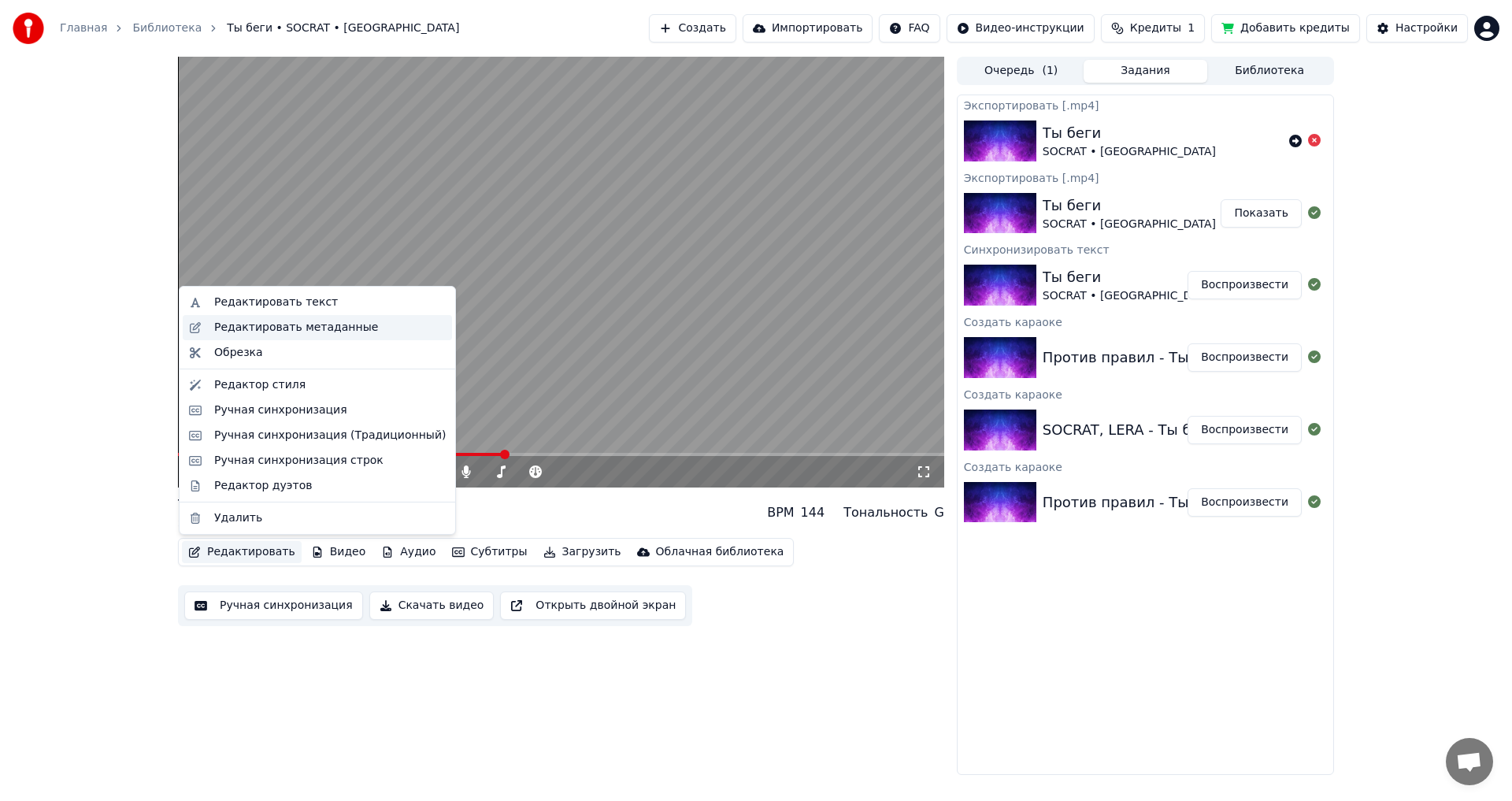
click at [267, 326] on div "Редактировать метаданные" at bounding box center [296, 327] width 164 height 15
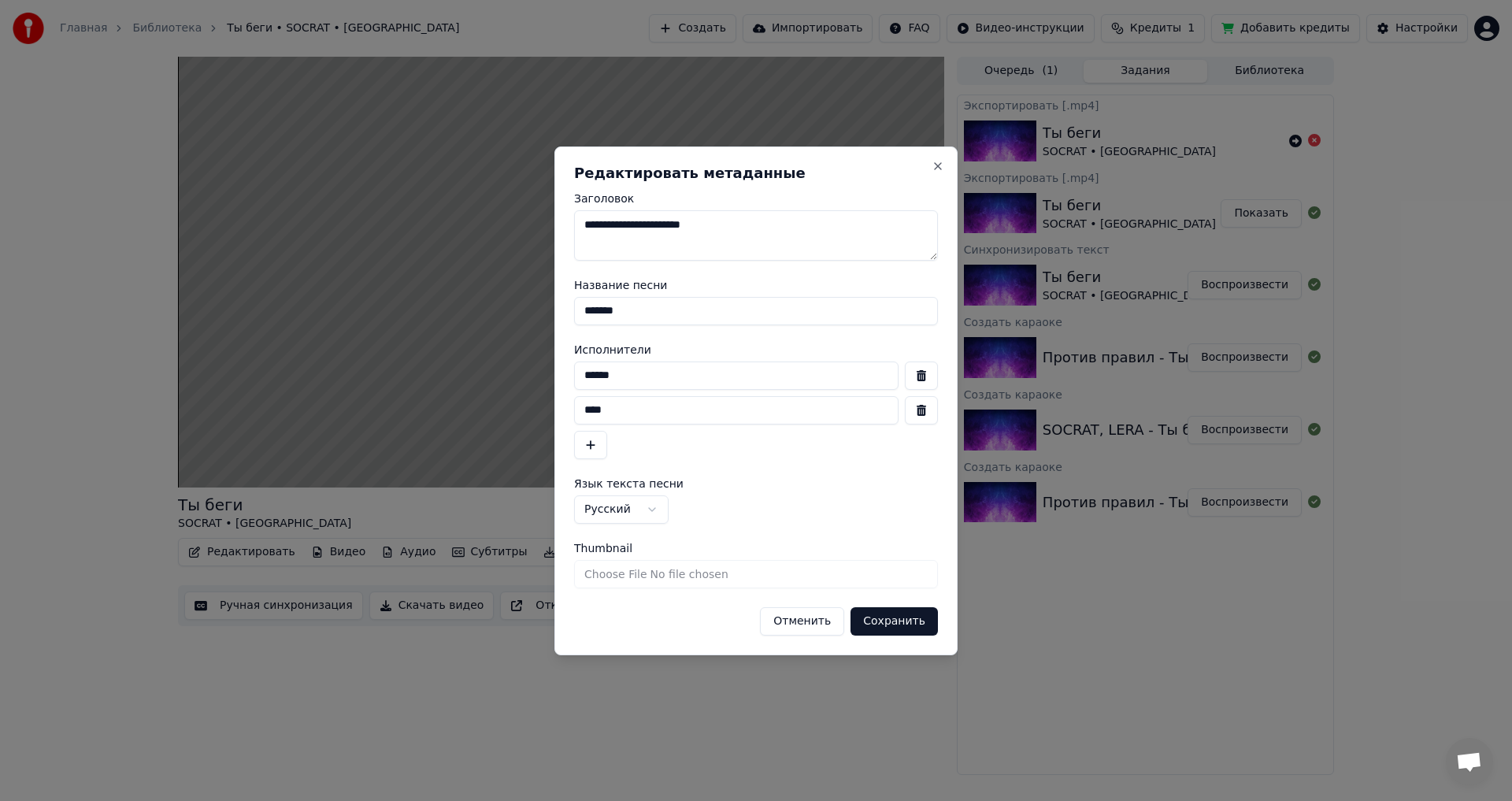
drag, startPoint x: 645, startPoint y: 225, endPoint x: 498, endPoint y: 249, distance: 148.9
click at [519, 237] on body "Главная Библиотека Ты беги • SOCRAT • LERA Создать Импортировать FAQ Видео-инст…" at bounding box center [756, 400] width 1512 height 801
type textarea "**********"
click at [912, 378] on button "button" at bounding box center [921, 375] width 33 height 28
type input "****"
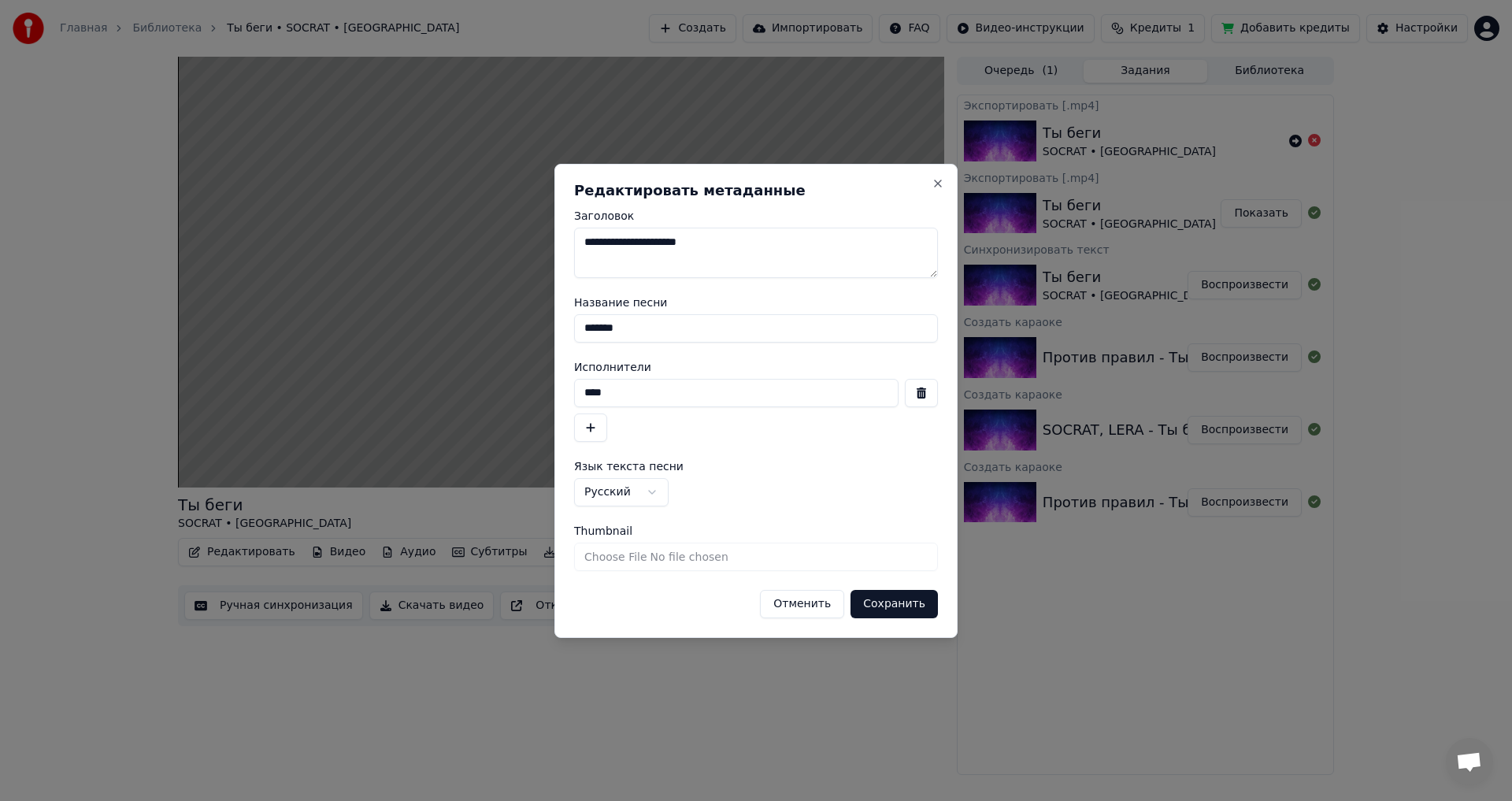
click at [922, 391] on button "button" at bounding box center [921, 392] width 33 height 28
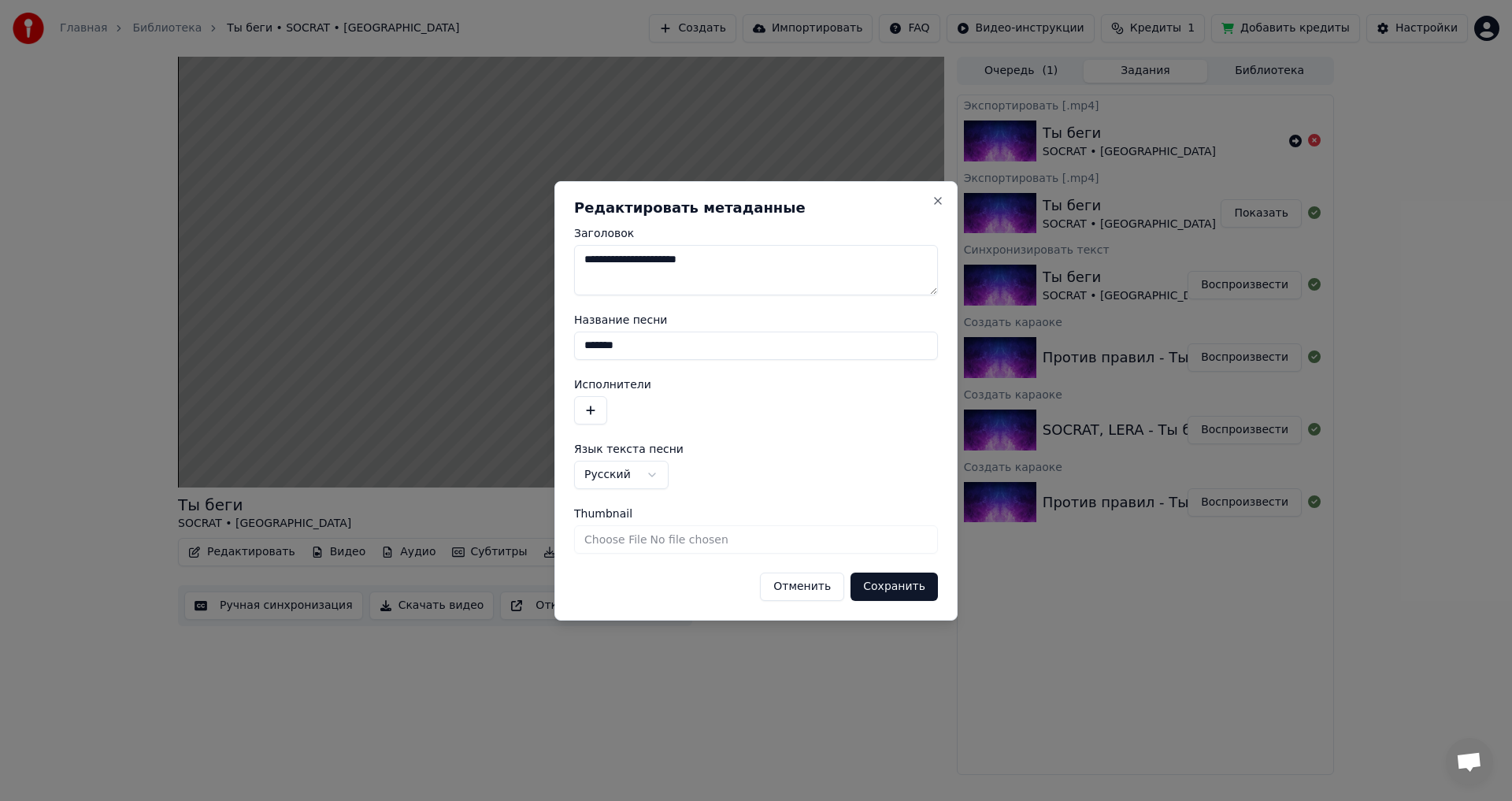
click at [594, 403] on button "button" at bounding box center [590, 410] width 33 height 28
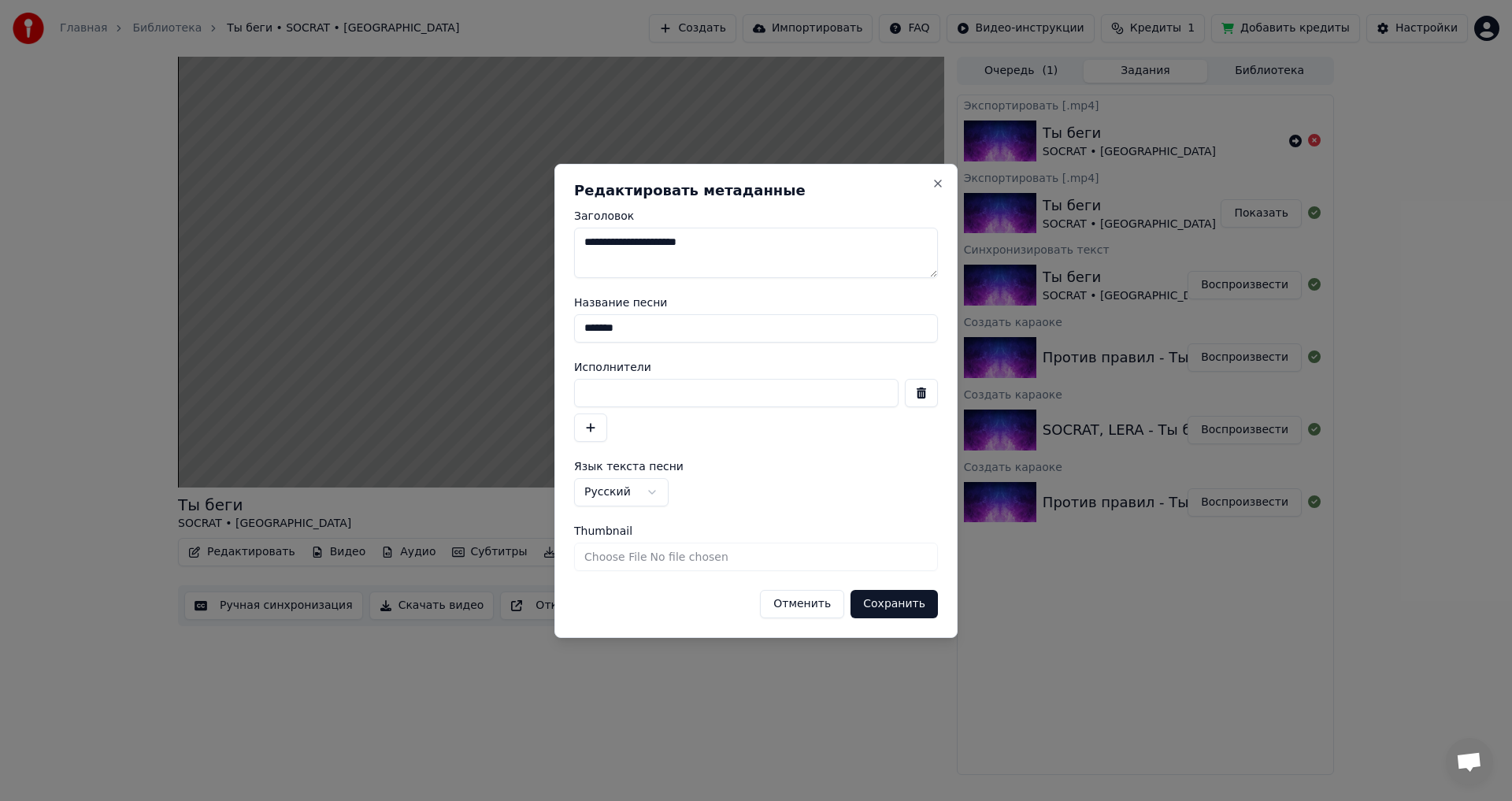
click at [639, 393] on input at bounding box center [736, 392] width 325 height 28
type input "**********"
click at [892, 606] on button "Сохранить" at bounding box center [894, 603] width 87 height 28
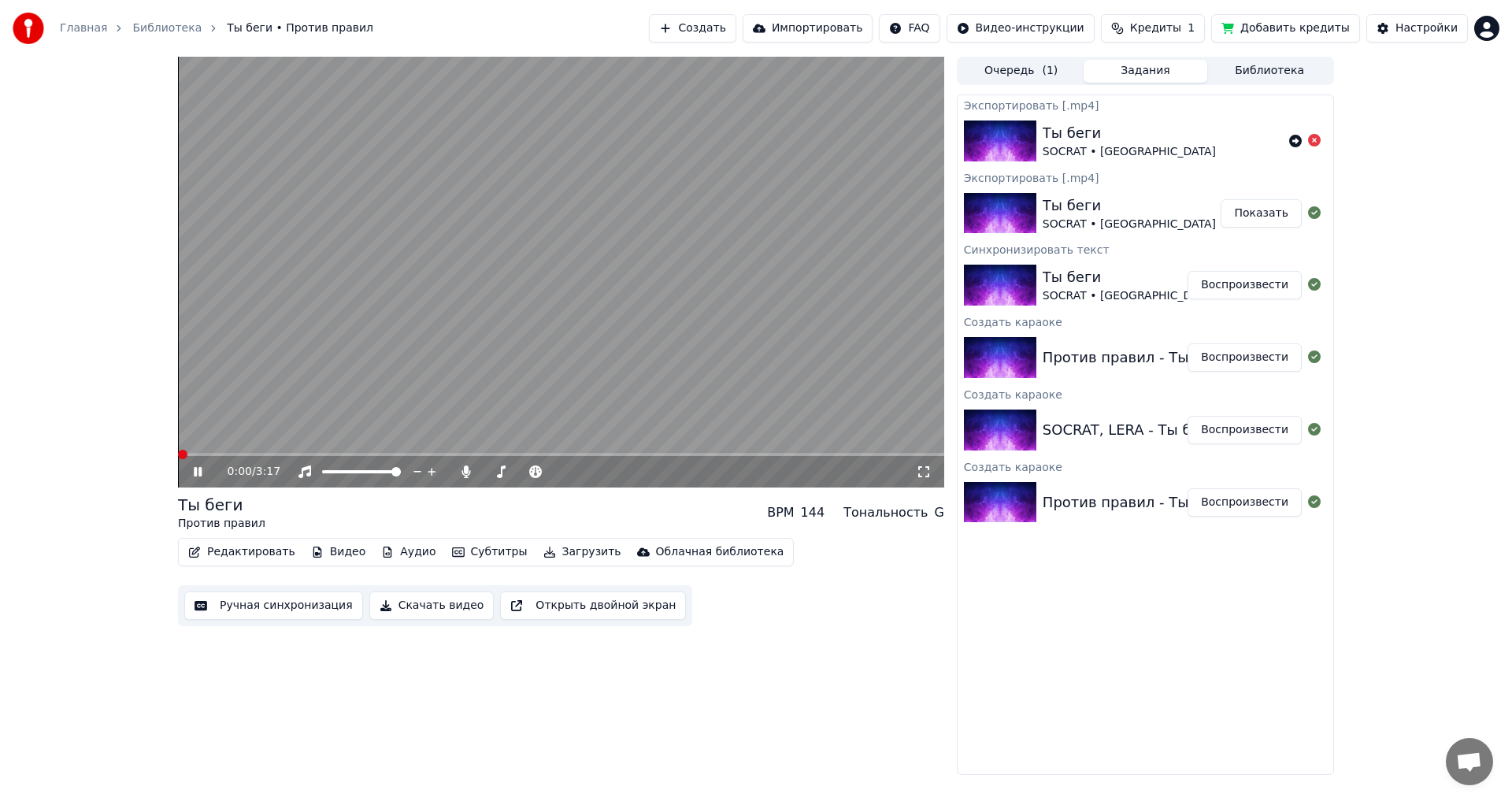
click at [178, 453] on span at bounding box center [178, 454] width 0 height 3
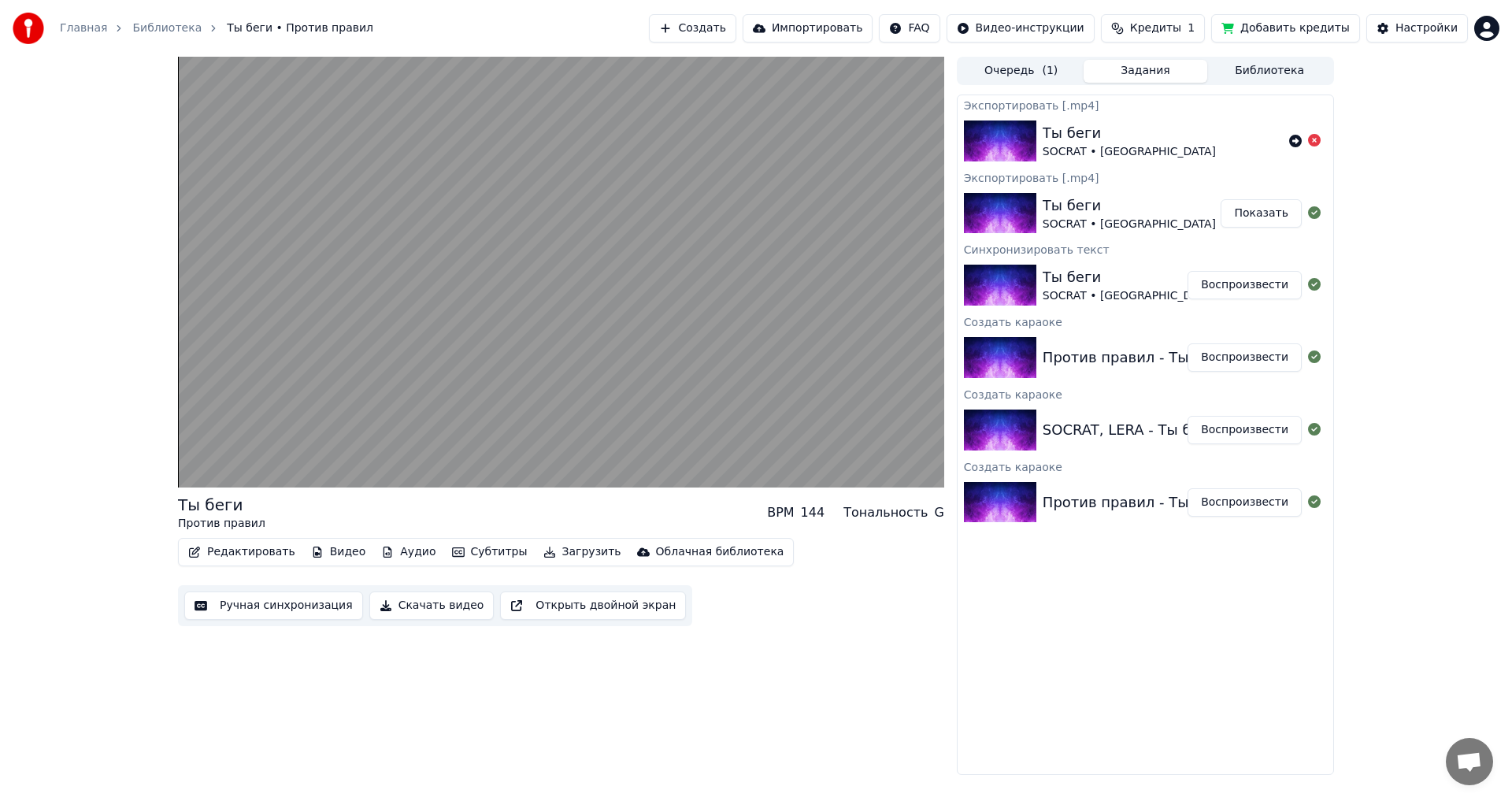
click at [556, 552] on button "Загрузить" at bounding box center [583, 552] width 91 height 22
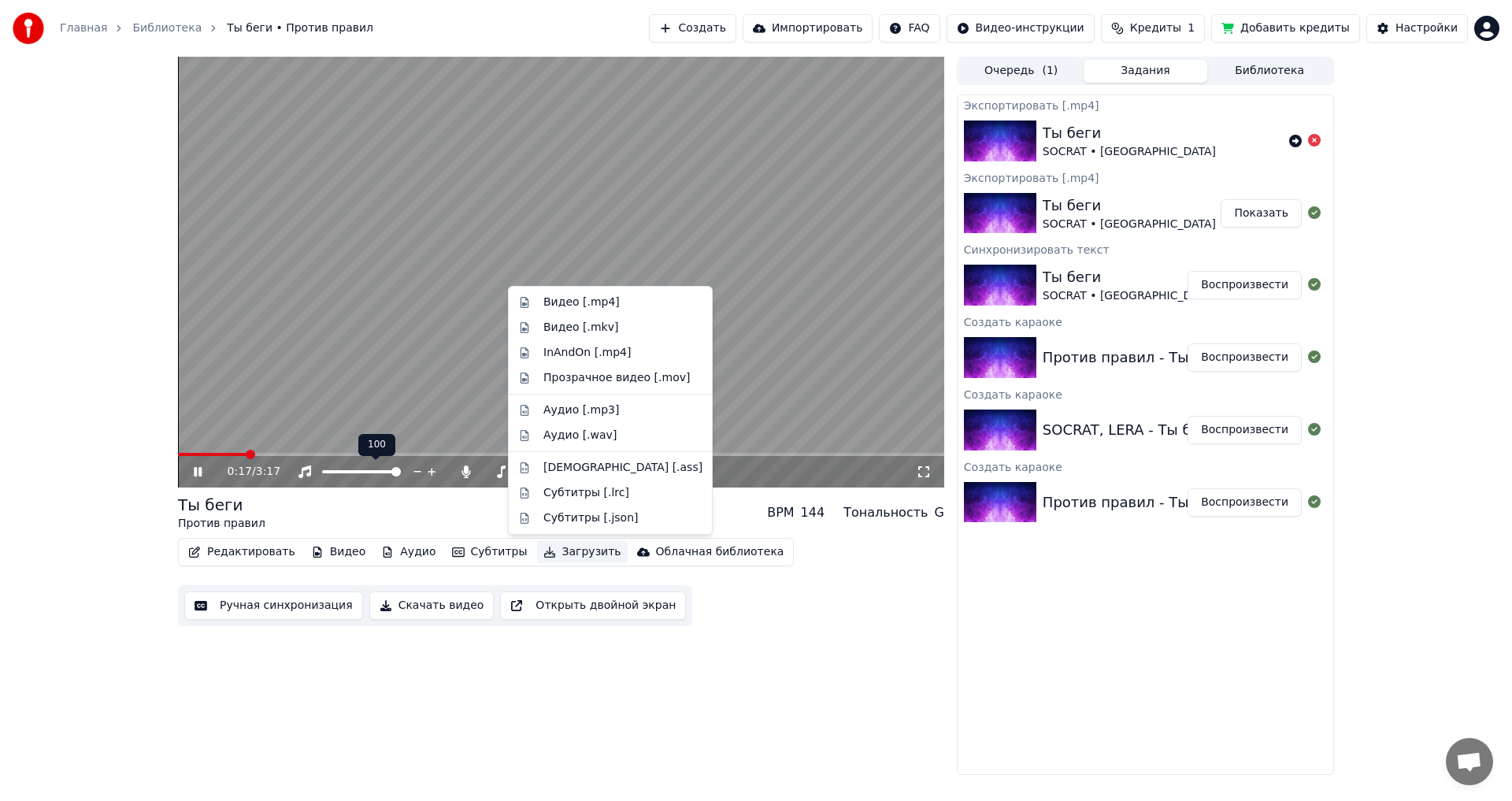
click at [332, 408] on video at bounding box center [560, 272] width 766 height 430
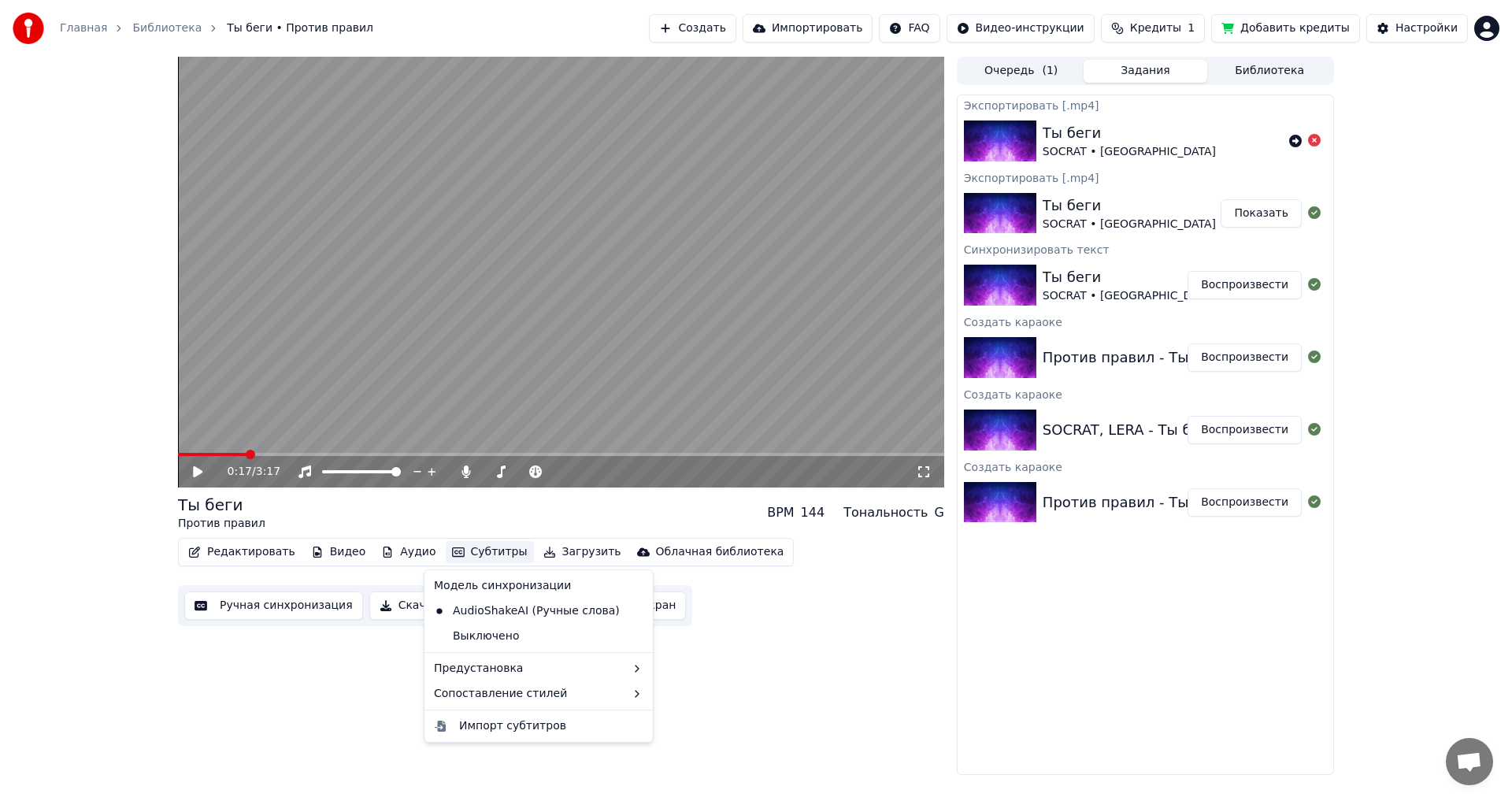
click at [466, 552] on button "Субтитры" at bounding box center [489, 552] width 88 height 22
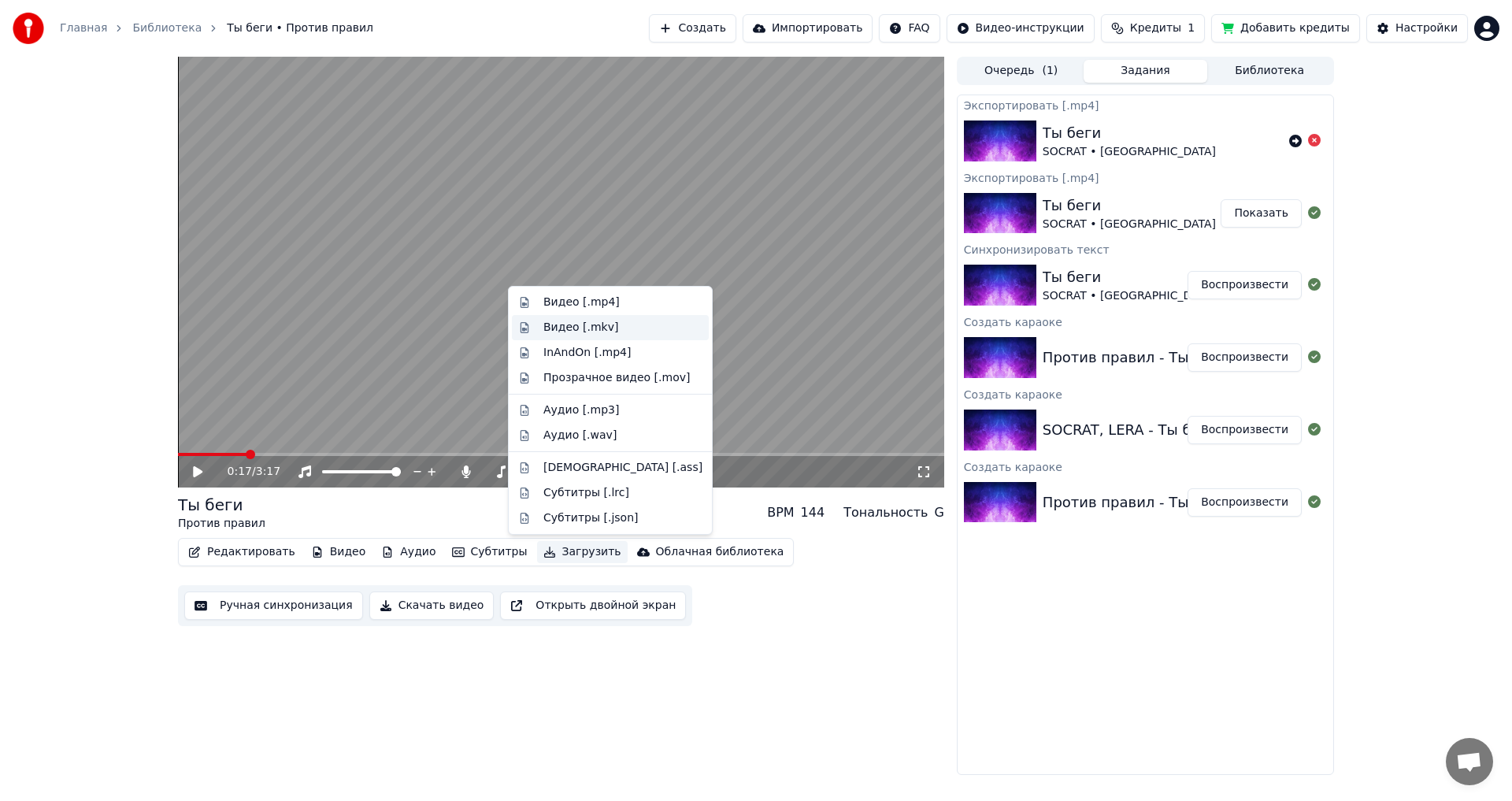
click at [545, 327] on div "Видео [.mkv]" at bounding box center [580, 327] width 75 height 15
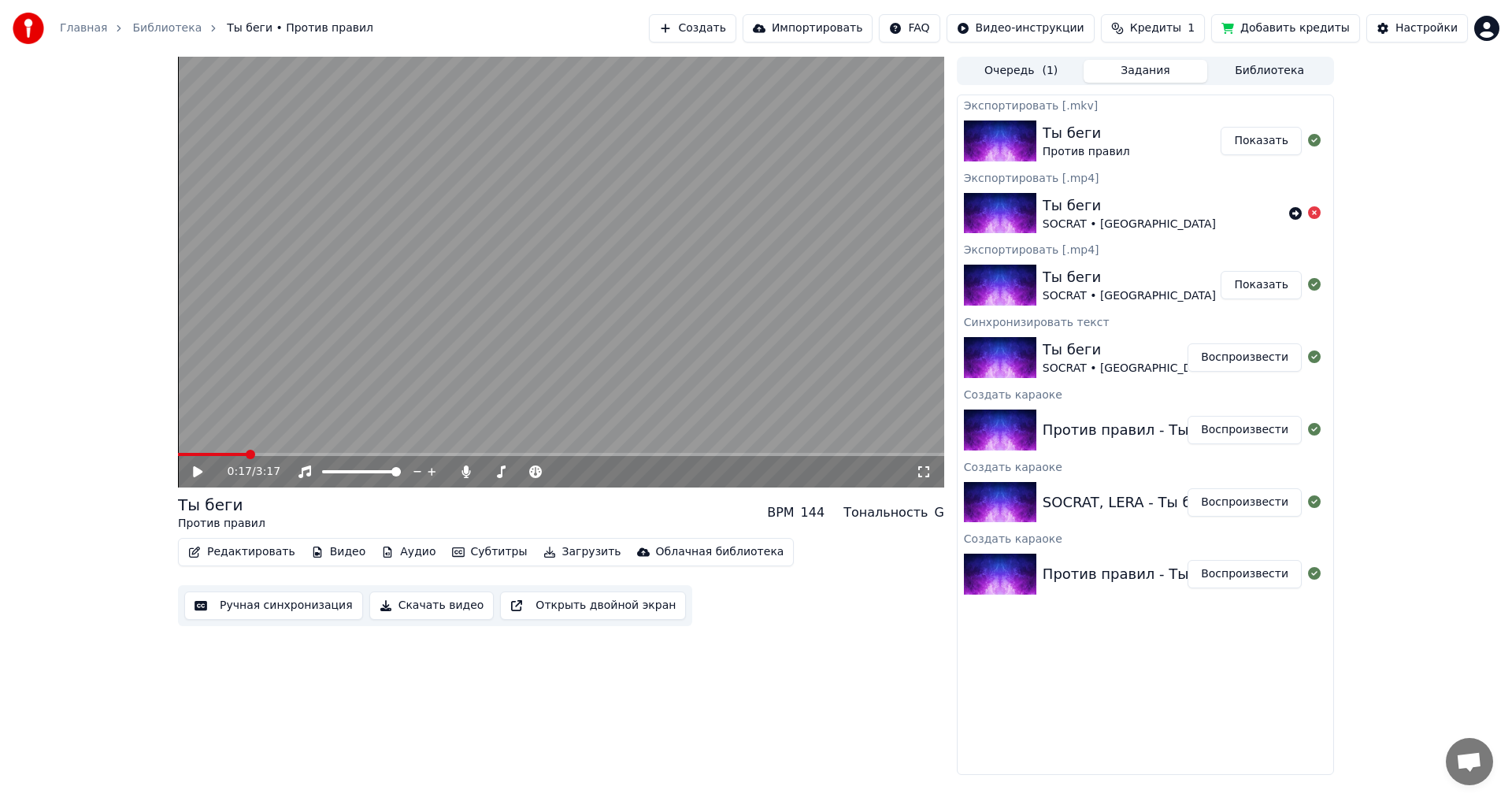
click at [1262, 140] on button "Показать" at bounding box center [1261, 140] width 81 height 28
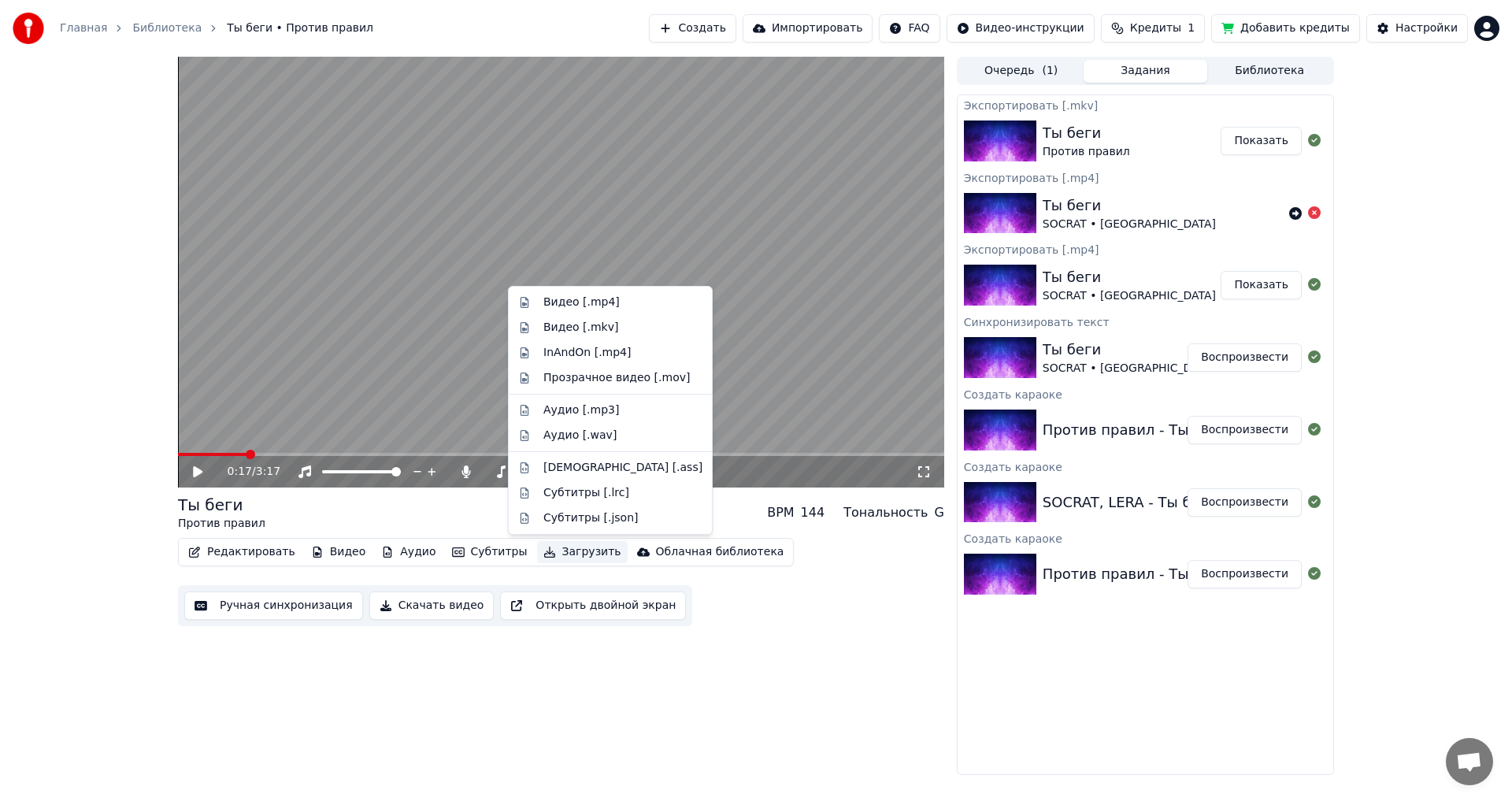
click at [538, 551] on button "Загрузить" at bounding box center [583, 552] width 91 height 22
click at [598, 304] on div "Видео [.mp4]" at bounding box center [581, 302] width 76 height 15
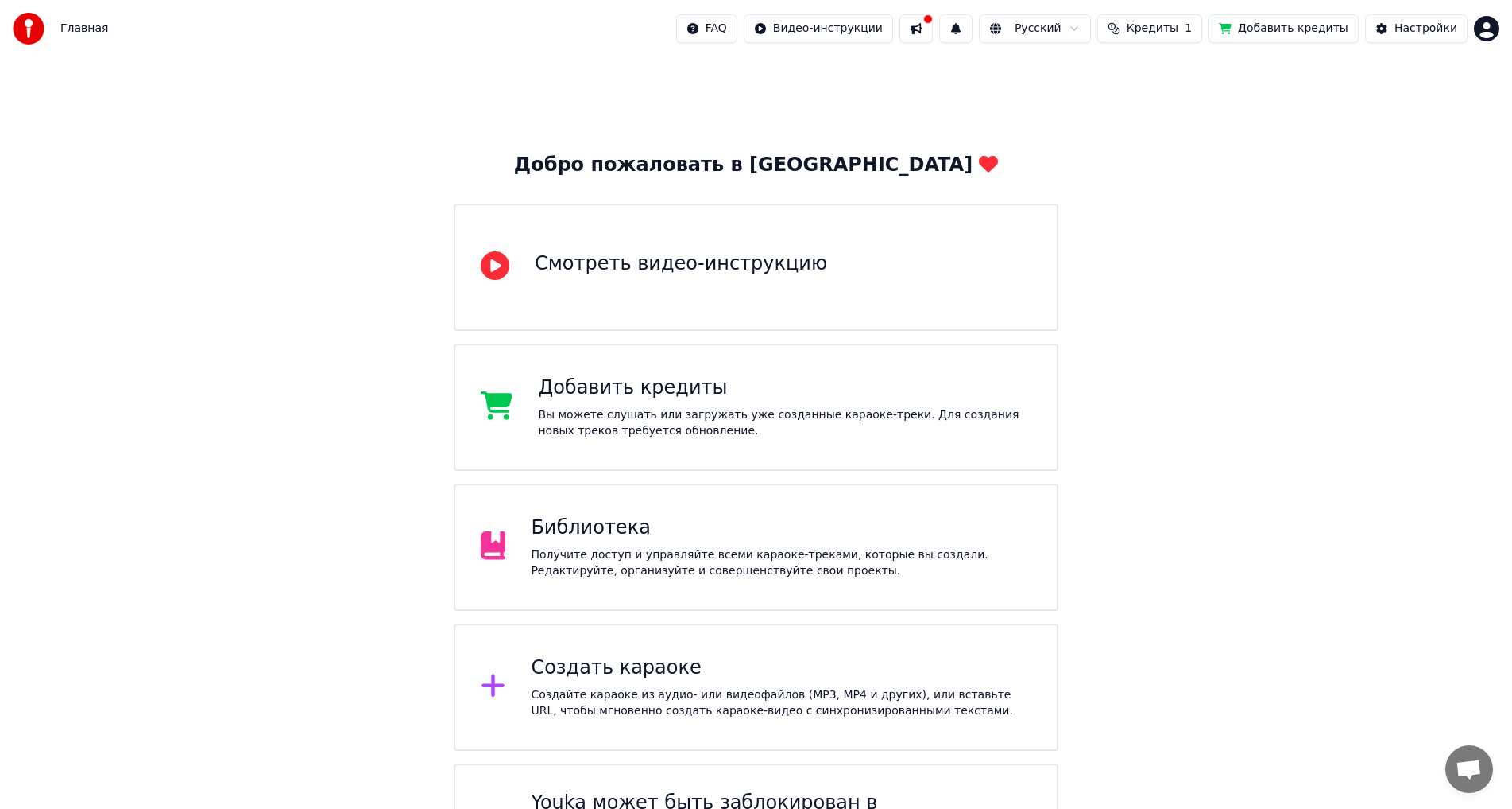
click at [739, 573] on div "Получите доступ и управляйте всеми караоке-треками, которые вы создали. Редакти…" at bounding box center [780, 563] width 500 height 32
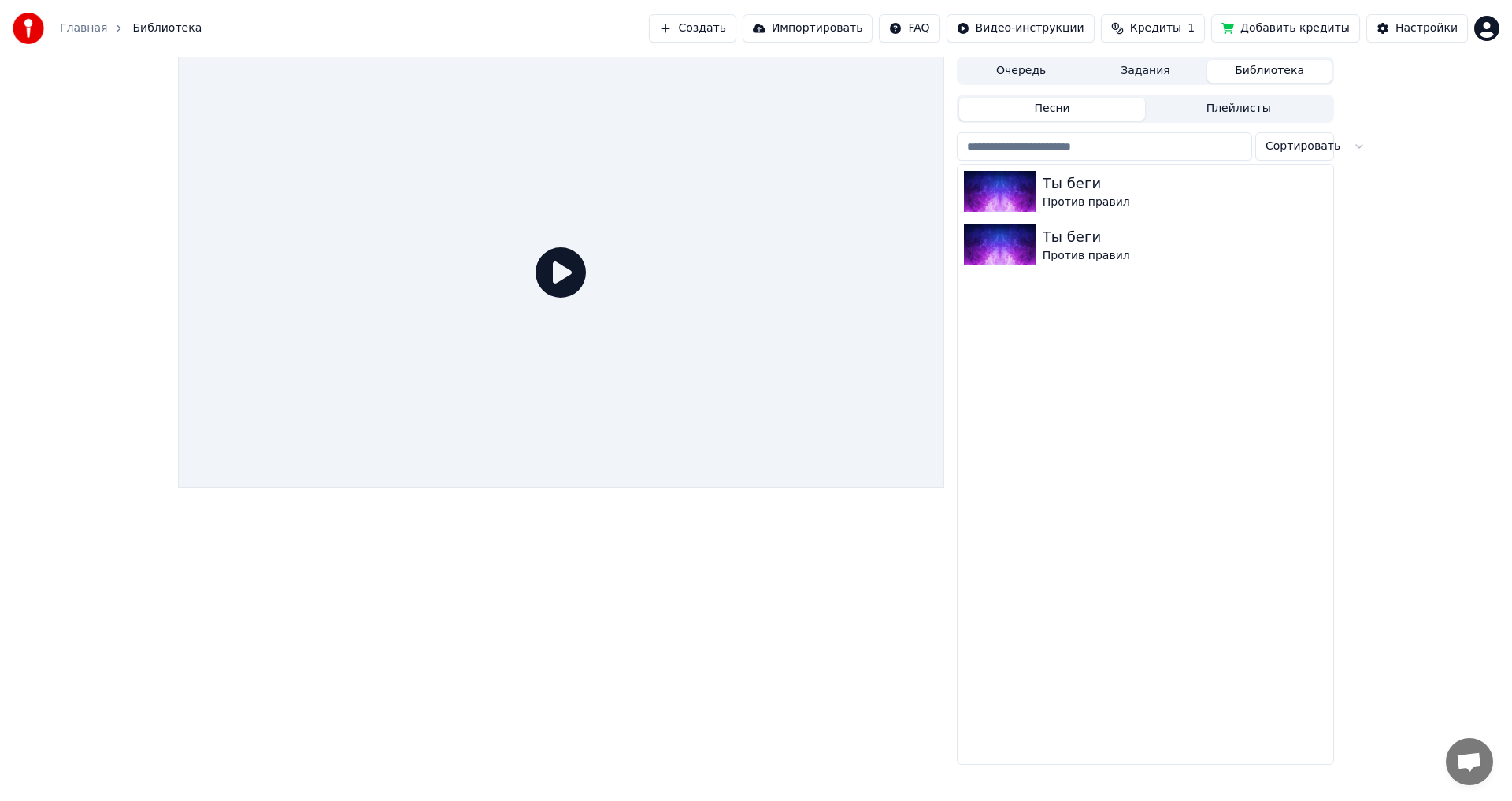
click at [1189, 111] on button "Плейлисты" at bounding box center [1238, 109] width 187 height 23
click at [1069, 109] on button "Песни" at bounding box center [1052, 109] width 187 height 23
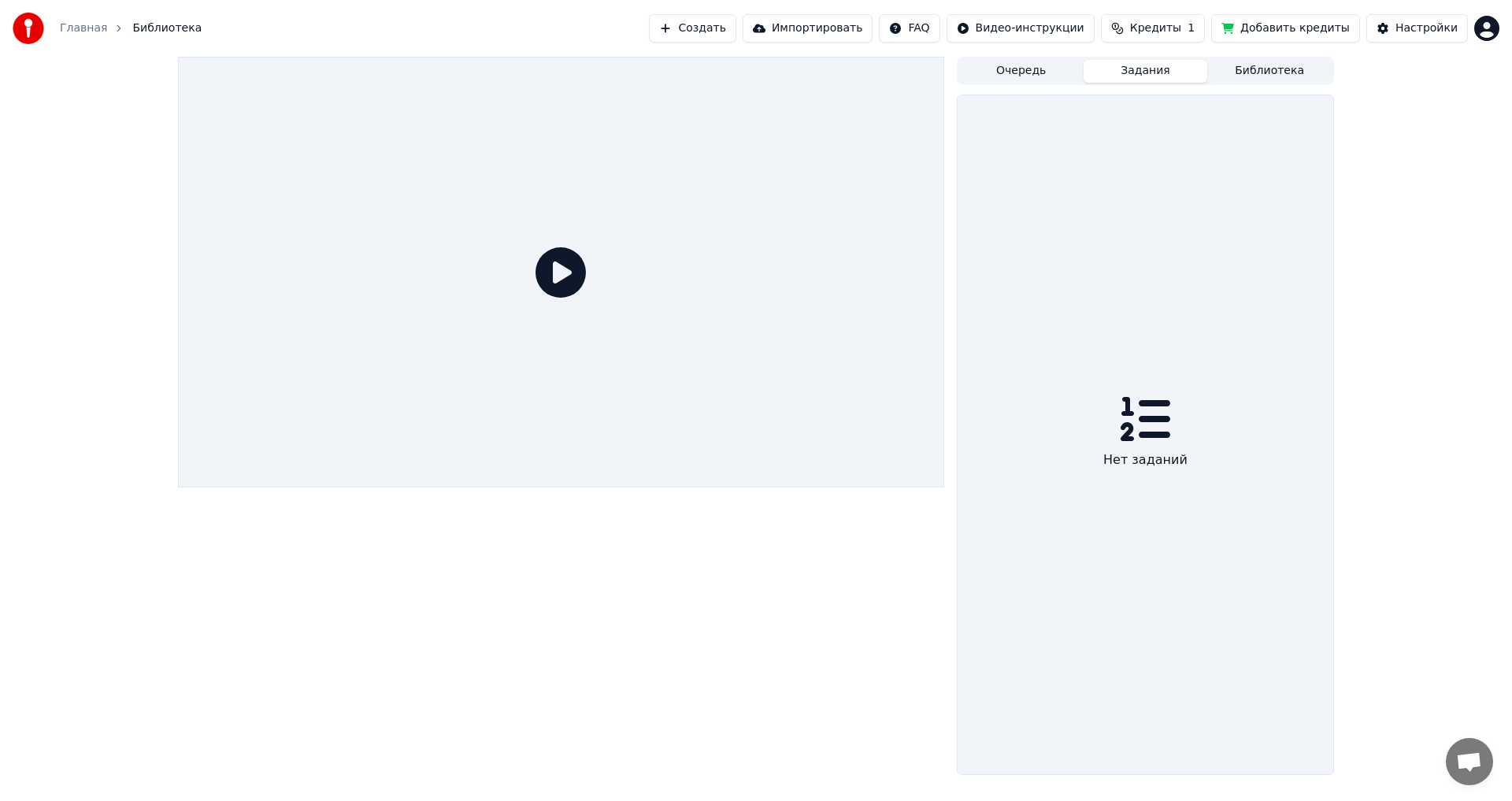
click at [1162, 67] on button "Задания" at bounding box center [1145, 71] width 124 height 23
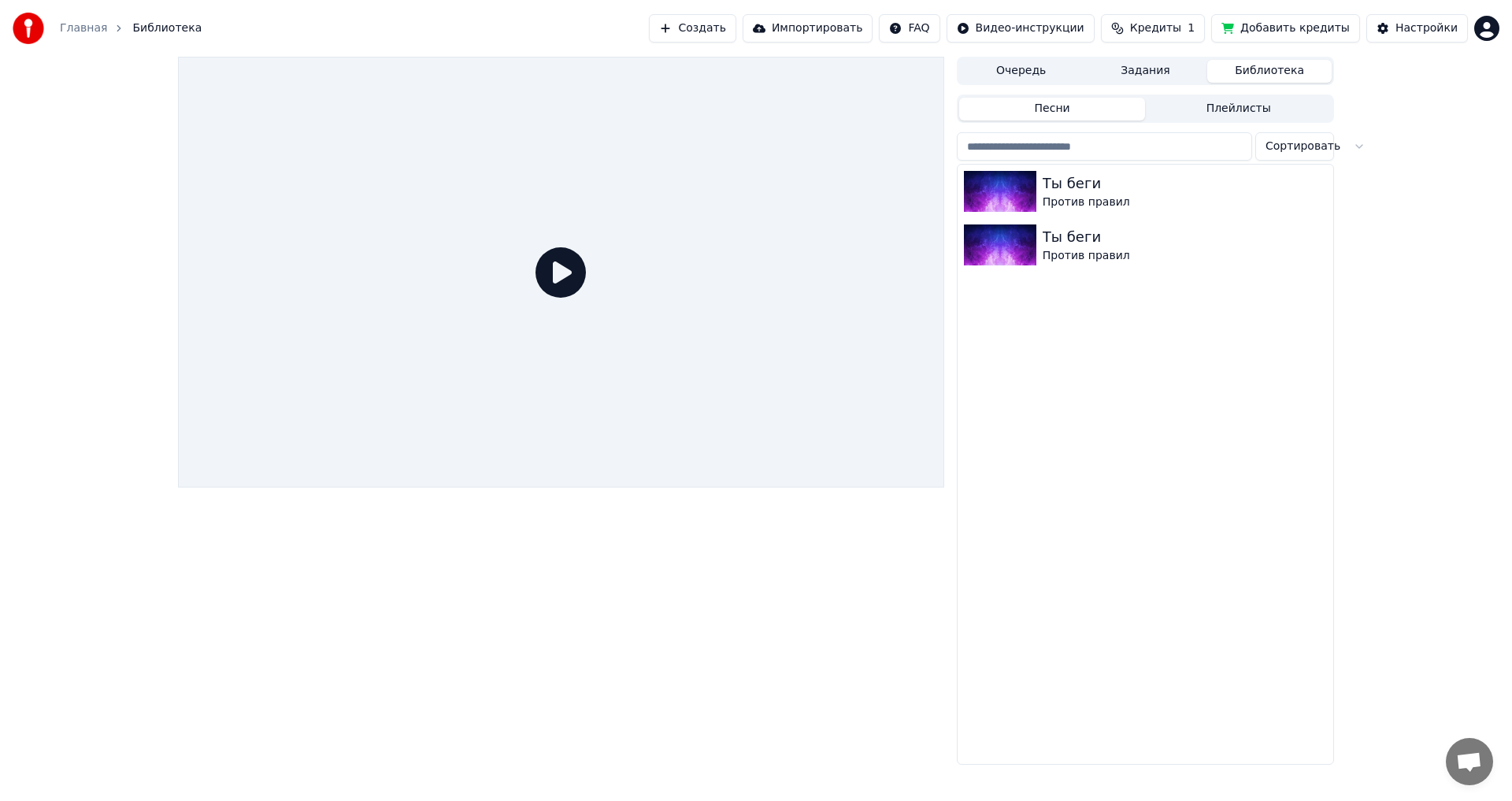
drag, startPoint x: 1269, startPoint y: 72, endPoint x: 1039, endPoint y: 75, distance: 230.0
click at [1266, 72] on button "Библиотека" at bounding box center [1269, 71] width 124 height 23
click at [1002, 76] on button "Очередь" at bounding box center [1021, 71] width 124 height 23
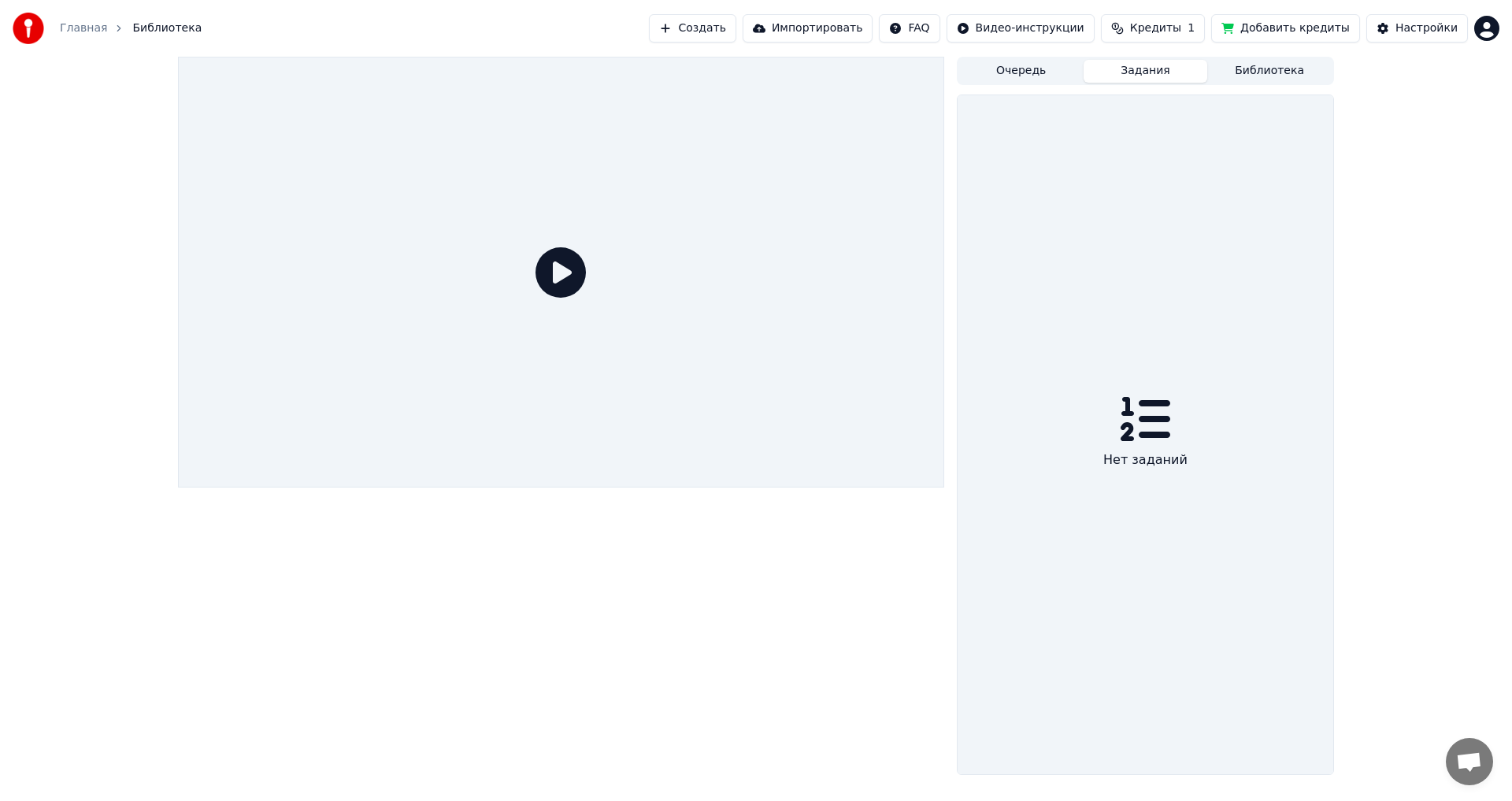
click at [1174, 73] on button "Задания" at bounding box center [1145, 71] width 124 height 23
click at [1275, 72] on button "Библиотека" at bounding box center [1269, 71] width 124 height 23
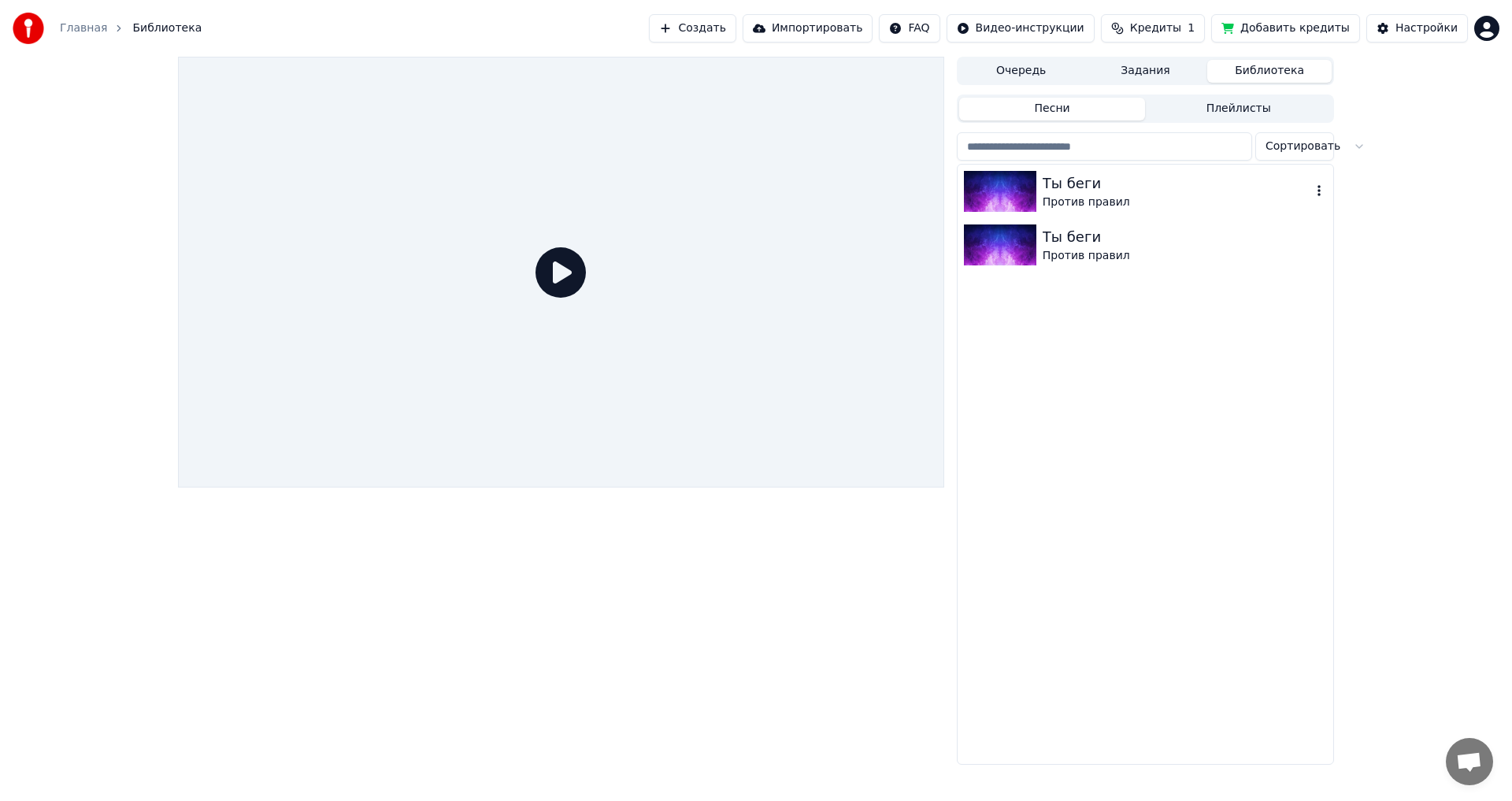
click at [1062, 189] on div "Ты беги" at bounding box center [1177, 183] width 268 height 22
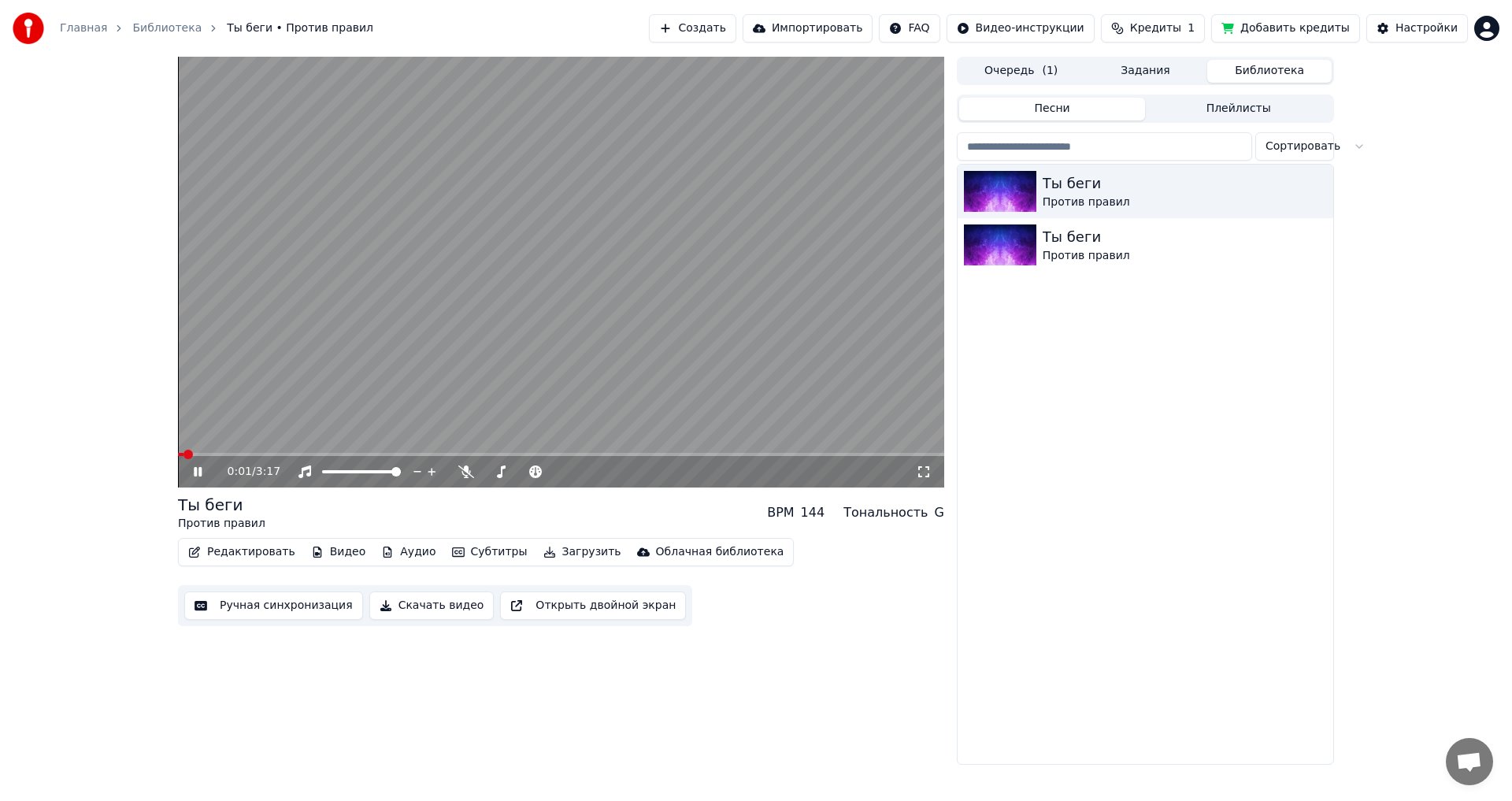
click at [315, 449] on video at bounding box center [560, 272] width 766 height 430
click at [321, 455] on span at bounding box center [560, 454] width 766 height 3
click at [1078, 255] on div "Против правил" at bounding box center [1177, 256] width 268 height 15
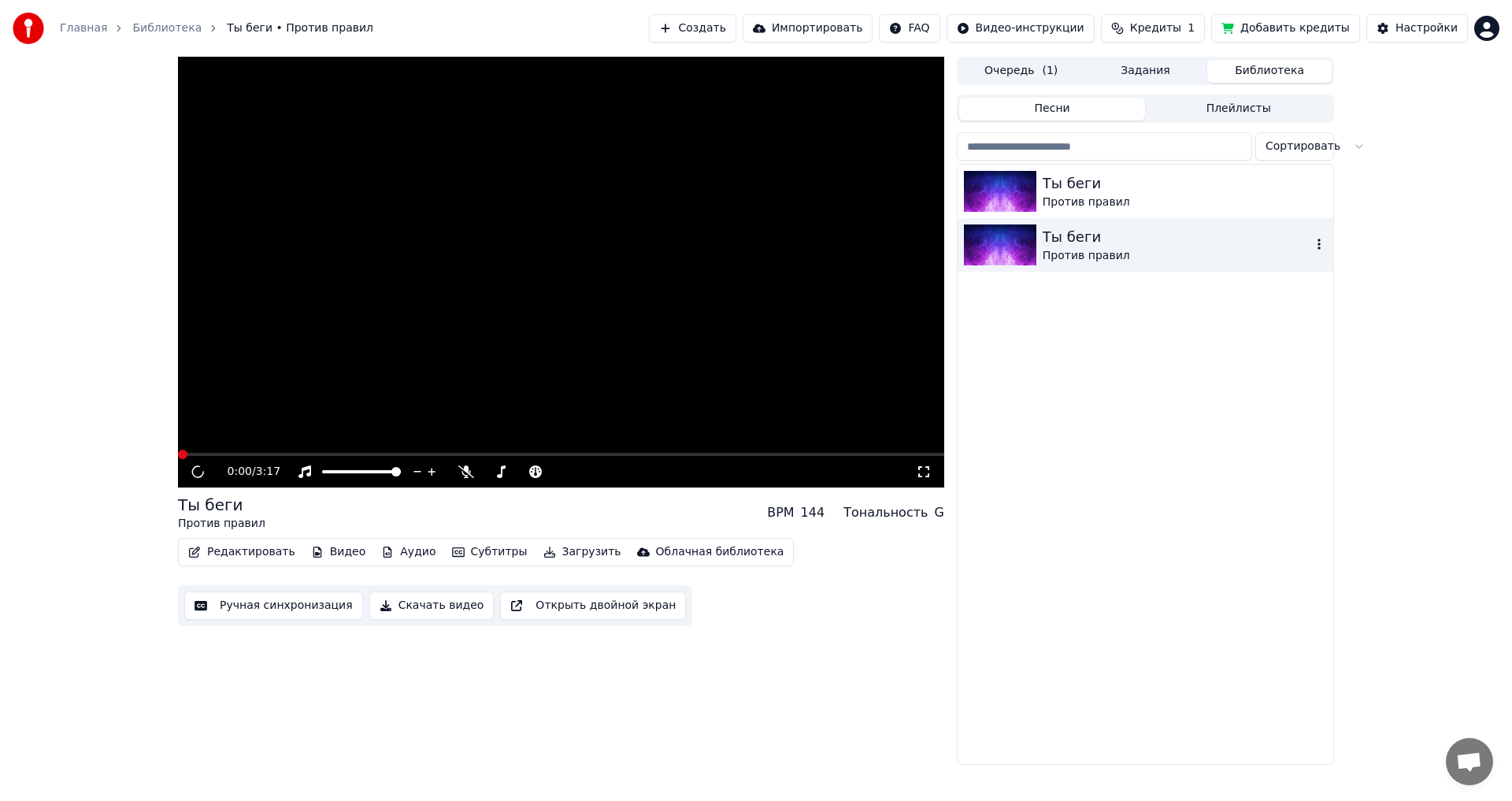
click at [1078, 255] on div "Против правил" at bounding box center [1177, 256] width 268 height 15
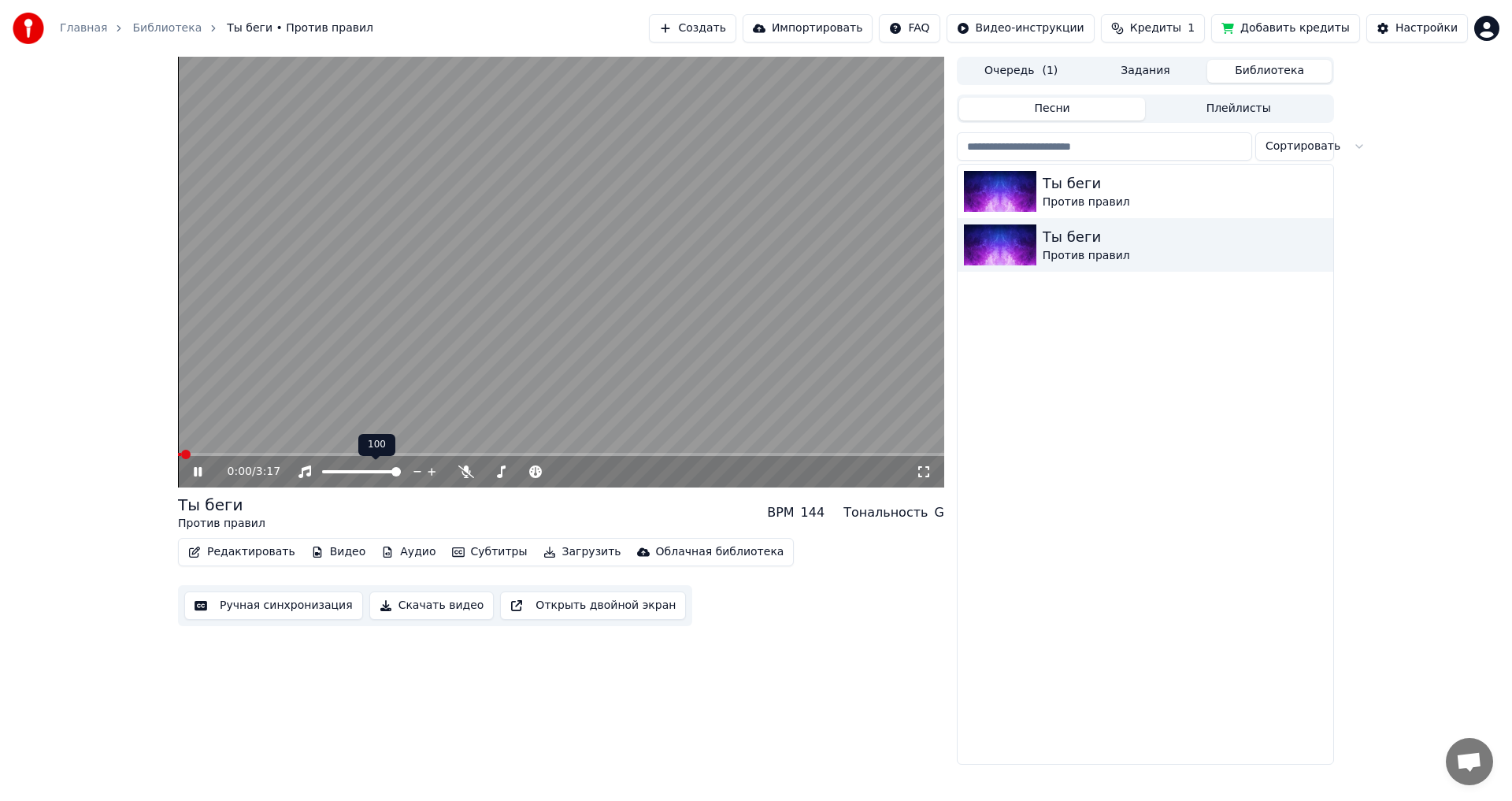
click at [287, 449] on video at bounding box center [560, 272] width 766 height 430
click at [288, 454] on span at bounding box center [560, 454] width 766 height 3
click at [198, 471] on icon at bounding box center [198, 471] width 9 height 11
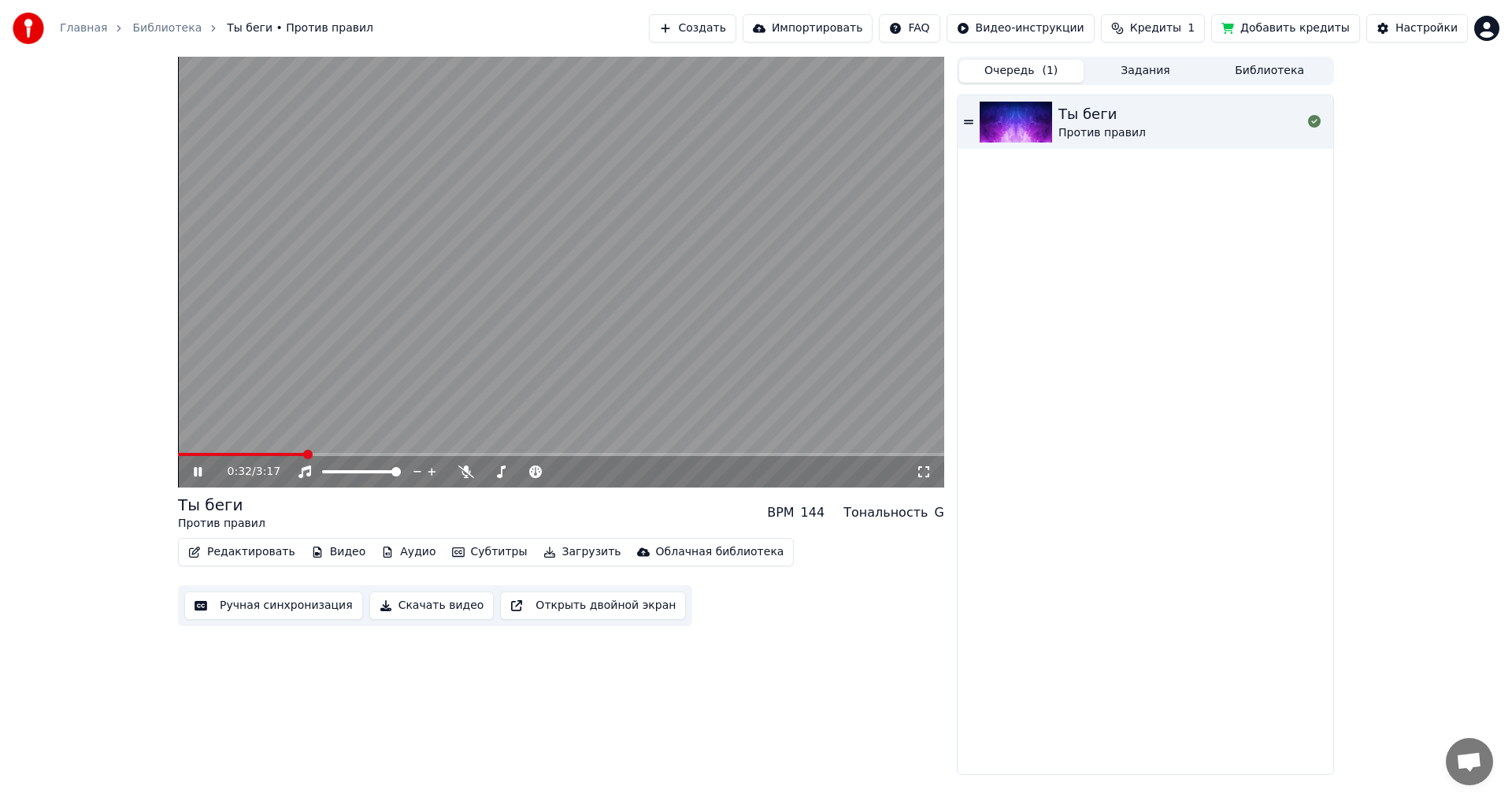
click at [1032, 60] on button "Очередь ( 1 )" at bounding box center [1021, 71] width 124 height 23
click at [1074, 134] on div "Против правил" at bounding box center [1102, 132] width 87 height 15
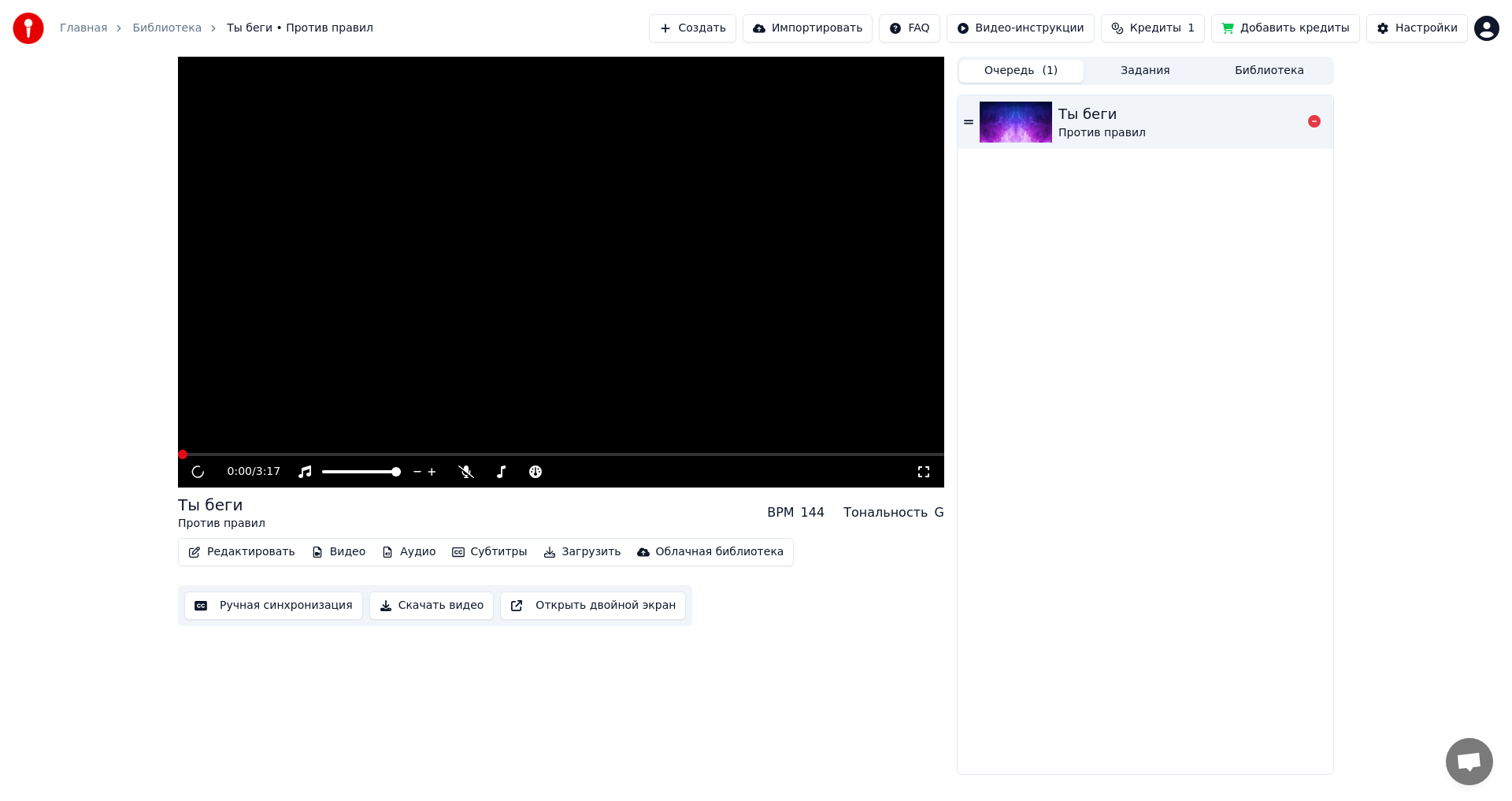
click at [1074, 133] on div "Против правил" at bounding box center [1102, 132] width 87 height 15
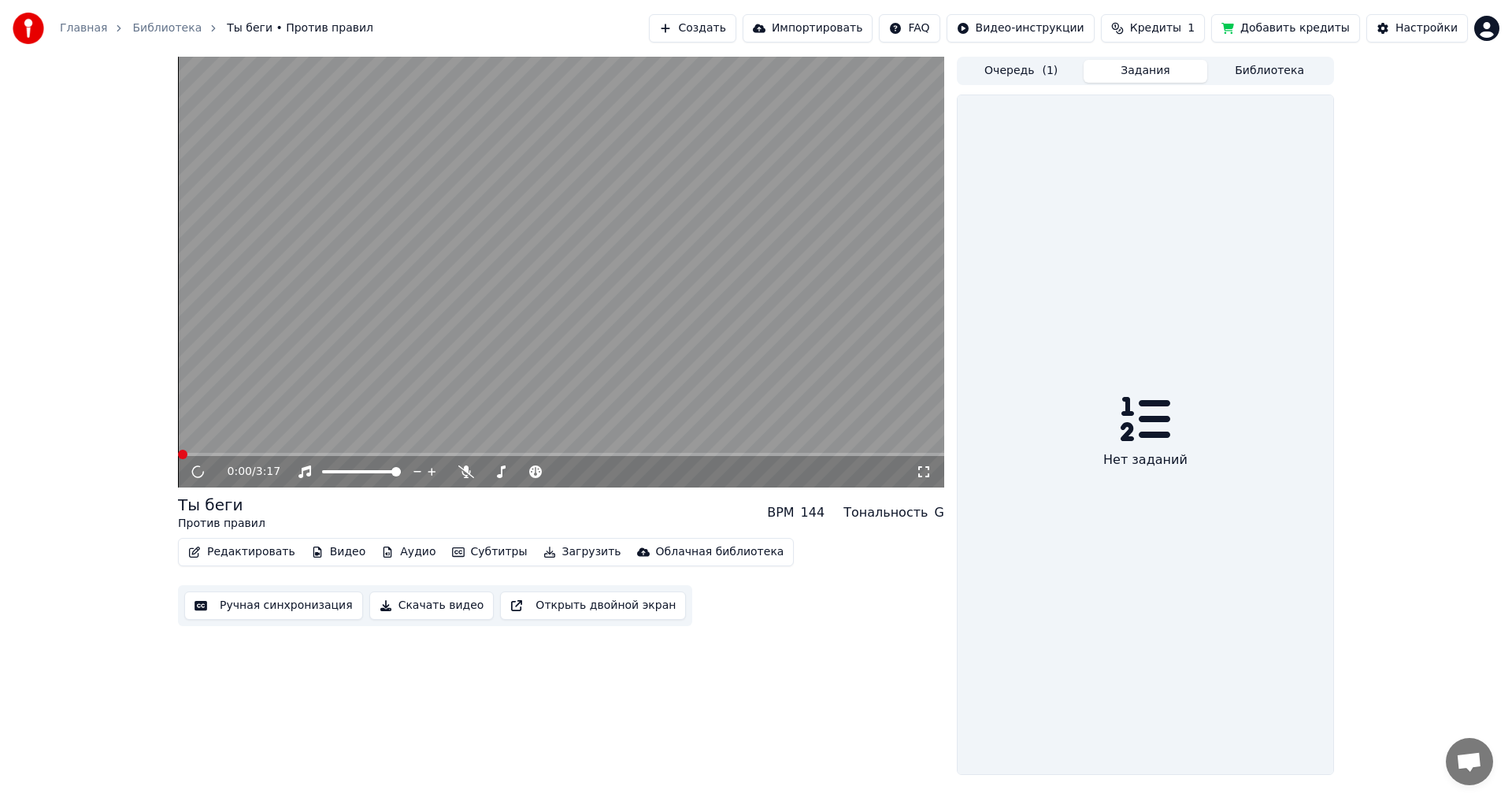
click at [1143, 76] on button "Задания" at bounding box center [1145, 71] width 124 height 23
click at [1269, 72] on button "Библиотека" at bounding box center [1269, 71] width 124 height 23
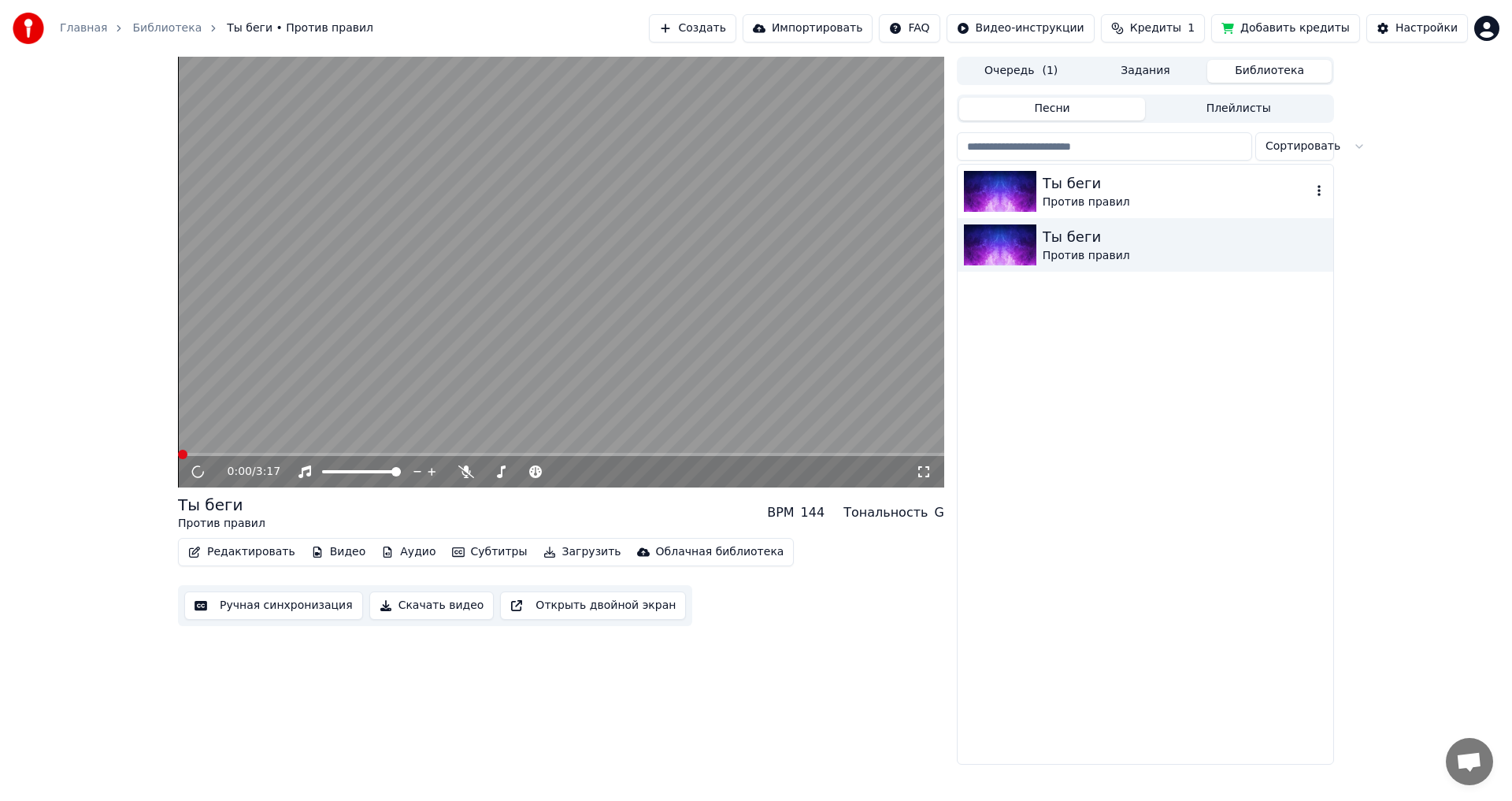
click at [1102, 202] on div "Против правил" at bounding box center [1177, 202] width 268 height 15
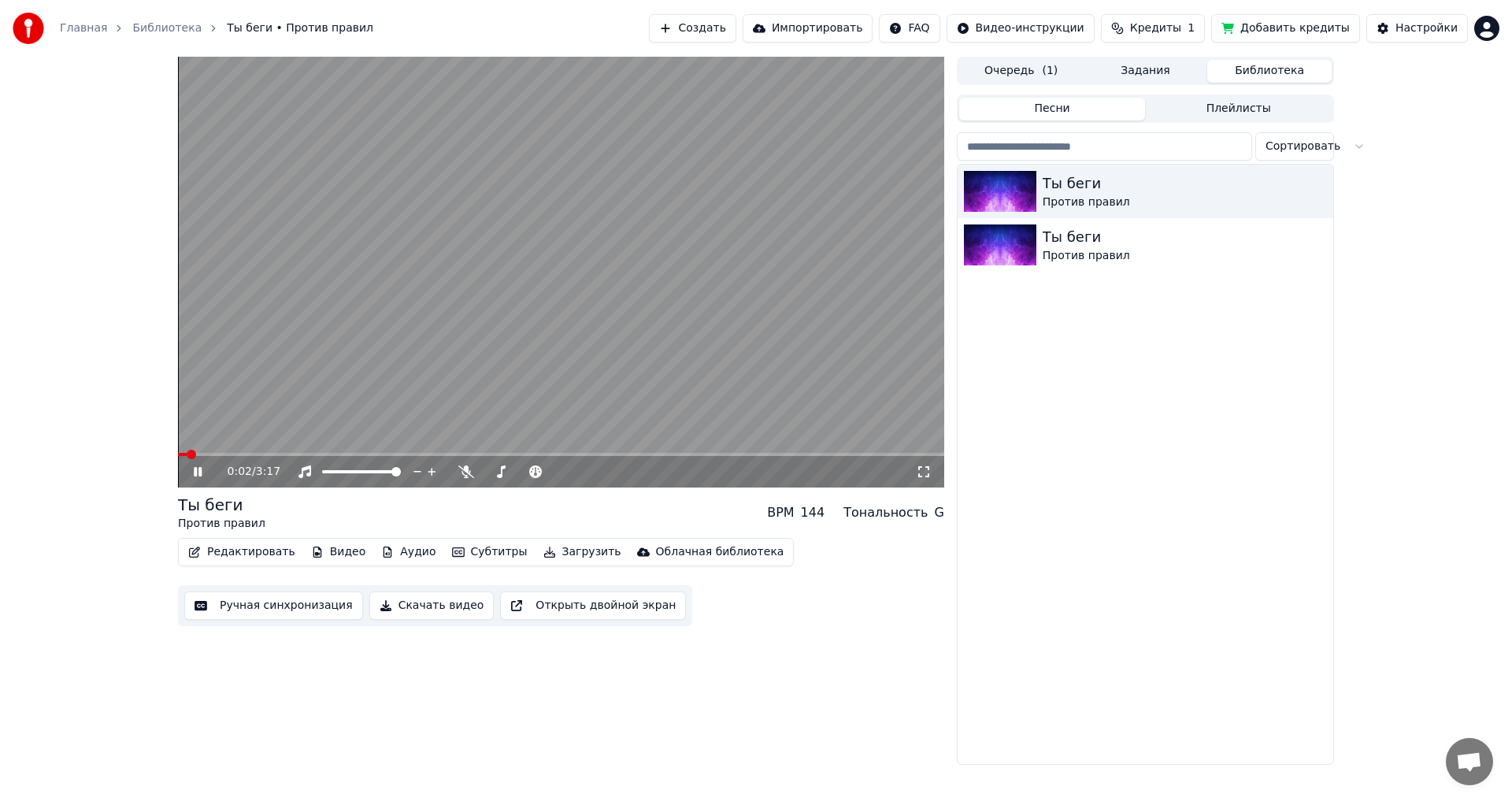
click at [481, 453] on span at bounding box center [560, 454] width 766 height 3
click at [586, 455] on span at bounding box center [560, 454] width 766 height 3
click at [672, 457] on div "1:45 / 3:17" at bounding box center [560, 471] width 766 height 32
click at [697, 453] on span at bounding box center [560, 454] width 766 height 3
click at [724, 454] on span at bounding box center [560, 454] width 766 height 3
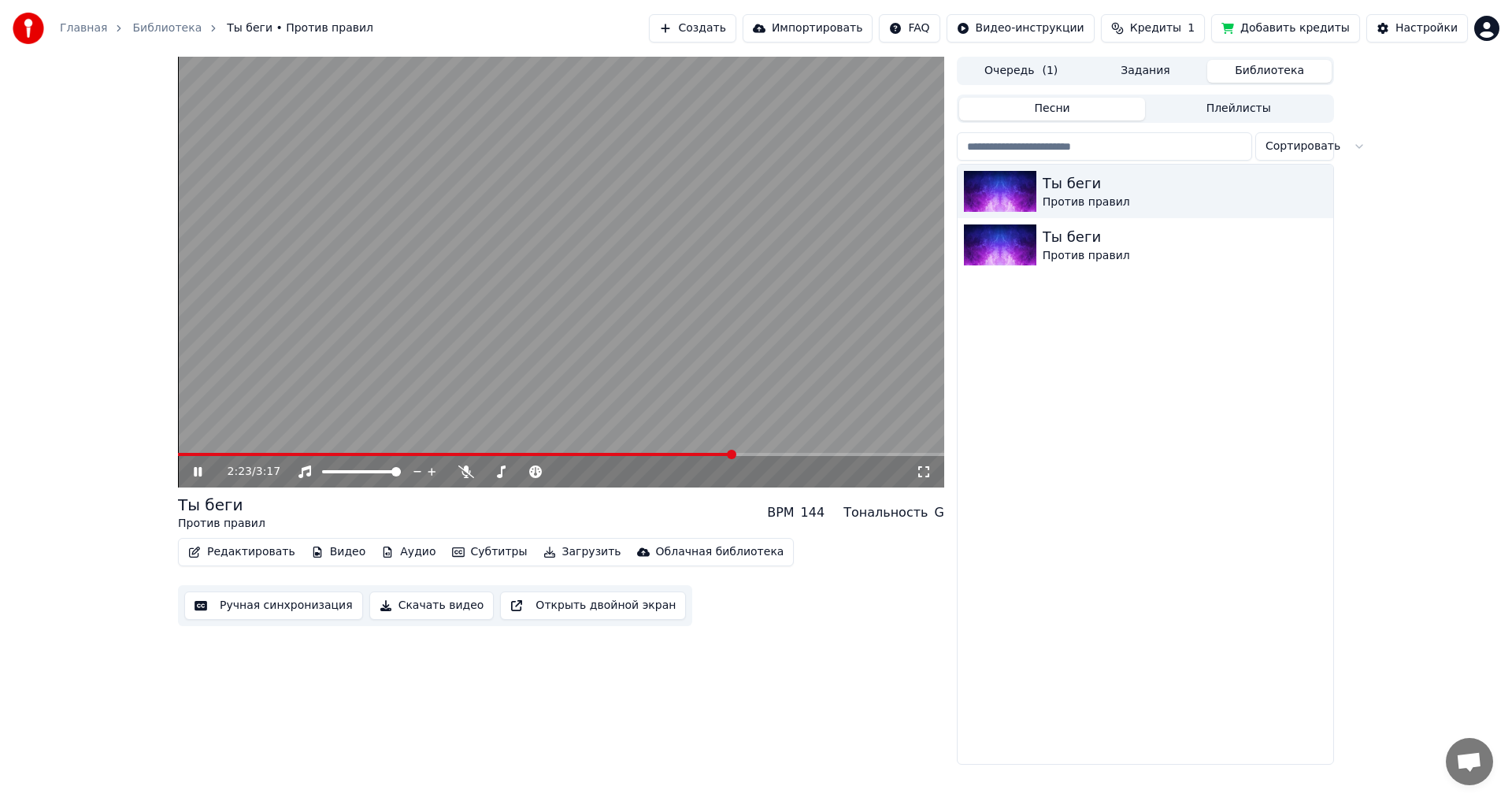
click at [310, 453] on span at bounding box center [455, 454] width 556 height 3
click at [257, 453] on span at bounding box center [245, 454] width 135 height 3
drag, startPoint x: 1109, startPoint y: 384, endPoint x: 1119, endPoint y: 384, distance: 10.0
click at [1119, 384] on div "Ты беги Против правил Ты беги Против правил" at bounding box center [1145, 464] width 375 height 599
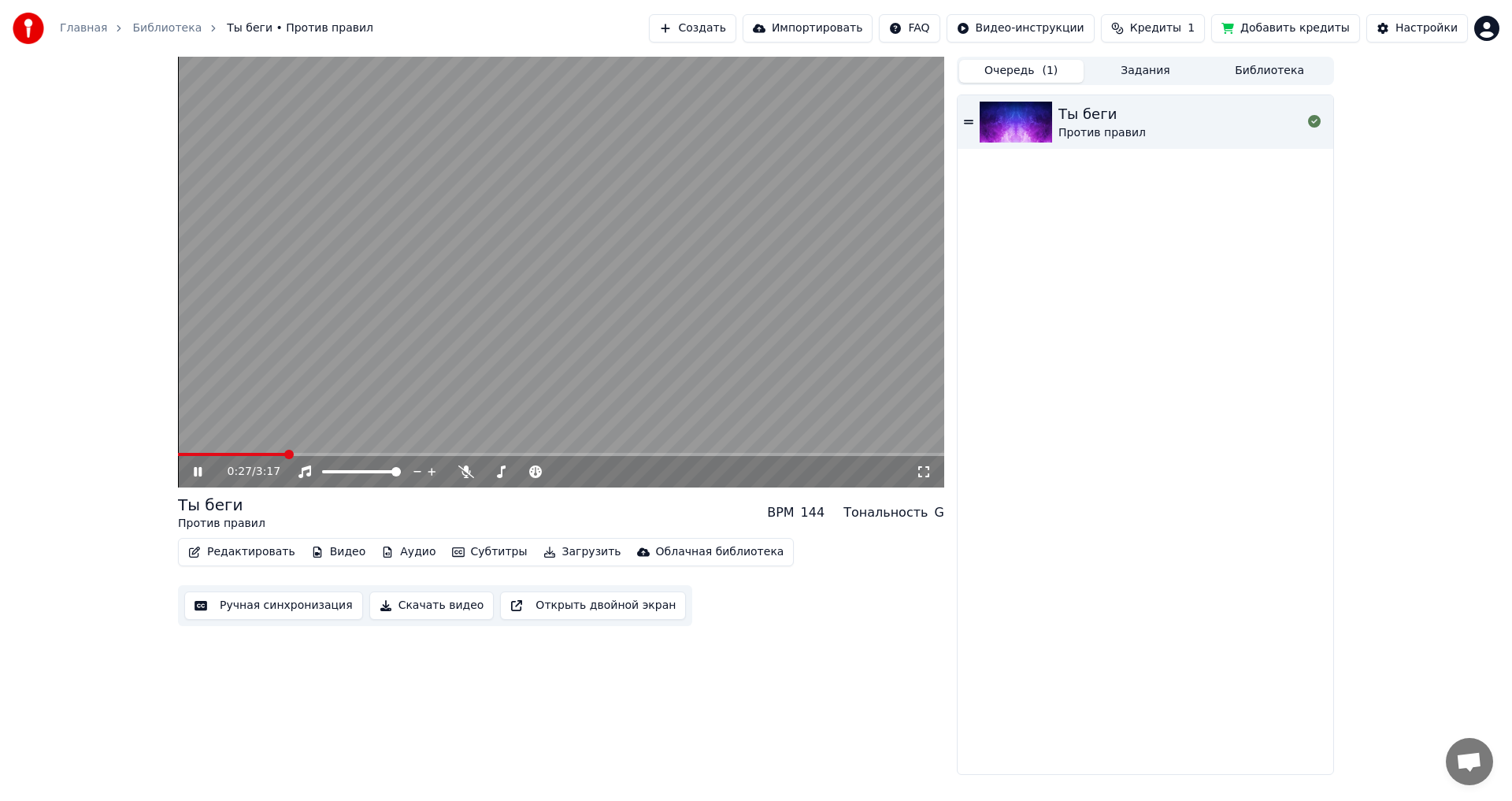
click at [1018, 69] on button "Очередь ( 1 )" at bounding box center [1021, 71] width 124 height 23
click at [1090, 116] on div "Ты беги" at bounding box center [1102, 114] width 87 height 22
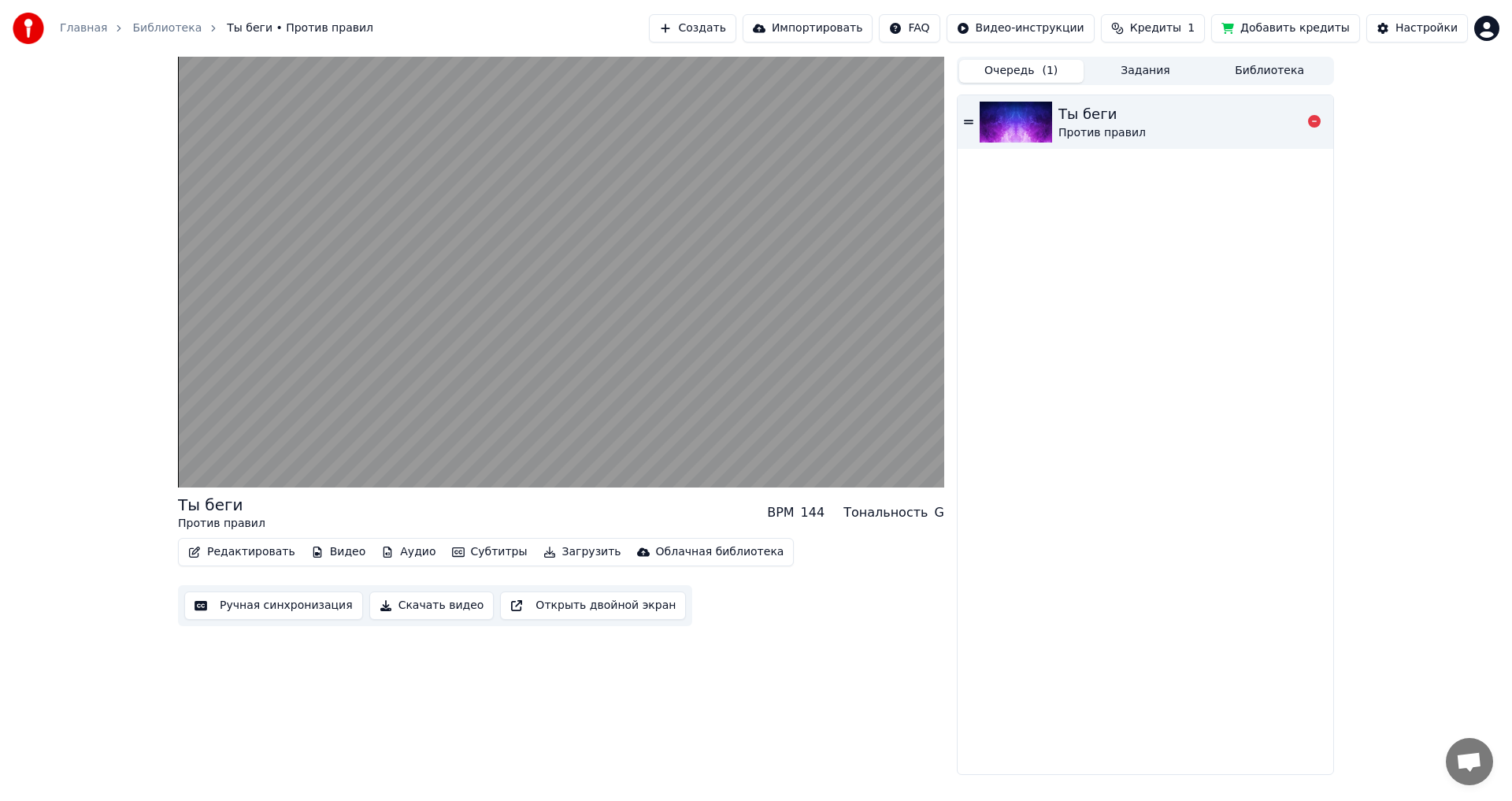
click at [964, 120] on icon at bounding box center [968, 122] width 9 height 11
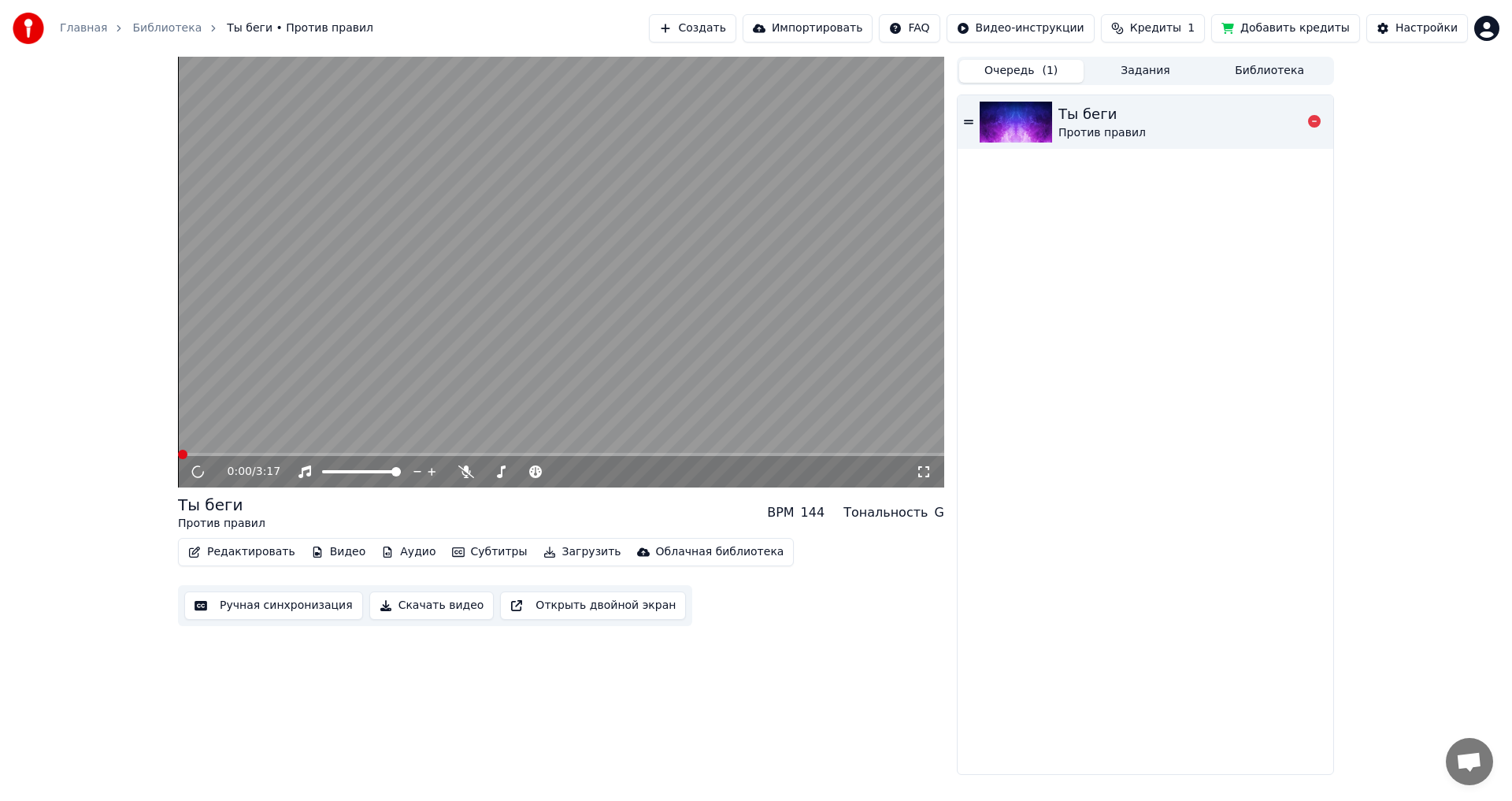
click at [969, 121] on icon at bounding box center [968, 121] width 9 height 4
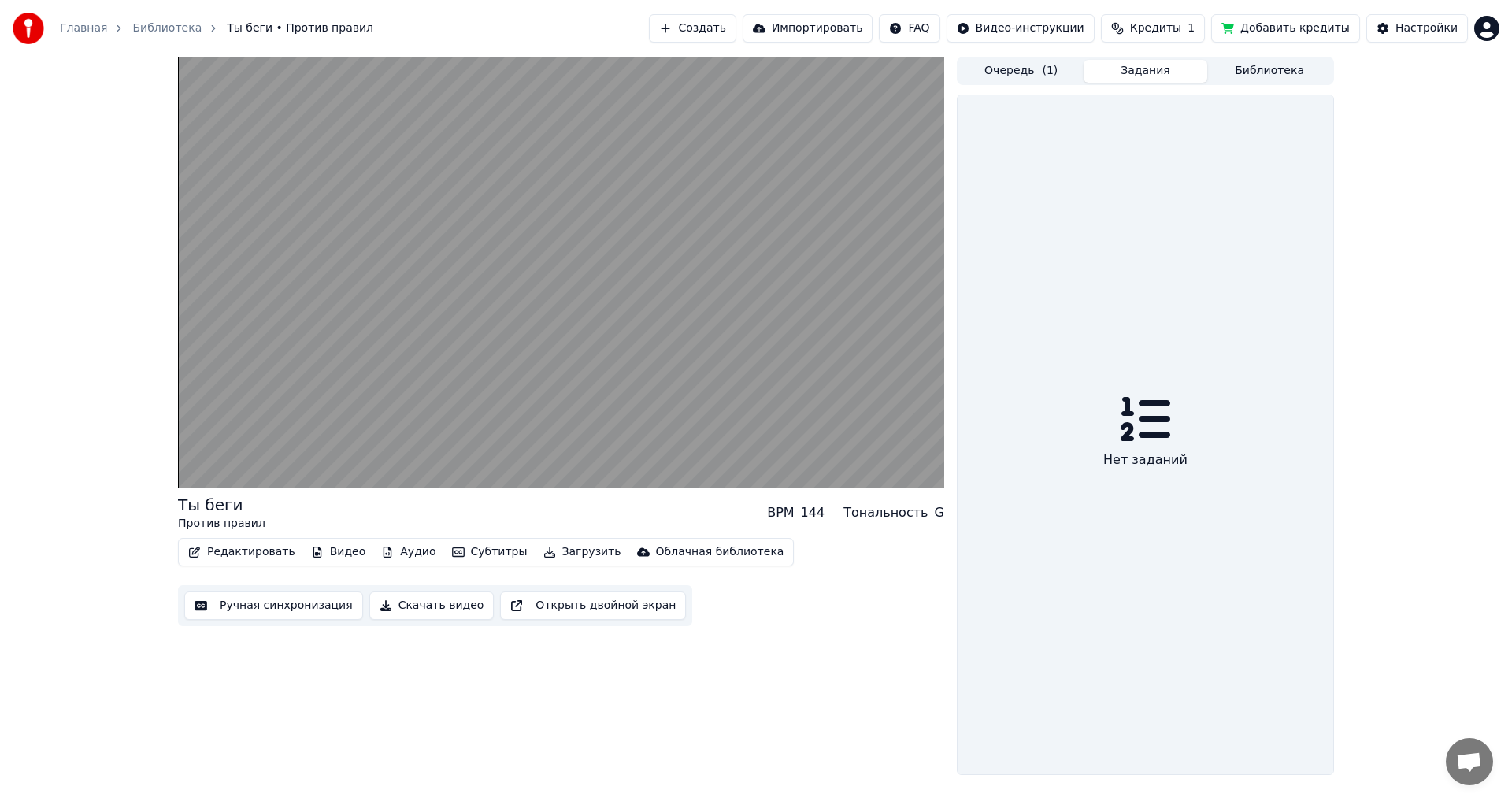
click at [1133, 82] on button "Задания" at bounding box center [1145, 71] width 124 height 23
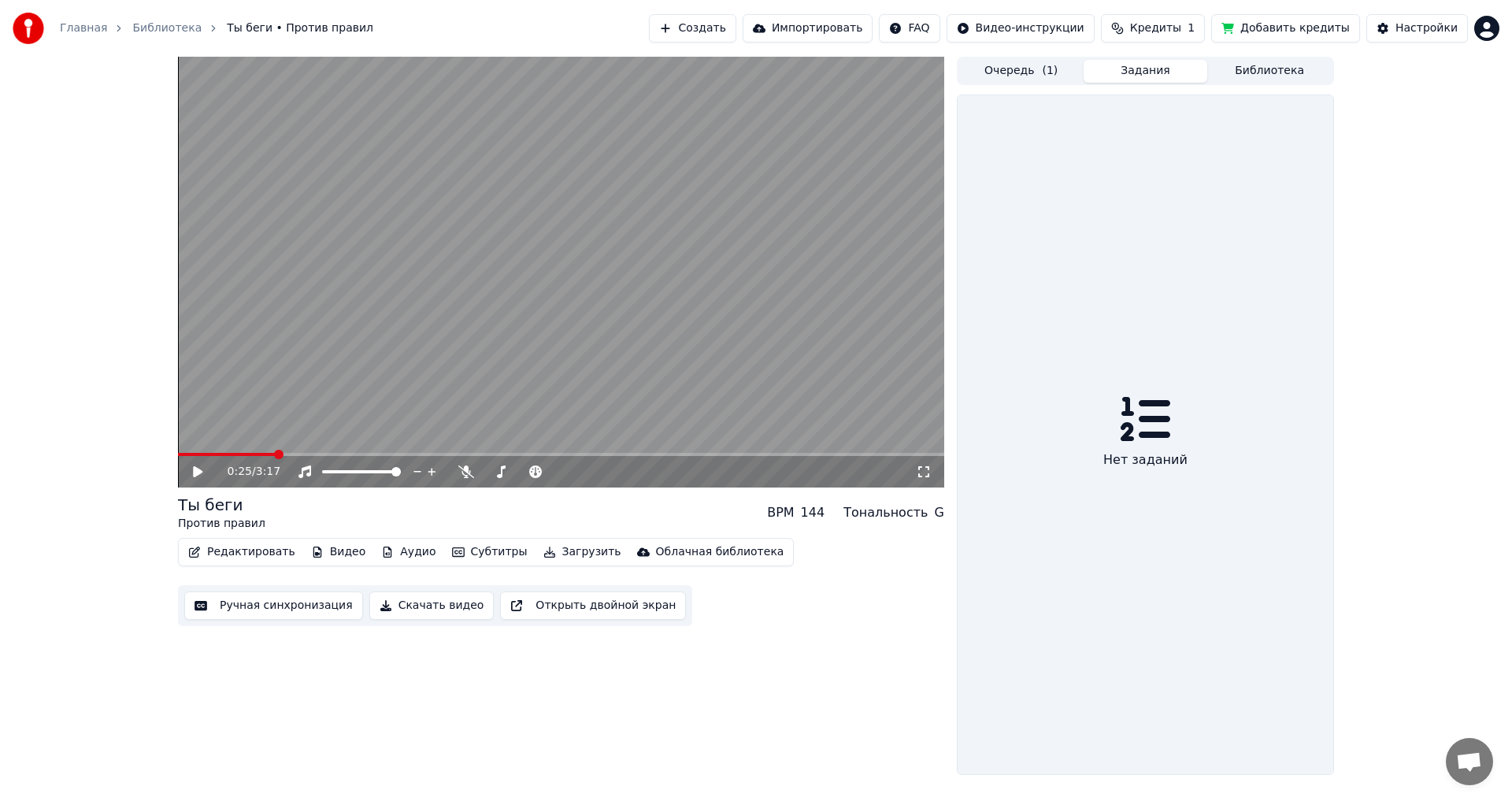
click at [273, 456] on span at bounding box center [560, 454] width 766 height 3
click at [199, 470] on icon at bounding box center [198, 471] width 9 height 11
click at [200, 470] on icon at bounding box center [198, 471] width 8 height 9
click at [351, 454] on span at bounding box center [560, 454] width 766 height 3
click at [195, 473] on icon at bounding box center [198, 471] width 9 height 11
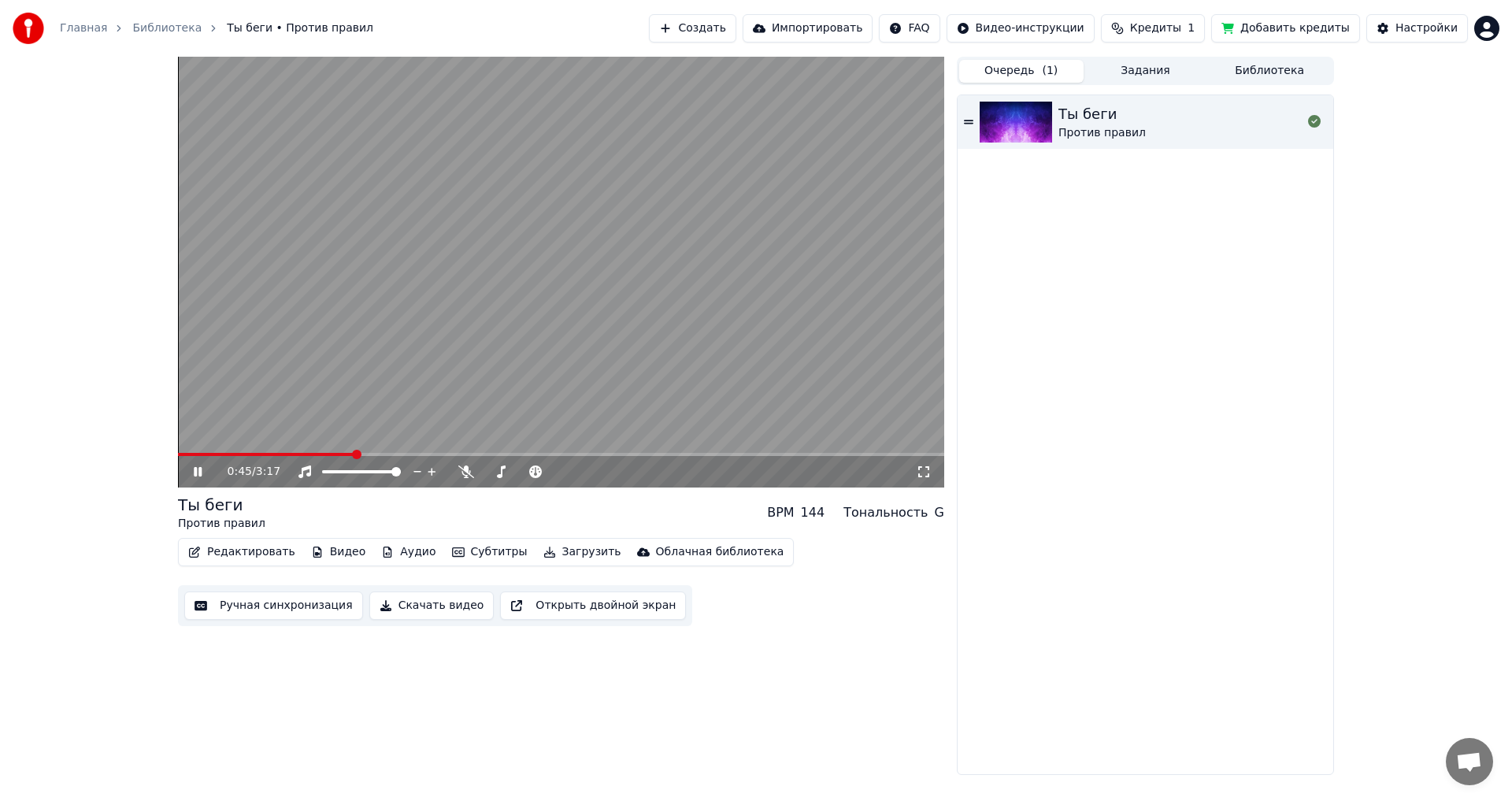
click at [1052, 80] on button "Очередь ( 1 )" at bounding box center [1021, 71] width 124 height 23
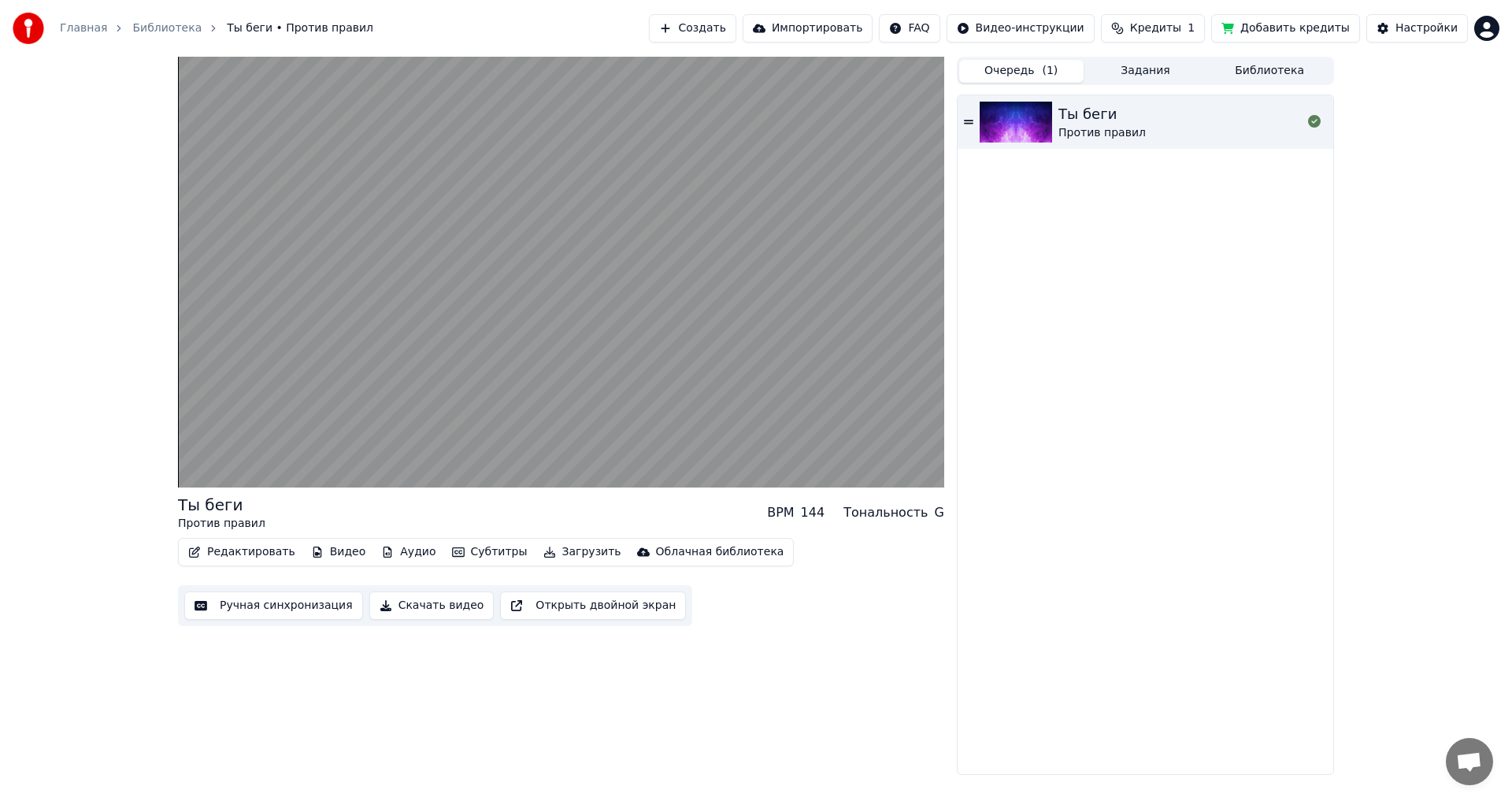
click at [1168, 63] on button "Задания" at bounding box center [1145, 71] width 124 height 23
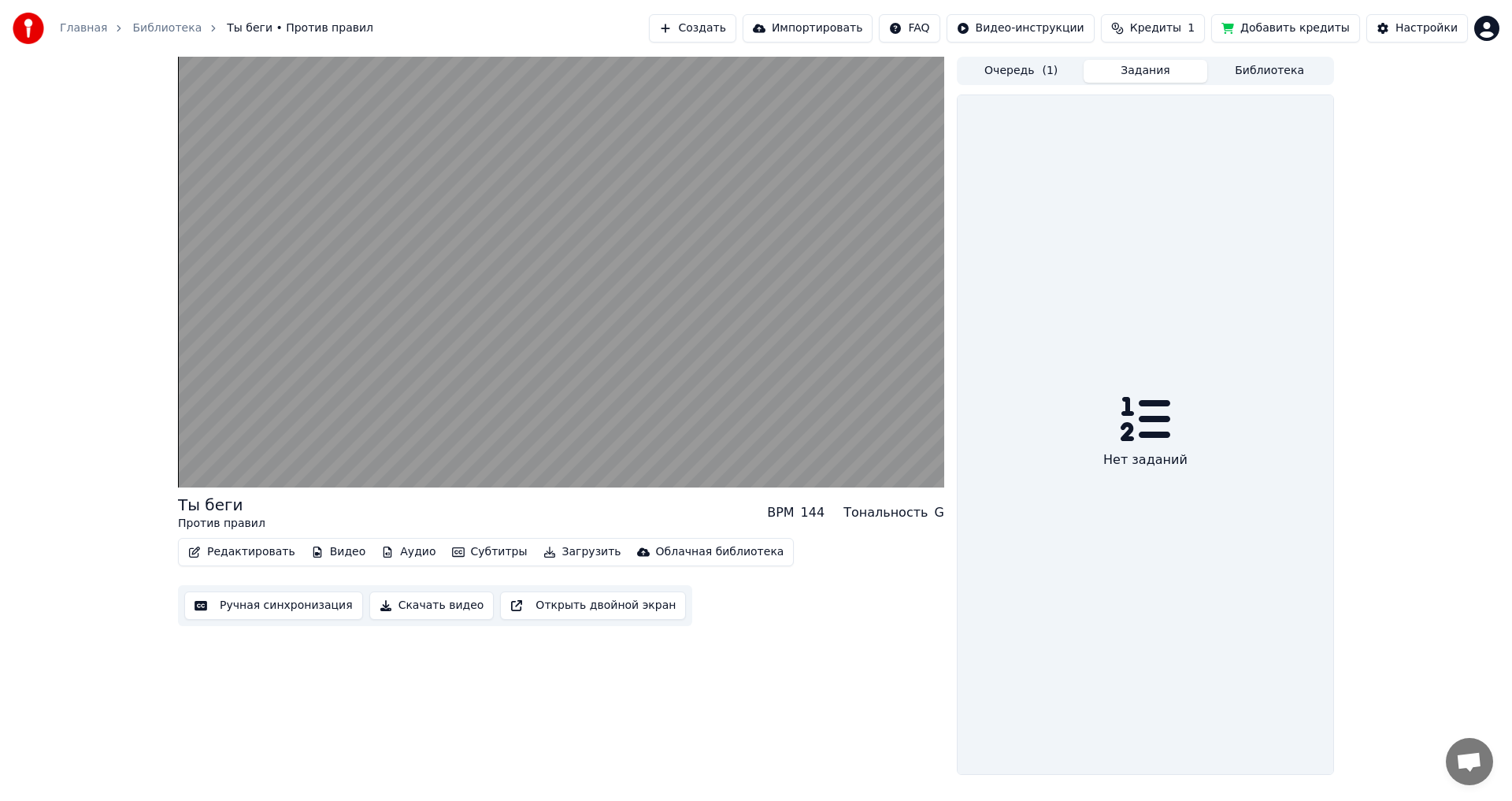
click at [1263, 70] on button "Библиотека" at bounding box center [1269, 71] width 124 height 23
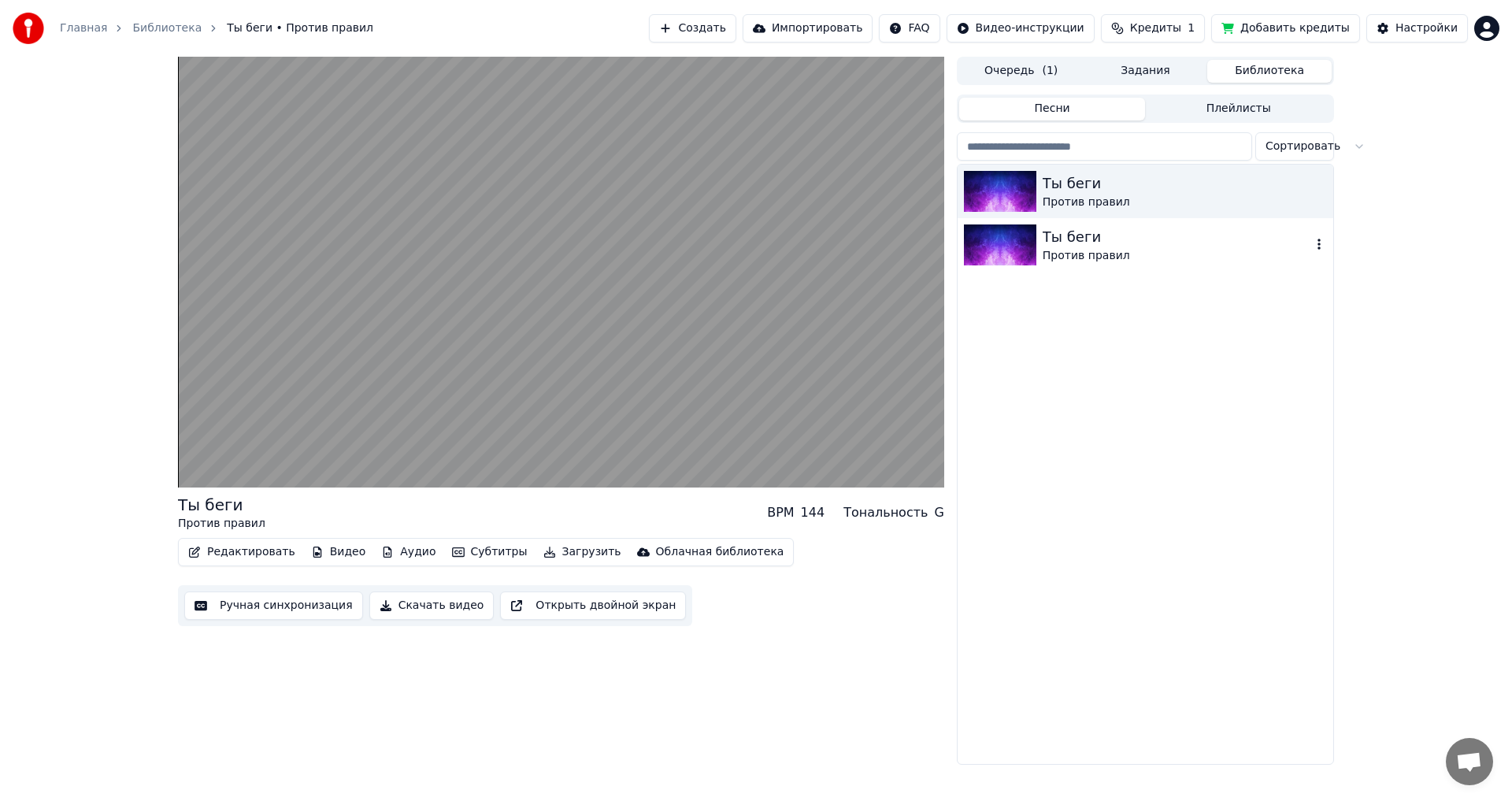
click at [1107, 245] on div "Ты беги" at bounding box center [1177, 236] width 268 height 22
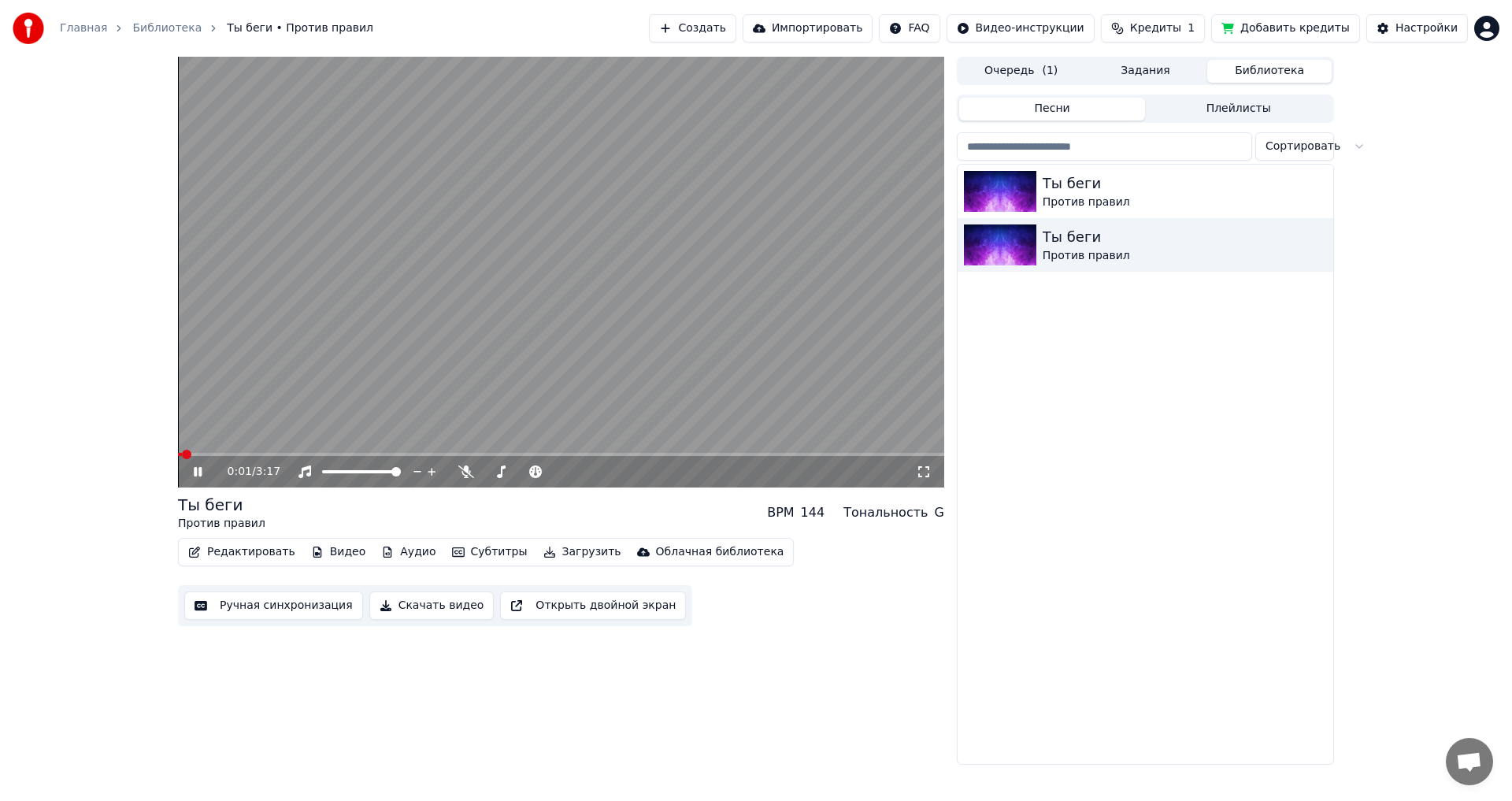
click at [132, 23] on link "Библиотека" at bounding box center [167, 28] width 69 height 15
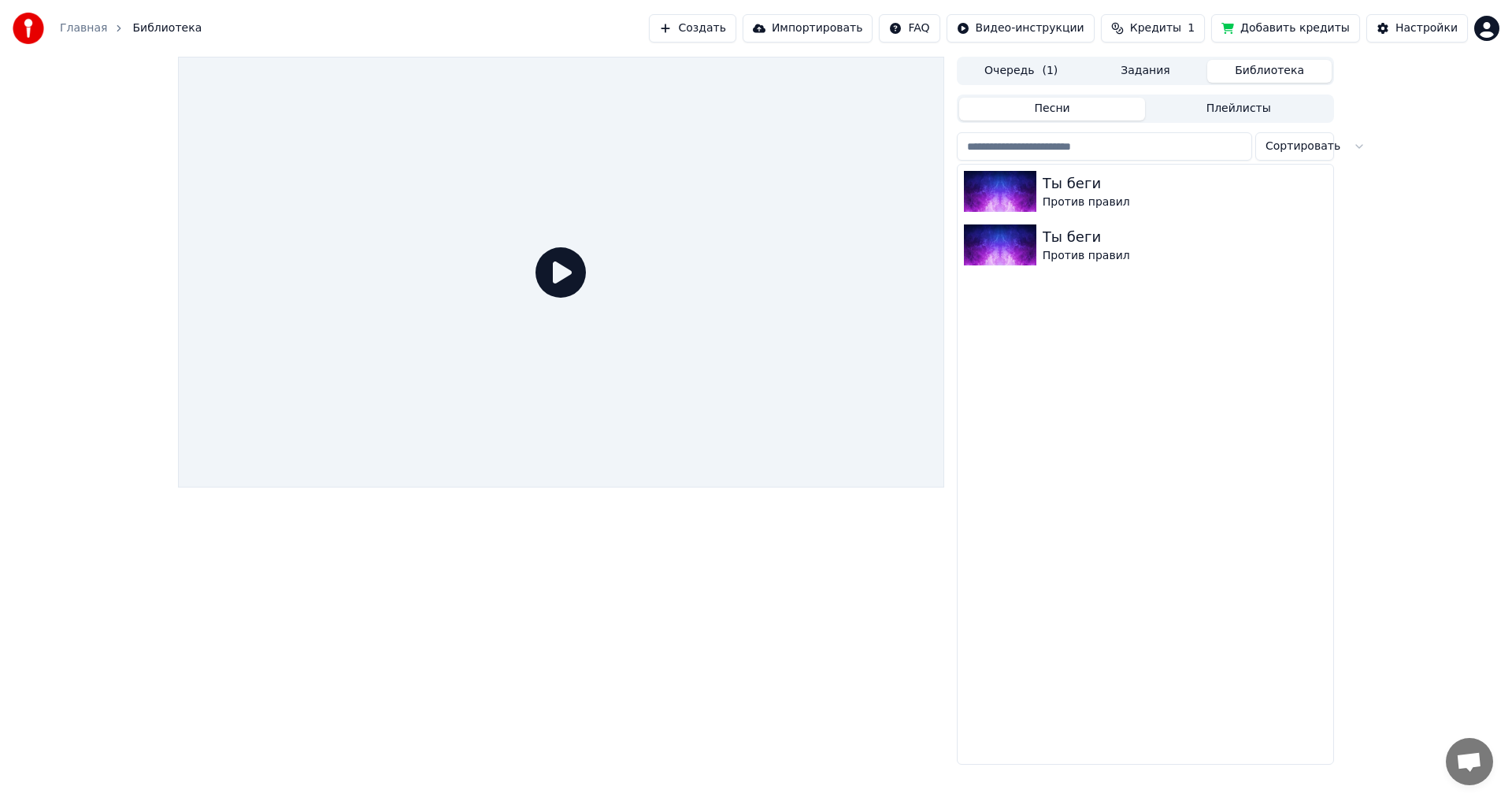
click at [142, 27] on span "Библиотека" at bounding box center [167, 28] width 69 height 15
click at [1346, 142] on div "Очередь ( 1 ) Задания Библиотека Песни Плейлисты Сортировать Ты беги Против пра…" at bounding box center [755, 410] width 1181 height 708
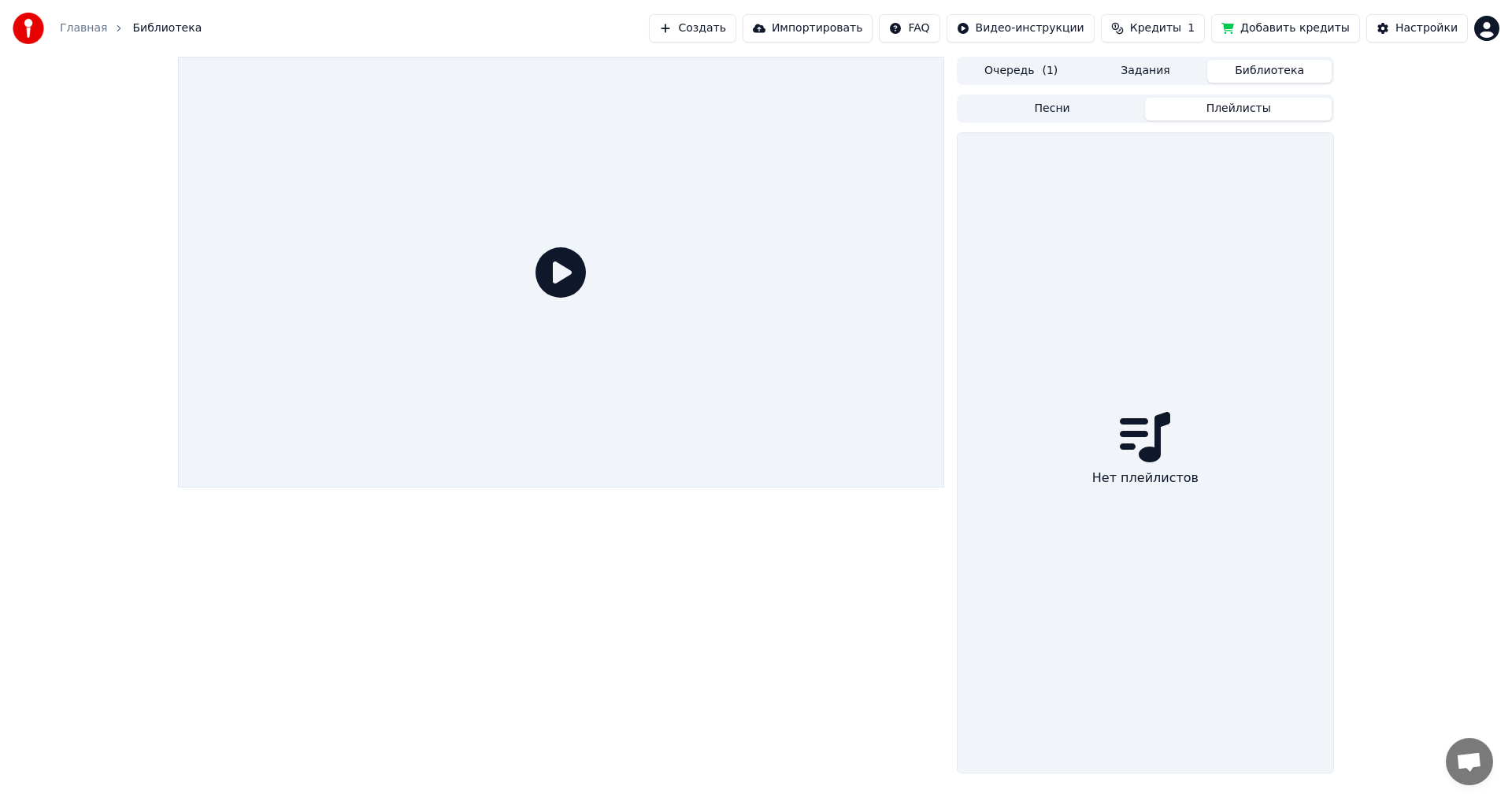
click at [1264, 108] on button "Плейлисты" at bounding box center [1238, 109] width 187 height 23
click at [1053, 105] on button "Песни" at bounding box center [1052, 109] width 187 height 23
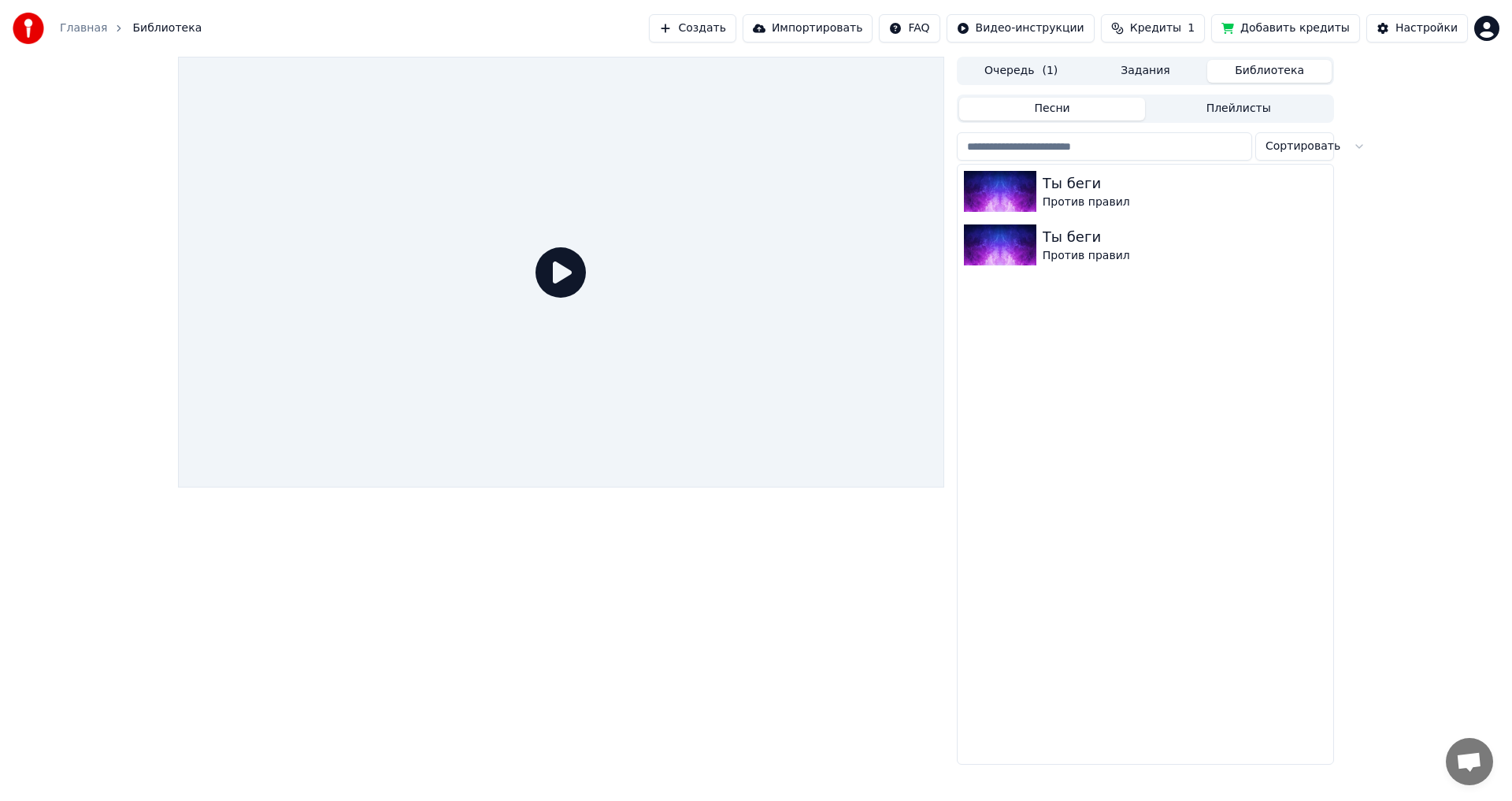
click at [1021, 72] on button "Очередь ( 1 )" at bounding box center [1021, 71] width 124 height 23
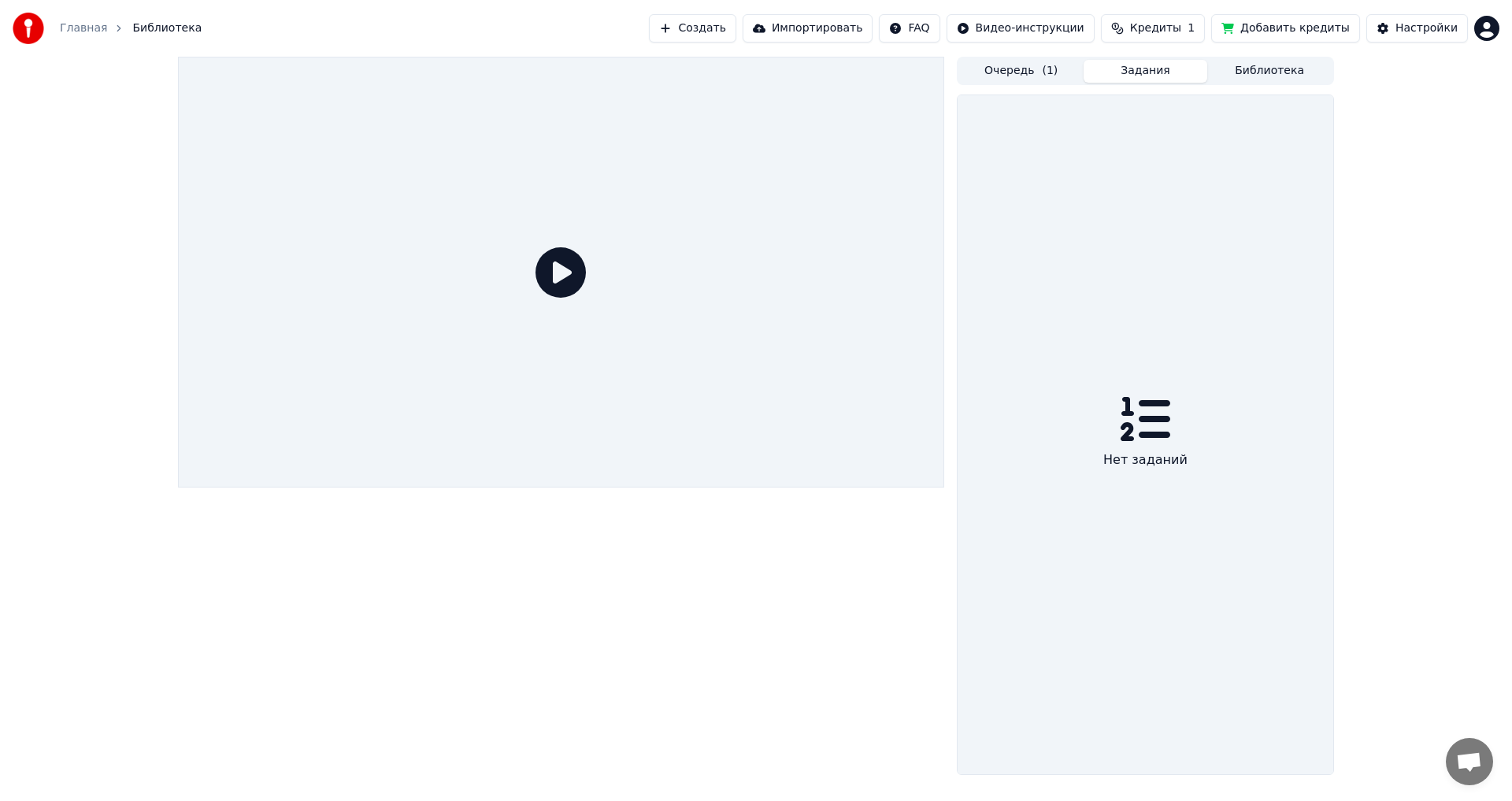
click at [1157, 65] on button "Задания" at bounding box center [1145, 71] width 124 height 23
click at [1278, 63] on button "Библиотека" at bounding box center [1269, 71] width 124 height 23
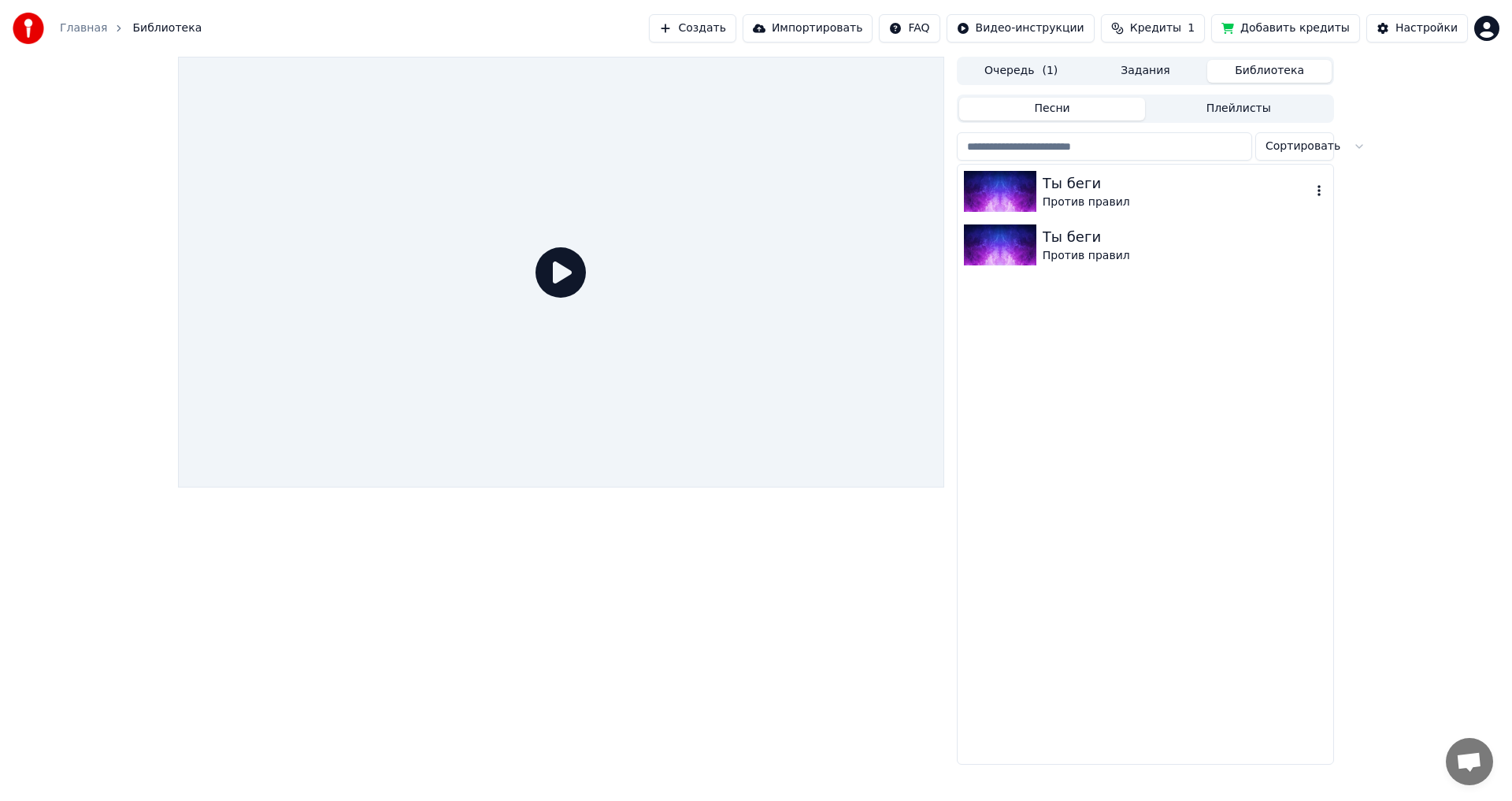
click at [1061, 190] on div "Ты беги" at bounding box center [1177, 183] width 268 height 22
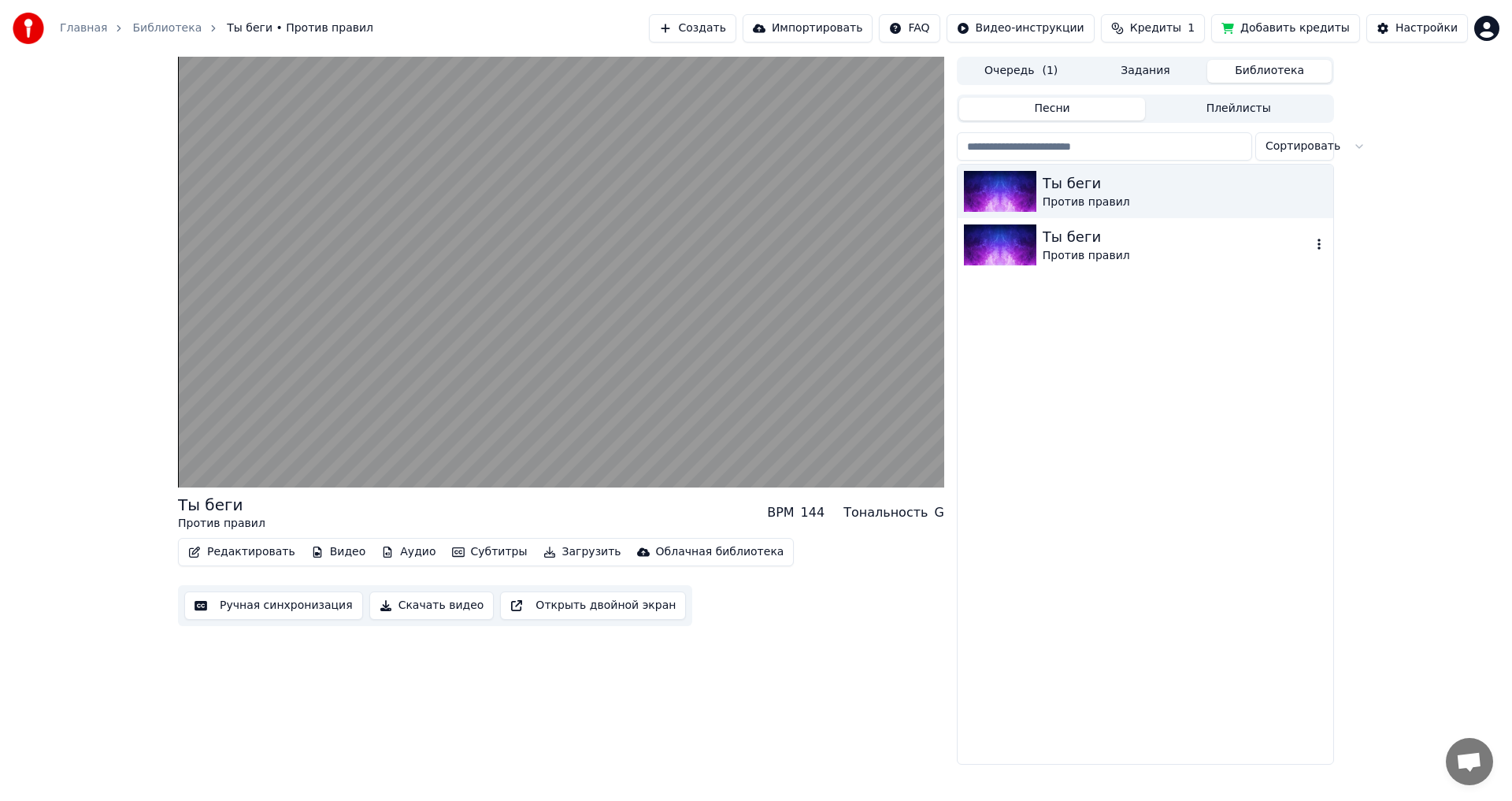
click at [1072, 245] on div "Ты беги" at bounding box center [1177, 236] width 268 height 22
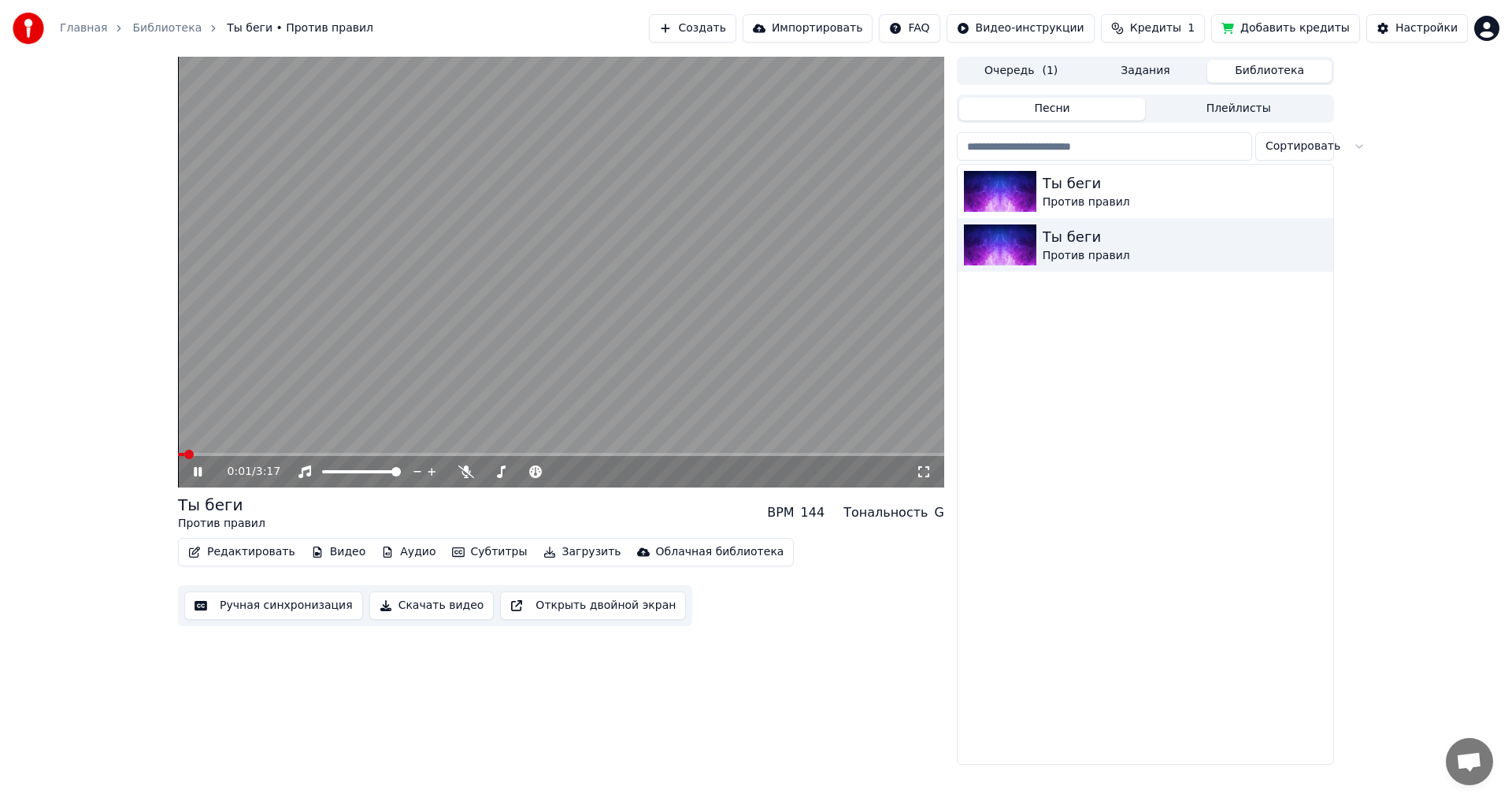
click at [214, 452] on video at bounding box center [560, 272] width 766 height 430
click at [240, 453] on span at bounding box center [560, 454] width 766 height 3
click at [195, 467] on icon at bounding box center [198, 471] width 9 height 11
click at [1095, 186] on div "Ты беги" at bounding box center [1177, 183] width 268 height 22
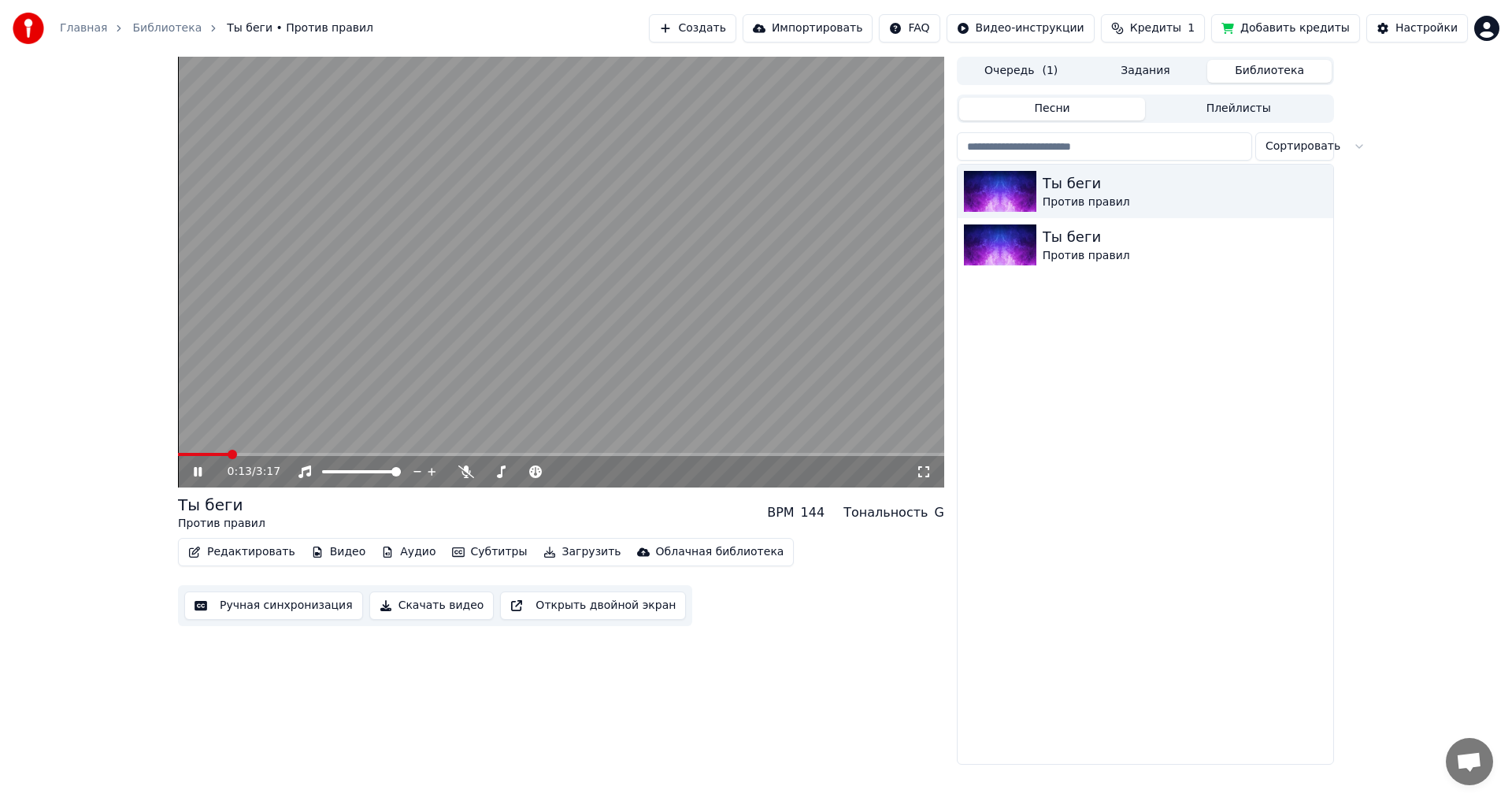
click at [230, 456] on span at bounding box center [560, 454] width 766 height 3
click at [225, 454] on span at bounding box center [208, 454] width 60 height 3
click at [339, 453] on span at bounding box center [560, 454] width 766 height 3
click at [391, 452] on video at bounding box center [560, 272] width 766 height 430
click at [402, 451] on video at bounding box center [560, 272] width 766 height 430
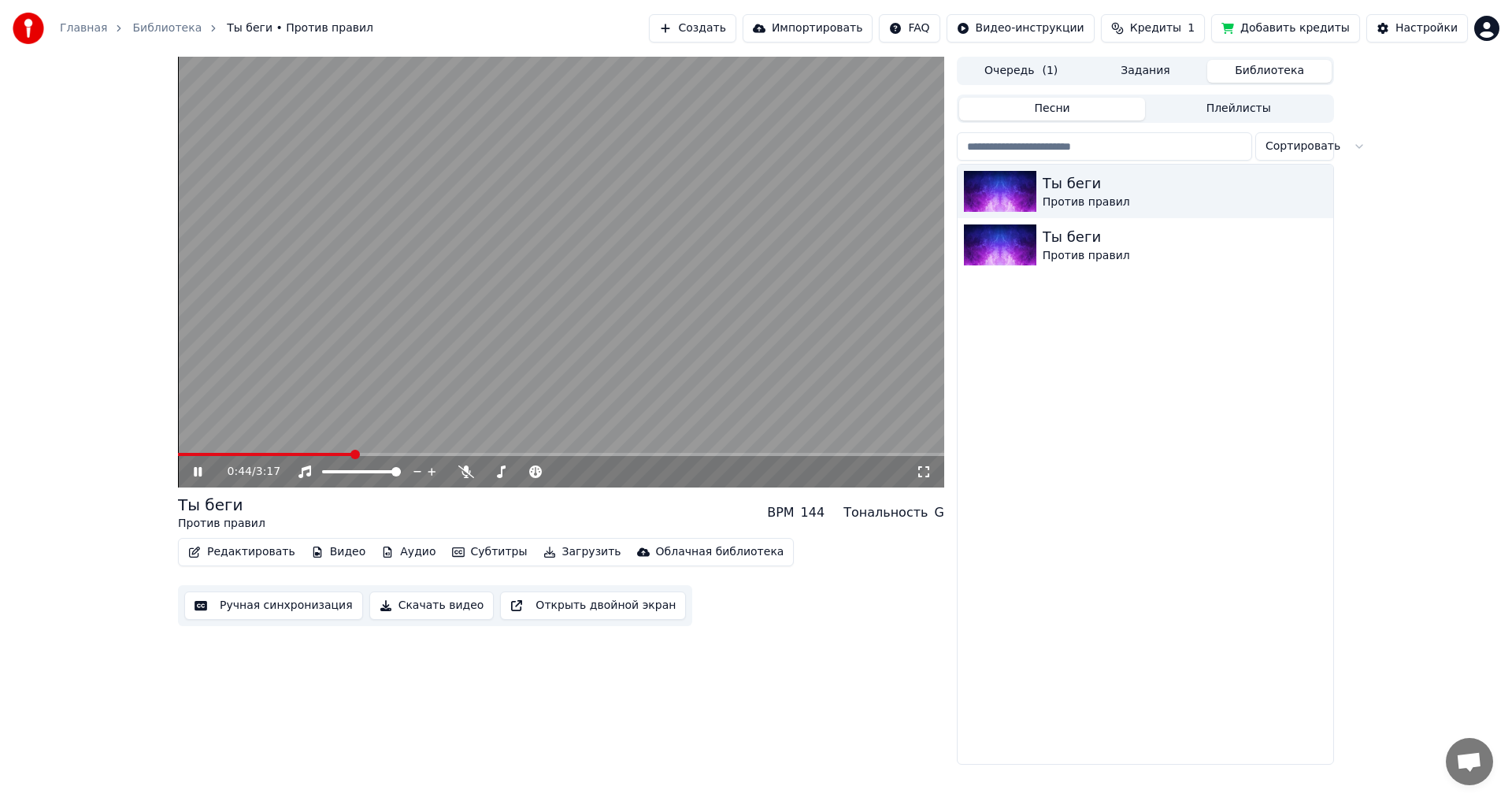
click at [416, 452] on video at bounding box center [560, 272] width 766 height 430
click at [417, 454] on span at bounding box center [560, 454] width 766 height 3
click at [497, 361] on video at bounding box center [560, 272] width 766 height 430
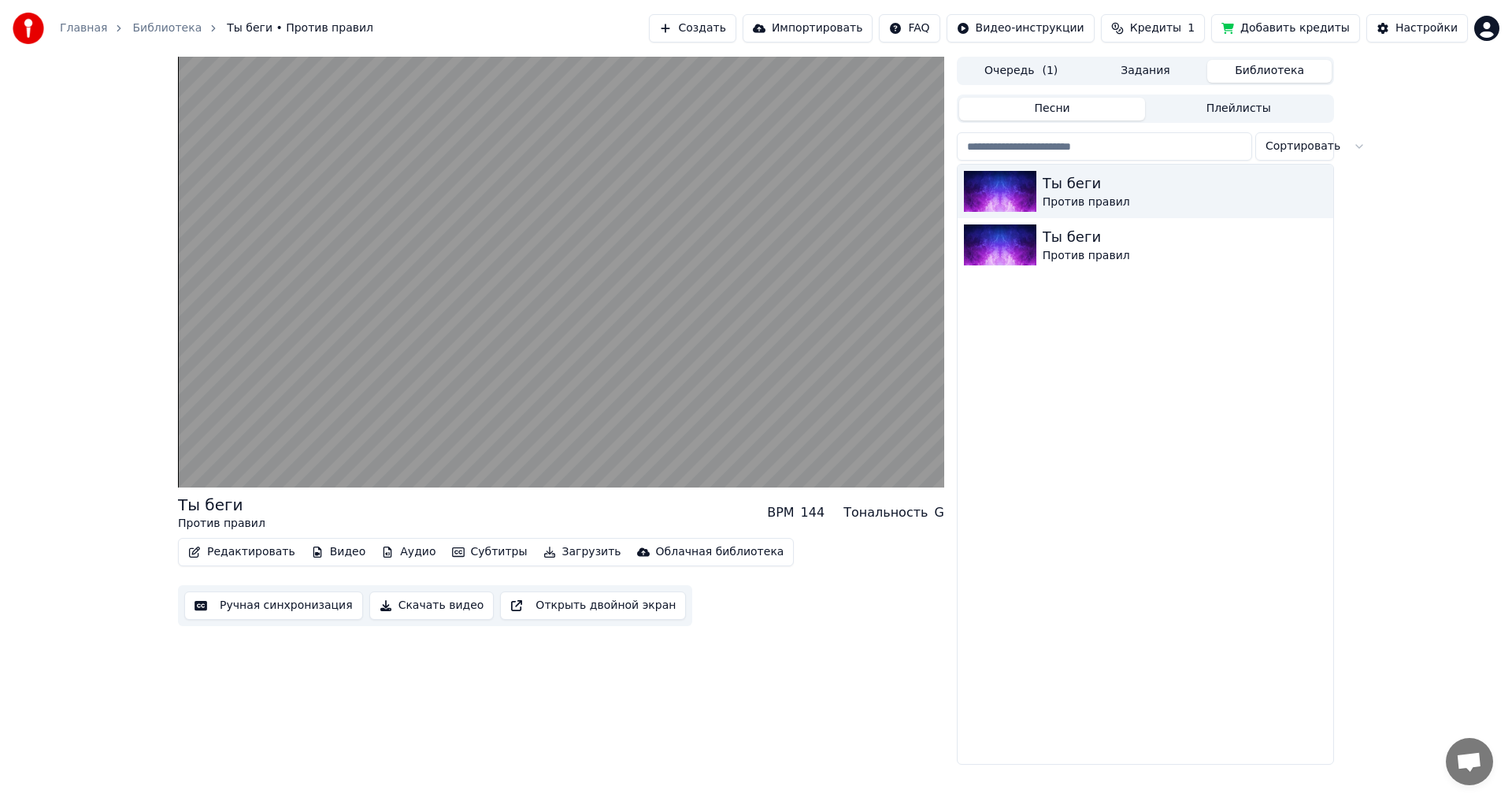
click at [450, 606] on button "Скачать видео" at bounding box center [431, 604] width 125 height 28
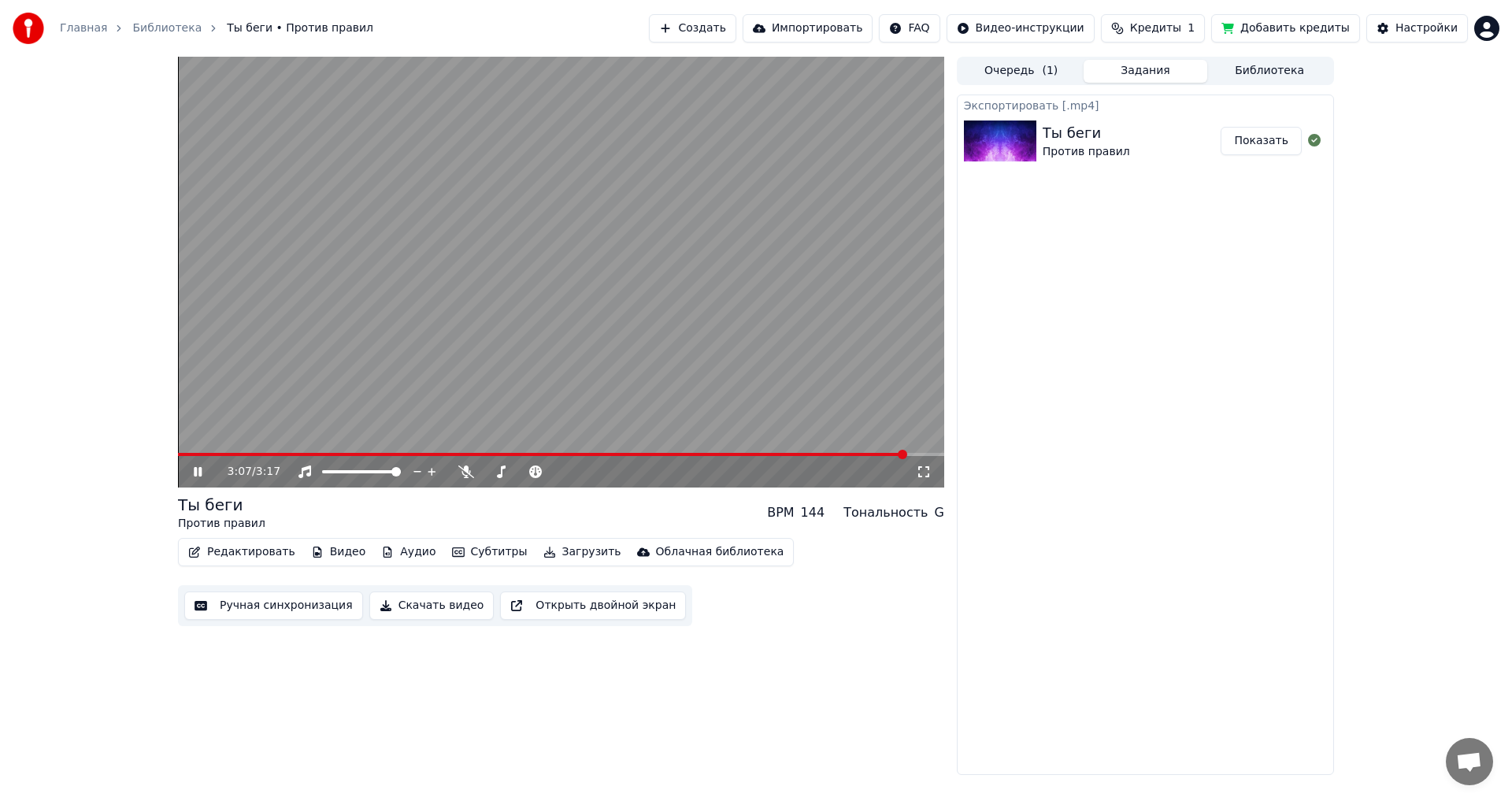
click at [207, 468] on icon at bounding box center [208, 471] width 37 height 13
